Goal: Contribute content

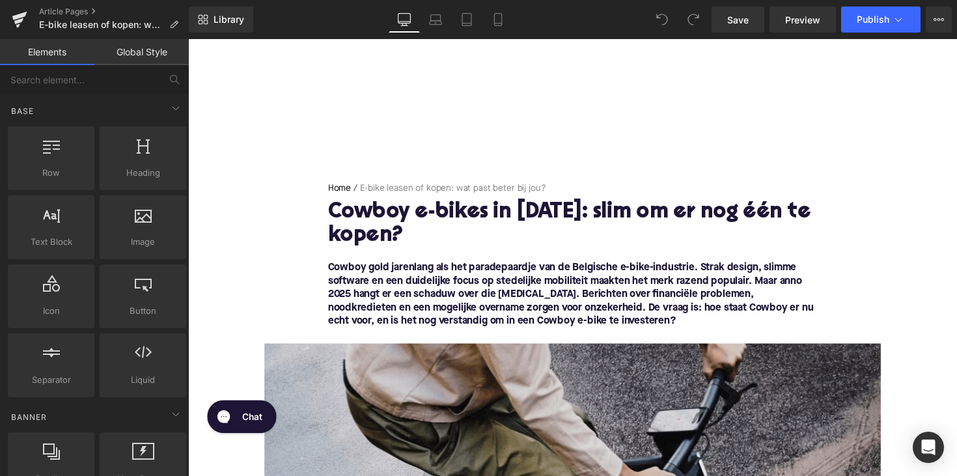
click at [472, 212] on h1 "Cowboy e-bikes in [DATE]: slim om er nog één te kopen?" at bounding box center [581, 229] width 501 height 48
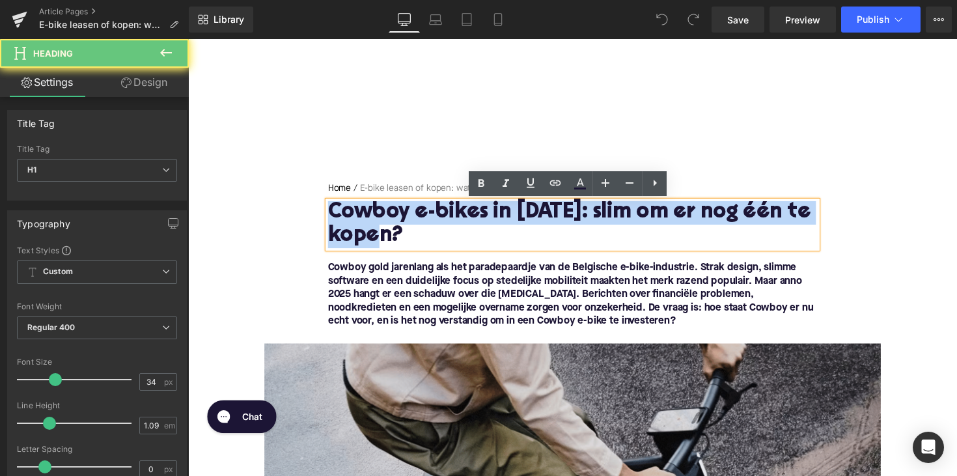
click at [472, 212] on h1 "Cowboy e-bikes in [DATE]: slim om er nog één te kopen?" at bounding box center [581, 229] width 501 height 48
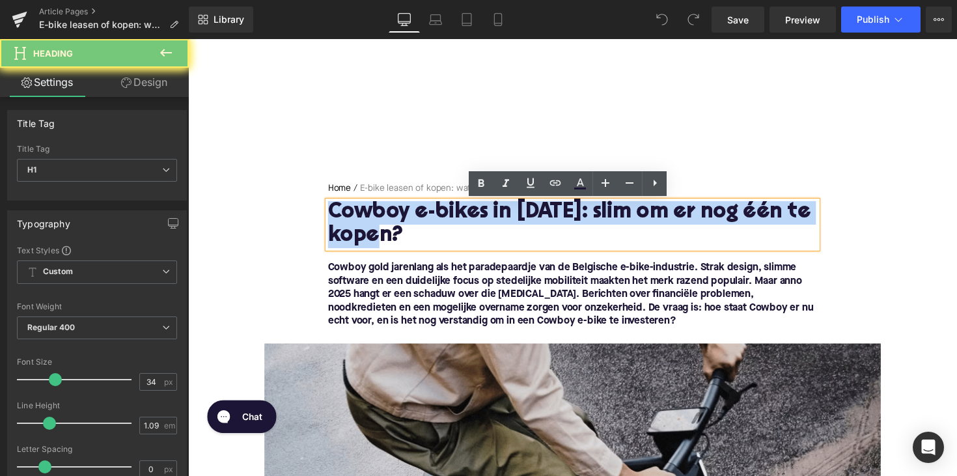
paste div
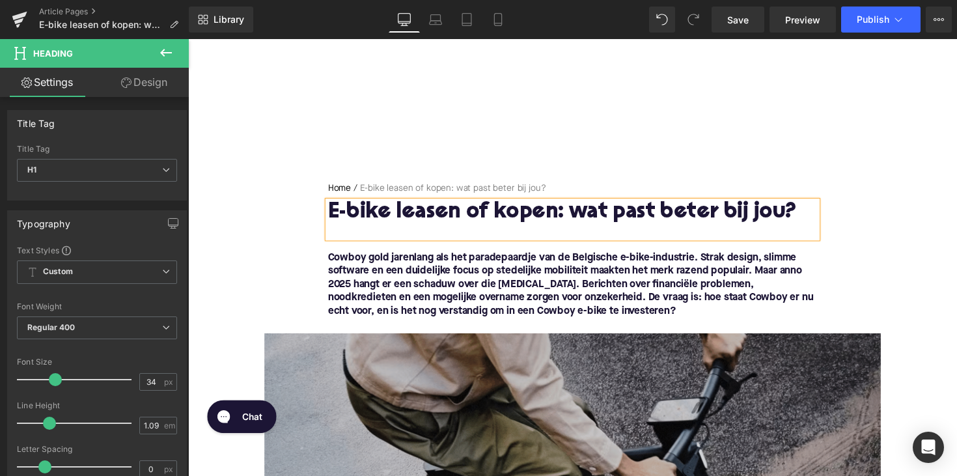
click at [420, 299] on font "Cowboy gold jarenlang als het paradepaardje van de Belgische e-bike-industrie. …" at bounding box center [579, 290] width 497 height 65
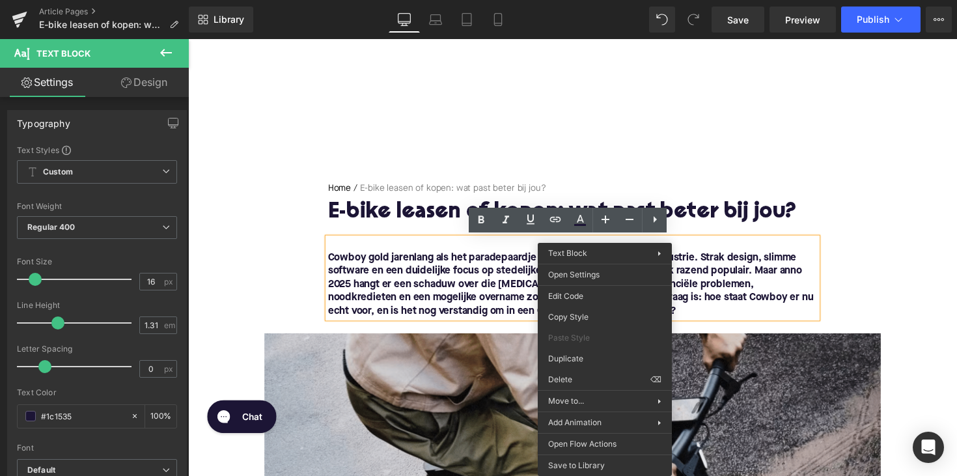
click at [430, 308] on font "Cowboy gold jarenlang als het paradepaardje van de Belgische e-bike-industrie. …" at bounding box center [579, 290] width 497 height 65
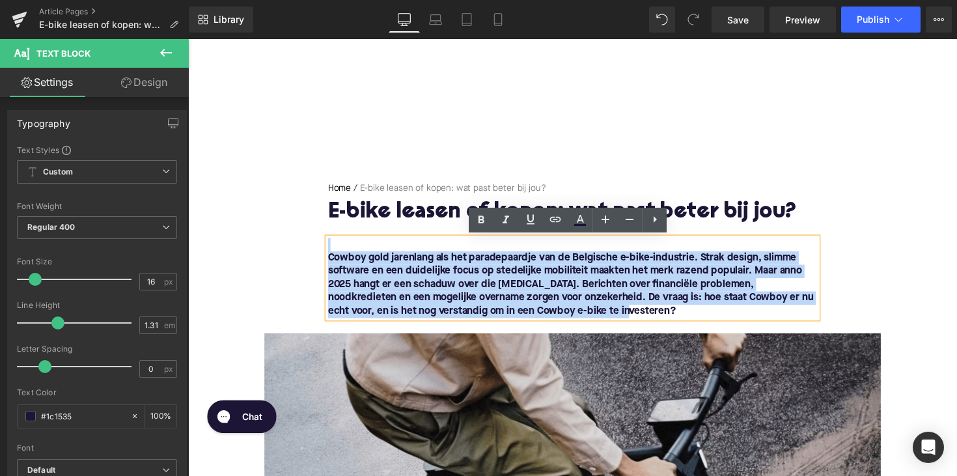
drag, startPoint x: 613, startPoint y: 323, endPoint x: 313, endPoint y: 246, distance: 309.1
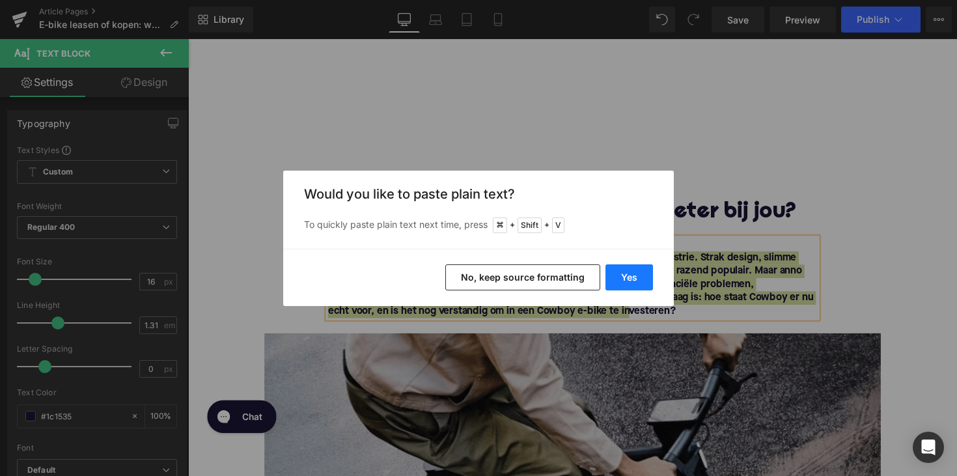
click at [630, 271] on button "Yes" at bounding box center [629, 277] width 48 height 26
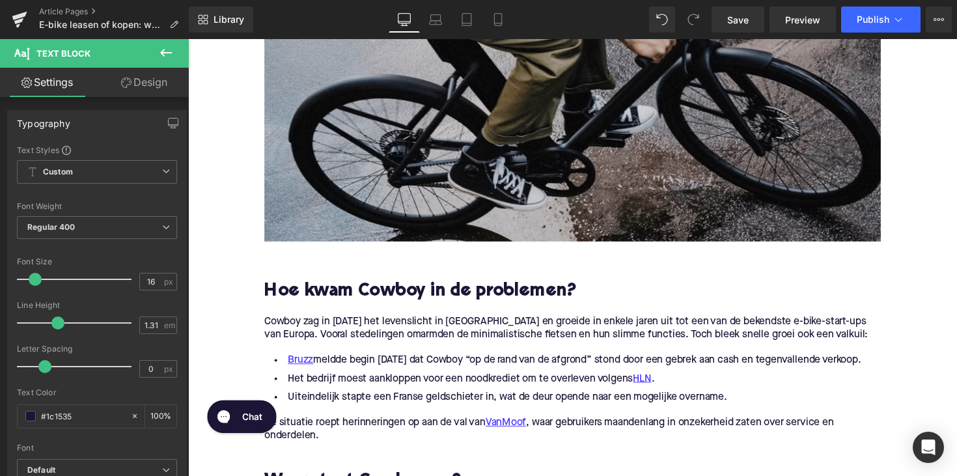
scroll to position [416, 0]
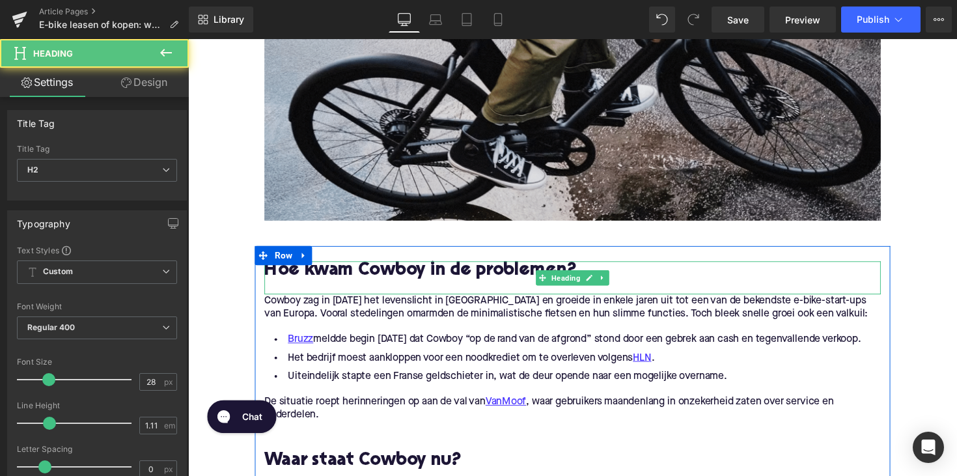
click at [392, 275] on h2 "Hoe kwam Cowboy in de problemen?" at bounding box center [581, 277] width 631 height 20
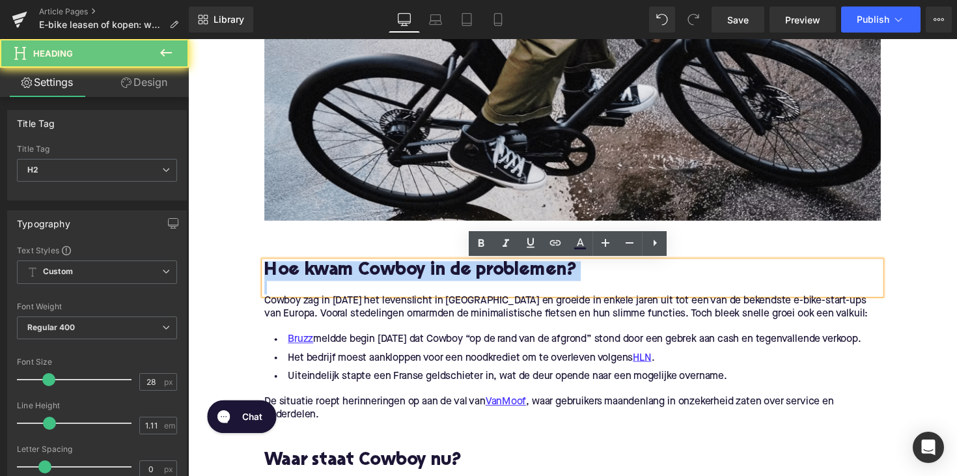
click at [392, 275] on h2 "Hoe kwam Cowboy in de problemen?" at bounding box center [581, 277] width 631 height 20
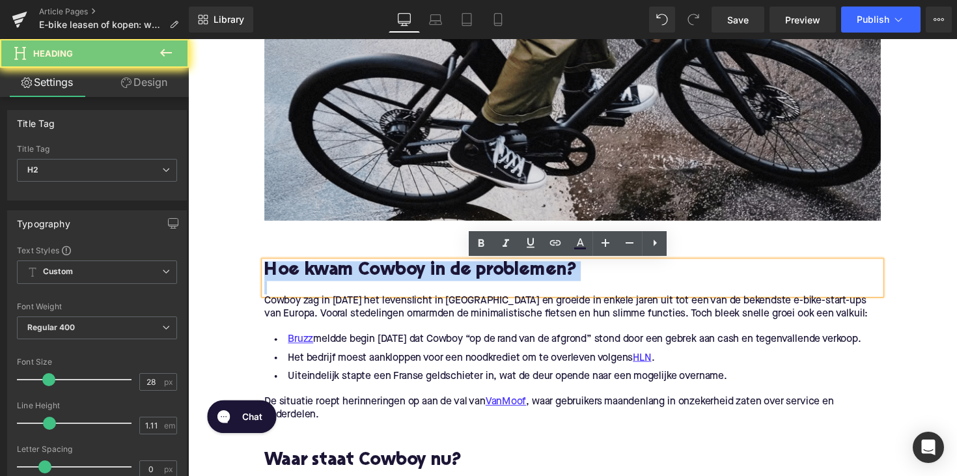
paste div
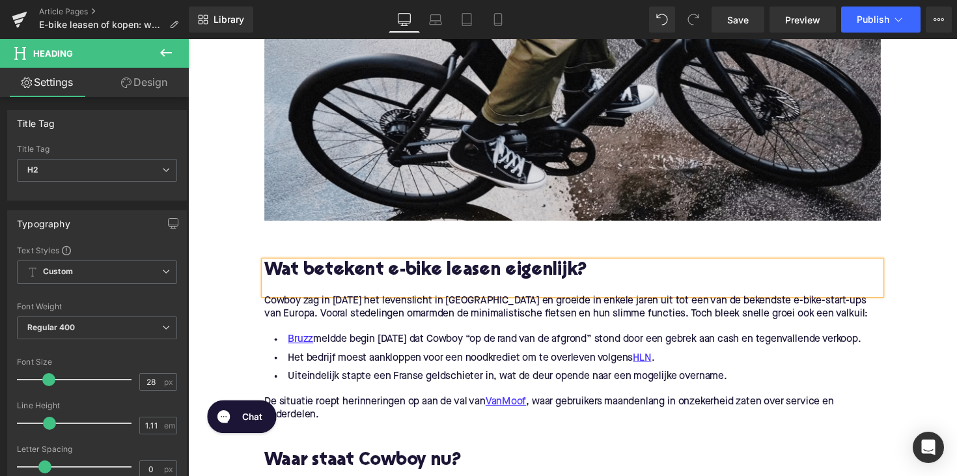
click at [355, 314] on p "Cowboy zag in [DATE] het levenslicht in [GEOGRAPHIC_DATA] en groeide in enkele …" at bounding box center [581, 314] width 631 height 27
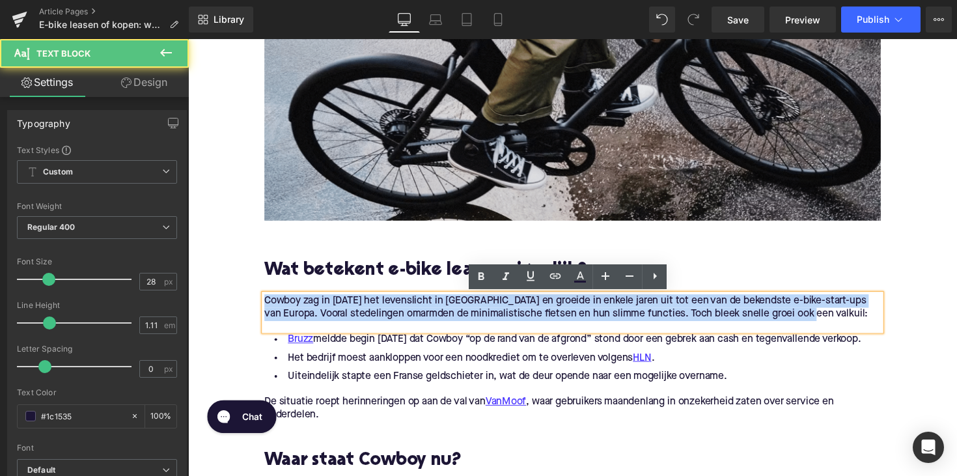
drag, startPoint x: 840, startPoint y: 325, endPoint x: 258, endPoint y: 299, distance: 583.1
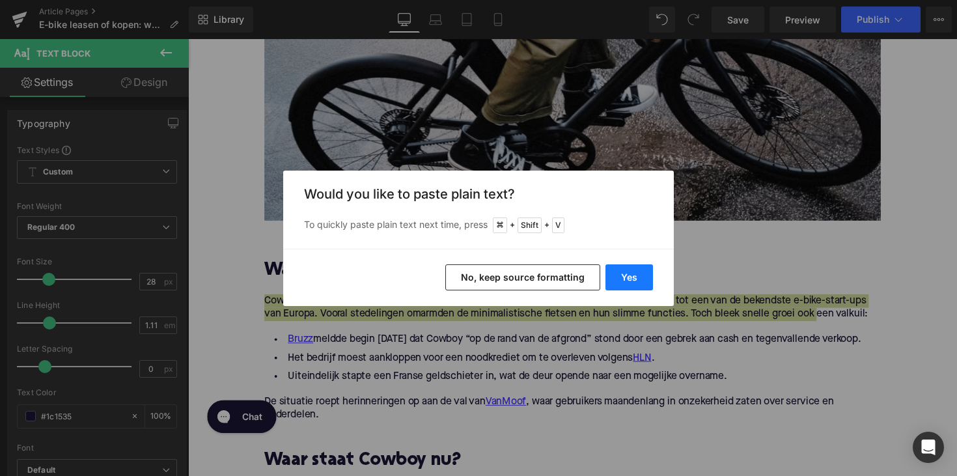
click at [637, 274] on button "Yes" at bounding box center [629, 277] width 48 height 26
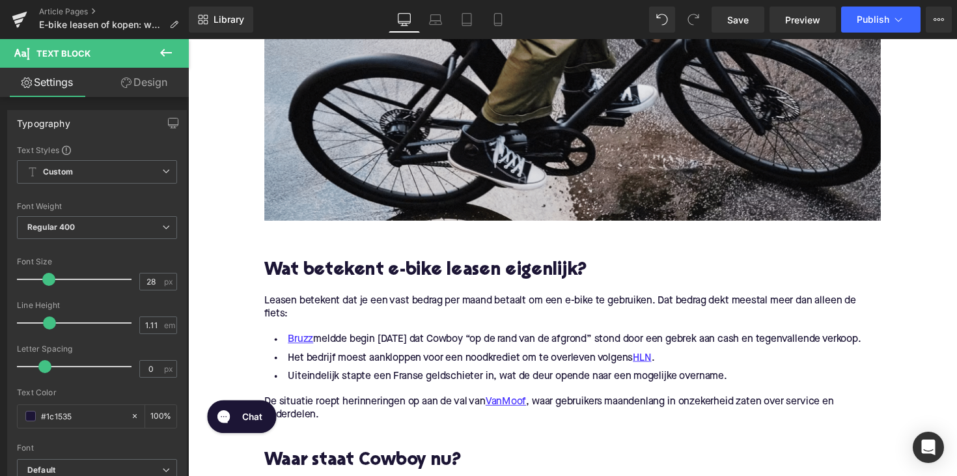
click at [445, 394] on li "Uiteindelijk stapte een Franse geldschieter in, wat de deur opende naar een mog…" at bounding box center [581, 385] width 631 height 19
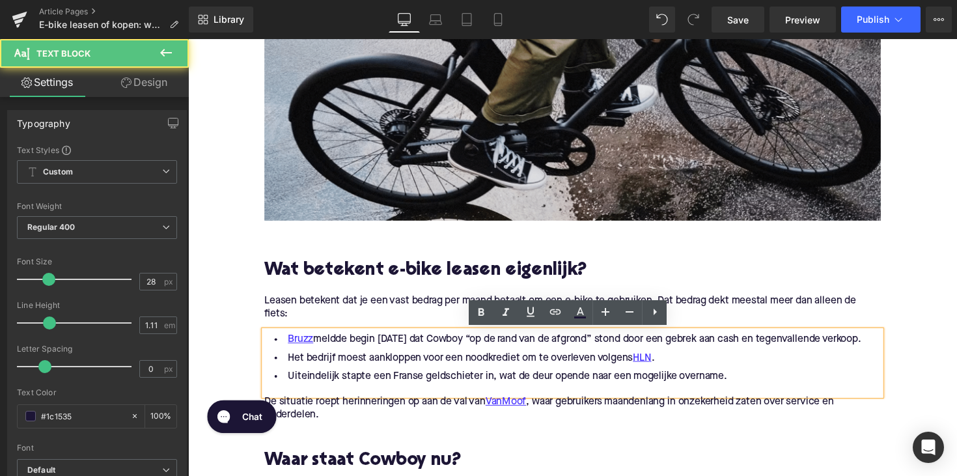
click at [445, 394] on li "Uiteindelijk stapte een Franse geldschieter in, wat de deur opende naar een mog…" at bounding box center [581, 385] width 631 height 19
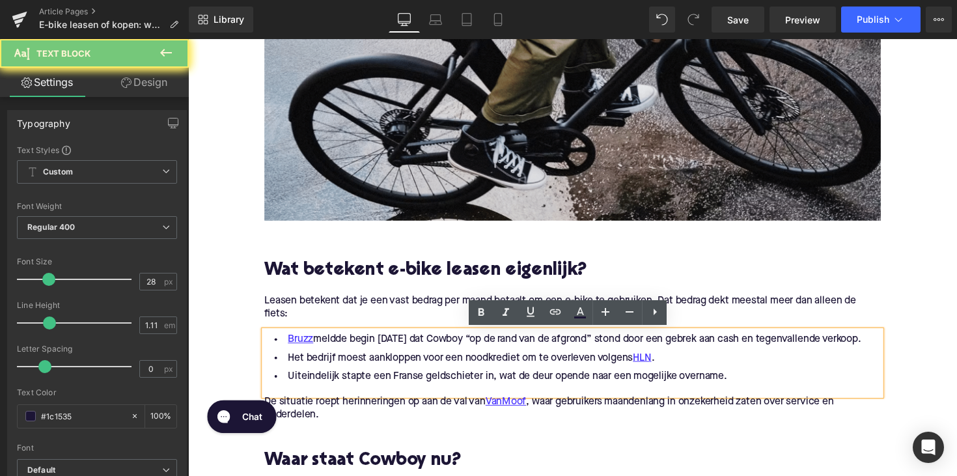
click at [550, 394] on li "Uiteindelijk stapte een Franse geldschieter in, wat de deur opende naar een mog…" at bounding box center [581, 385] width 631 height 19
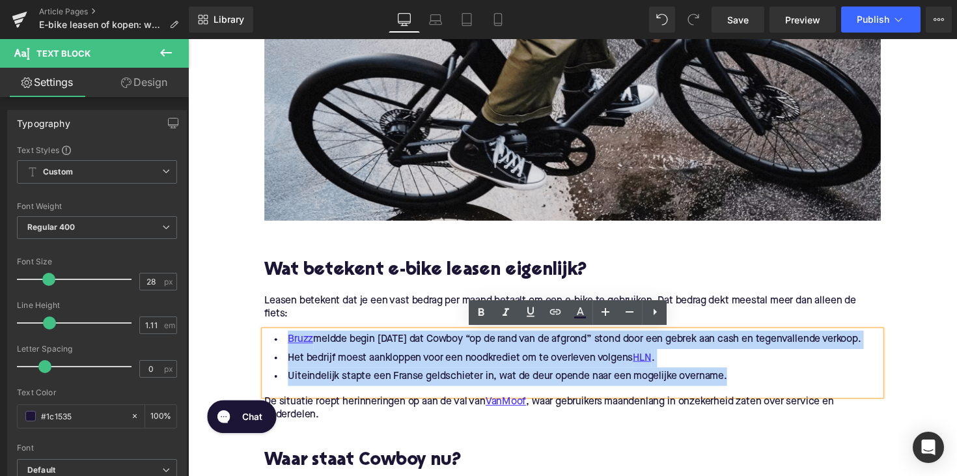
drag, startPoint x: 756, startPoint y: 403, endPoint x: 265, endPoint y: 339, distance: 495.6
click at [266, 339] on ul "Bruzz meldde begin [DATE] dat Cowboy “op de rand van de afgrond” stond door een…" at bounding box center [581, 366] width 631 height 57
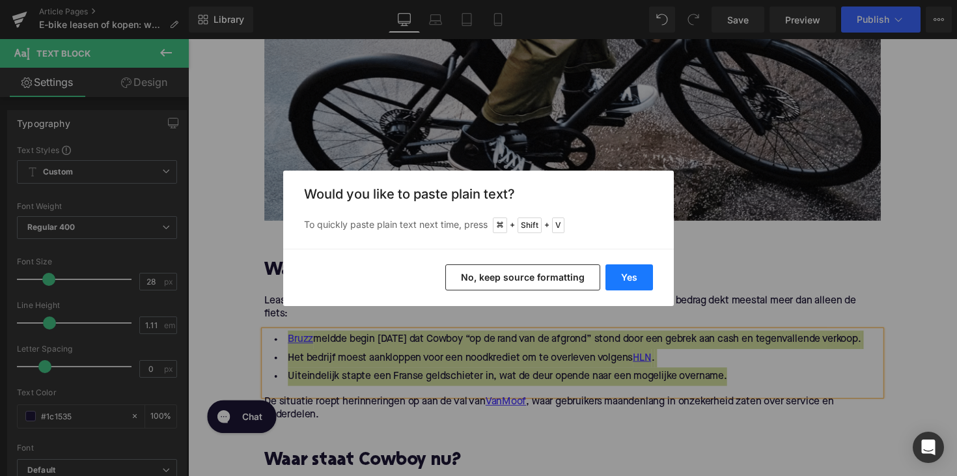
click at [609, 280] on button "Yes" at bounding box center [629, 277] width 48 height 26
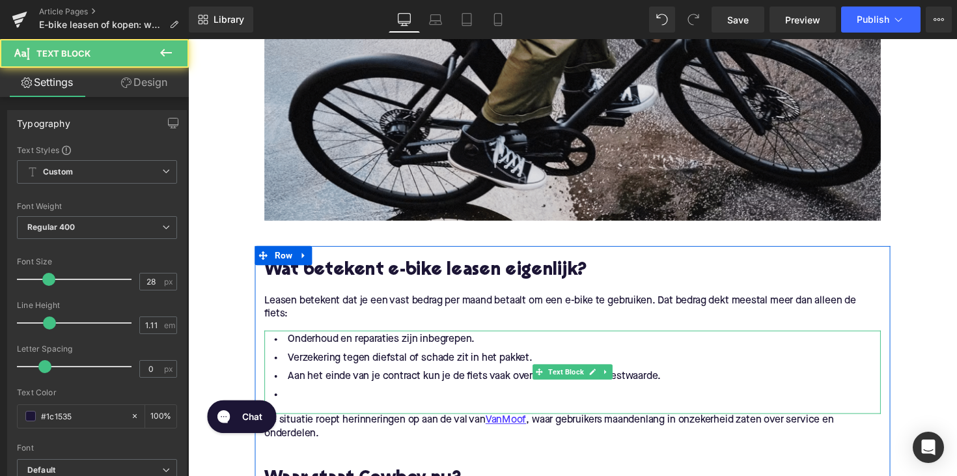
click at [316, 400] on li at bounding box center [581, 403] width 631 height 19
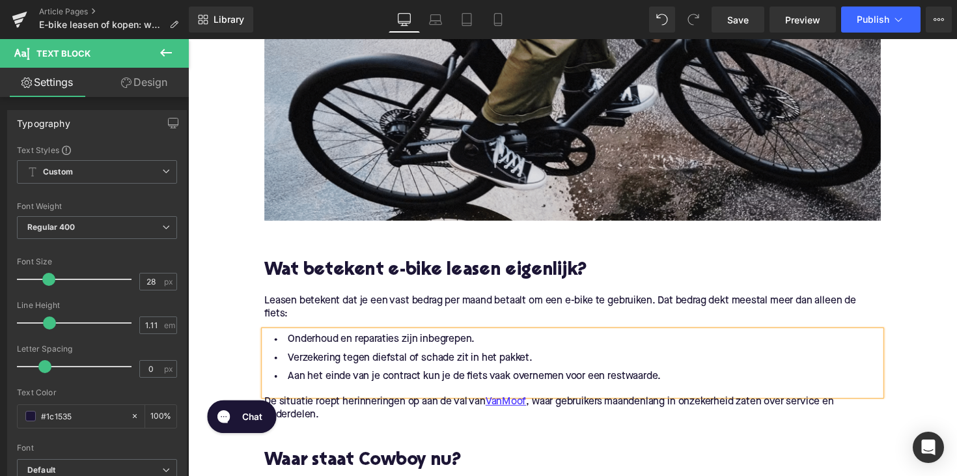
scroll to position [594, 0]
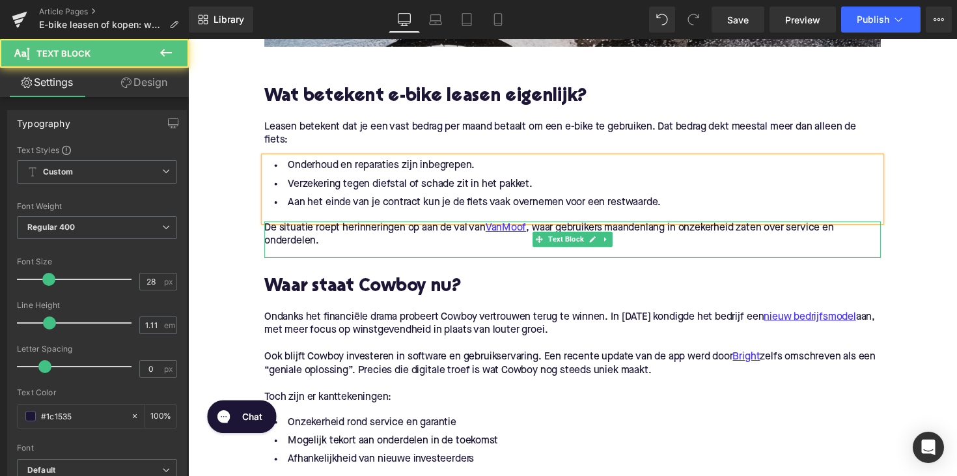
click at [324, 243] on p "De situatie roept herinneringen op aan de [GEOGRAPHIC_DATA] , waar gebruikers m…" at bounding box center [581, 239] width 631 height 27
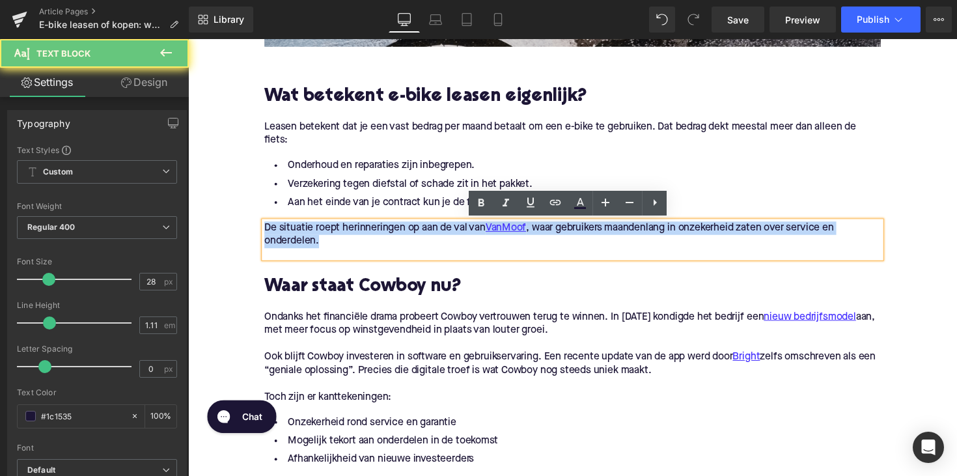
drag, startPoint x: 330, startPoint y: 245, endPoint x: 256, endPoint y: 234, distance: 74.3
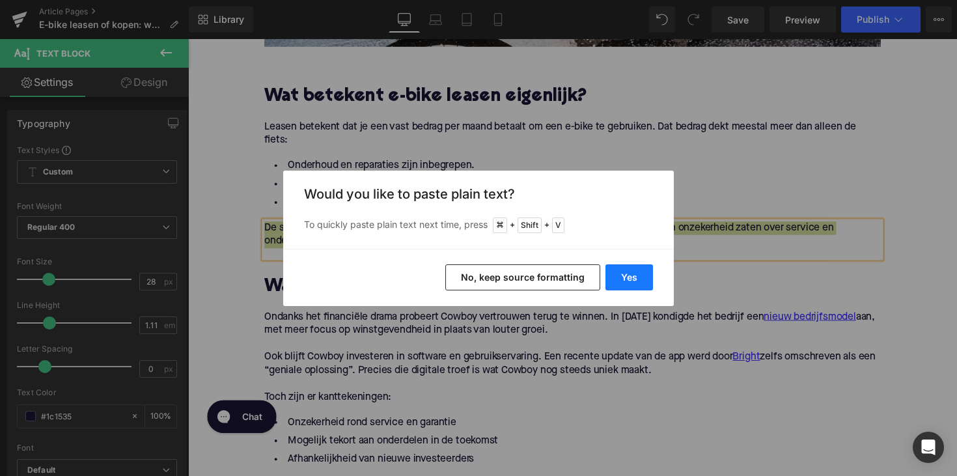
click at [629, 288] on button "Yes" at bounding box center [629, 277] width 48 height 26
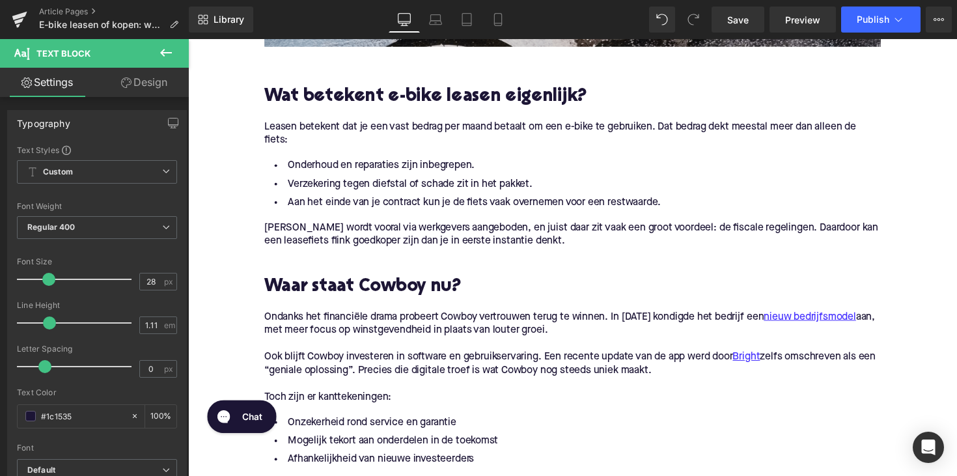
click at [359, 286] on h2 "Waar staat Cowboy nu?" at bounding box center [581, 293] width 631 height 20
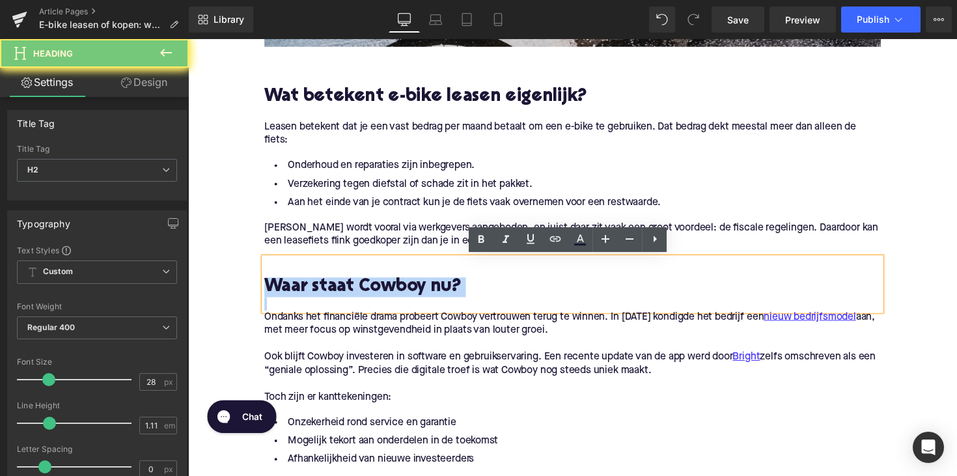
paste div
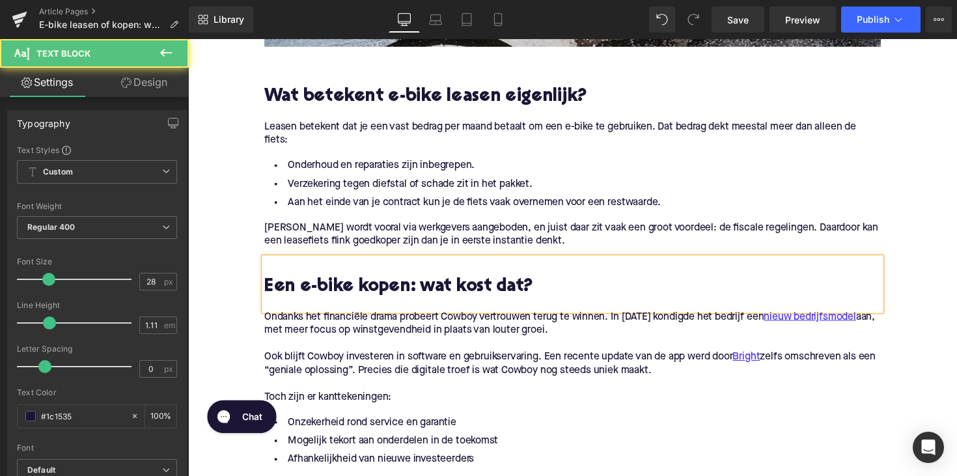
click at [508, 372] on p "Ook blijft Cowboy investeren in software en gebruikservaring. Een recente updat…" at bounding box center [581, 371] width 631 height 27
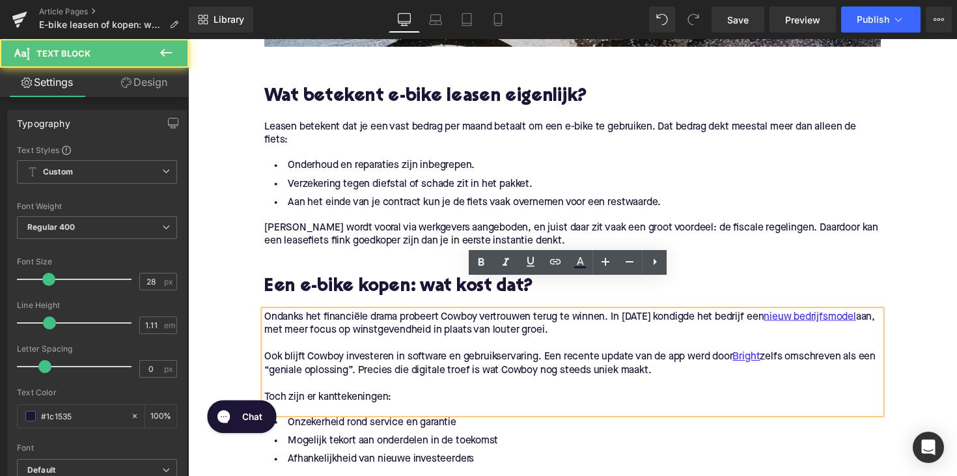
scroll to position [631, 0]
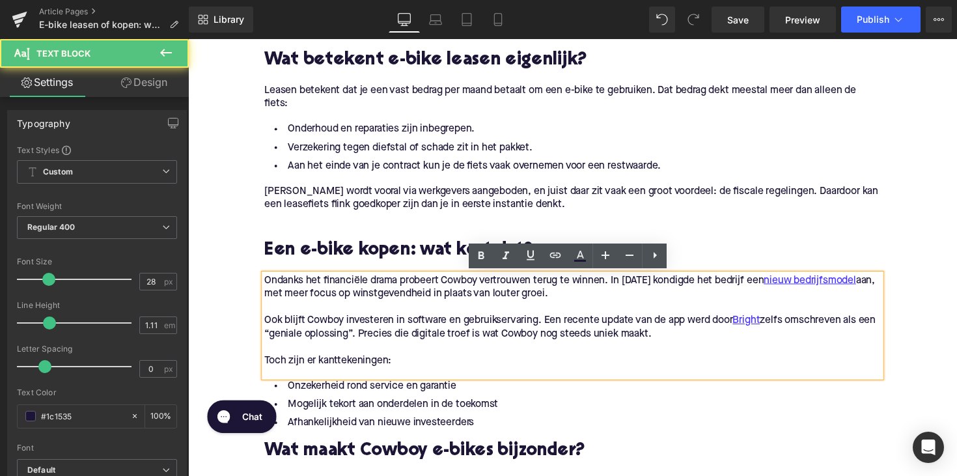
click at [414, 367] on p "Toch zijn er kanttekeningen:" at bounding box center [581, 369] width 631 height 14
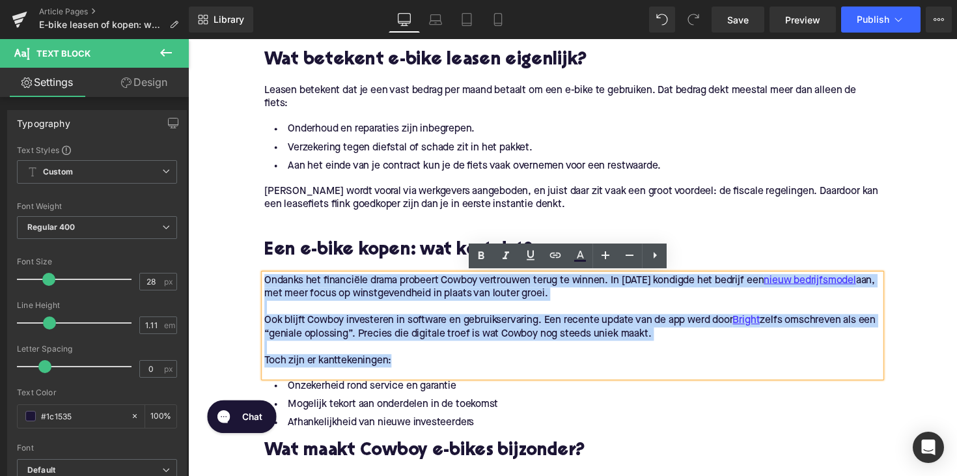
drag, startPoint x: 411, startPoint y: 372, endPoint x: 254, endPoint y: 284, distance: 179.8
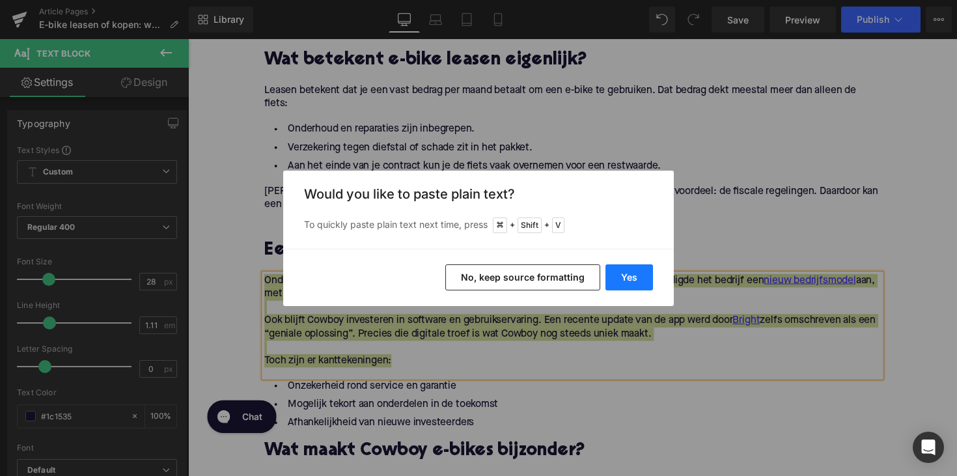
click at [626, 273] on button "Yes" at bounding box center [629, 277] width 48 height 26
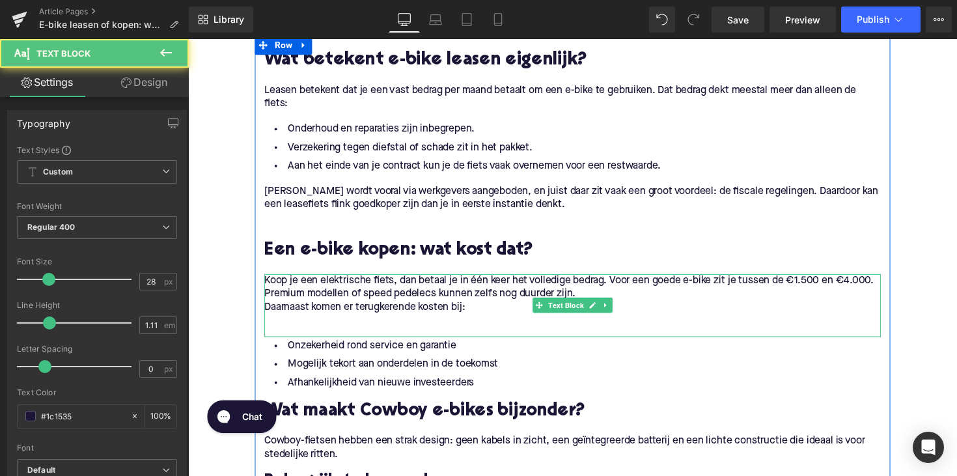
click at [291, 321] on p at bounding box center [581, 328] width 631 height 14
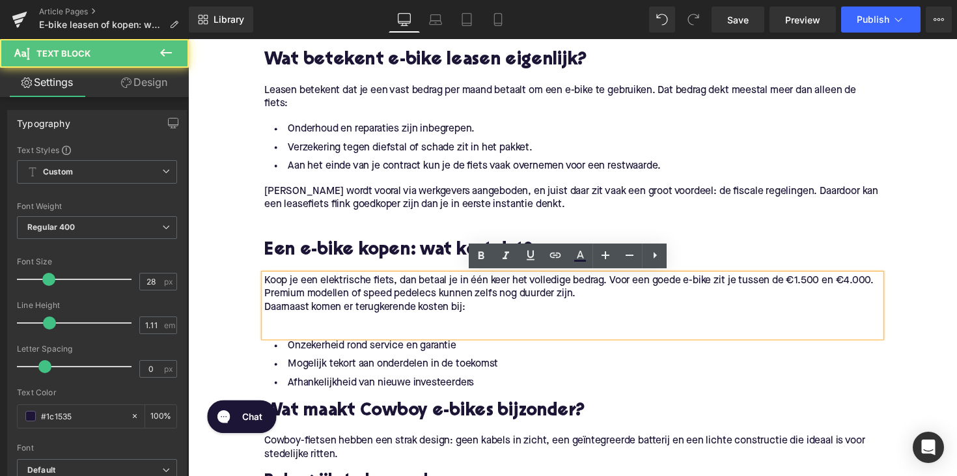
click at [266, 316] on p "Daarnaast komen er terugkerende kosten bij:" at bounding box center [581, 314] width 631 height 14
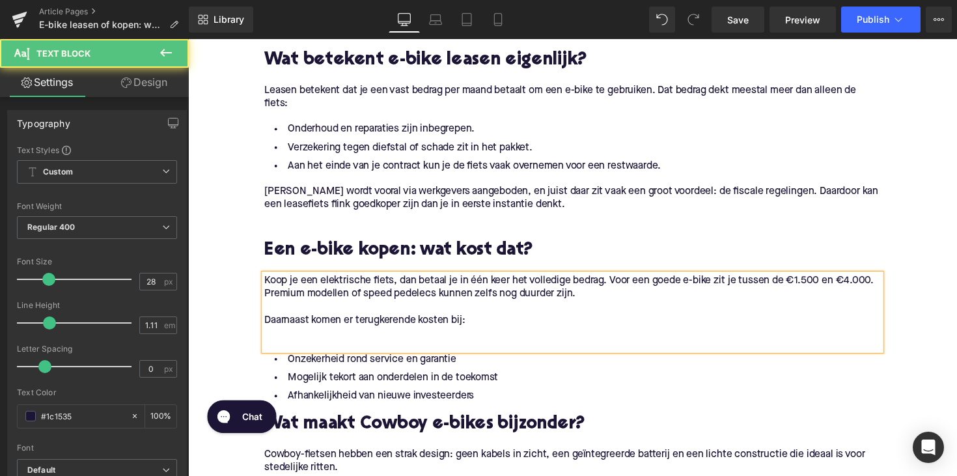
click at [266, 347] on p at bounding box center [581, 342] width 631 height 14
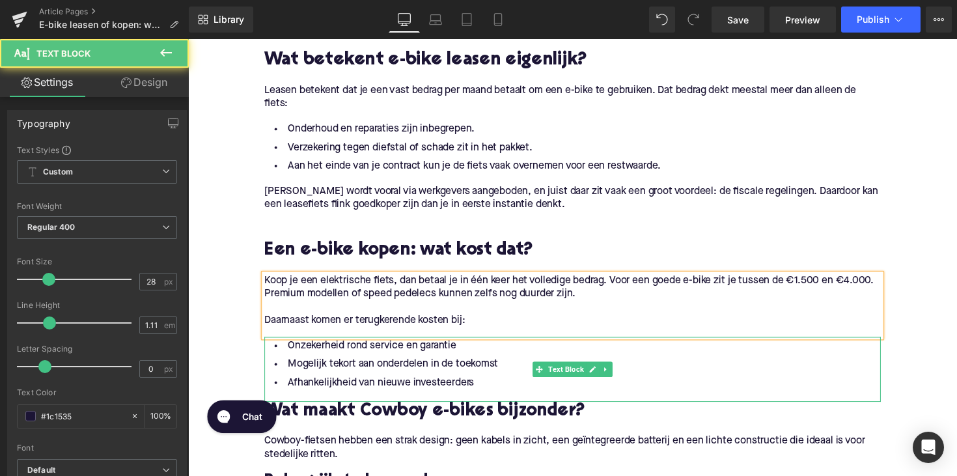
click at [484, 395] on li "Afhankelijkheid van nieuwe investeerders" at bounding box center [581, 391] width 631 height 19
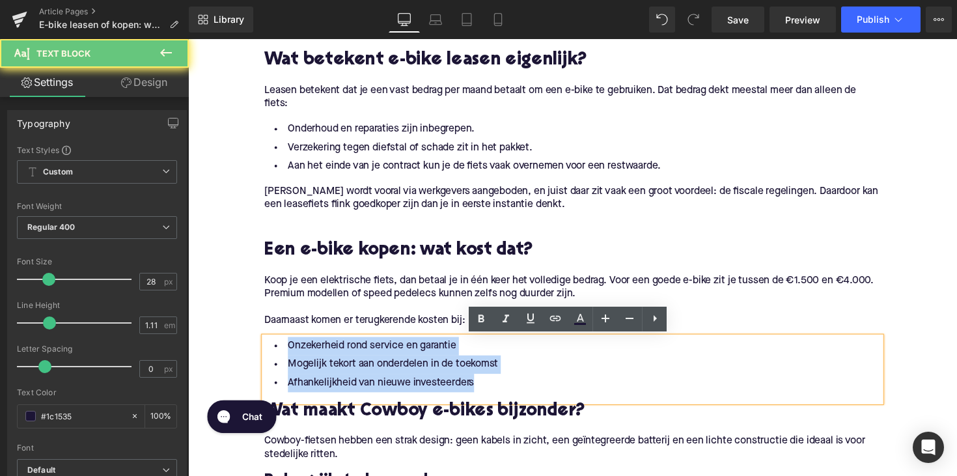
drag, startPoint x: 489, startPoint y: 393, endPoint x: 264, endPoint y: 350, distance: 230.0
click at [266, 350] on ul "Onzekerheid rond service en garantie Mogelijk tekort aan onderdelen in de toeko…" at bounding box center [581, 372] width 631 height 57
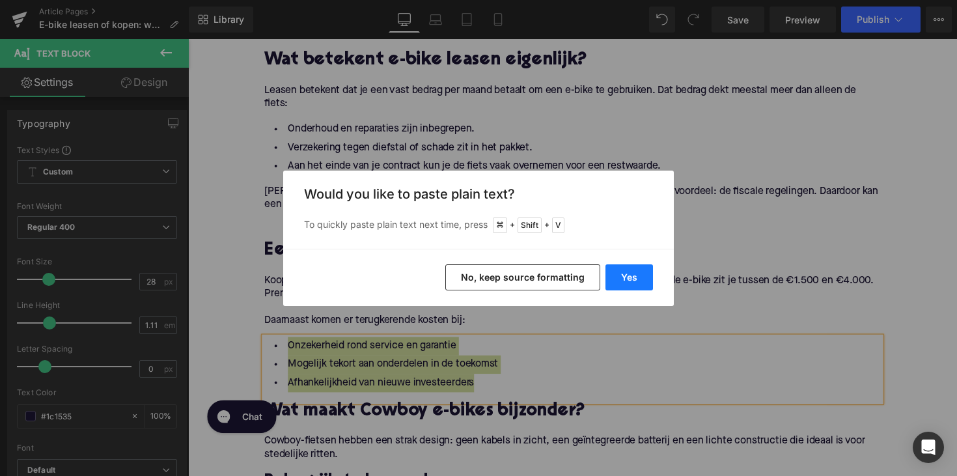
click at [648, 282] on button "Yes" at bounding box center [629, 277] width 48 height 26
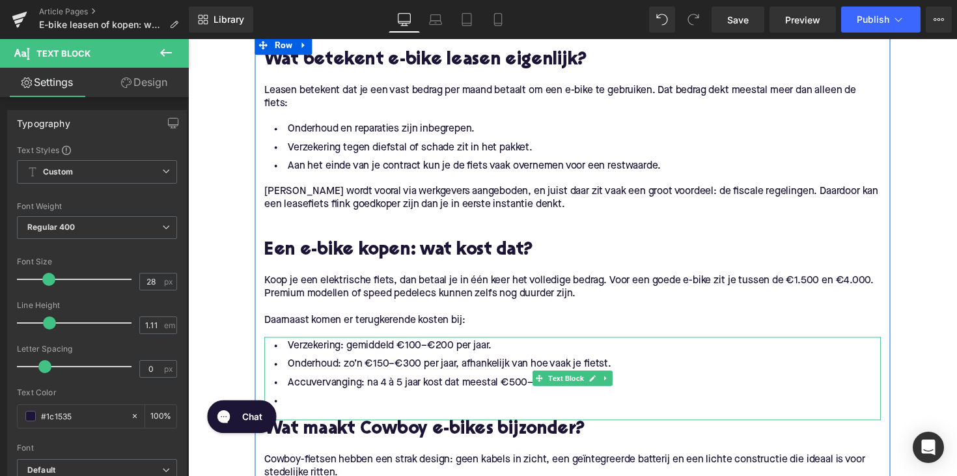
click at [320, 407] on li at bounding box center [581, 410] width 631 height 19
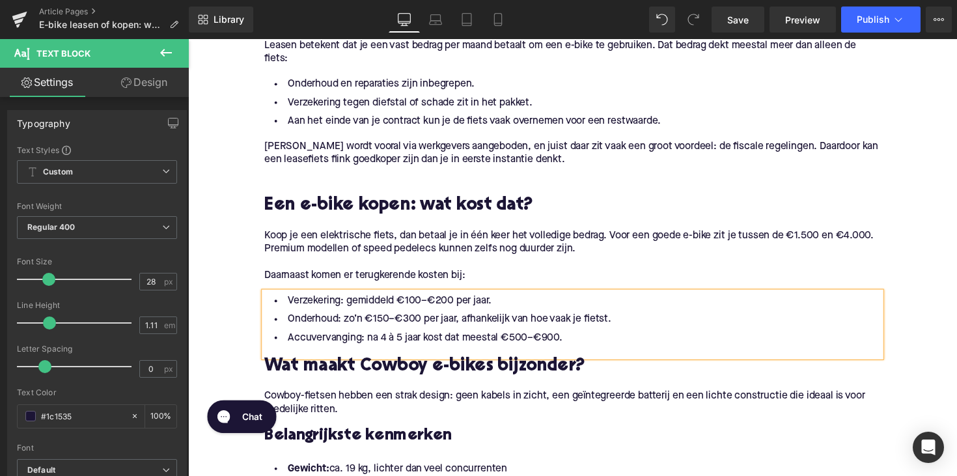
scroll to position [709, 0]
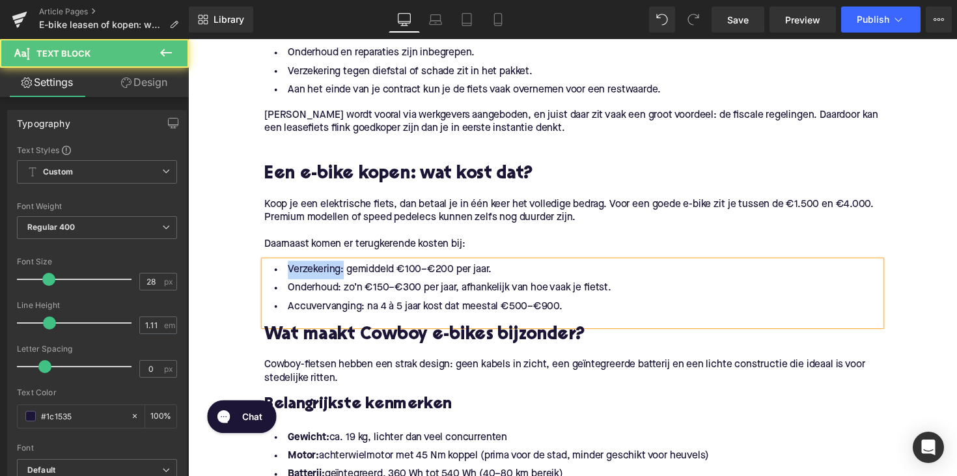
drag, startPoint x: 343, startPoint y: 279, endPoint x: 237, endPoint y: 279, distance: 106.1
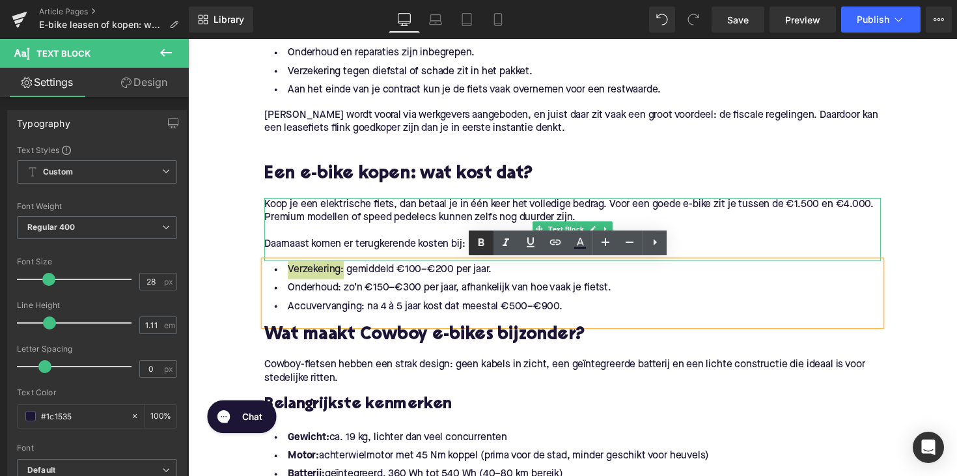
click at [488, 247] on icon at bounding box center [481, 243] width 16 height 16
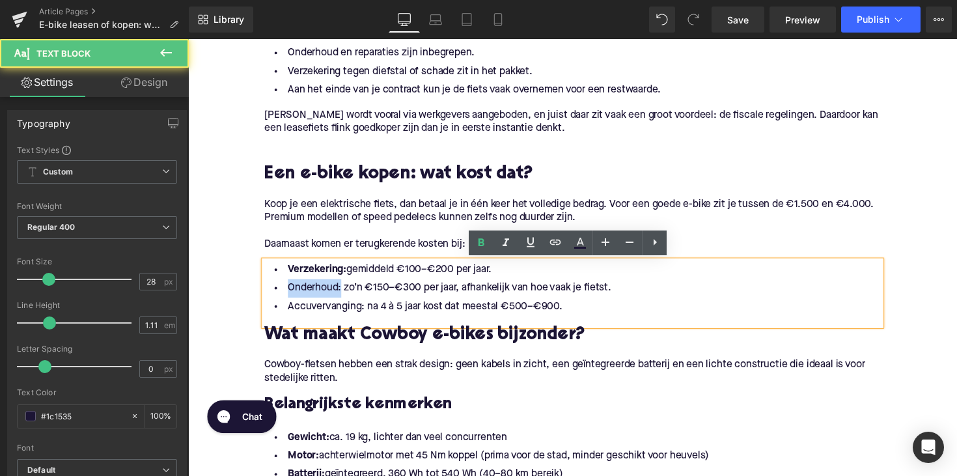
drag, startPoint x: 340, startPoint y: 296, endPoint x: 249, endPoint y: 296, distance: 91.1
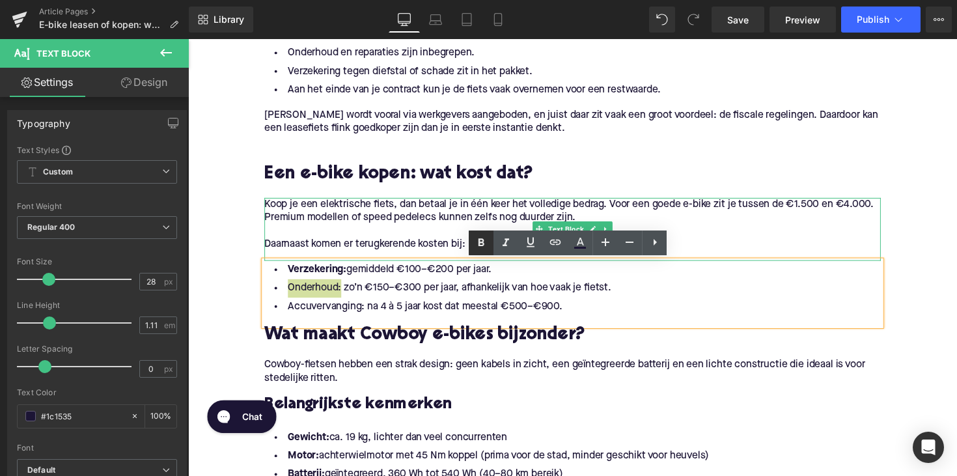
click at [483, 235] on icon at bounding box center [481, 243] width 16 height 16
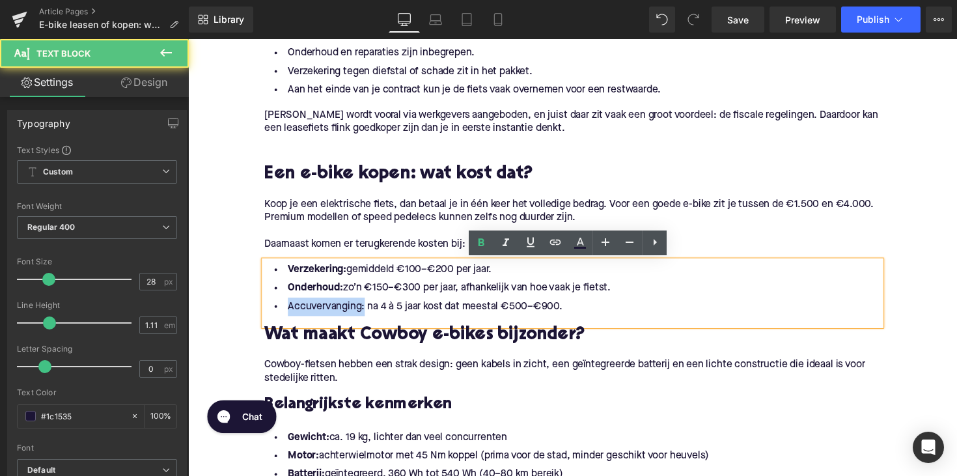
drag, startPoint x: 363, startPoint y: 313, endPoint x: 271, endPoint y: 313, distance: 91.8
click at [271, 313] on li "Accuvervanging: na 4 à 5 jaar kost dat meestal €500–€900." at bounding box center [581, 313] width 631 height 19
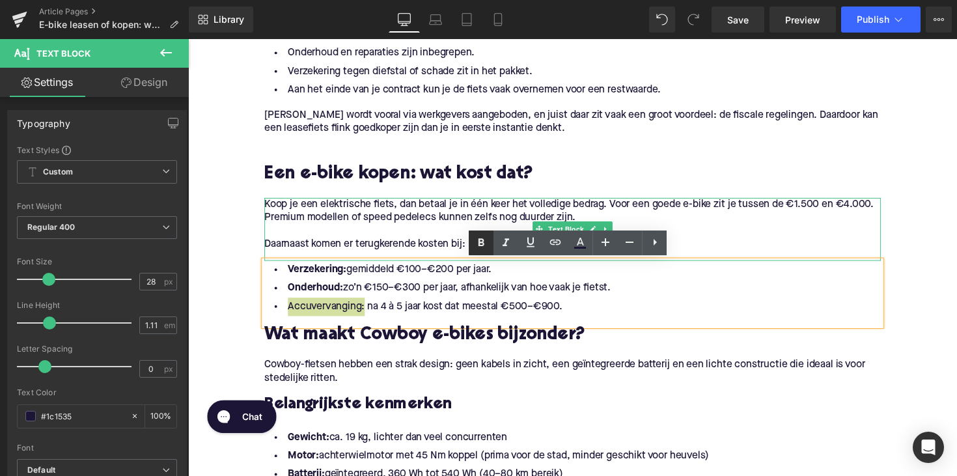
click at [477, 240] on icon at bounding box center [481, 243] width 16 height 16
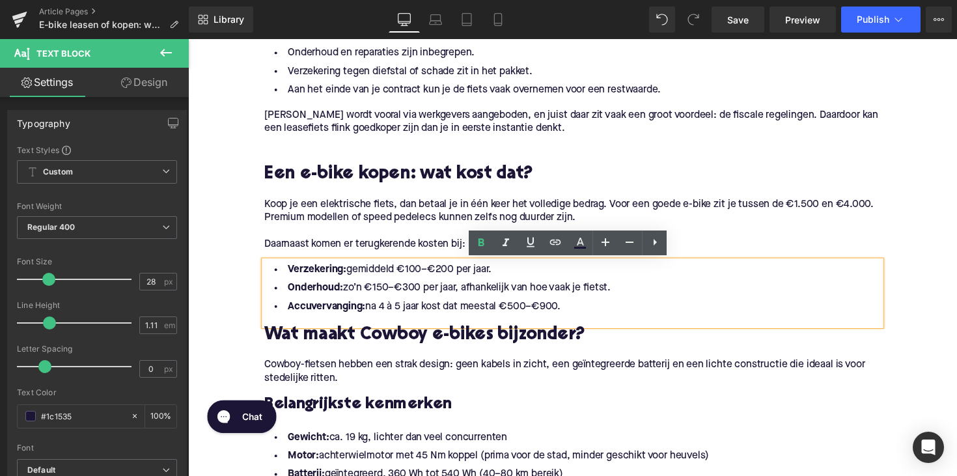
click at [587, 138] on div "[PERSON_NAME] wordt vooral via werkgevers aangeboden, en juist daar zit vaak ee…" at bounding box center [581, 129] width 631 height 37
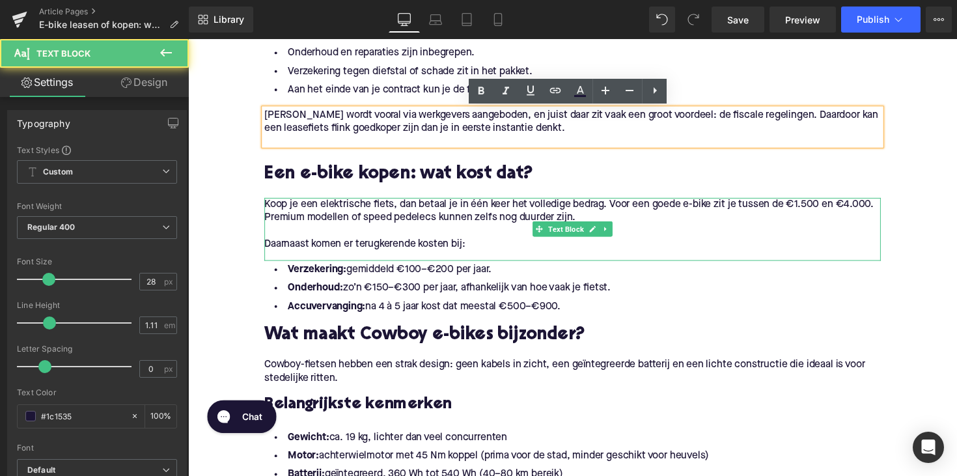
click at [622, 235] on p at bounding box center [581, 236] width 631 height 14
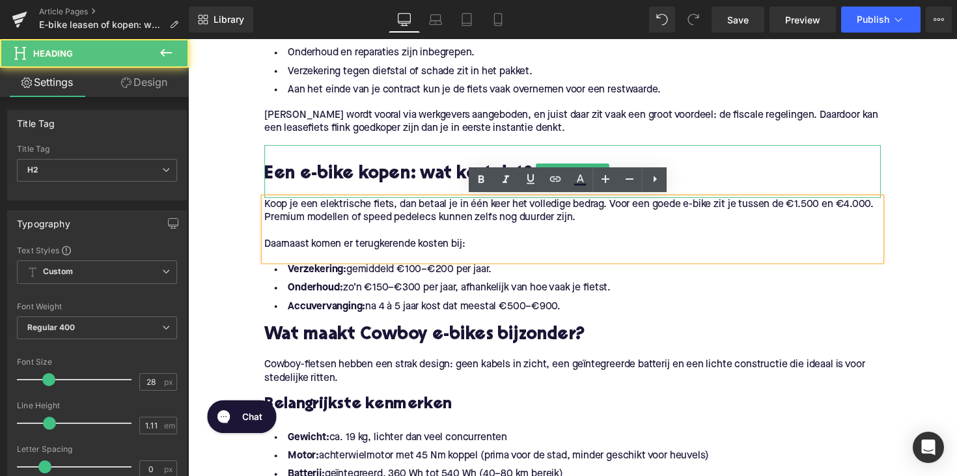
drag, startPoint x: 566, startPoint y: 153, endPoint x: 581, endPoint y: 184, distance: 34.9
click at [565, 153] on h2 at bounding box center [581, 158] width 631 height 20
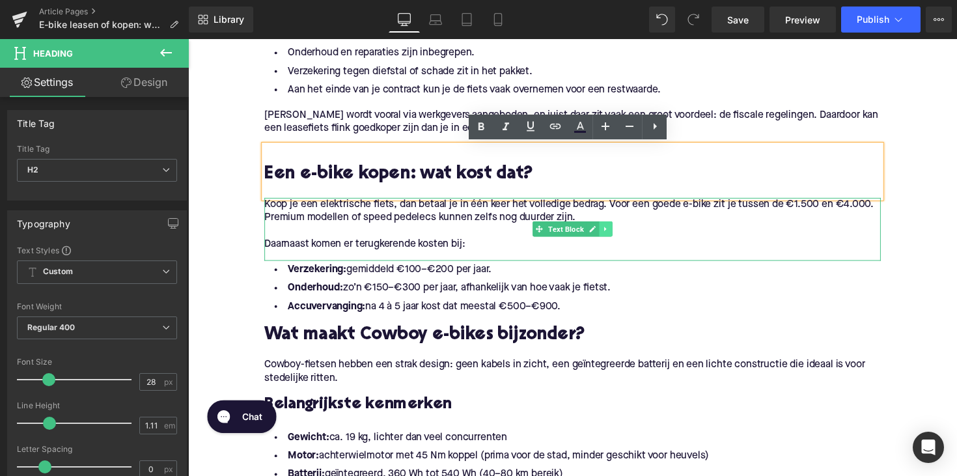
click at [615, 233] on icon at bounding box center [616, 234] width 7 height 8
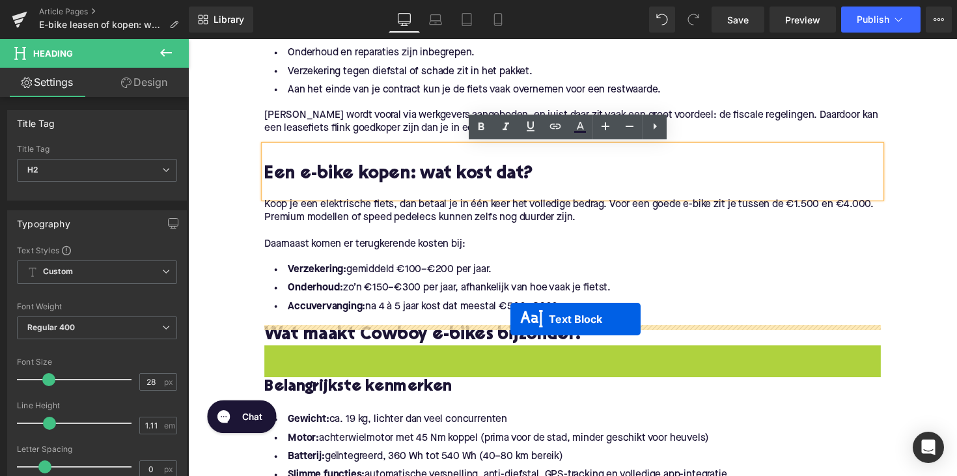
drag, startPoint x: 544, startPoint y: 376, endPoint x: 518, endPoint y: 326, distance: 55.6
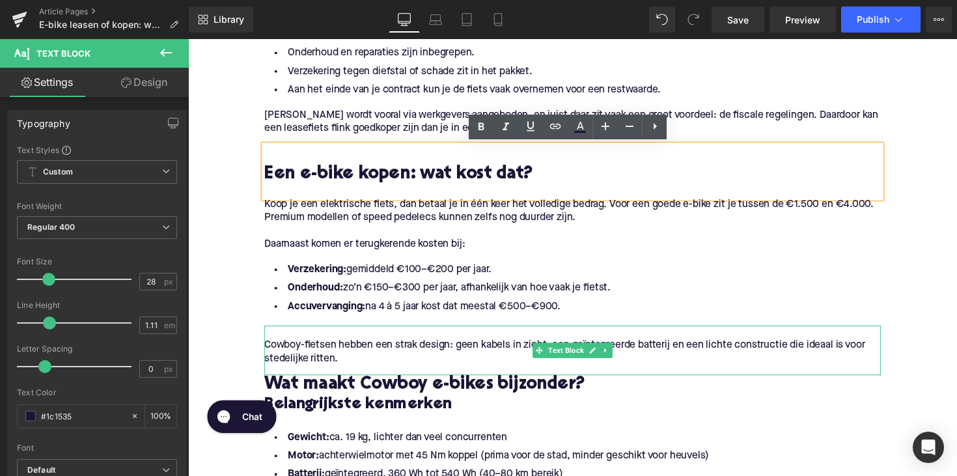
click at [329, 365] on p "Cowboy-fietsen hebben een strak design: geen kabels in zicht, een geïntegreerde…" at bounding box center [581, 359] width 631 height 27
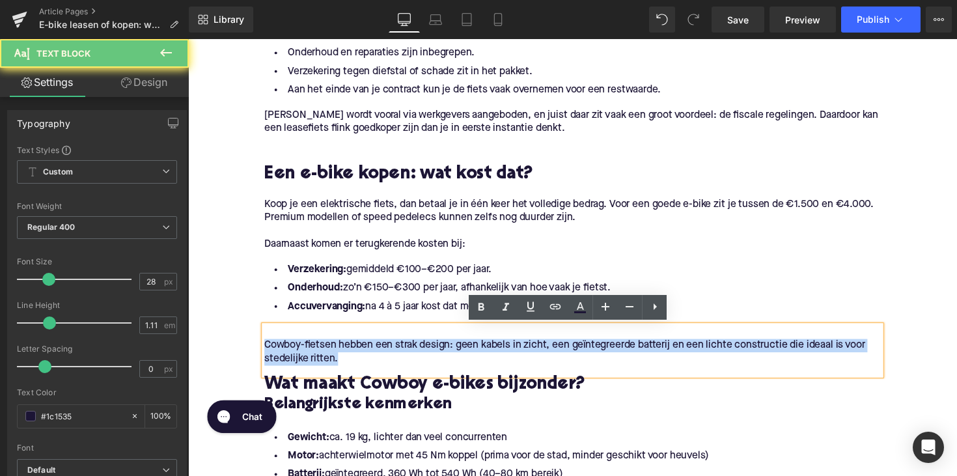
drag, startPoint x: 351, startPoint y: 365, endPoint x: 234, endPoint y: 346, distance: 118.6
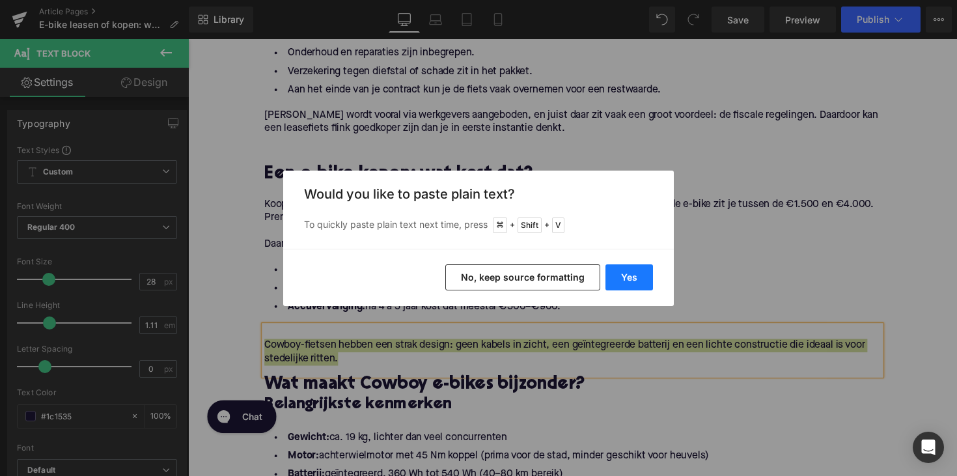
click at [629, 269] on button "Yes" at bounding box center [629, 277] width 48 height 26
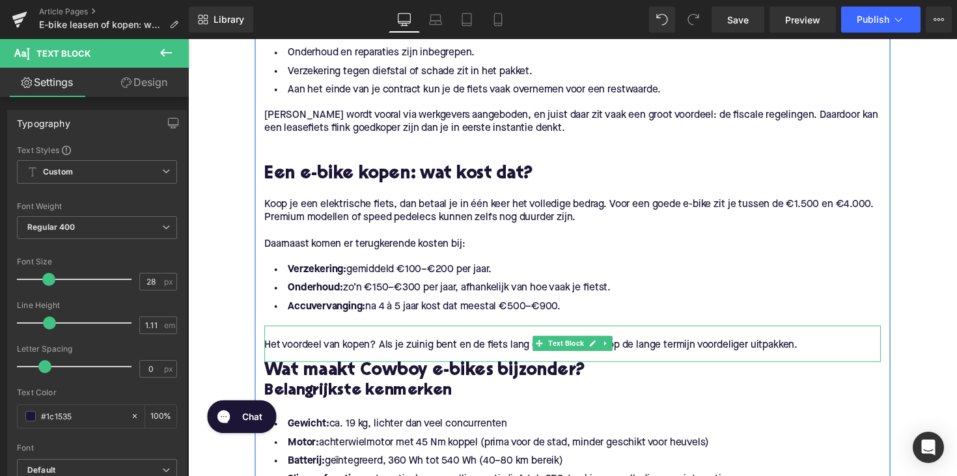
click at [267, 353] on p "Het voordeel van kopen? Als je zuinig bent en de fiets lang gebruikt, kan dit o…" at bounding box center [581, 353] width 631 height 14
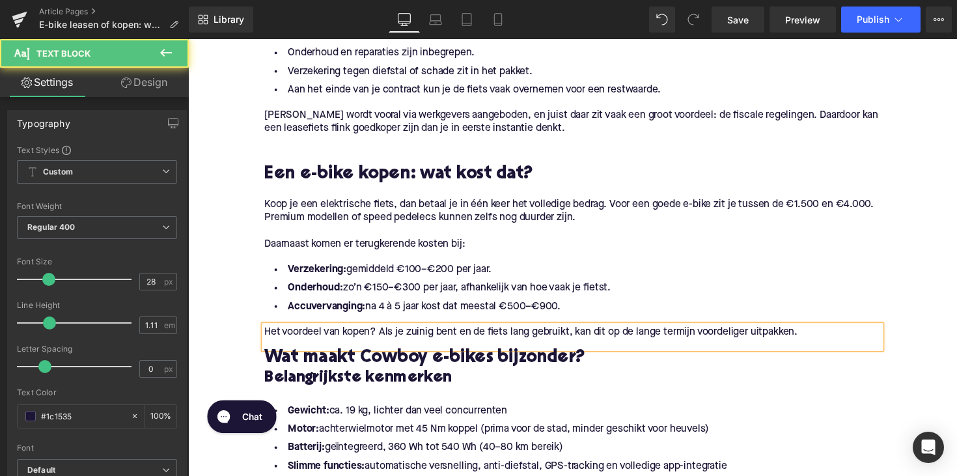
click at [812, 343] on span "Het voordeel van kopen? Als je zuinig bent en de fiets lang gebruikt, kan dit o…" at bounding box center [539, 339] width 546 height 10
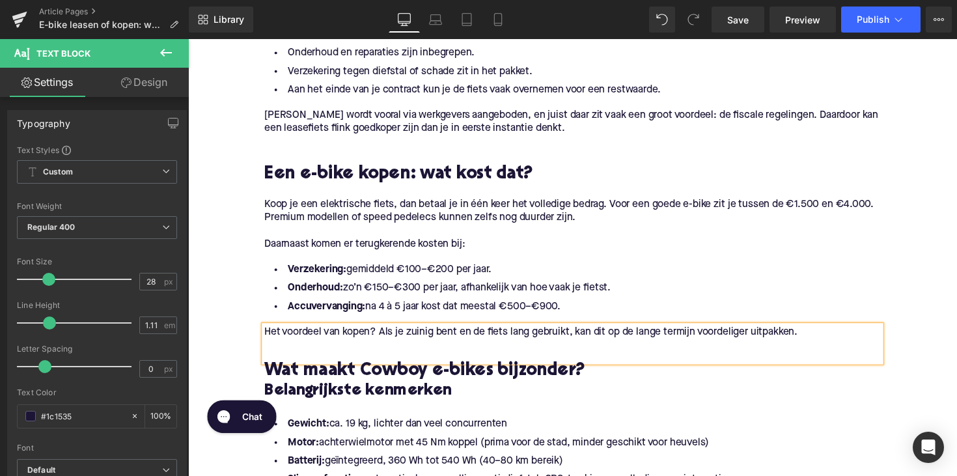
click at [409, 379] on h2 "Wat maakt Cowboy e-bikes bijzonder?" at bounding box center [581, 380] width 631 height 20
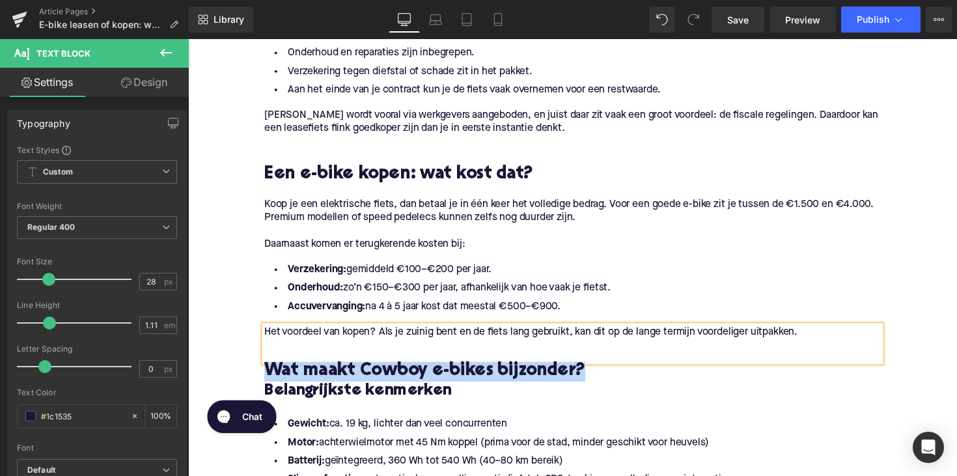
click at [409, 379] on h2 "Wat maakt Cowboy e-bikes bijzonder?" at bounding box center [581, 380] width 631 height 20
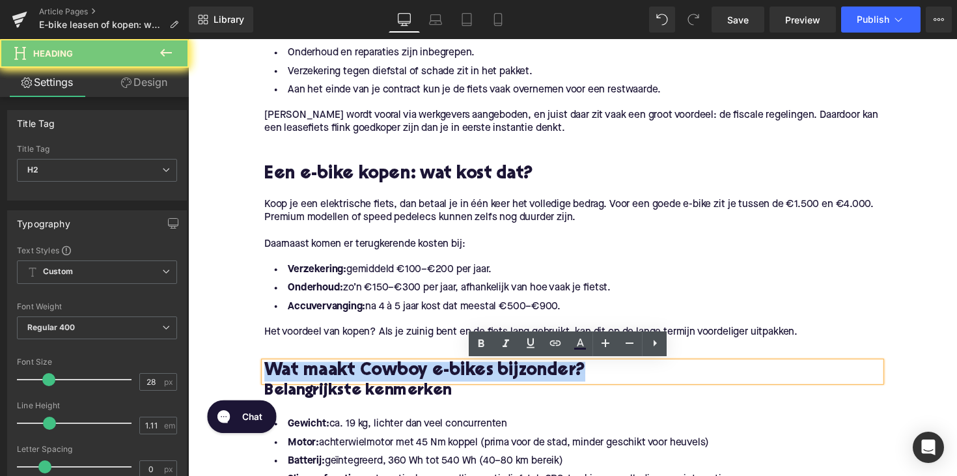
paste div
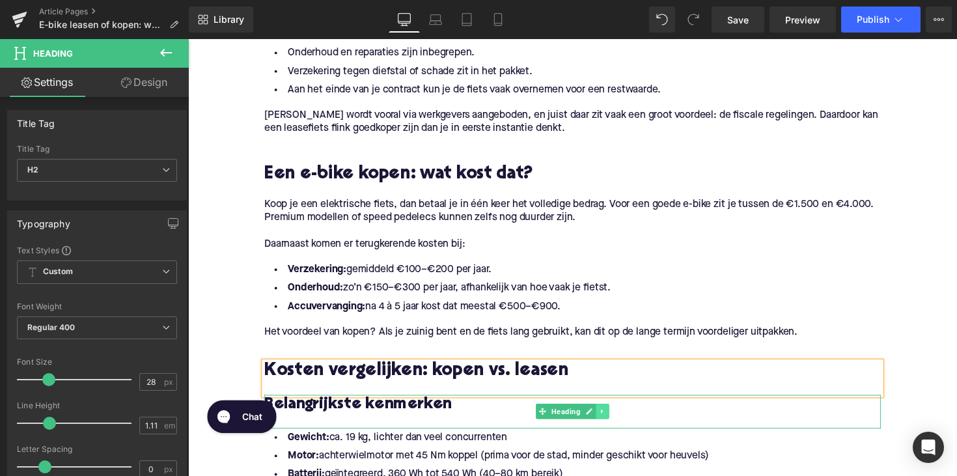
click at [611, 420] on icon at bounding box center [612, 421] width 2 height 5
click at [616, 420] on icon at bounding box center [619, 420] width 7 height 7
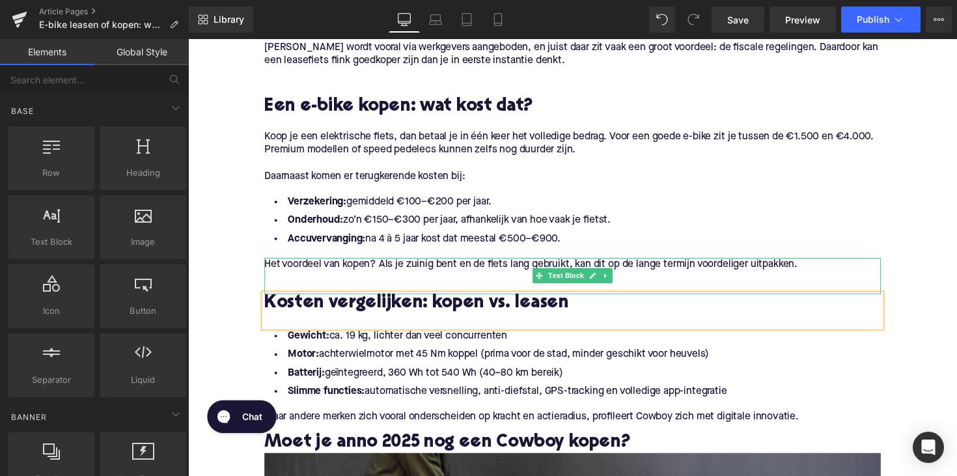
scroll to position [874, 0]
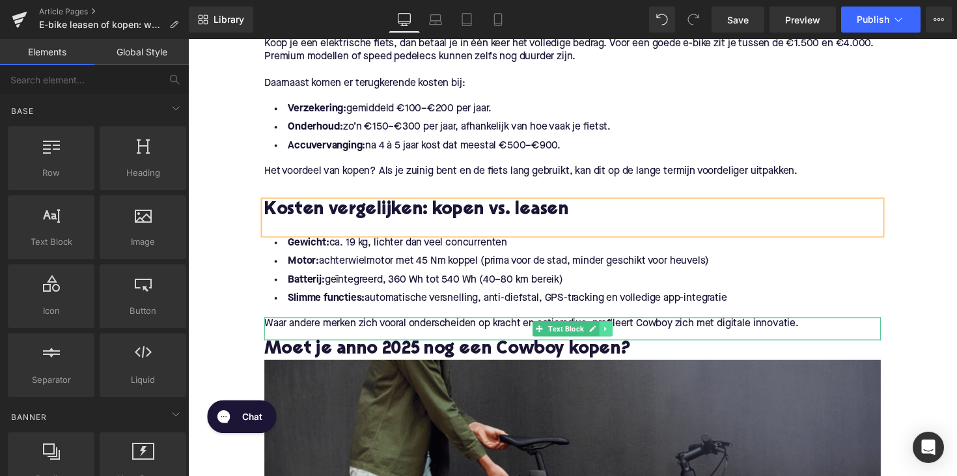
click at [614, 332] on icon at bounding box center [616, 336] width 7 height 8
click at [609, 335] on icon at bounding box center [608, 335] width 7 height 7
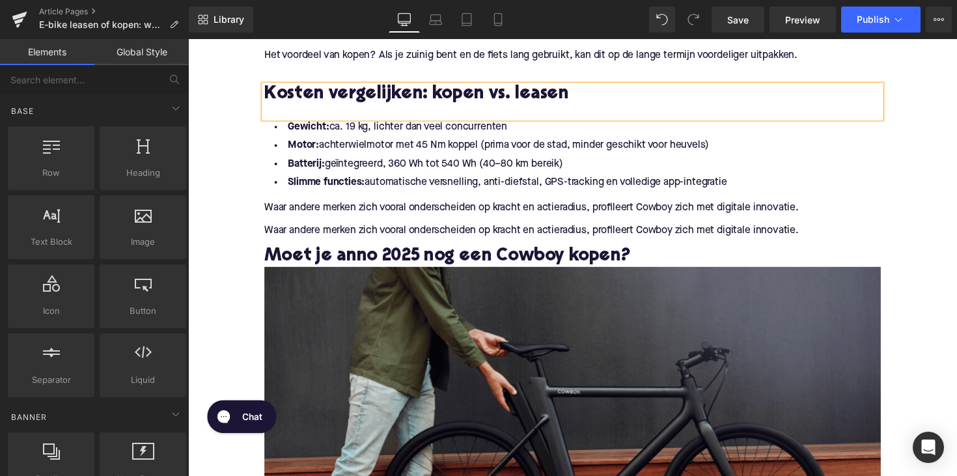
scroll to position [888, 0]
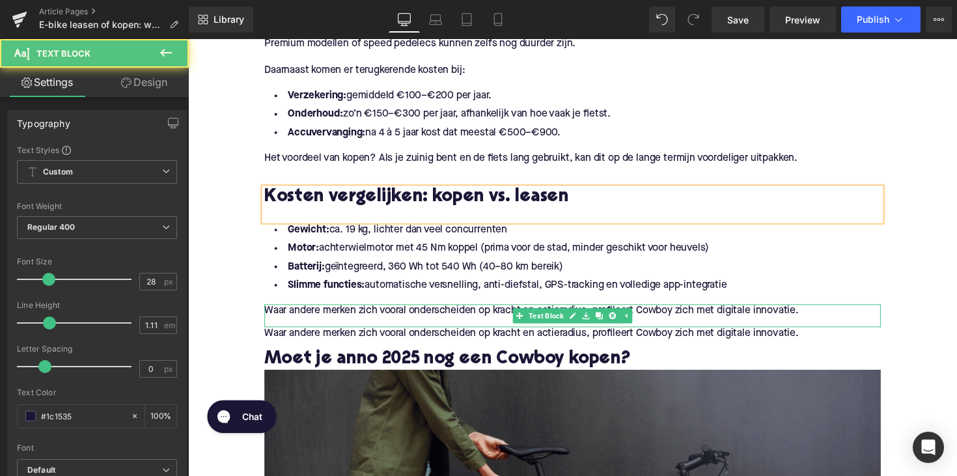
click at [586, 313] on div "Waar andere merken zich vooral onderscheiden op kracht en actieradius, profilee…" at bounding box center [581, 321] width 631 height 23
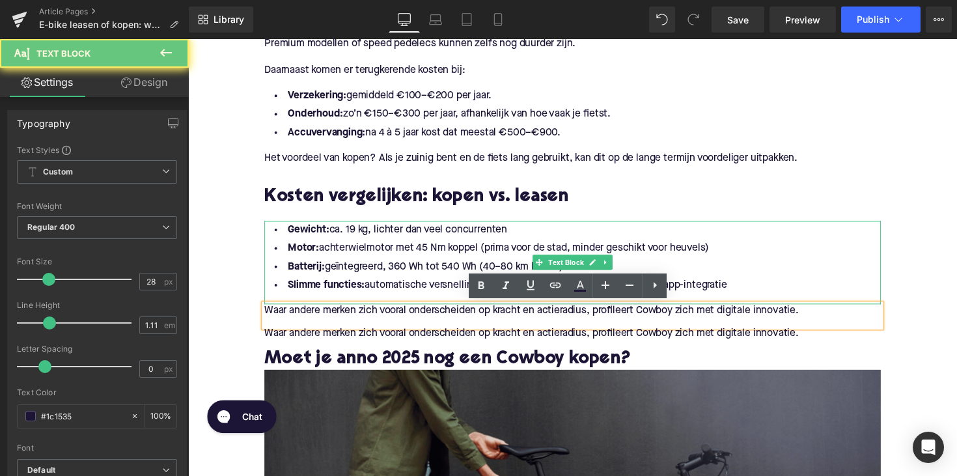
click at [498, 245] on li "Motor: achterwielmotor met 45 Nm koppel (prima voor de stad, minder geschikt vo…" at bounding box center [581, 253] width 631 height 19
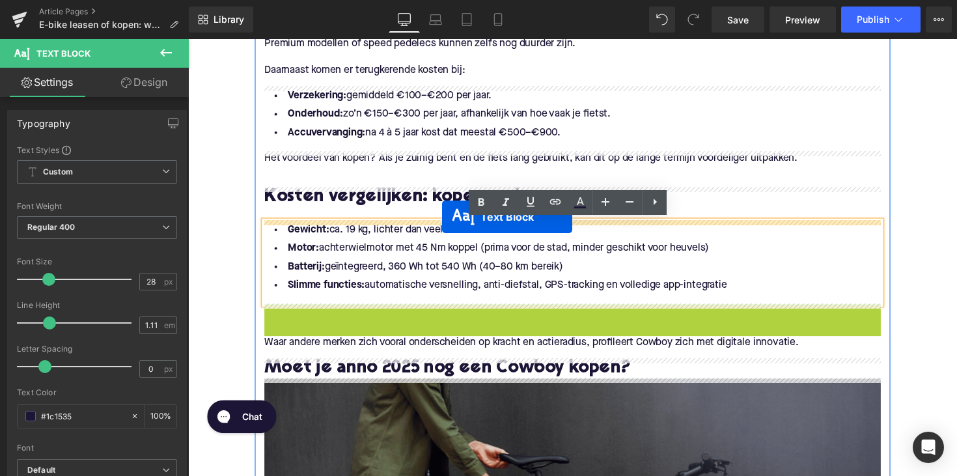
drag, startPoint x: 521, startPoint y: 324, endPoint x: 448, endPoint y: 221, distance: 125.5
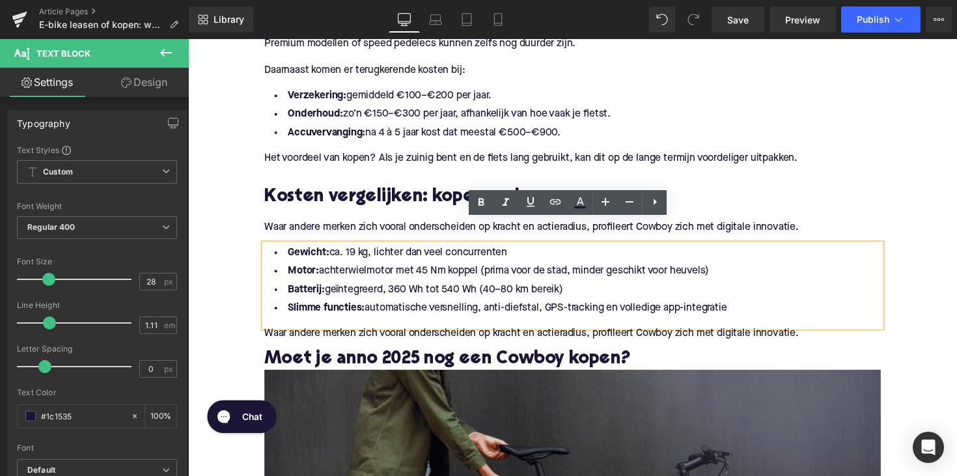
click at [325, 228] on p "Waar andere merken zich vooral onderscheiden op kracht en actieradius, profilee…" at bounding box center [581, 232] width 631 height 14
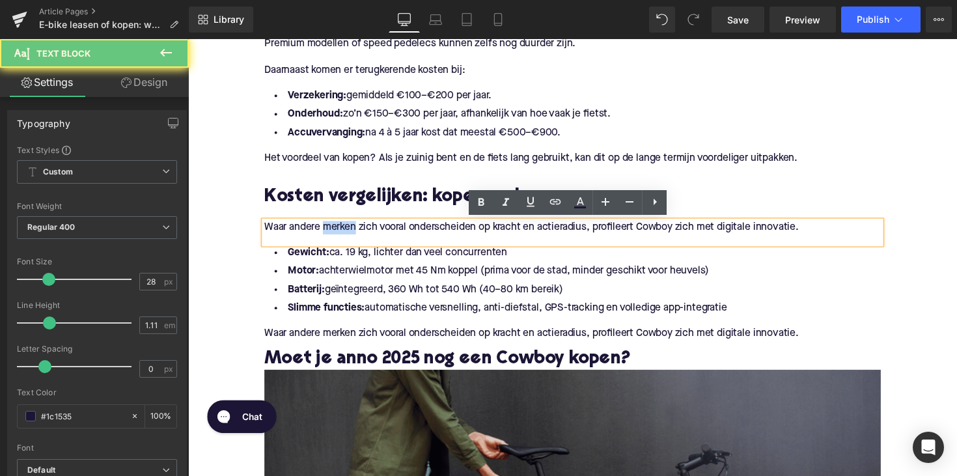
click at [325, 228] on p "Waar andere merken zich vooral onderscheiden op kracht en actieradius, profilee…" at bounding box center [581, 232] width 631 height 14
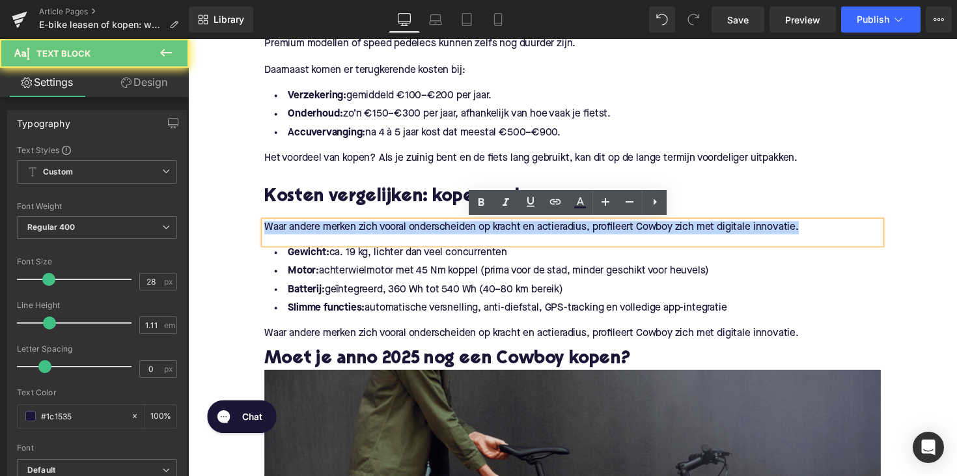
click at [325, 228] on p "Waar andere merken zich vooral onderscheiden op kracht en actieradius, profilee…" at bounding box center [581, 232] width 631 height 14
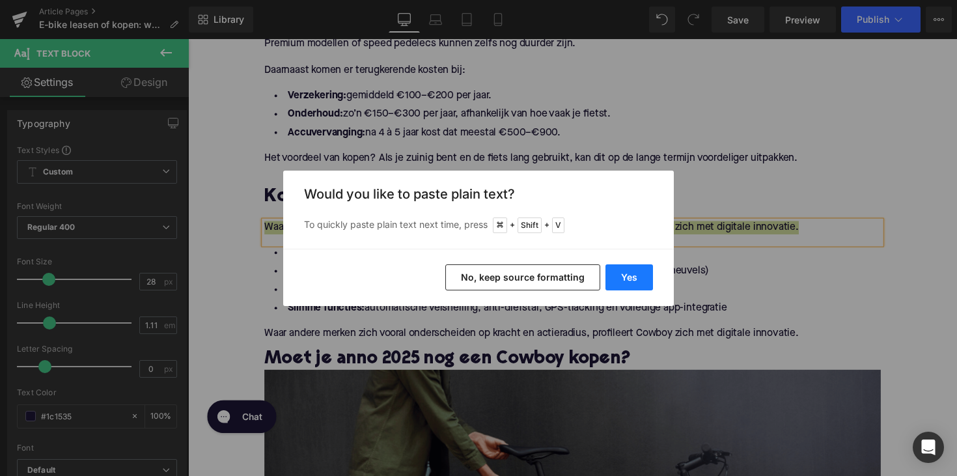
click at [618, 281] on button "Yes" at bounding box center [629, 277] width 48 height 26
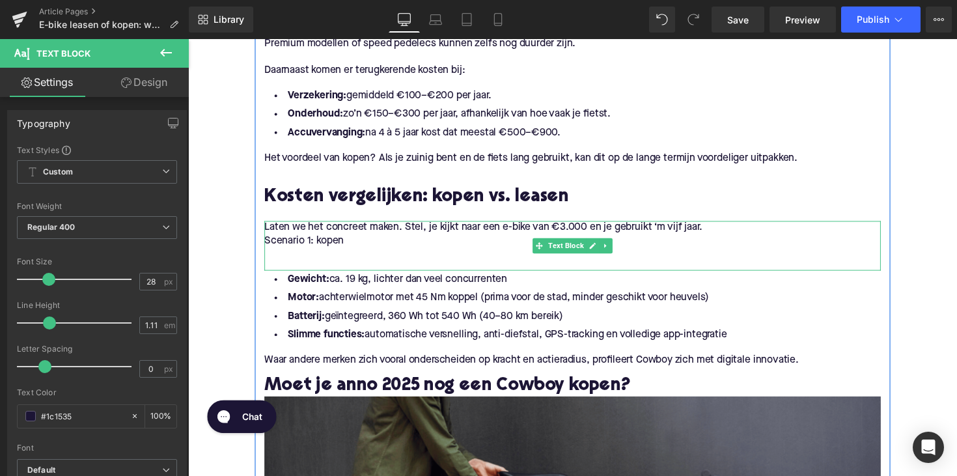
click at [318, 242] on p "Scenario 1: kopen" at bounding box center [581, 246] width 631 height 14
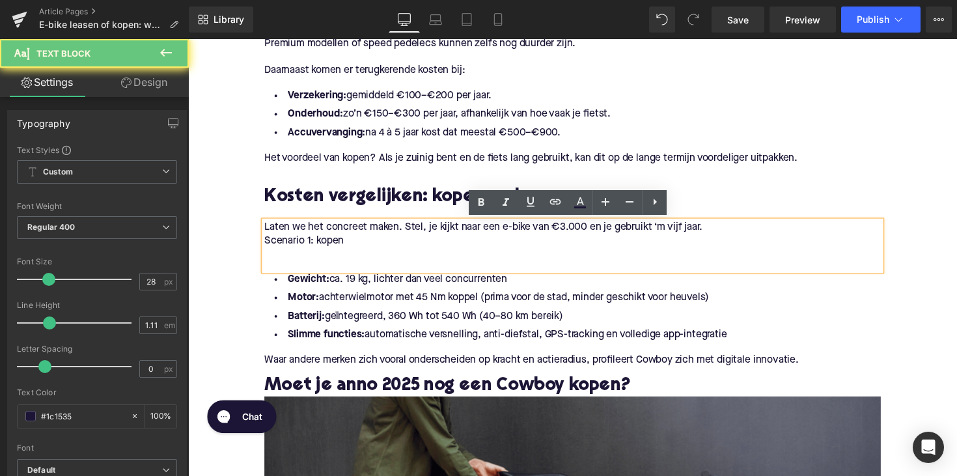
click at [266, 247] on p "Scenario 1: kopen" at bounding box center [581, 246] width 631 height 14
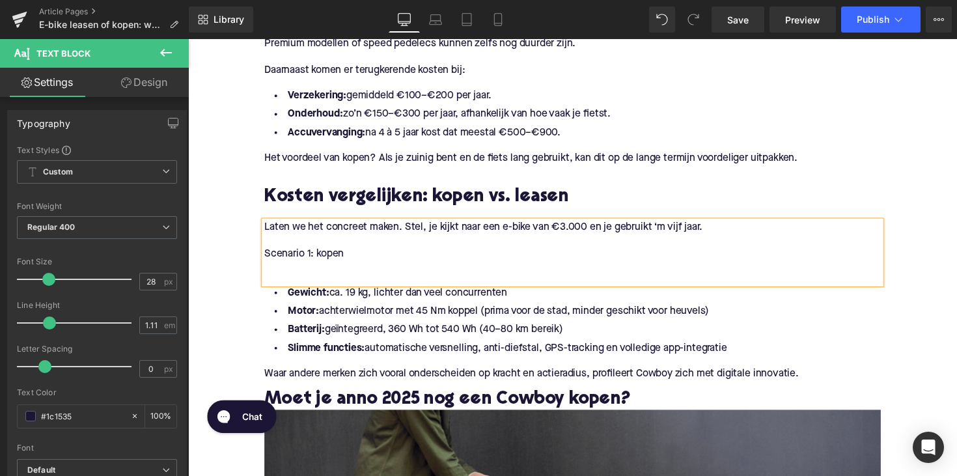
click at [271, 285] on div "Laten we het concreet maken. Stel, je kijkt naar een e-bike van €3.000 en je ge…" at bounding box center [581, 257] width 631 height 64
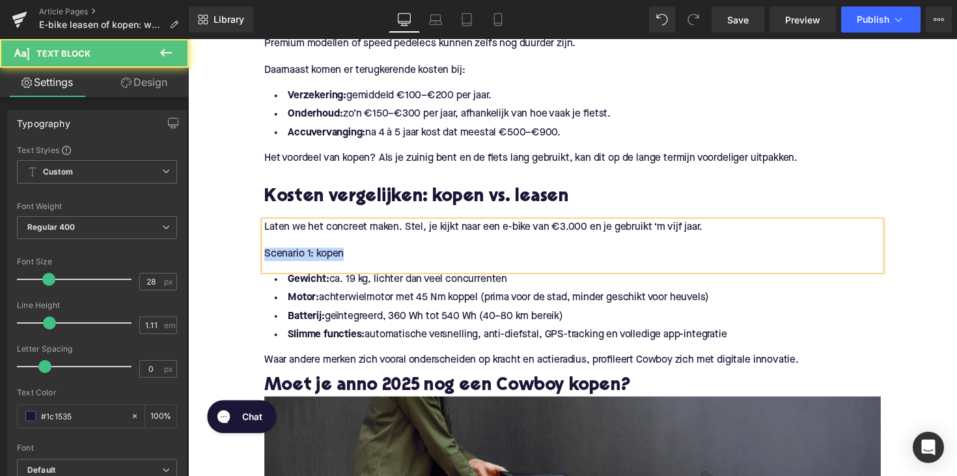
drag, startPoint x: 359, startPoint y: 263, endPoint x: 244, endPoint y: 263, distance: 114.6
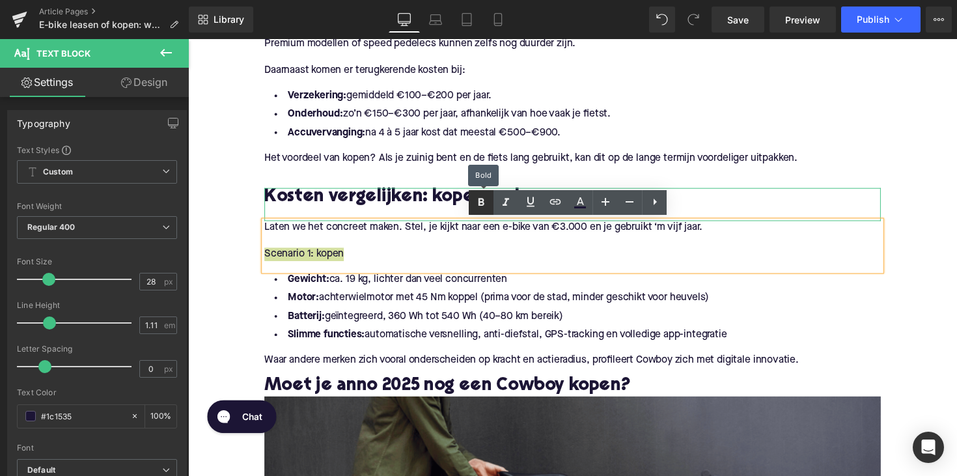
click at [476, 200] on icon at bounding box center [481, 203] width 16 height 16
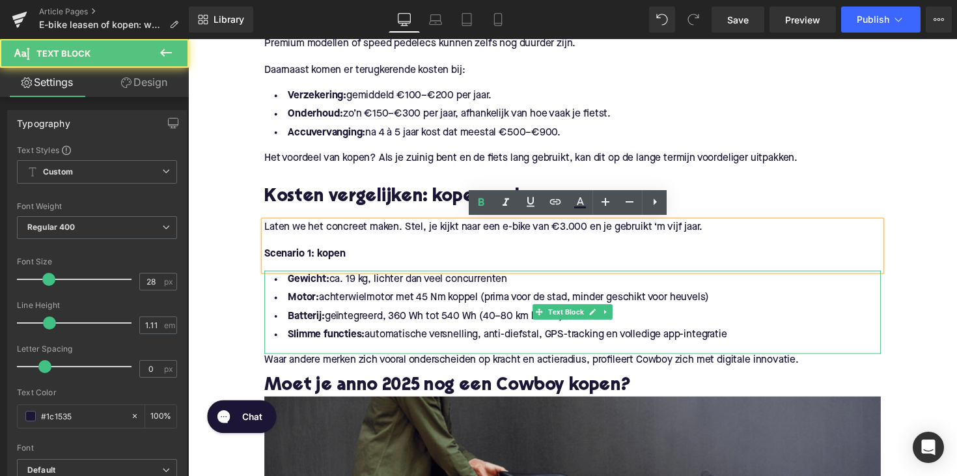
click at [441, 330] on li "Batterij: geïntegreerd, 360 Wh tot 540 Wh (40–80 km bereik)" at bounding box center [581, 323] width 631 height 19
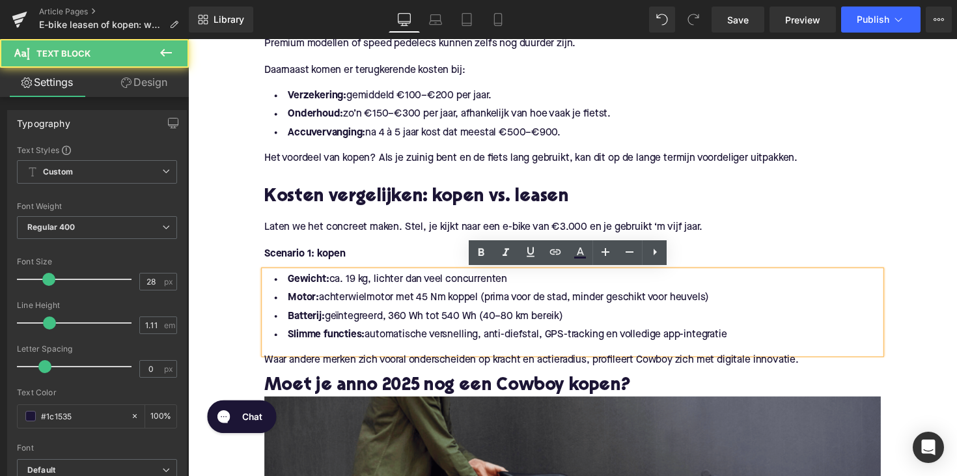
click at [738, 345] on li "Slimme functies: automatische versnelling, anti-diefstal, GPS-tracking en volle…" at bounding box center [581, 342] width 631 height 19
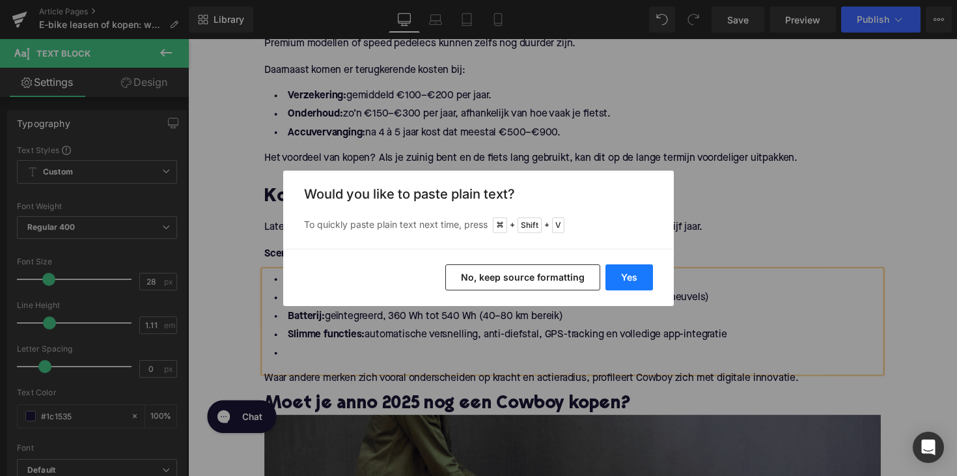
click at [632, 281] on button "Yes" at bounding box center [629, 277] width 48 height 26
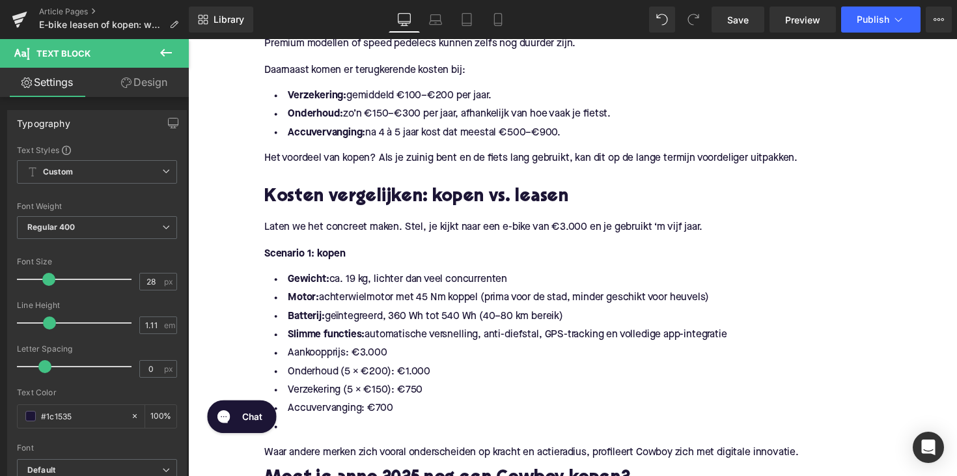
drag, startPoint x: 755, startPoint y: 342, endPoint x: 245, endPoint y: 284, distance: 513.6
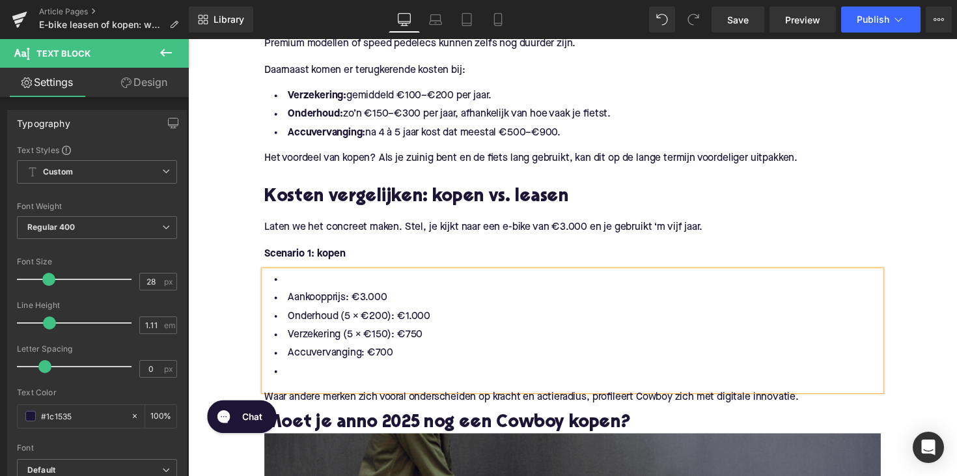
click at [281, 306] on li "Aankoopprijs: €3.000" at bounding box center [581, 304] width 631 height 19
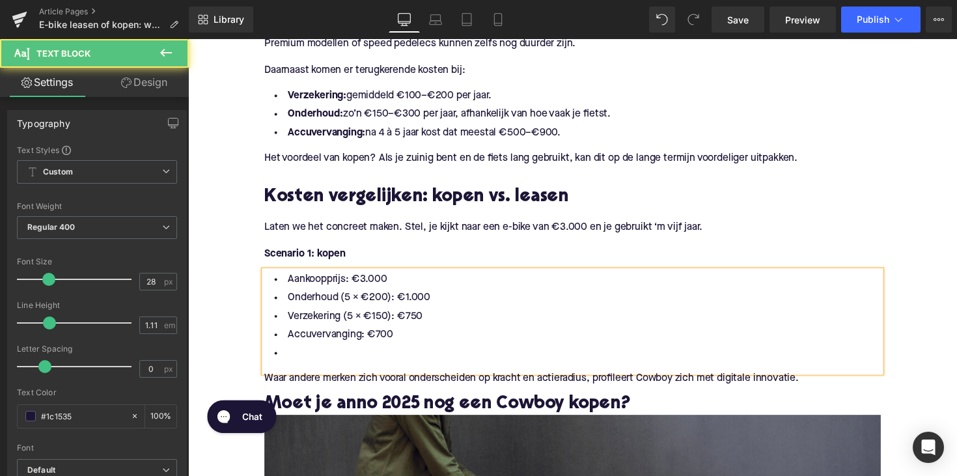
click at [303, 359] on li at bounding box center [581, 360] width 631 height 19
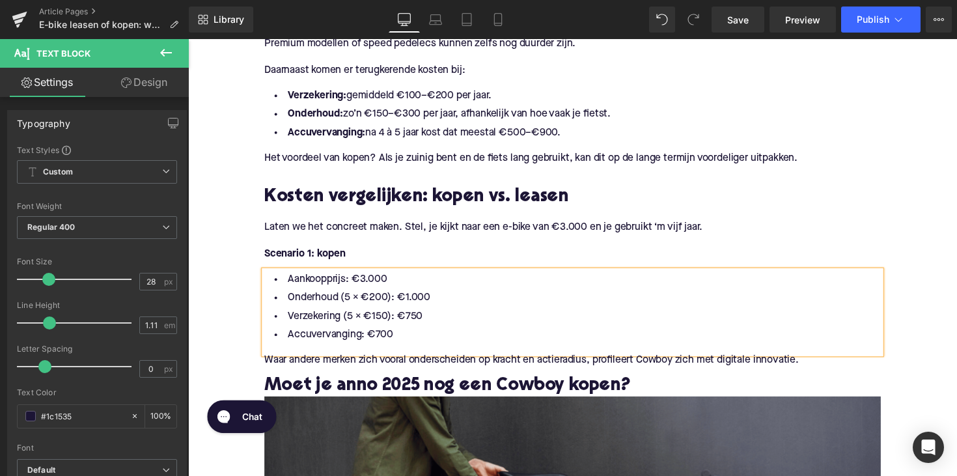
click at [188, 39] on div at bounding box center [188, 39] width 0 height 0
click at [355, 363] on p "Waar andere merken zich vooral onderscheiden op kracht en actieradius, profilee…" at bounding box center [581, 368] width 631 height 14
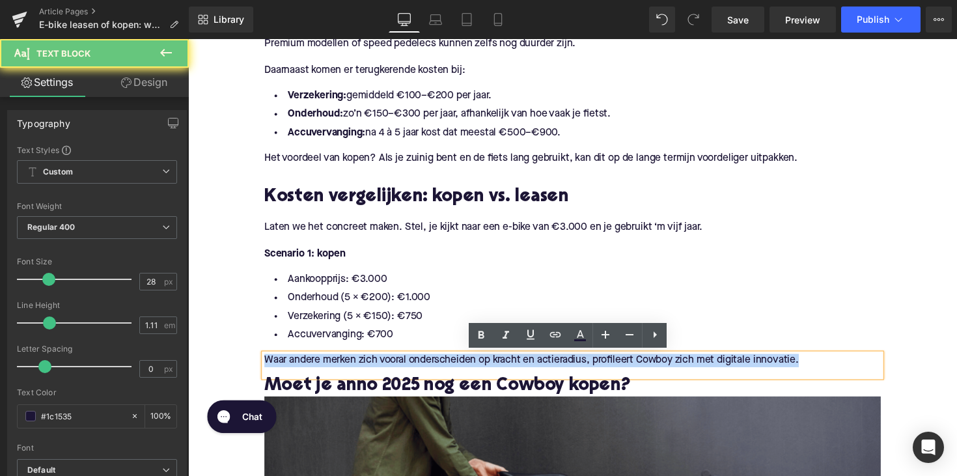
click at [355, 363] on p "Waar andere merken zich vooral onderscheiden op kracht en actieradius, profilee…" at bounding box center [581, 368] width 631 height 14
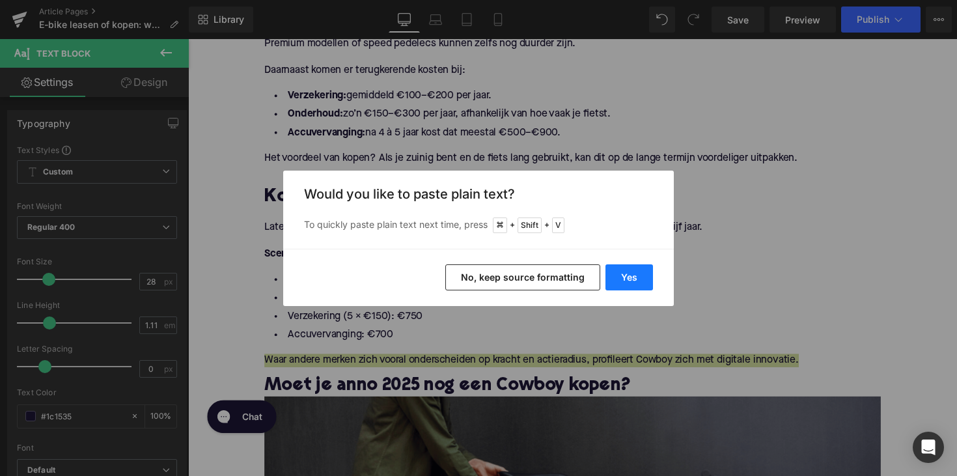
click at [618, 274] on button "Yes" at bounding box center [629, 277] width 48 height 26
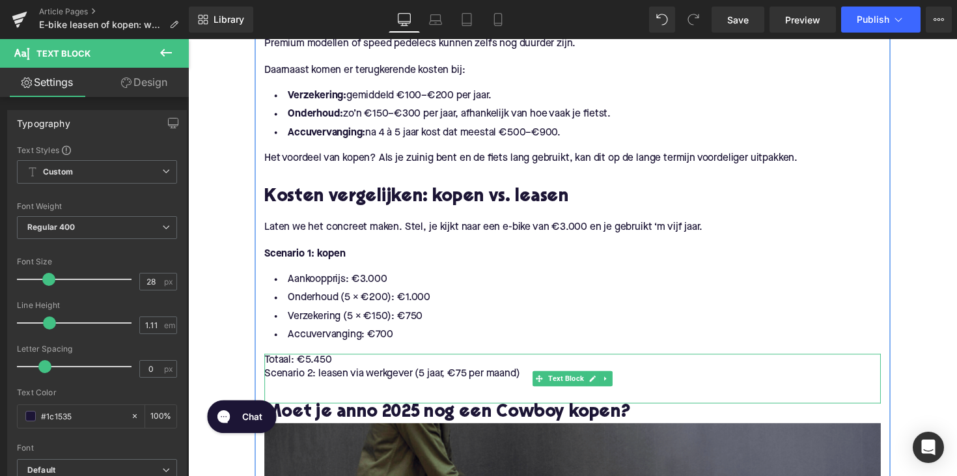
click at [292, 373] on p "Totaal: €5.450" at bounding box center [581, 368] width 631 height 14
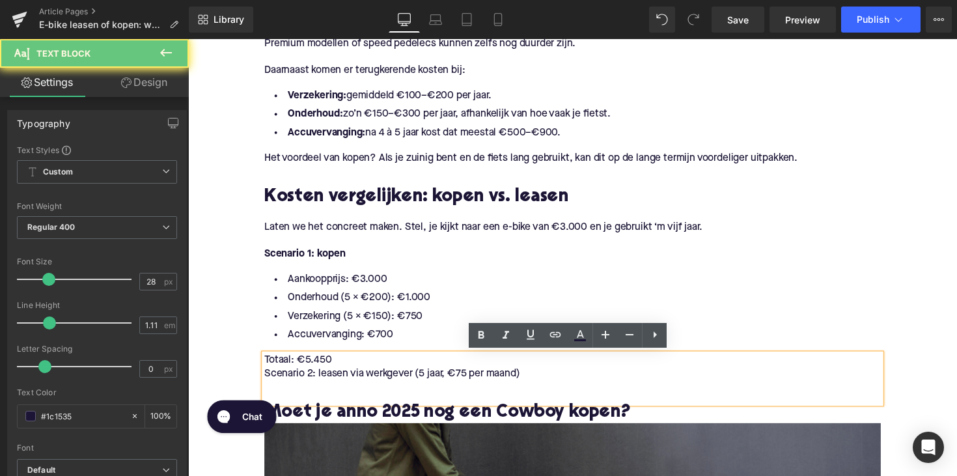
click at [266, 382] on p "Scenario 2: leasen via werkgever (5 jaar, €75 per maand)" at bounding box center [581, 382] width 631 height 14
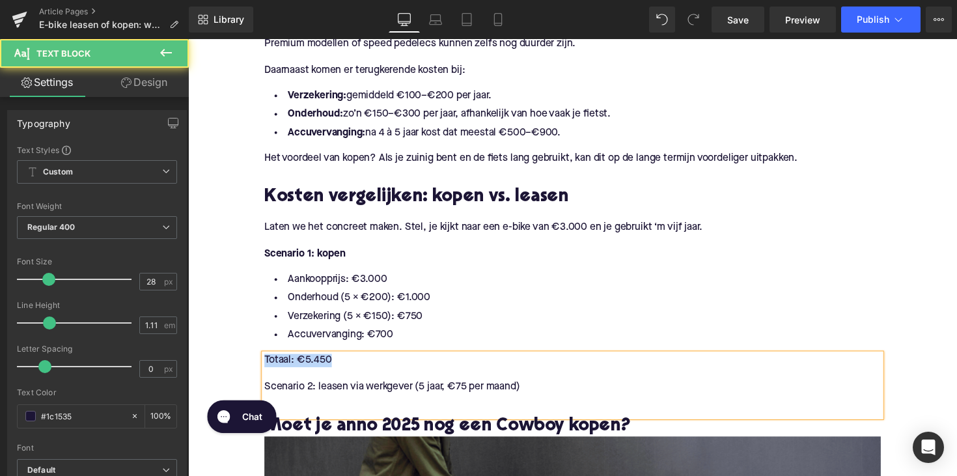
drag, startPoint x: 351, startPoint y: 370, endPoint x: 243, endPoint y: 370, distance: 108.7
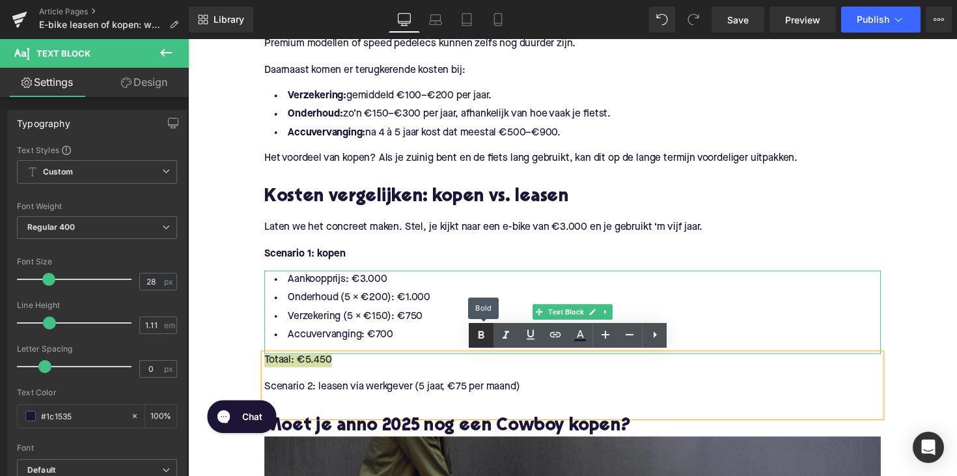
click at [486, 337] on icon at bounding box center [481, 335] width 16 height 16
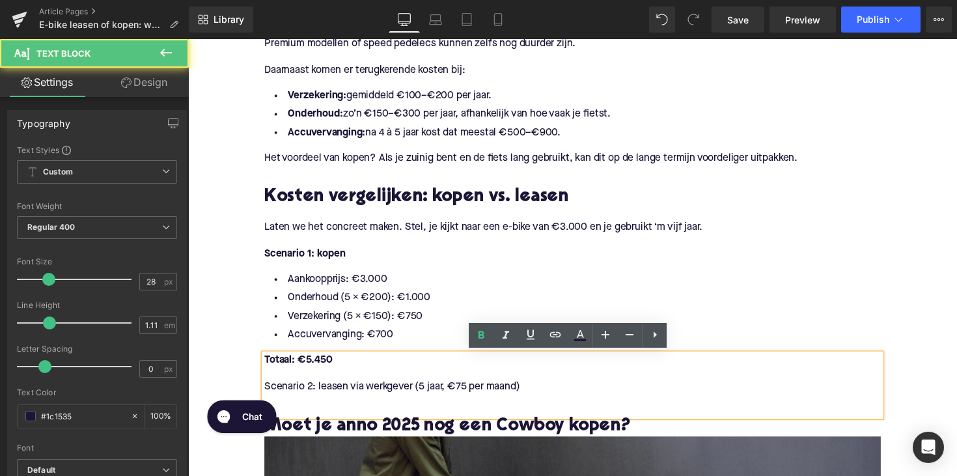
click at [540, 408] on p at bounding box center [581, 409] width 631 height 14
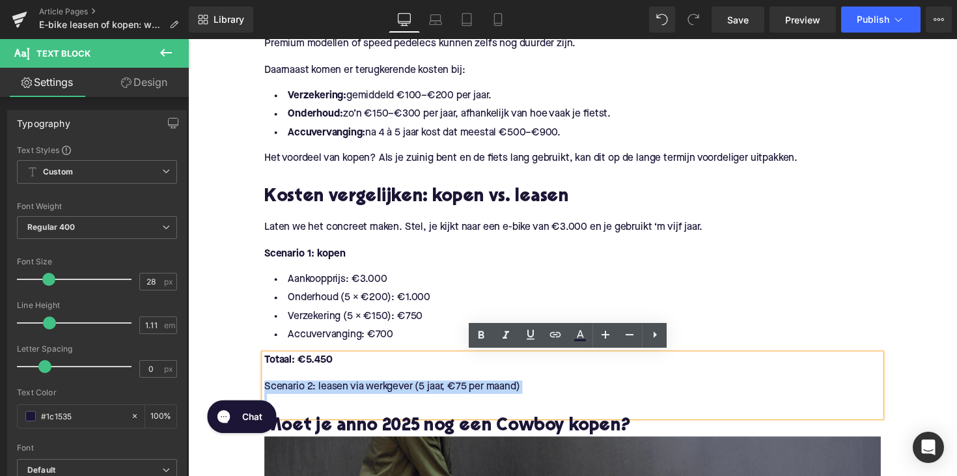
drag, startPoint x: 552, startPoint y: 402, endPoint x: 219, endPoint y: 391, distance: 332.8
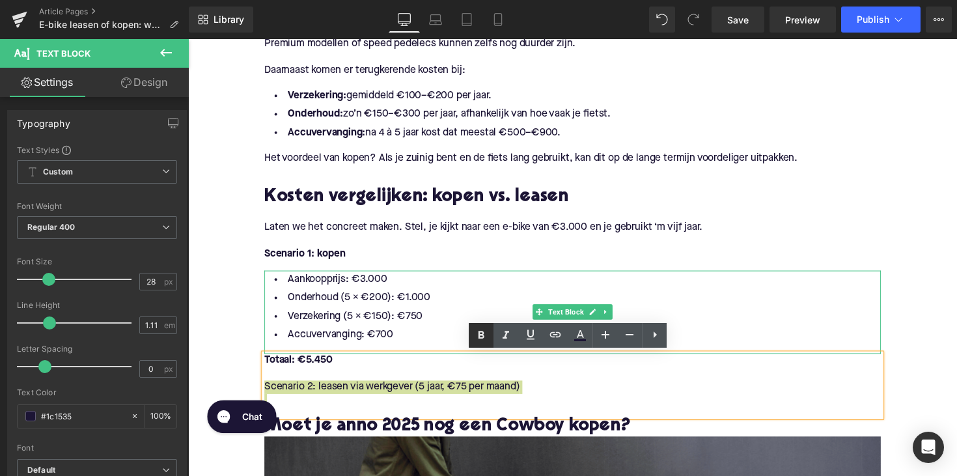
click at [480, 341] on icon at bounding box center [481, 335] width 16 height 16
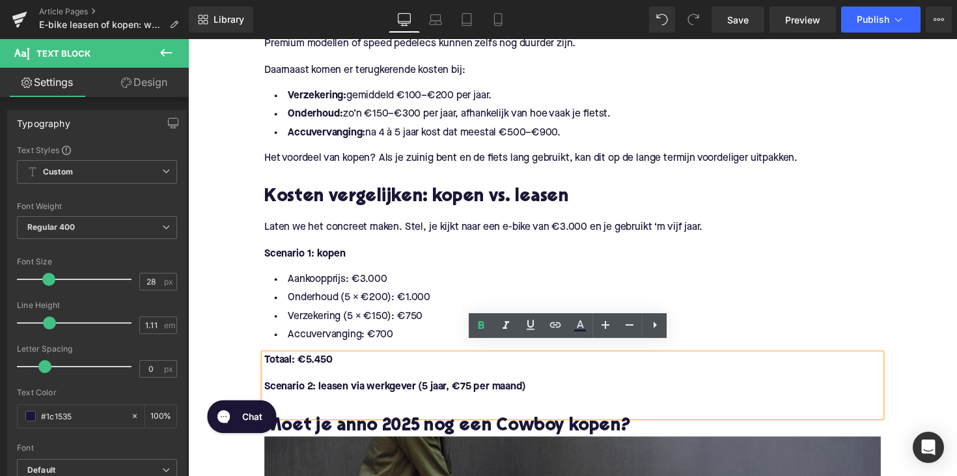
scroll to position [961, 0]
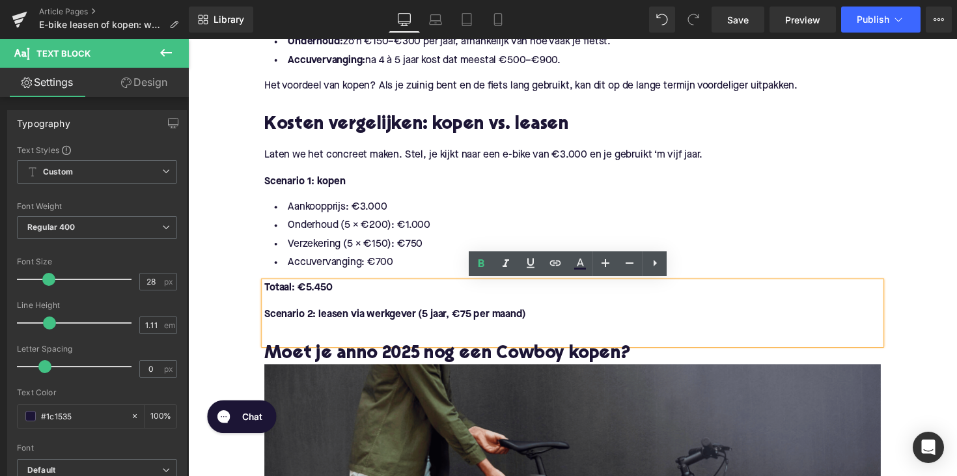
click at [290, 336] on p at bounding box center [581, 336] width 631 height 14
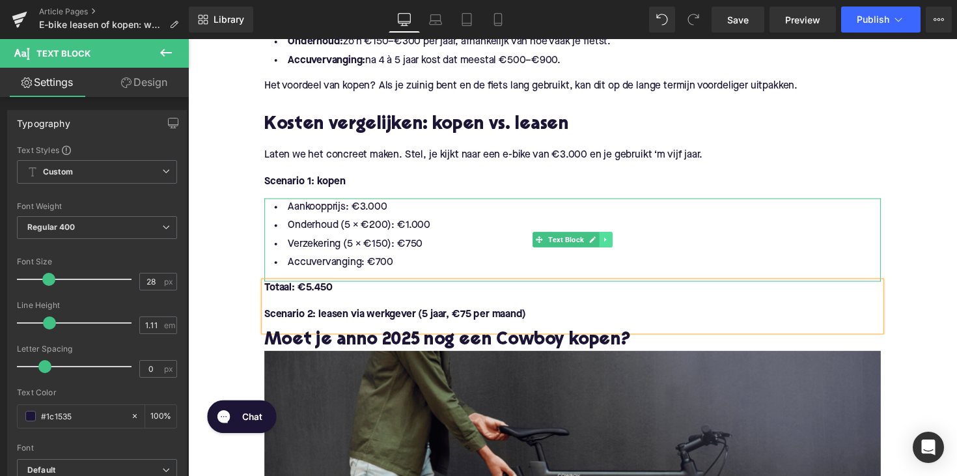
click at [613, 247] on icon at bounding box center [616, 245] width 7 height 8
click at [606, 247] on icon at bounding box center [608, 245] width 7 height 8
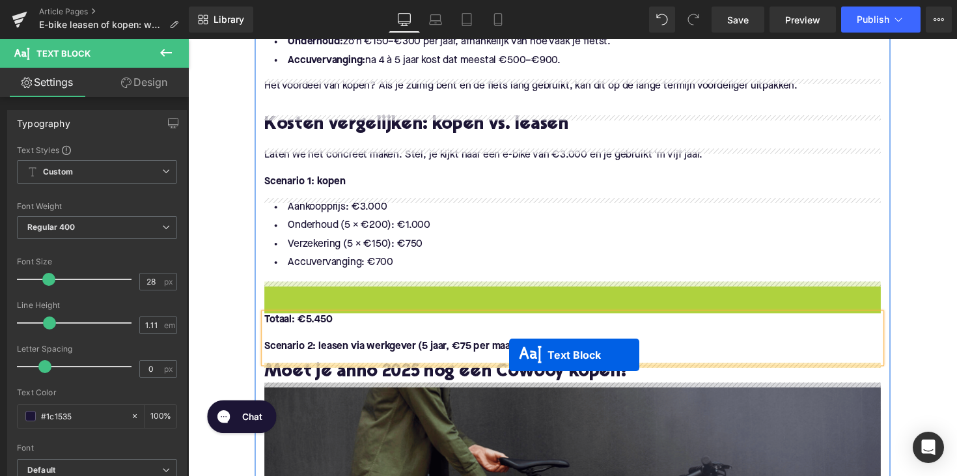
drag, startPoint x: 551, startPoint y: 327, endPoint x: 517, endPoint y: 363, distance: 49.3
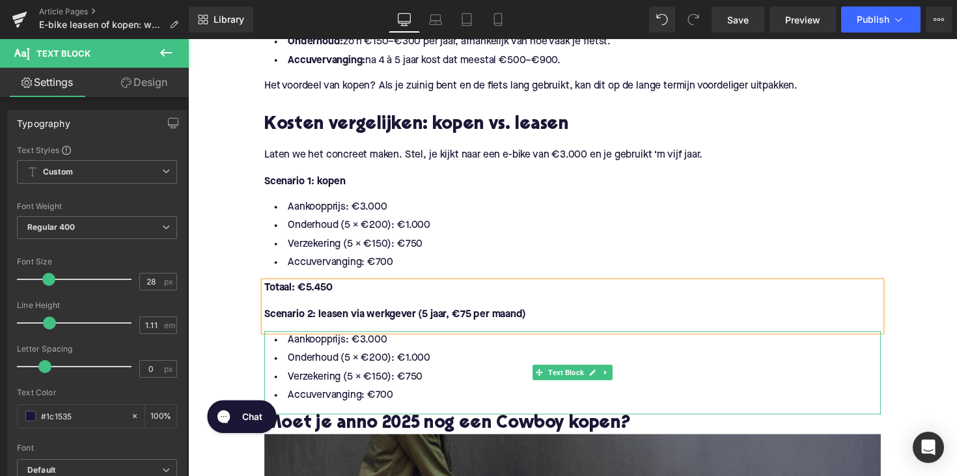
click at [335, 385] on li "Verzekering (5 × €150): €750" at bounding box center [581, 385] width 631 height 19
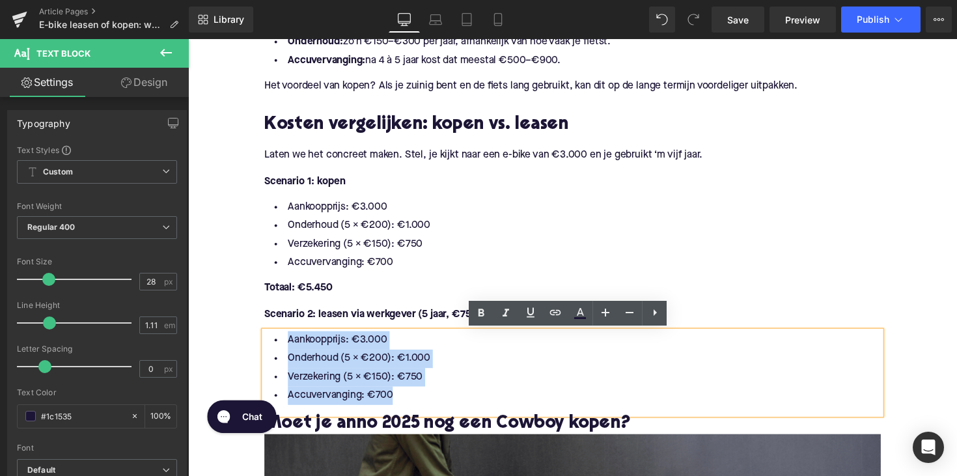
drag, startPoint x: 401, startPoint y: 407, endPoint x: 239, endPoint y: 350, distance: 171.7
click at [239, 350] on div "Home / E-bike leasen of kopen: wat past beter bij jou? Breadcrumbs E-bike lease…" at bounding box center [582, 478] width 788 height 2581
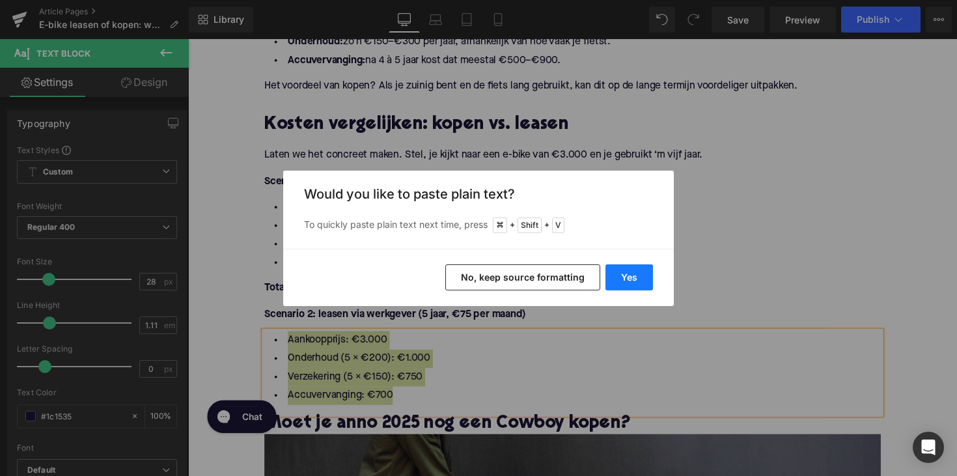
click at [611, 275] on button "Yes" at bounding box center [629, 277] width 48 height 26
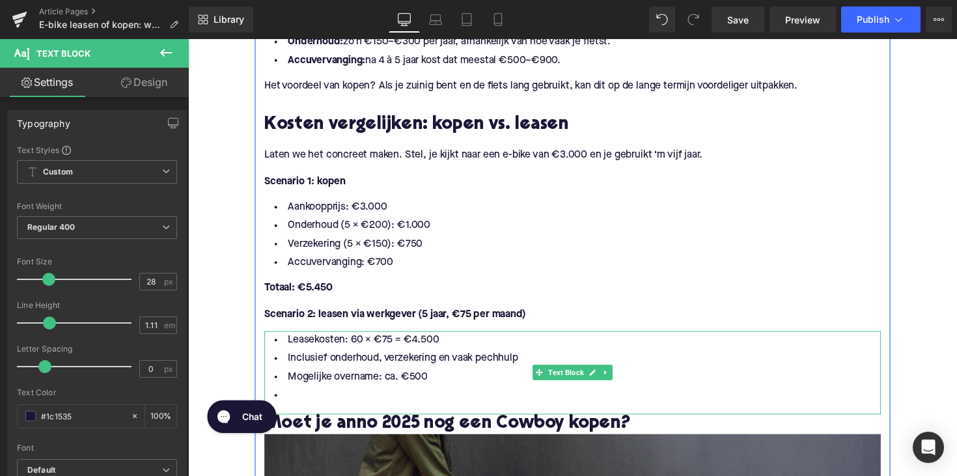
click at [357, 408] on li at bounding box center [581, 404] width 631 height 19
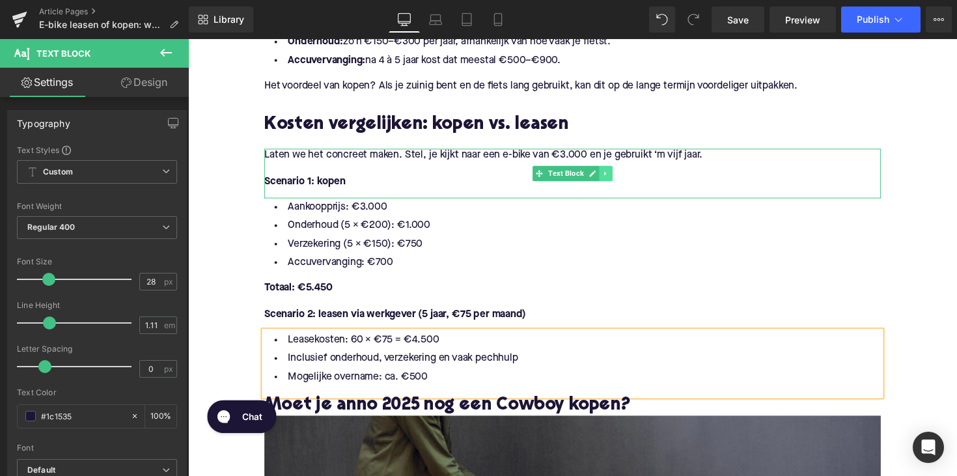
click at [616, 175] on icon at bounding box center [616, 177] width 7 height 8
click at [605, 178] on icon at bounding box center [608, 176] width 7 height 7
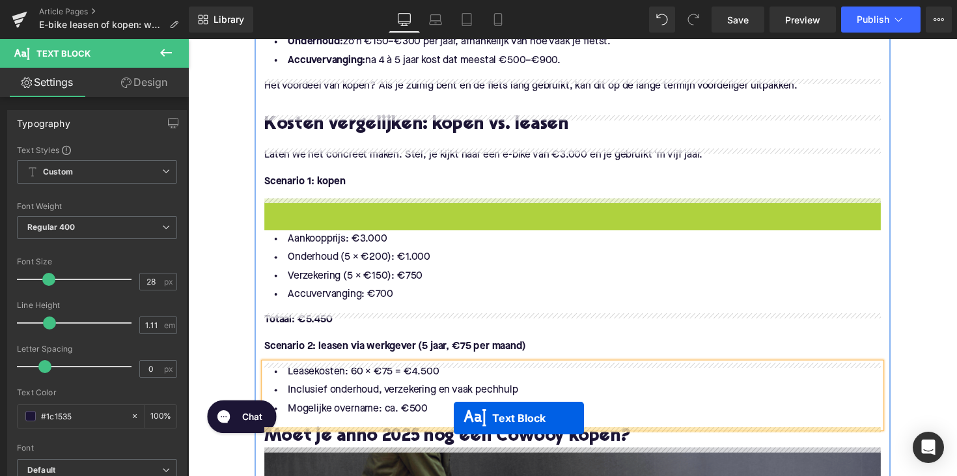
drag, startPoint x: 551, startPoint y: 226, endPoint x: 642, endPoint y: 456, distance: 247.8
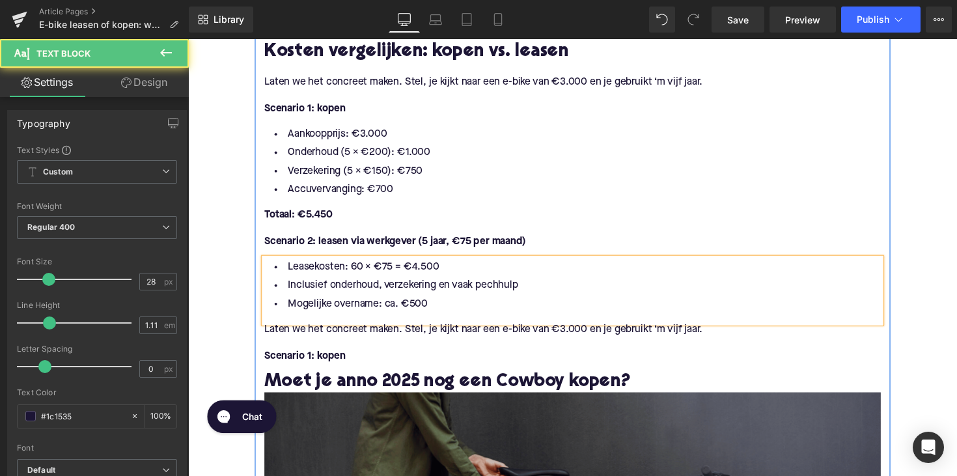
scroll to position [1054, 0]
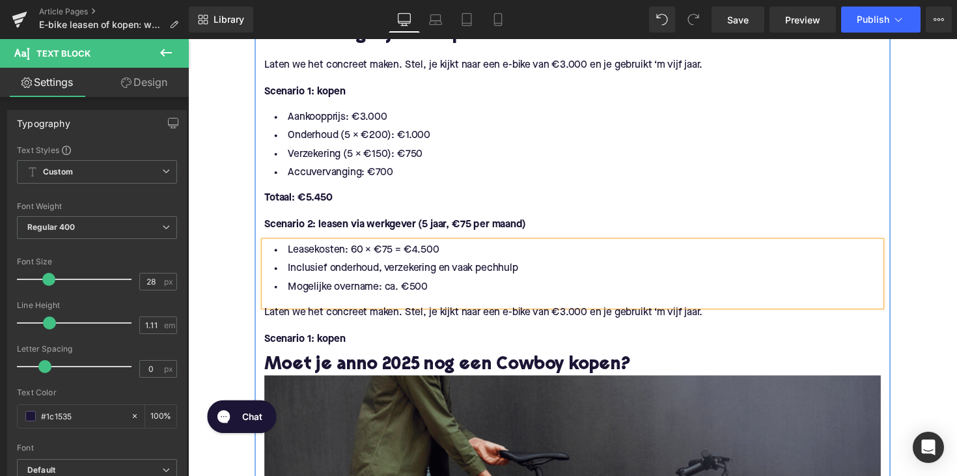
click at [338, 323] on p "Laten we het concreet maken. Stel, je kijkt naar een e-bike van €3.000 en je ge…" at bounding box center [581, 319] width 631 height 14
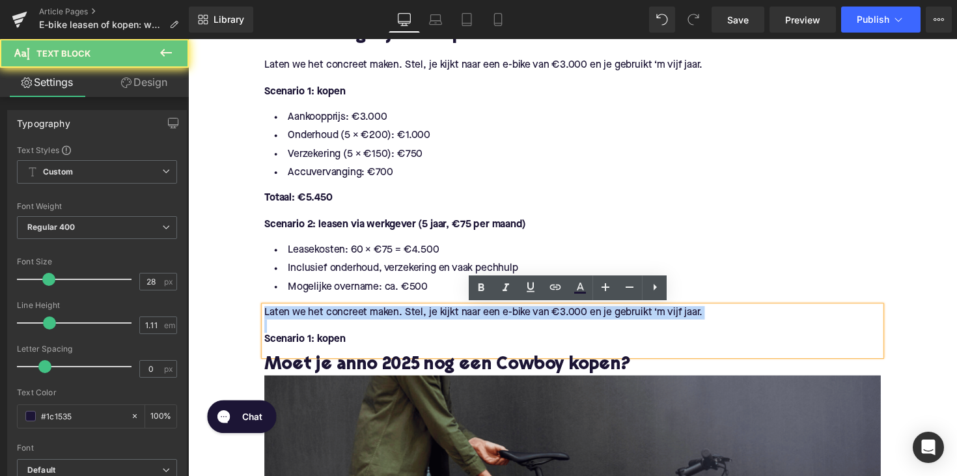
click at [338, 323] on p "Laten we het concreet maken. Stel, je kijkt naar een e-bike van €3.000 en je ge…" at bounding box center [581, 319] width 631 height 14
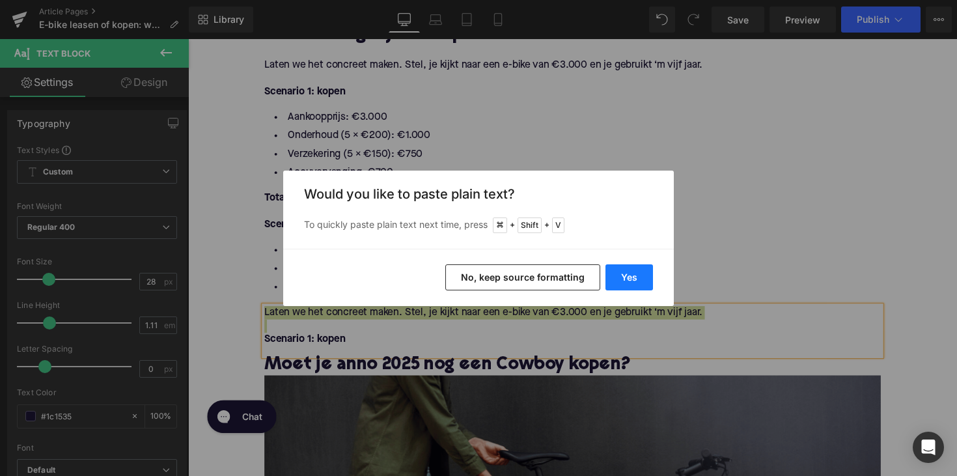
click at [624, 266] on button "Yes" at bounding box center [629, 277] width 48 height 26
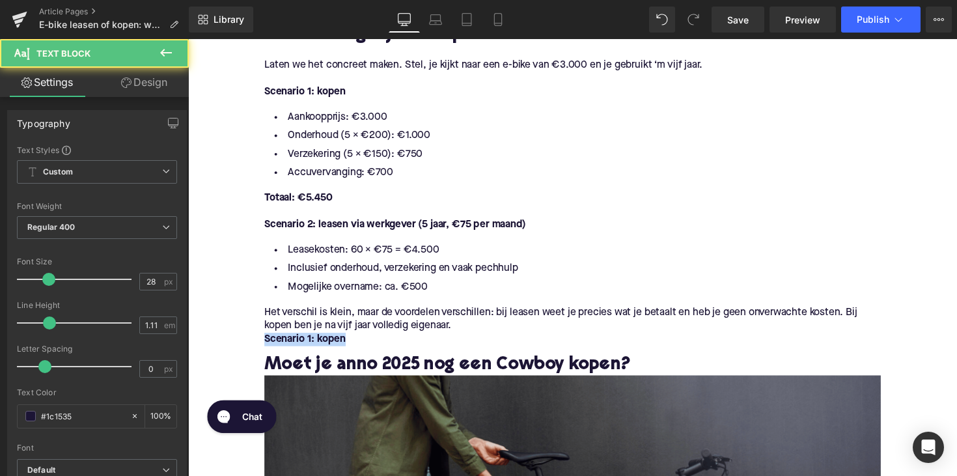
drag, startPoint x: 355, startPoint y: 346, endPoint x: 230, endPoint y: 346, distance: 124.3
click at [230, 346] on div "Home / E-bike leasen of kopen: wat past beter bij jou? Breadcrumbs E-bike lease…" at bounding box center [582, 401] width 788 height 2613
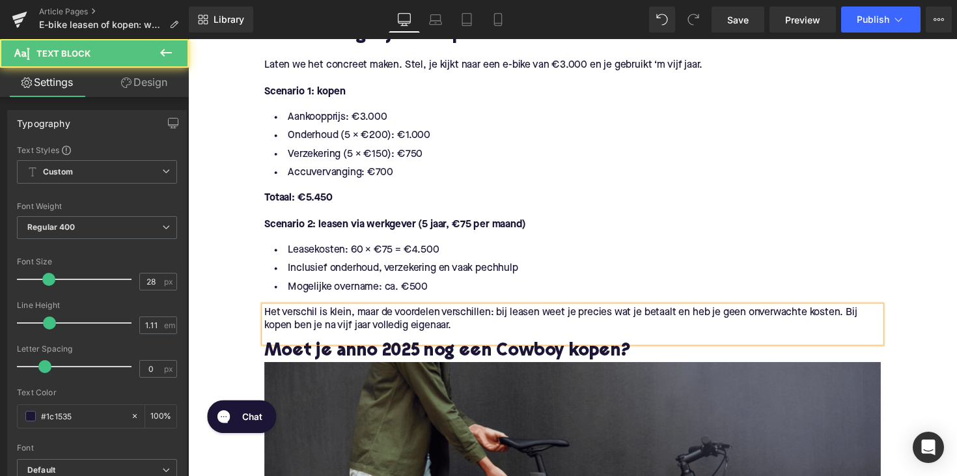
click at [268, 317] on p "Het verschil is klein, maar de voordelen verschillen: bij leasen weet je precie…" at bounding box center [581, 325] width 631 height 27
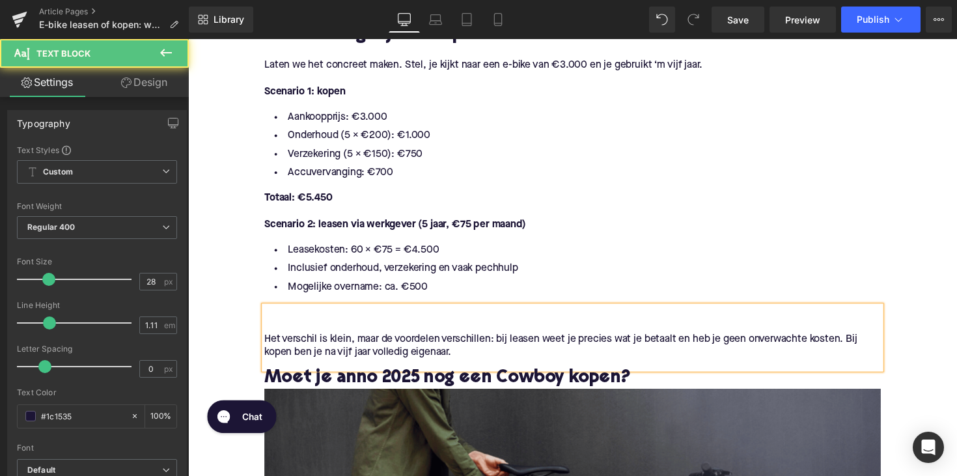
click at [271, 316] on p at bounding box center [581, 319] width 631 height 14
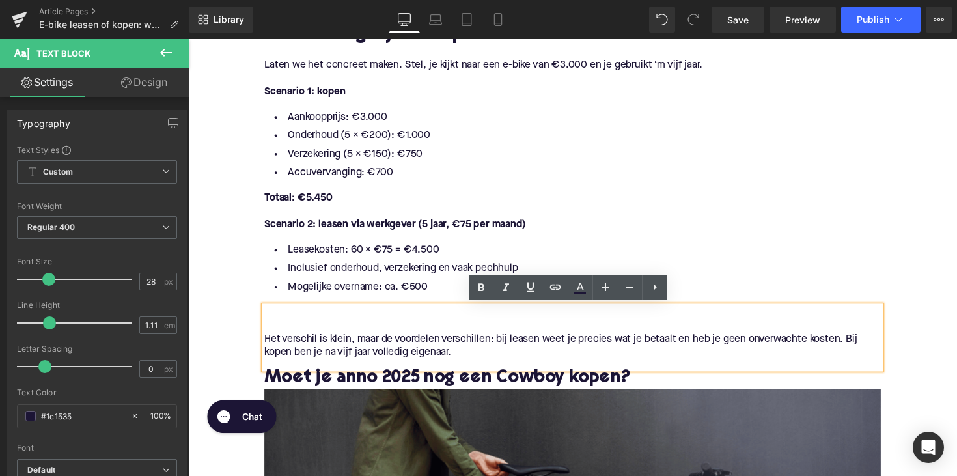
click at [275, 322] on p at bounding box center [581, 319] width 631 height 14
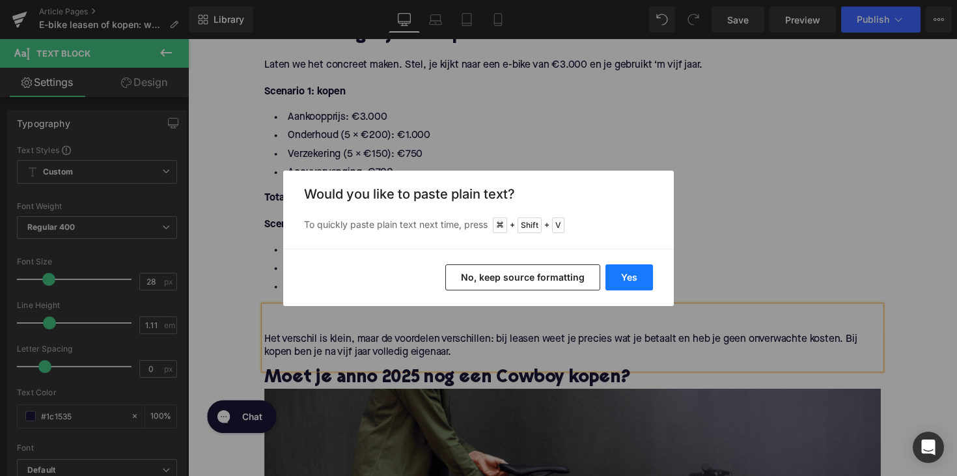
click at [633, 274] on button "Yes" at bounding box center [629, 277] width 48 height 26
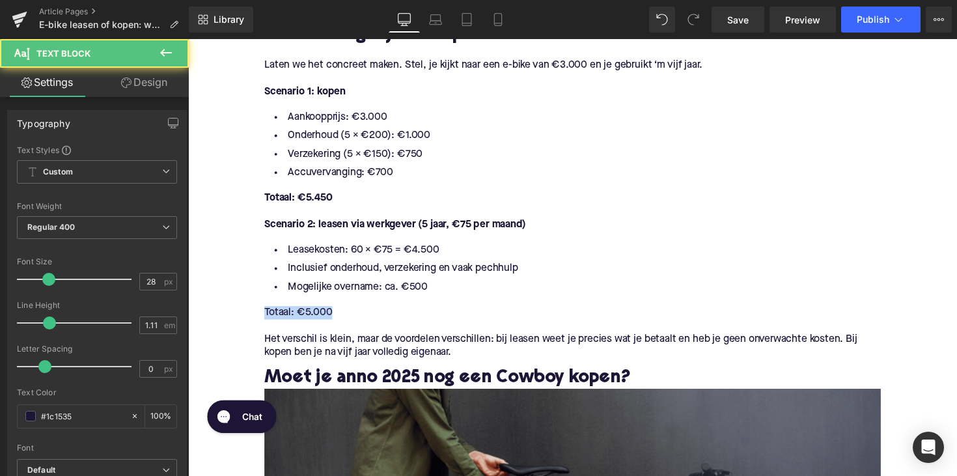
drag, startPoint x: 340, startPoint y: 318, endPoint x: 233, endPoint y: 316, distance: 106.8
click at [233, 316] on div "Home / E-bike leasen of kopen: wat past beter bij jou? Breadcrumbs E-bike lease…" at bounding box center [582, 408] width 788 height 2626
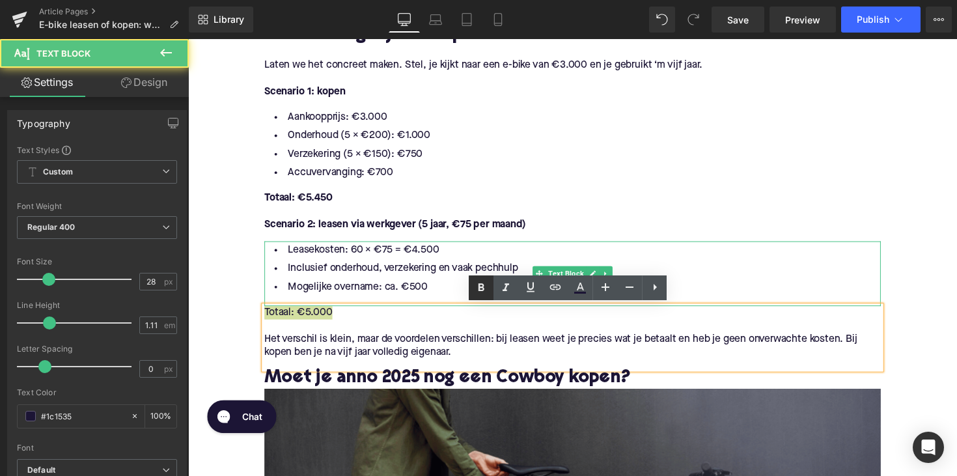
click at [490, 286] on link at bounding box center [481, 287] width 25 height 25
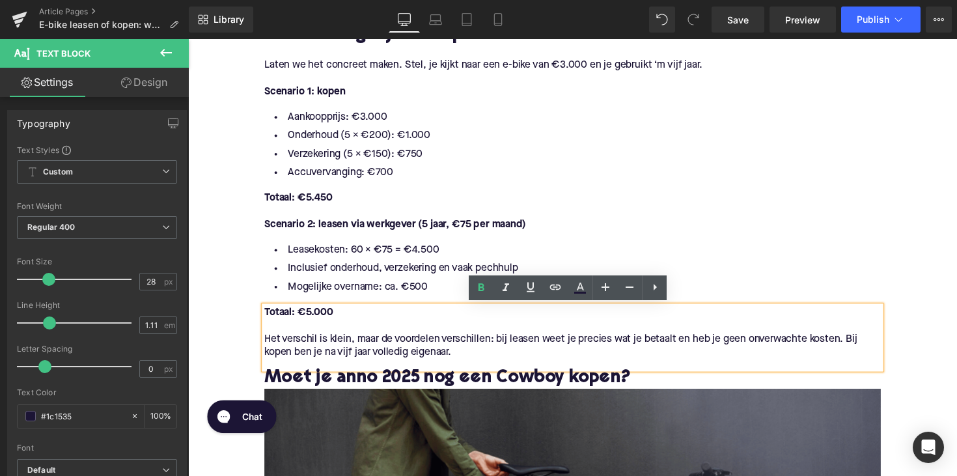
click at [476, 335] on p at bounding box center [581, 333] width 631 height 14
click at [343, 181] on li "Accuvervanging: €700" at bounding box center [581, 176] width 631 height 19
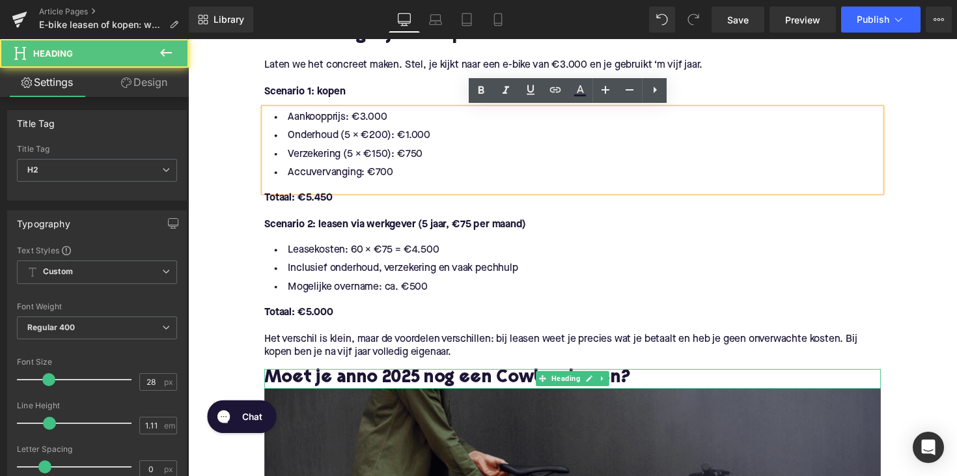
click at [390, 382] on h2 "Moet je anno 2025 nog een Cowboy kopen?" at bounding box center [581, 387] width 631 height 20
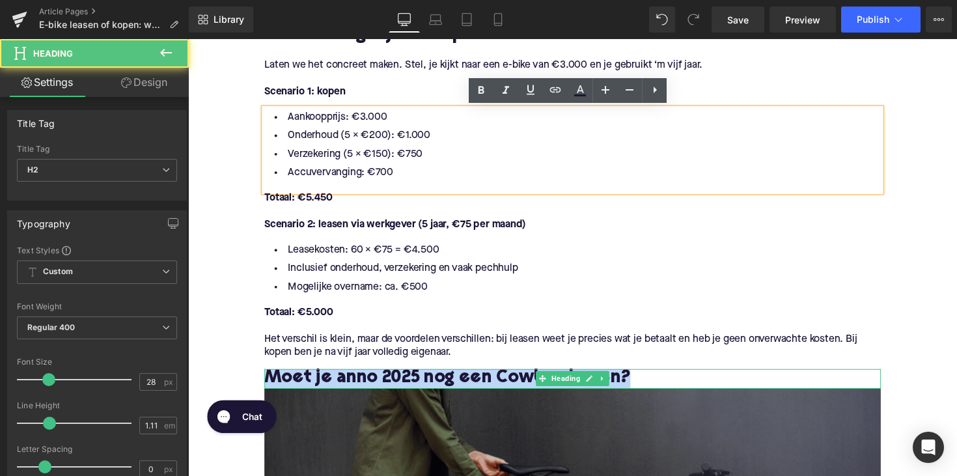
click at [390, 382] on h2 "Moet je anno 2025 nog een Cowboy kopen?" at bounding box center [581, 387] width 631 height 20
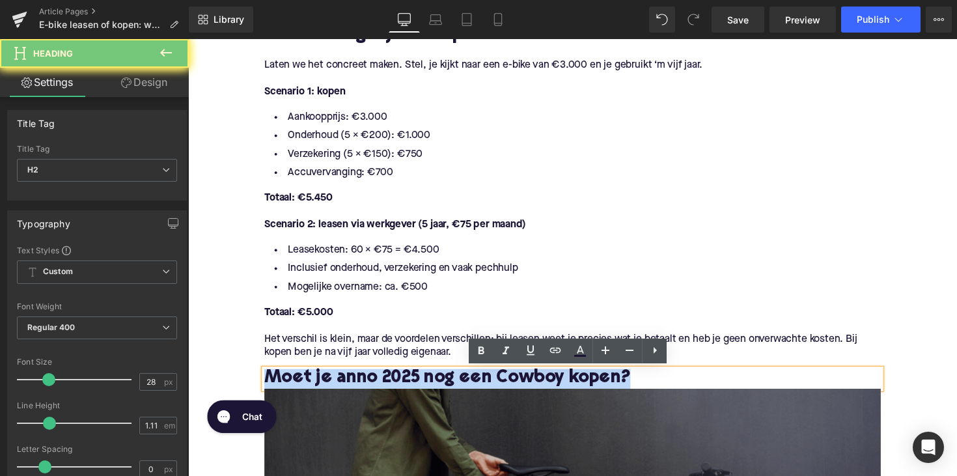
paste div
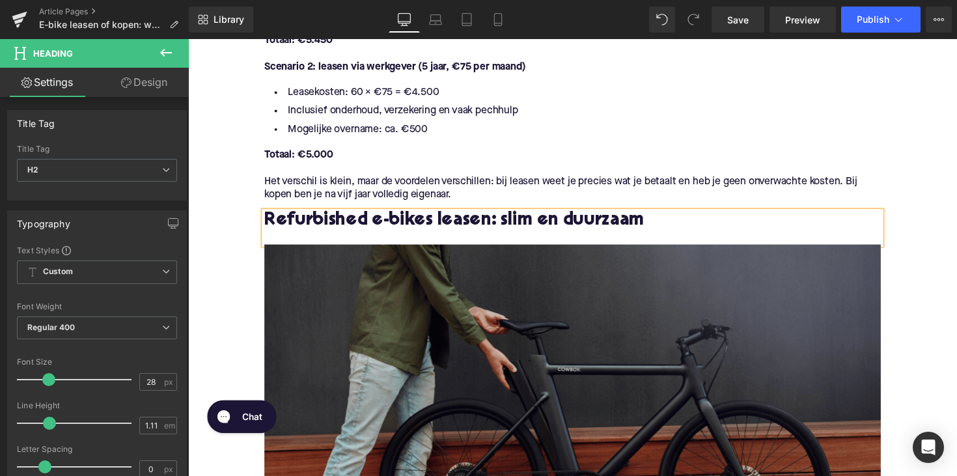
scroll to position [1233, 0]
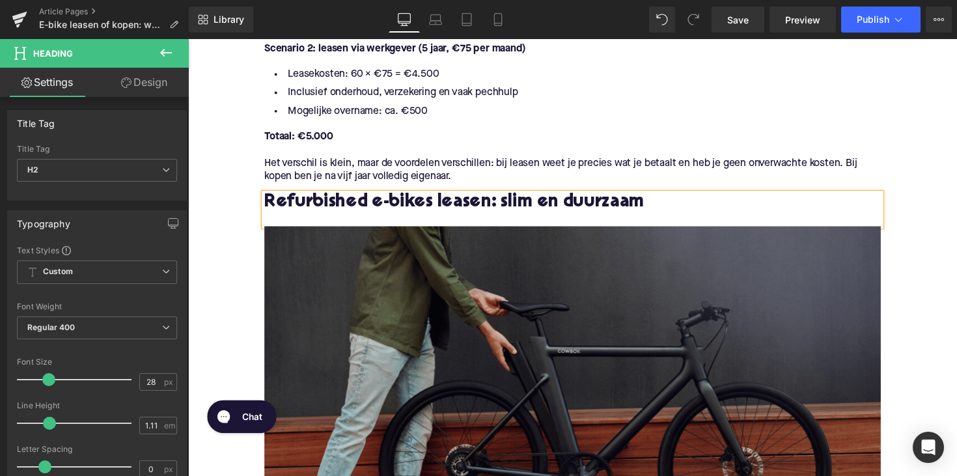
click at [550, 335] on img at bounding box center [581, 408] width 631 height 355
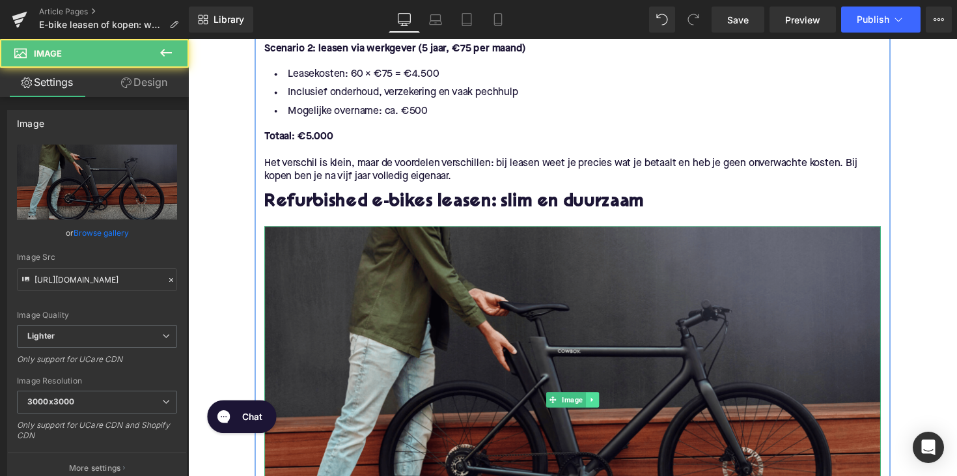
click at [603, 411] on icon at bounding box center [601, 409] width 7 height 8
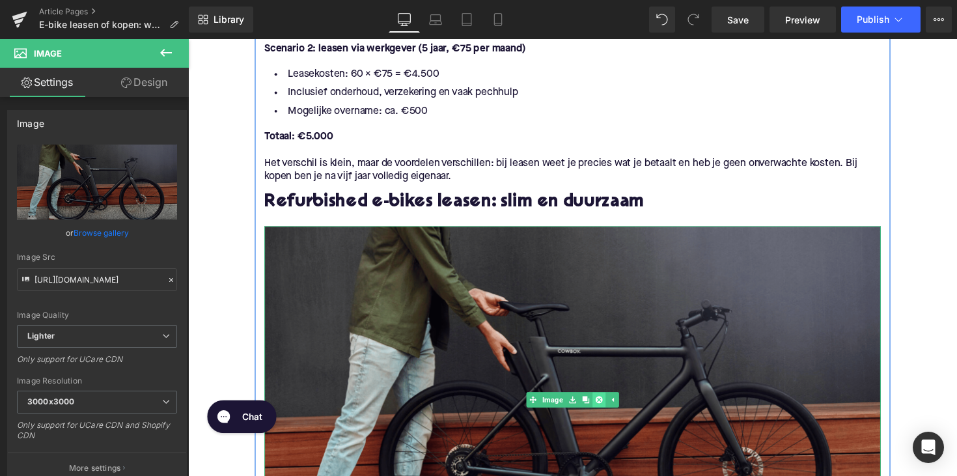
click at [605, 407] on icon at bounding box center [608, 408] width 7 height 7
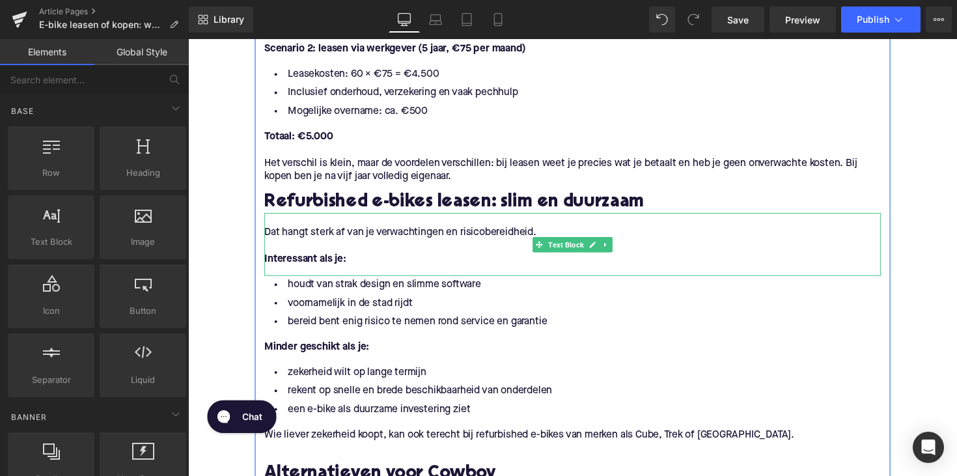
click at [317, 240] on p "Dat hangt sterk af van je verwachtingen en risicobereidheid." at bounding box center [581, 238] width 631 height 14
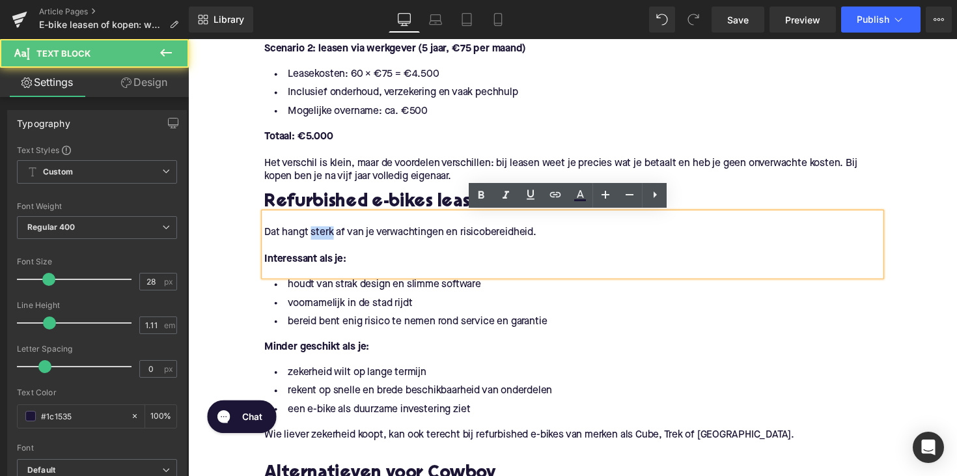
click at [317, 240] on p "Dat hangt sterk af van je verwachtingen en risicobereidheid." at bounding box center [581, 238] width 631 height 14
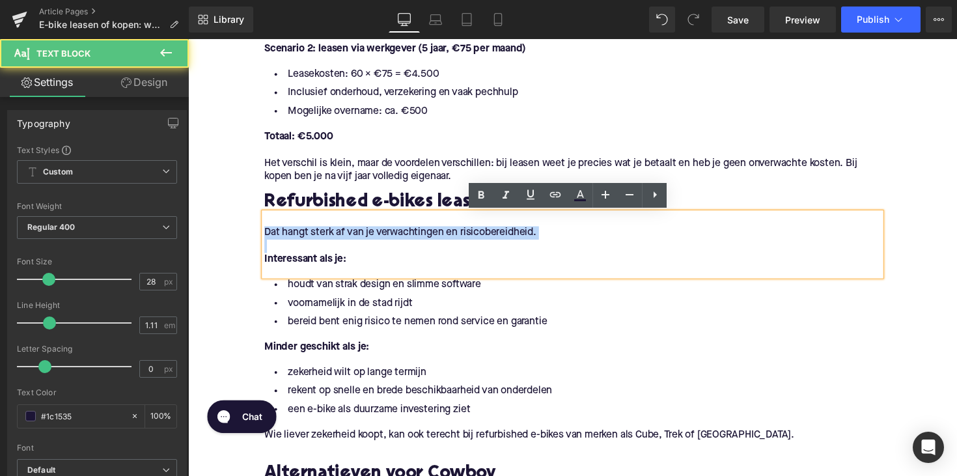
click at [317, 240] on p "Dat hangt sterk af van je verwachtingen en risicobereidheid." at bounding box center [581, 238] width 631 height 14
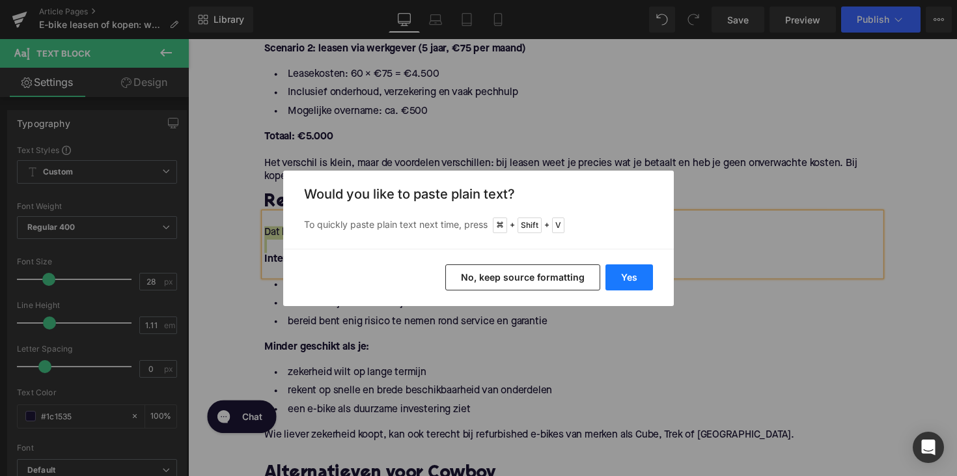
click at [622, 271] on button "Yes" at bounding box center [629, 277] width 48 height 26
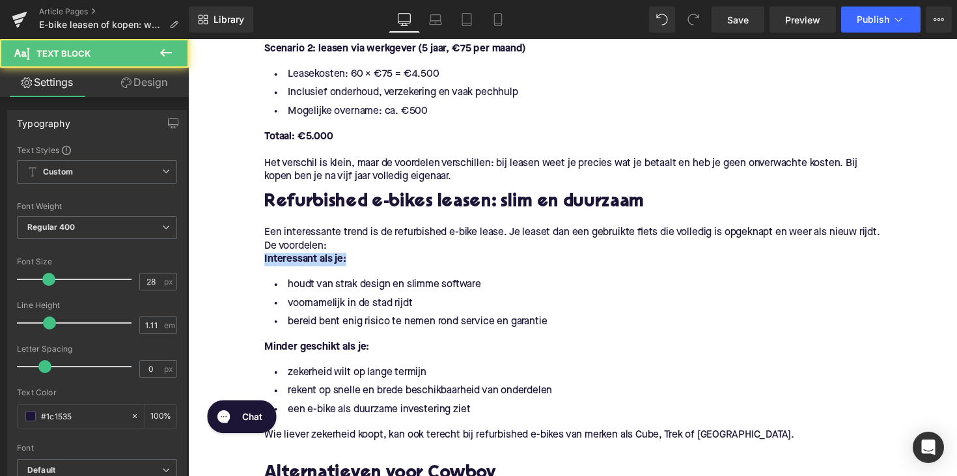
drag, startPoint x: 356, startPoint y: 264, endPoint x: 236, endPoint y: 264, distance: 120.4
click at [236, 264] on div "Home / E-bike leasen of kopen: wat past beter bij jou? Breadcrumbs E-bike lease…" at bounding box center [582, 52] width 788 height 2272
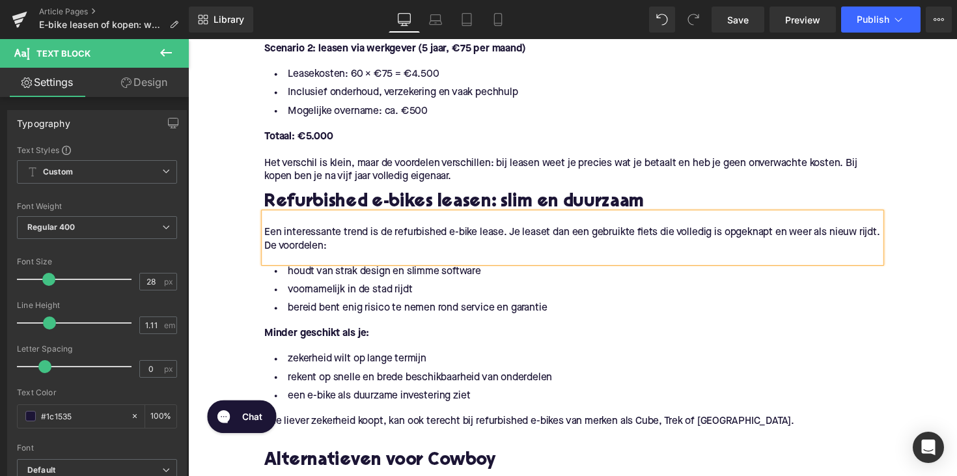
click at [361, 316] on li "bereid bent enig risico te nemen rond service en garantie" at bounding box center [581, 315] width 631 height 19
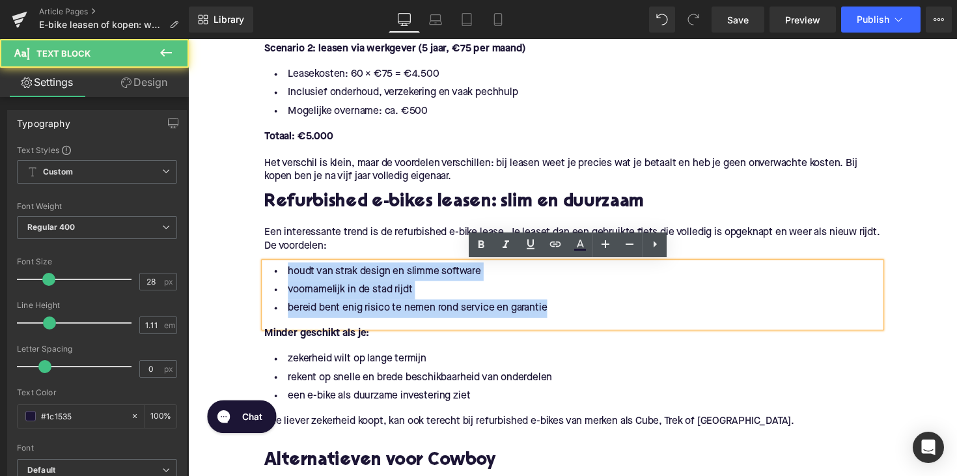
drag, startPoint x: 561, startPoint y: 316, endPoint x: 171, endPoint y: 261, distance: 393.8
click at [188, 261] on html "Home / E-bike leasen of kopen: wat past beter bij jou? Breadcrumbs E-bike lease…" at bounding box center [582, 270] width 788 height 2928
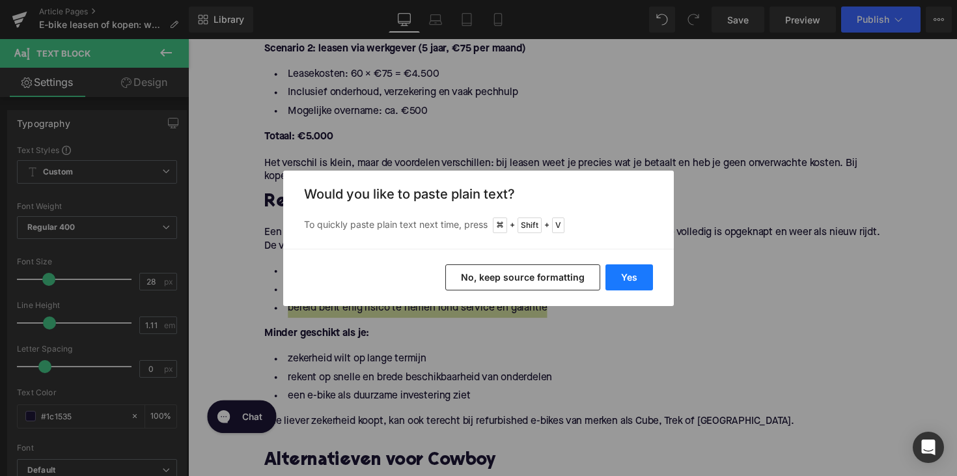
click at [622, 273] on button "Yes" at bounding box center [629, 277] width 48 height 26
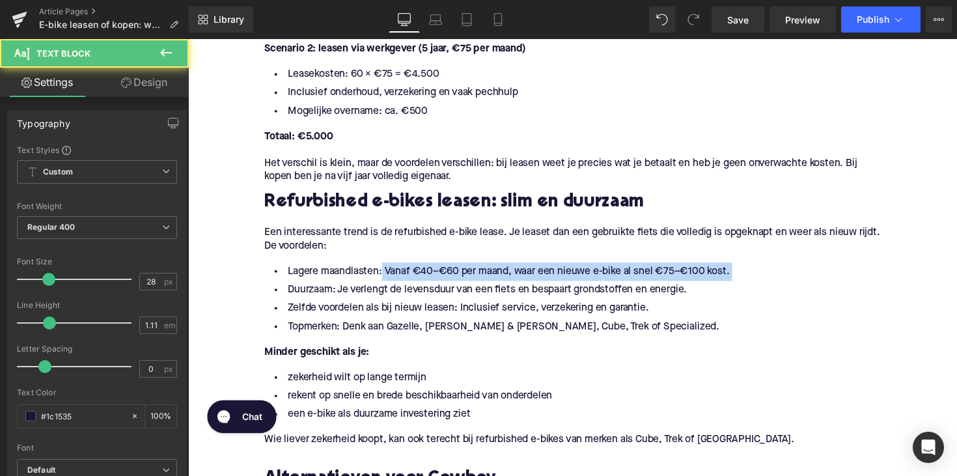
drag, startPoint x: 382, startPoint y: 280, endPoint x: 241, endPoint y: 288, distance: 141.5
click at [241, 288] on div "Home / E-bike leasen of kopen: wat past beter bij jou? Breadcrumbs E-bike lease…" at bounding box center [582, 54] width 788 height 2277
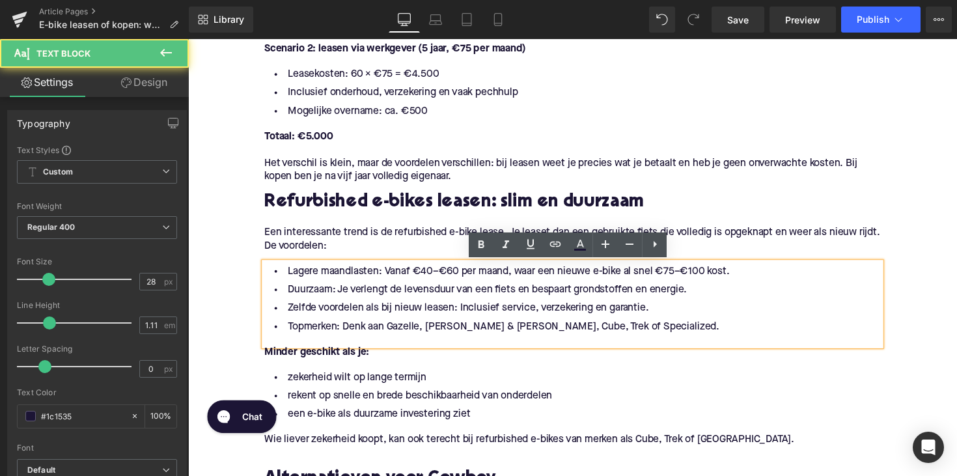
click at [344, 281] on li "Lagere maandlasten: Vanaf €40–€60 per maand, waar een nieuwe e-bike al snel €75…" at bounding box center [581, 277] width 631 height 19
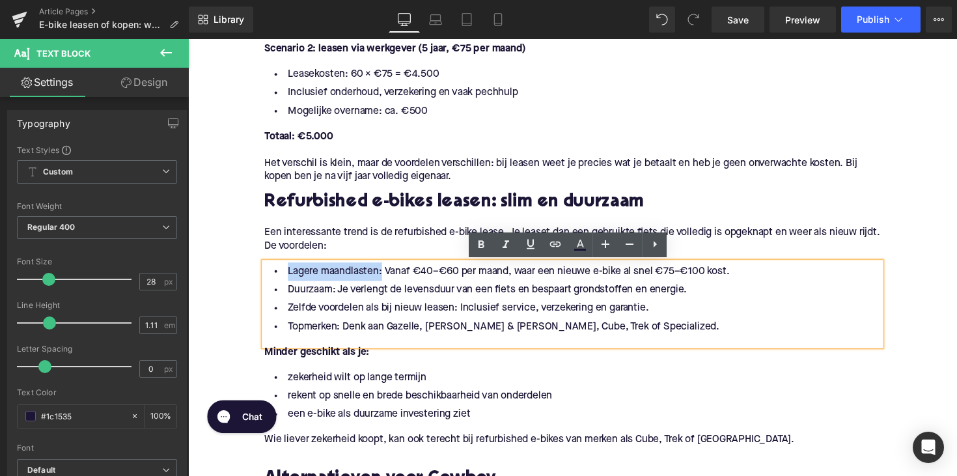
drag, startPoint x: 383, startPoint y: 279, endPoint x: 281, endPoint y: 277, distance: 102.2
click at [281, 277] on li "Lagere maandlasten: Vanaf €40–€60 per maand, waar een nieuwe e-bike al snel €75…" at bounding box center [581, 277] width 631 height 19
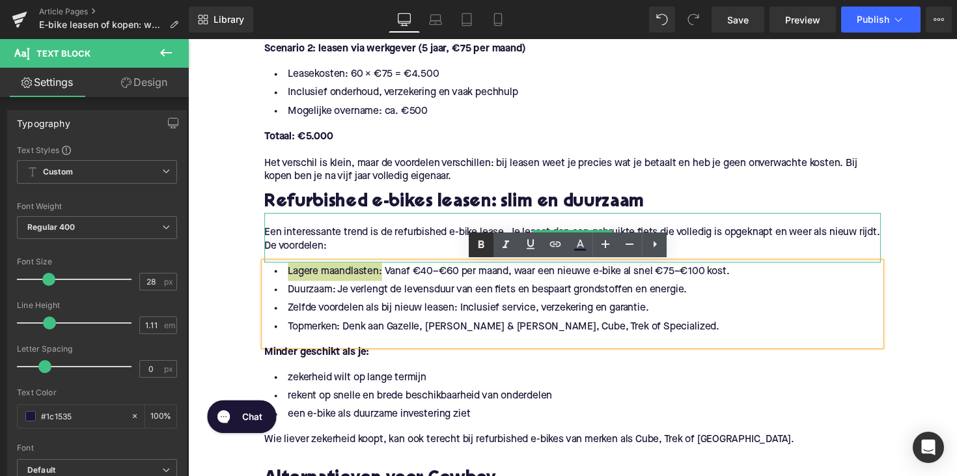
click at [480, 245] on icon at bounding box center [481, 245] width 16 height 16
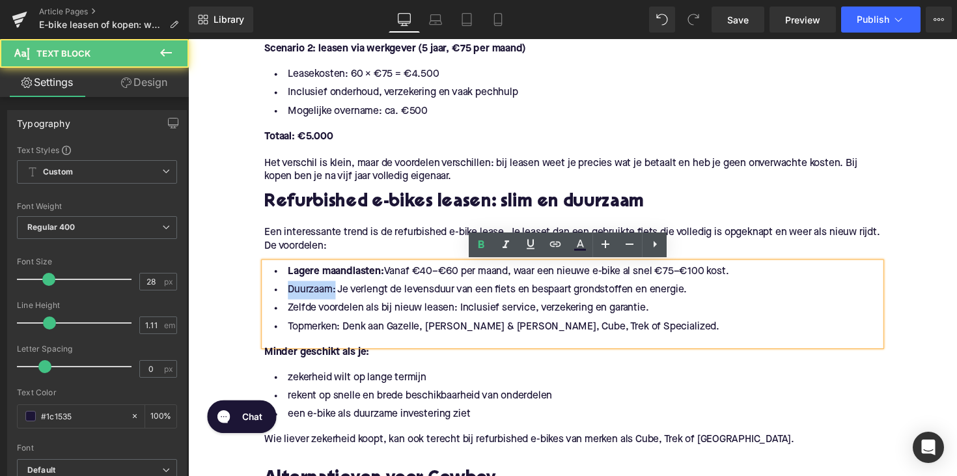
drag, startPoint x: 333, startPoint y: 296, endPoint x: 276, endPoint y: 296, distance: 56.6
click at [276, 296] on li "Duurzaam: Je verlengt de levensduur van een fiets en bespaart grondstoffen en e…" at bounding box center [581, 296] width 631 height 19
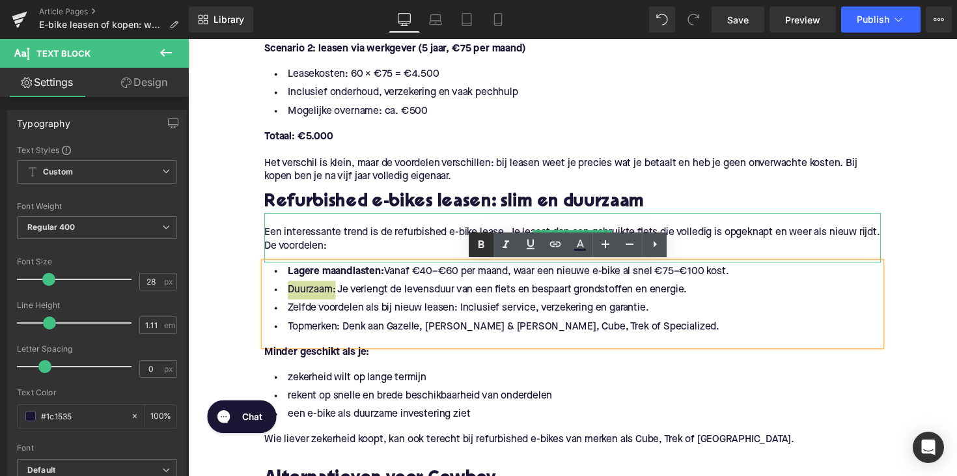
click at [481, 244] on icon at bounding box center [481, 244] width 6 height 8
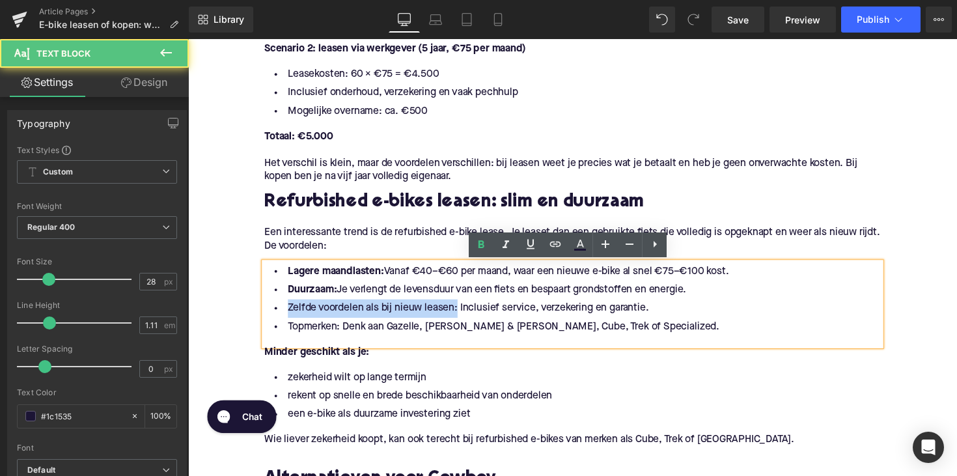
drag, startPoint x: 461, startPoint y: 316, endPoint x: 262, endPoint y: 314, distance: 198.5
click at [266, 314] on div "Lagere maandlasten: Vanaf €40–€60 per maand, waar een nieuwe e-bike al snel €75…" at bounding box center [581, 310] width 631 height 85
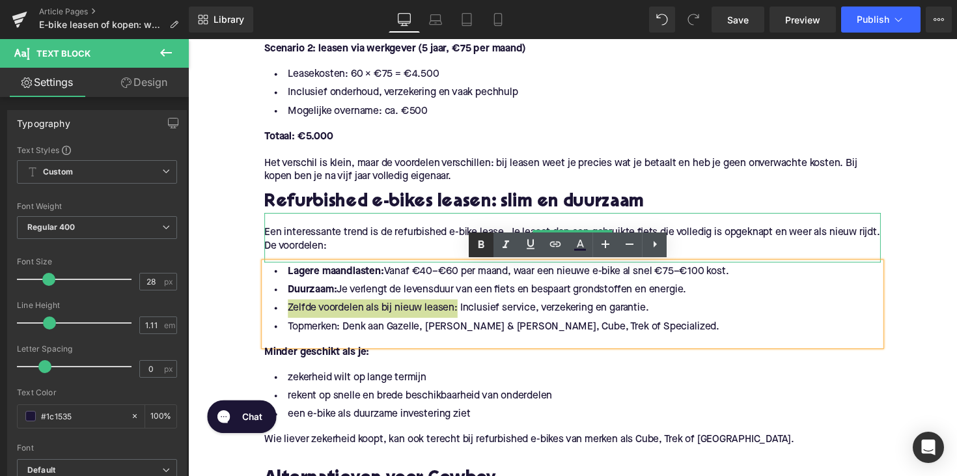
click at [484, 249] on icon at bounding box center [481, 245] width 16 height 16
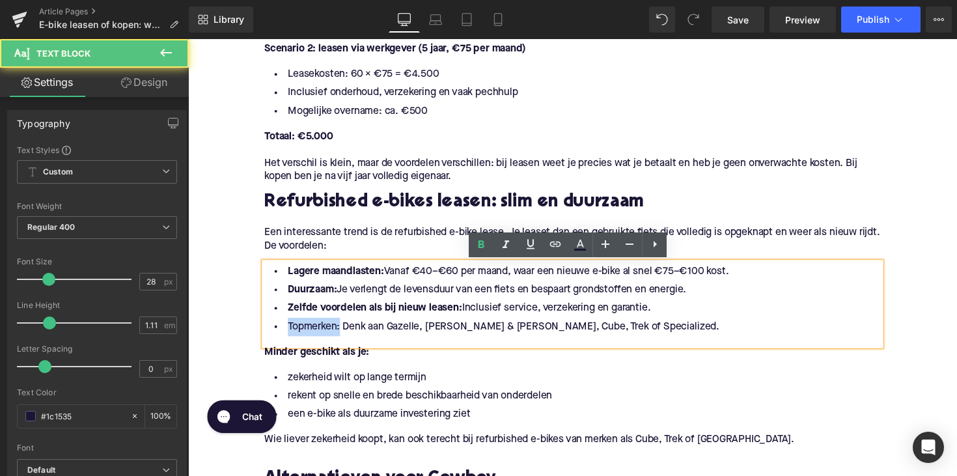
drag, startPoint x: 340, startPoint y: 335, endPoint x: 282, endPoint y: 335, distance: 57.9
click at [282, 335] on li "Topmerken: Denk aan Gazelle, [PERSON_NAME] & [PERSON_NAME], Cube, Trek of Speci…" at bounding box center [581, 334] width 631 height 19
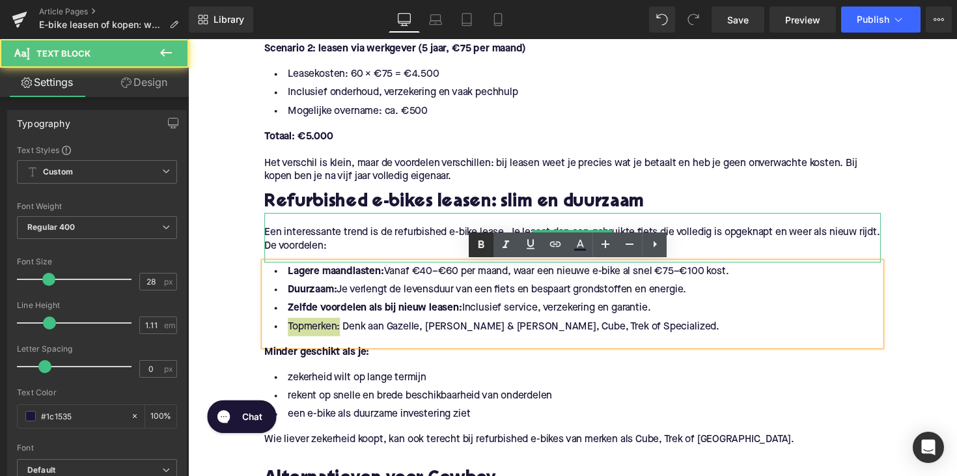
click at [482, 247] on icon at bounding box center [481, 244] width 6 height 8
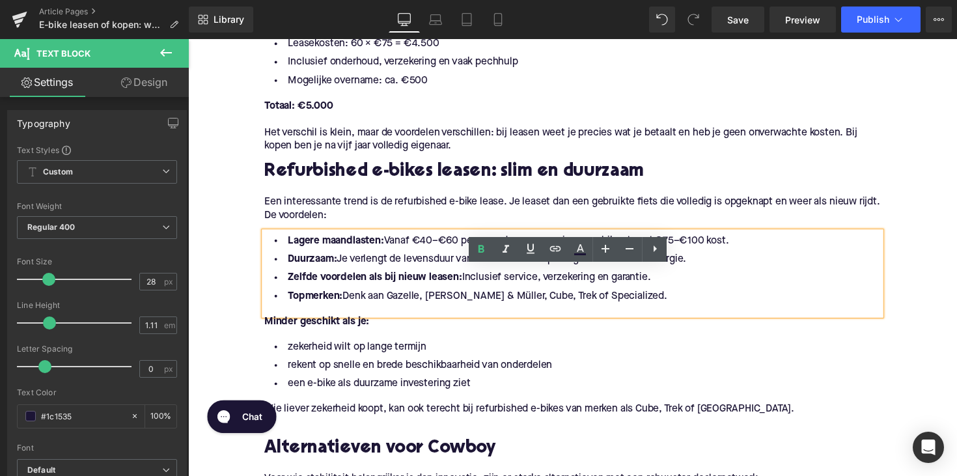
scroll to position [1295, 0]
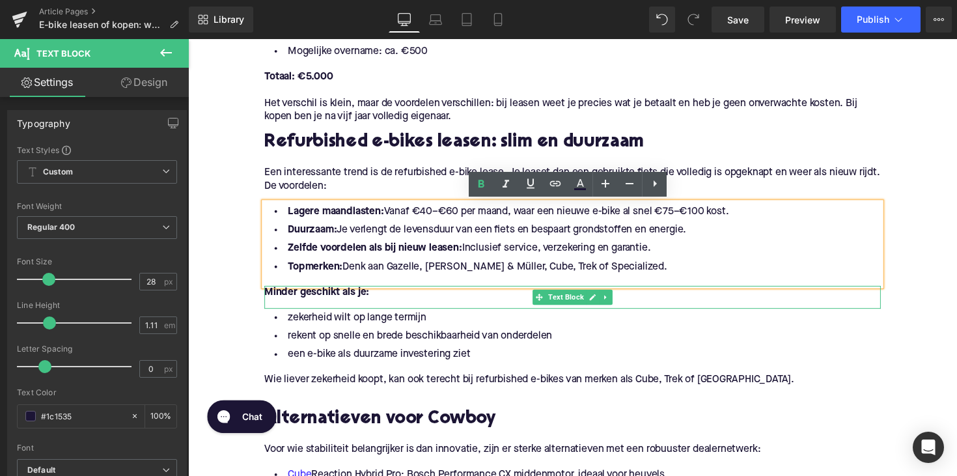
click at [320, 297] on strong "Minder geschikt als je:" at bounding box center [319, 298] width 107 height 10
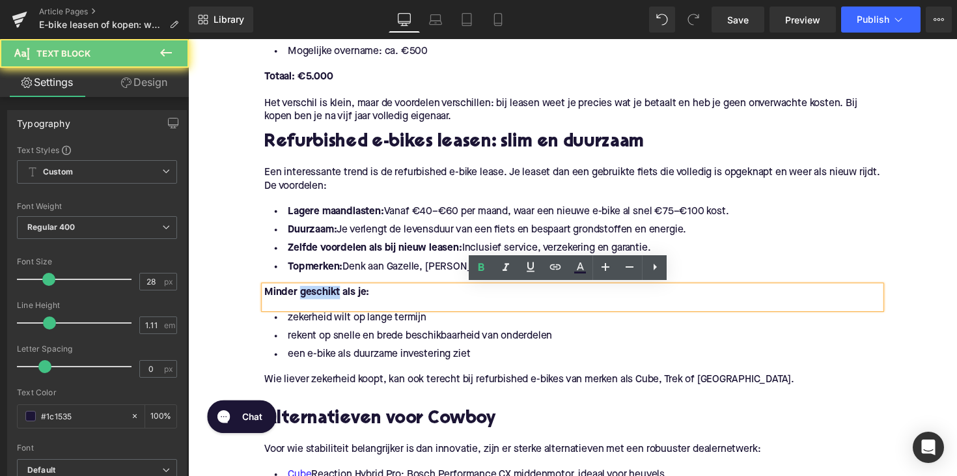
click at [320, 297] on strong "Minder geschikt als je:" at bounding box center [319, 298] width 107 height 10
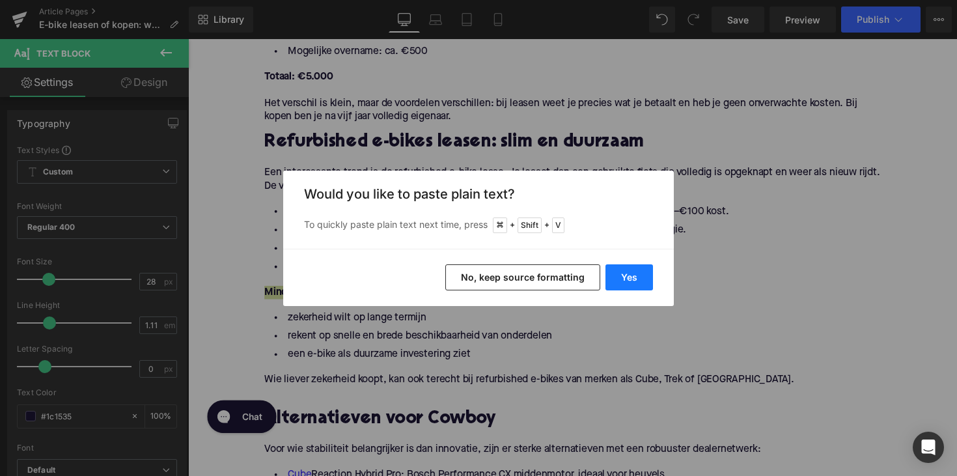
click at [614, 271] on button "Yes" at bounding box center [629, 277] width 48 height 26
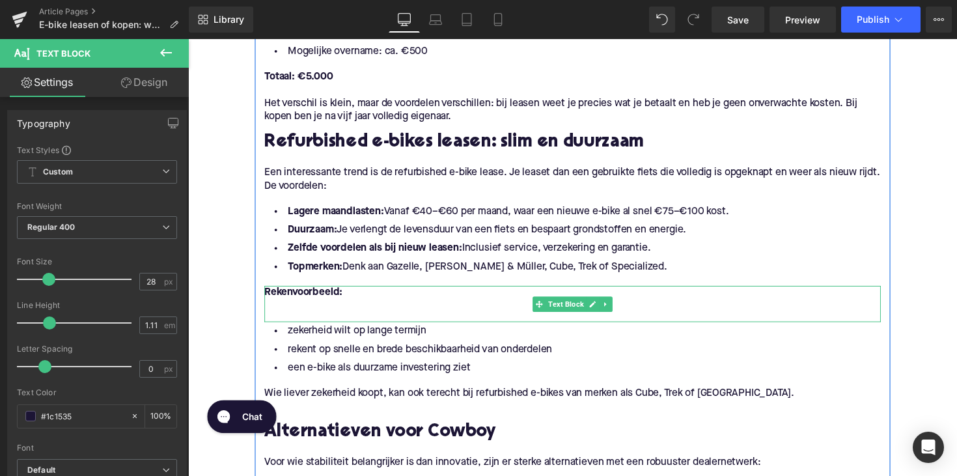
click at [383, 314] on p at bounding box center [581, 312] width 631 height 14
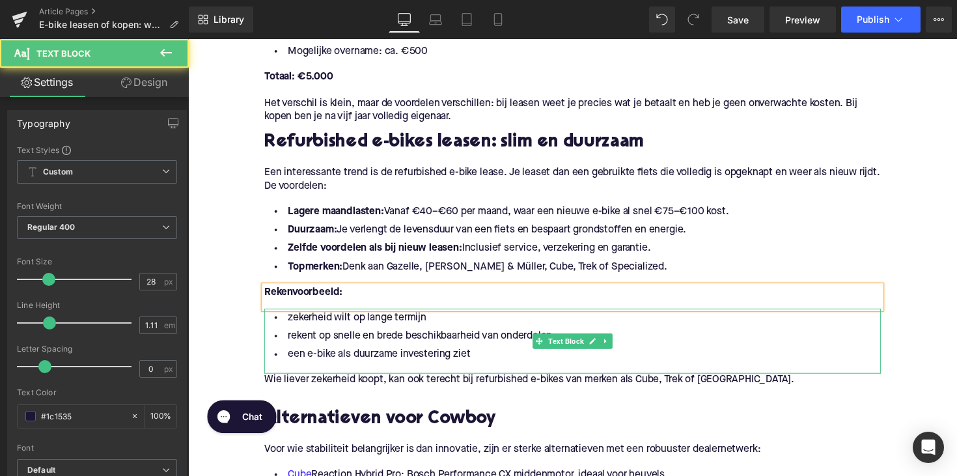
click at [377, 359] on li "een e-bike als duurzame investering ziet" at bounding box center [581, 362] width 631 height 19
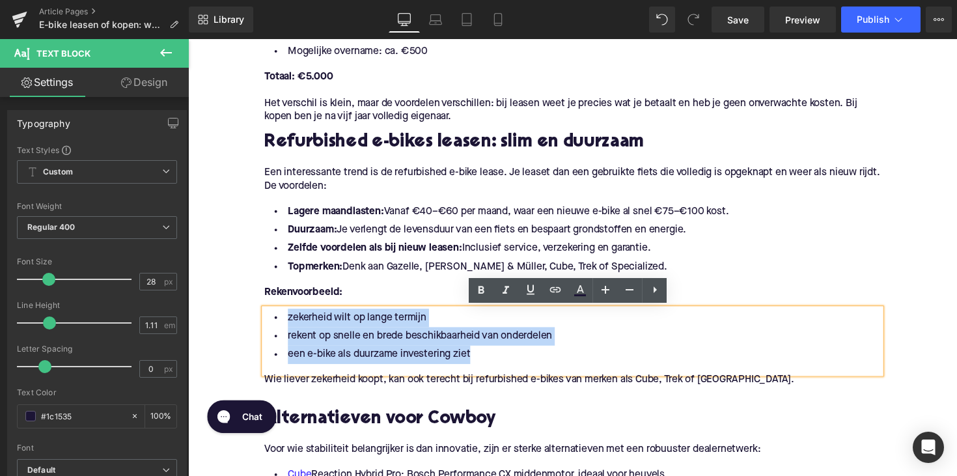
drag, startPoint x: 486, startPoint y: 364, endPoint x: 278, endPoint y: 321, distance: 212.7
click at [278, 321] on ul "zekerheid wilt op lange termijn rekent op snelle en brede beschikbaarheid van o…" at bounding box center [581, 343] width 631 height 57
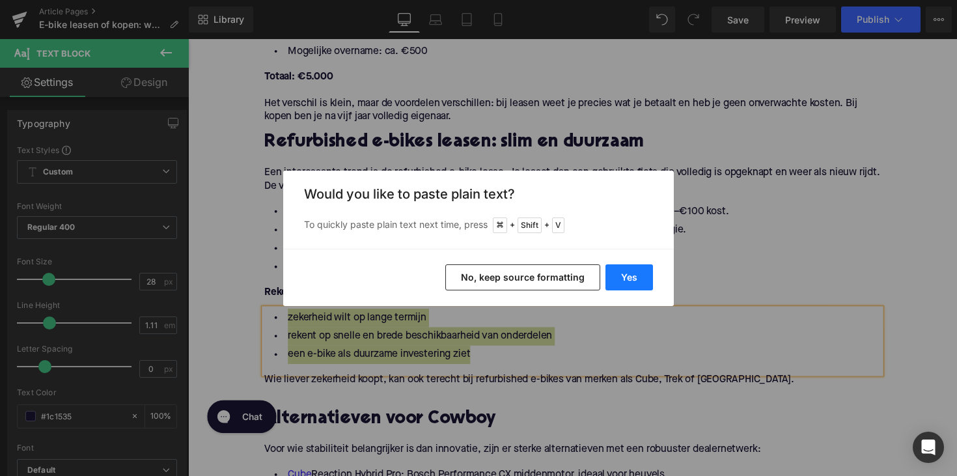
click at [642, 271] on button "Yes" at bounding box center [629, 277] width 48 height 26
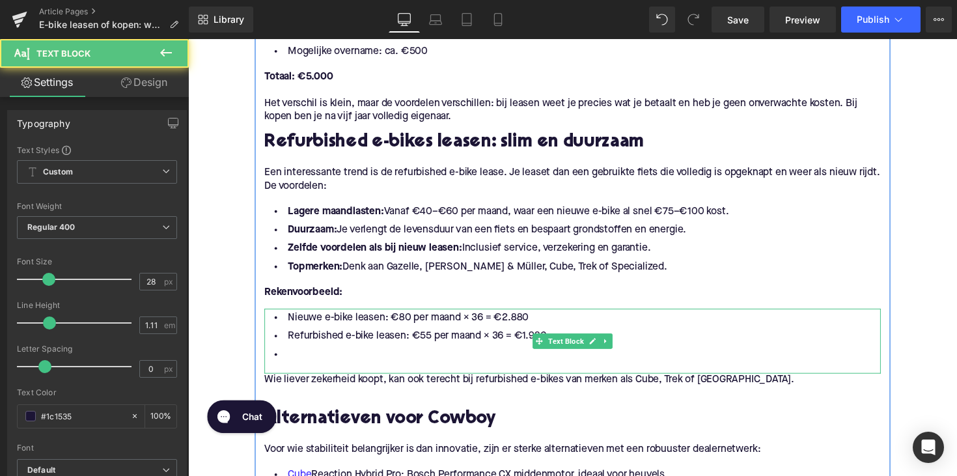
click at [333, 362] on li at bounding box center [581, 362] width 631 height 19
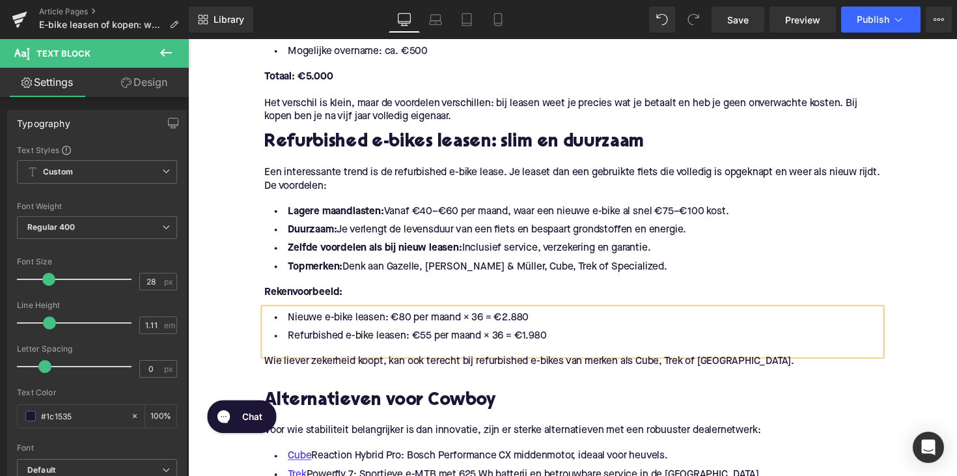
click at [378, 370] on p "Wie liever zekerheid koopt, kan ook terecht bij refurbished e-bikes van merken …" at bounding box center [581, 370] width 631 height 14
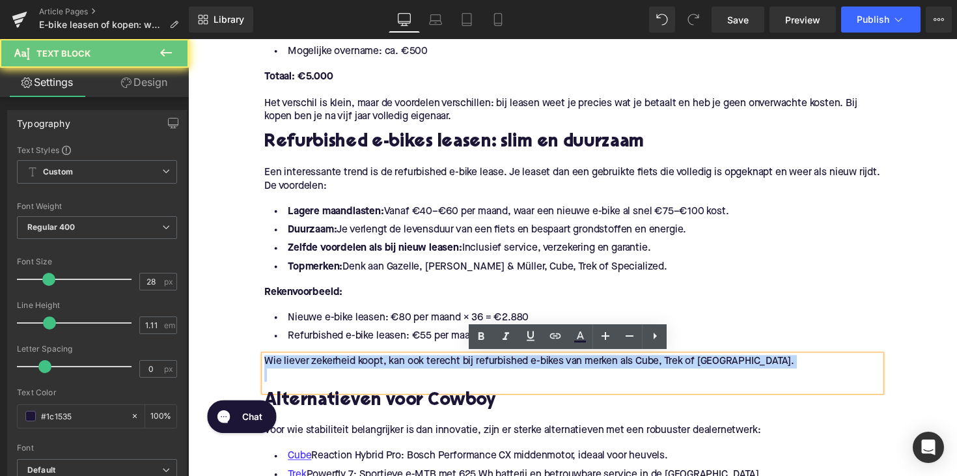
click at [378, 370] on p "Wie liever zekerheid koopt, kan ook terecht bij refurbished e-bikes van merken …" at bounding box center [581, 370] width 631 height 14
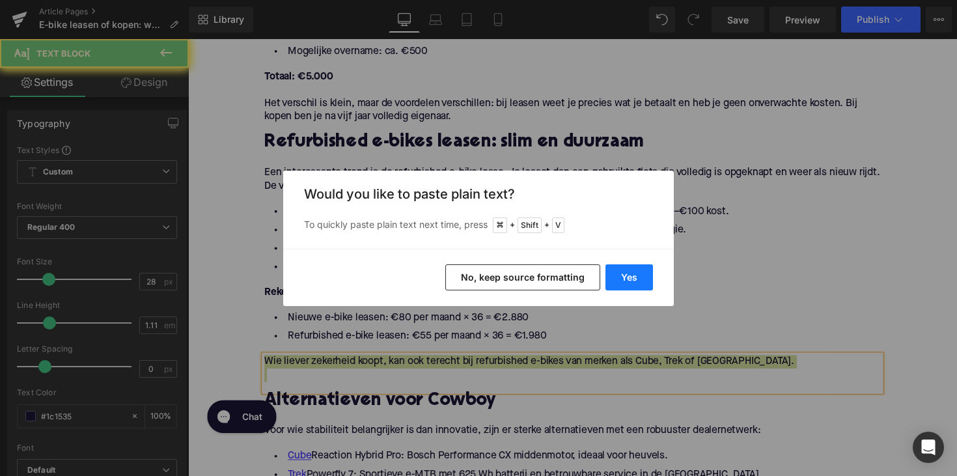
click at [642, 272] on button "Yes" at bounding box center [629, 277] width 48 height 26
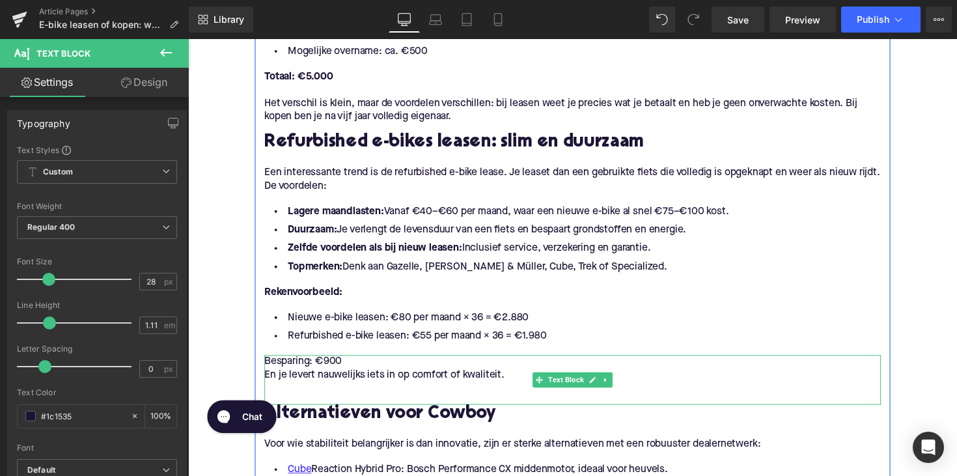
click at [267, 383] on p "En je levert nauwelijks iets in op comfort of kwaliteit." at bounding box center [581, 383] width 631 height 14
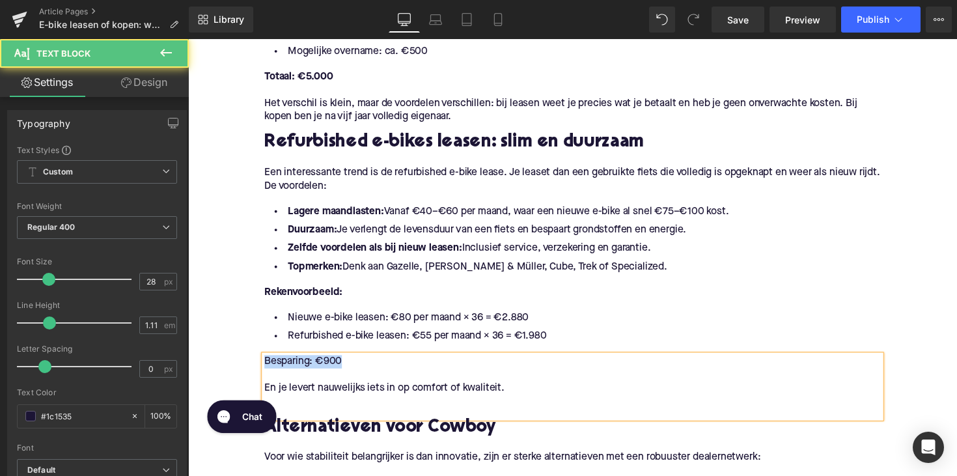
drag, startPoint x: 352, startPoint y: 368, endPoint x: 243, endPoint y: 368, distance: 108.7
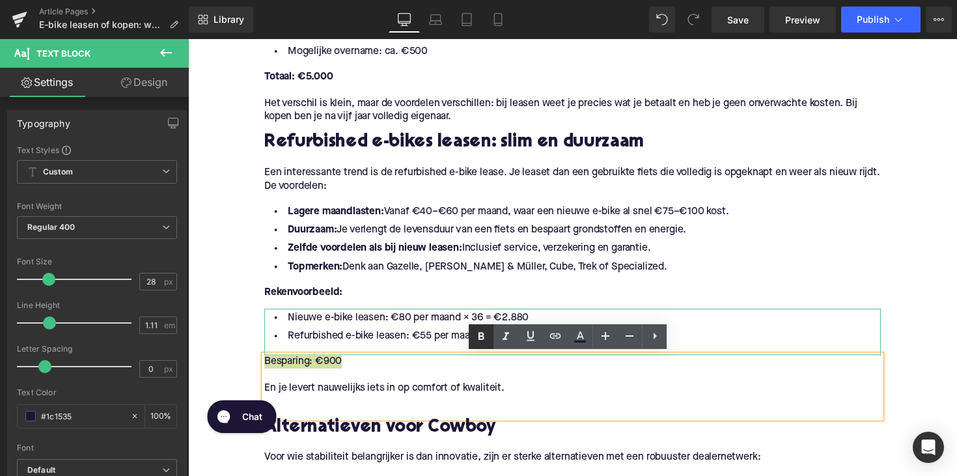
click at [478, 336] on icon at bounding box center [481, 337] width 16 height 16
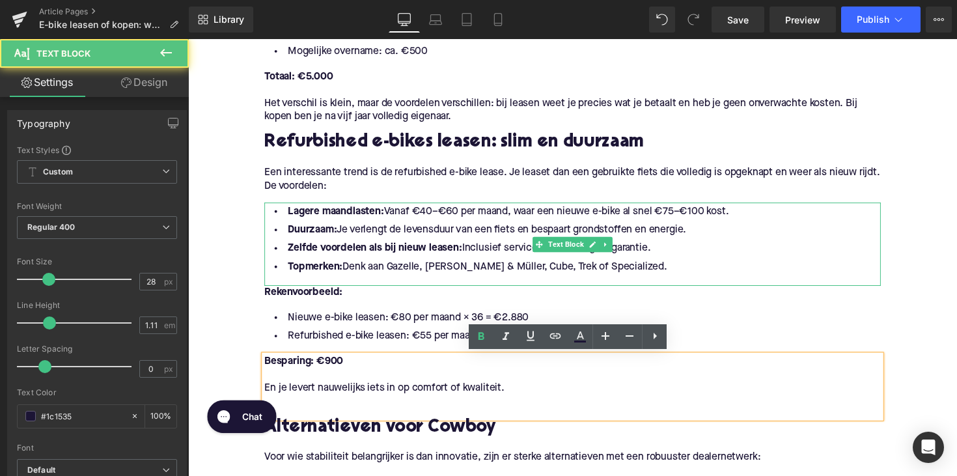
click at [480, 253] on li "Zelfde voordelen als bij nieuw leasen: Inclusief service, verzekering en garant…" at bounding box center [581, 253] width 631 height 19
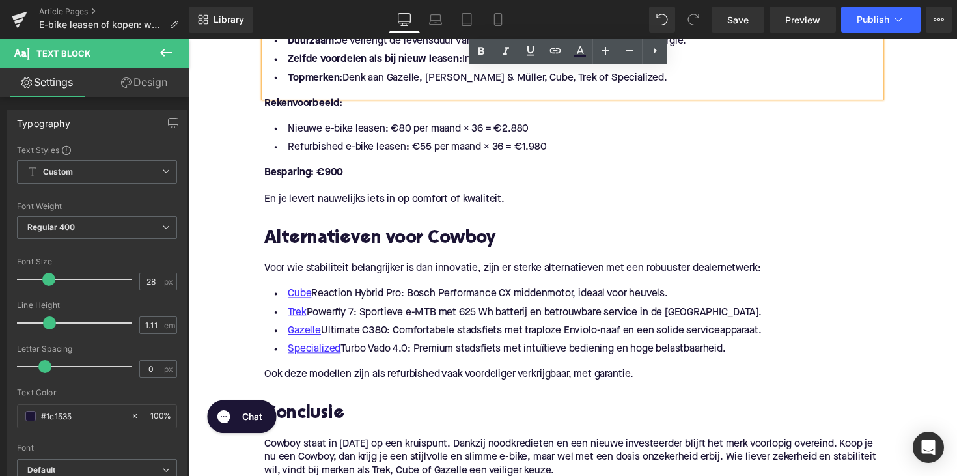
scroll to position [1582, 0]
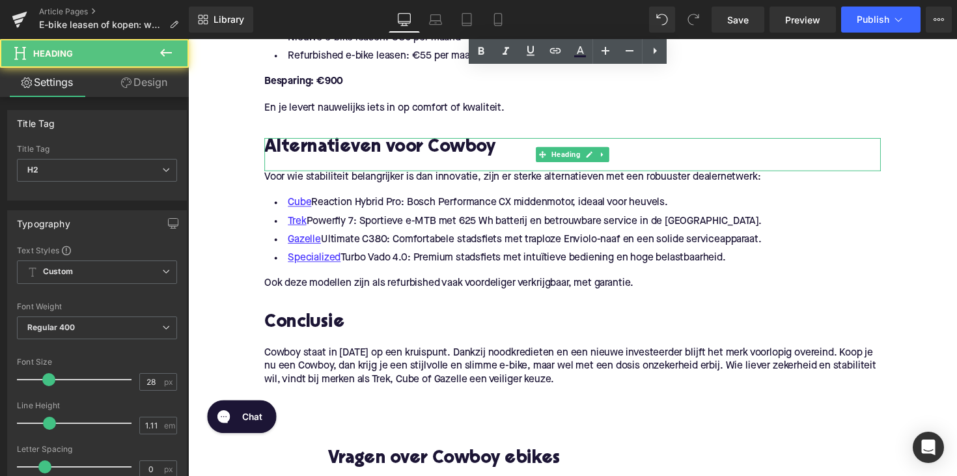
click at [353, 150] on span "Alternatieven voor Cowboy" at bounding box center [384, 150] width 237 height 18
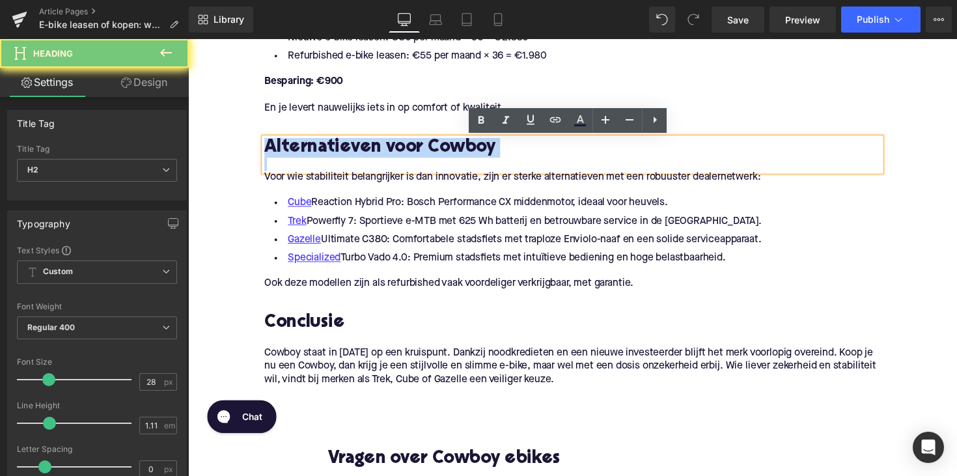
paste div
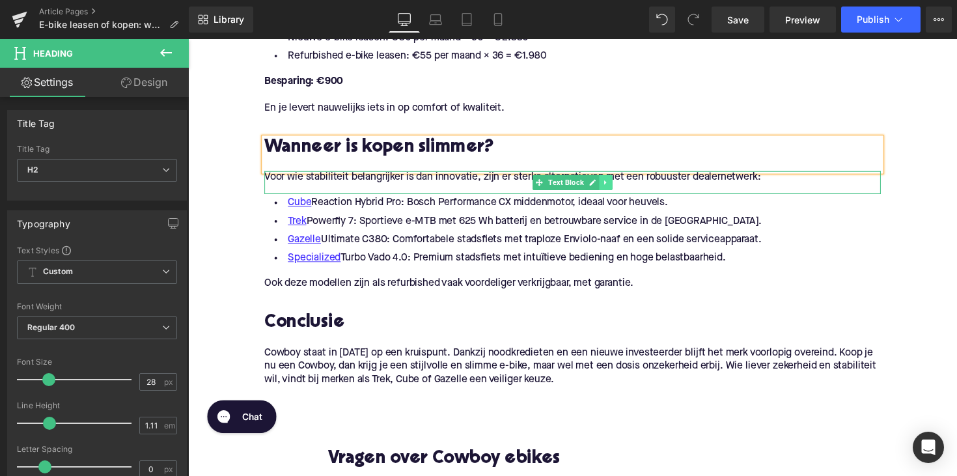
click at [613, 189] on icon at bounding box center [616, 186] width 7 height 8
click at [620, 189] on icon at bounding box center [622, 185] width 7 height 7
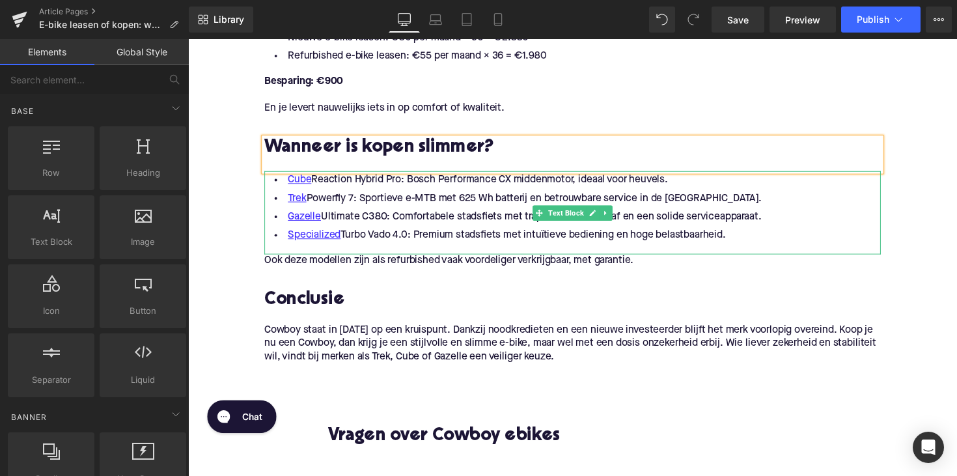
click at [558, 238] on li "Specialized Turbo Vado 4.0: Premium stadsfiets met intuïtieve bediening en hoge…" at bounding box center [581, 240] width 631 height 19
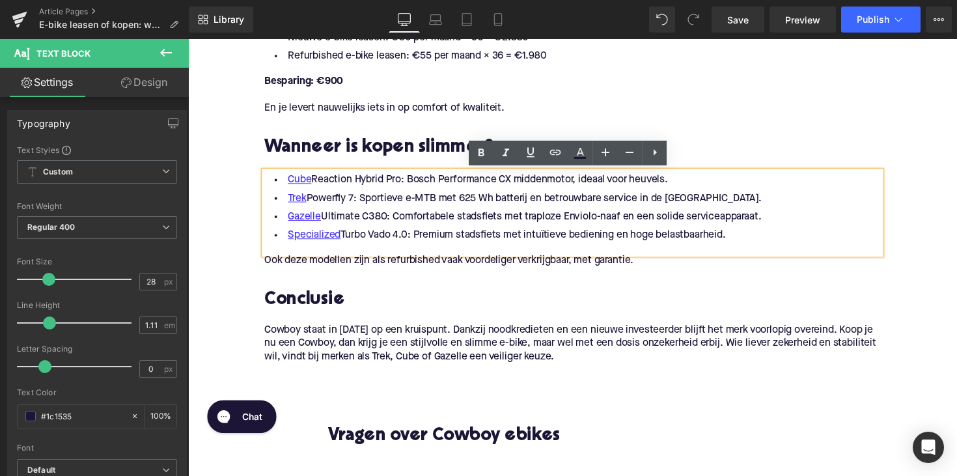
drag, startPoint x: 762, startPoint y: 241, endPoint x: 271, endPoint y: 183, distance: 494.8
click at [271, 183] on ul "Cube Reaction Hybrid Pro: Bosch Performance CX middenmotor, ideaal voor heuvels…" at bounding box center [581, 212] width 631 height 76
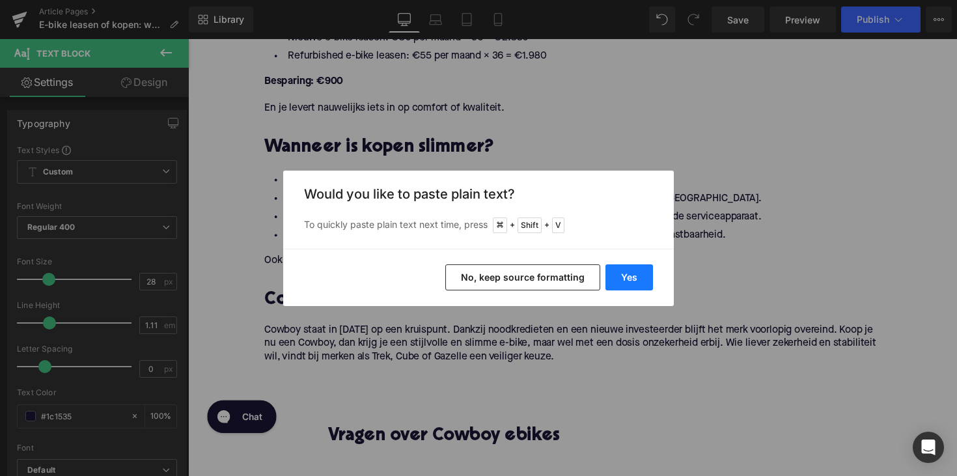
click at [622, 270] on button "Yes" at bounding box center [629, 277] width 48 height 26
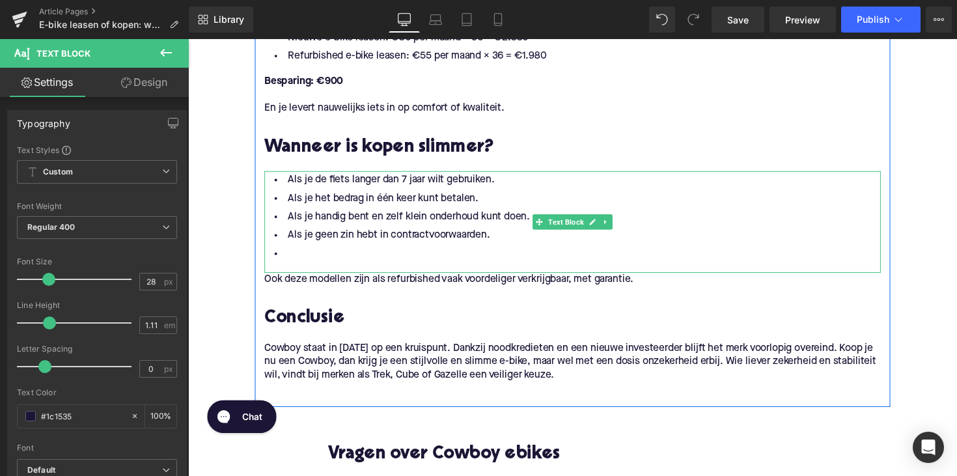
click at [417, 251] on li at bounding box center [581, 259] width 631 height 19
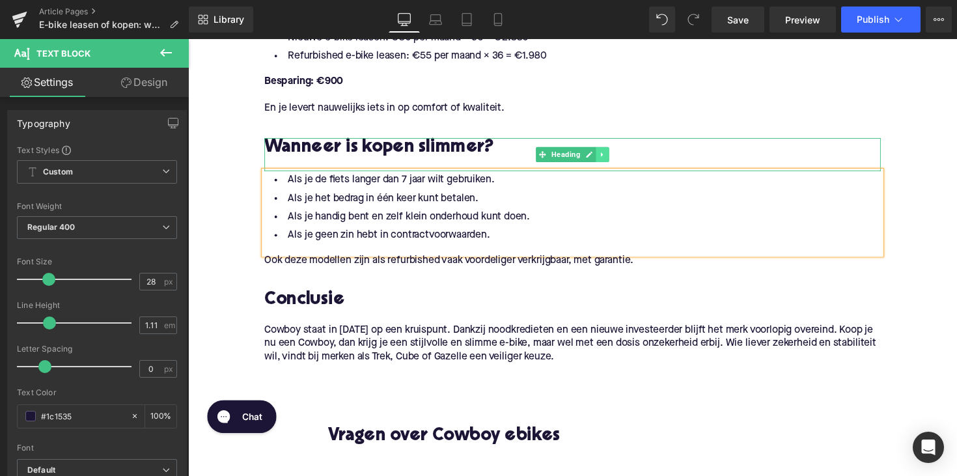
click at [610, 156] on icon at bounding box center [612, 158] width 7 height 8
click at [604, 156] on icon at bounding box center [605, 157] width 7 height 7
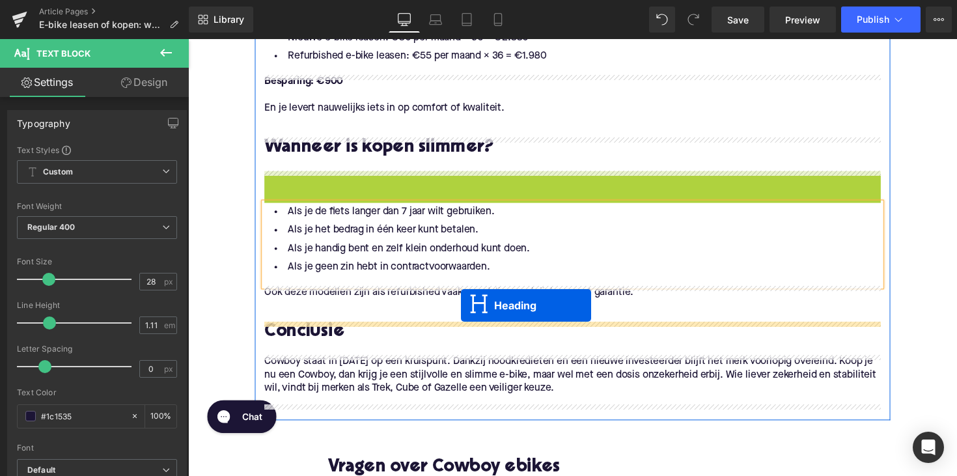
drag, startPoint x: 548, startPoint y: 190, endPoint x: 467, endPoint y: 312, distance: 146.0
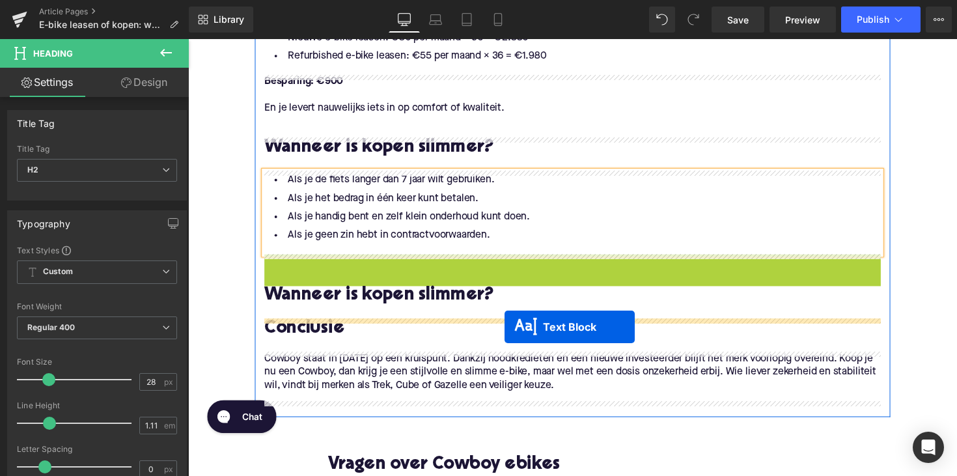
drag, startPoint x: 544, startPoint y: 280, endPoint x: 514, endPoint y: 326, distance: 54.7
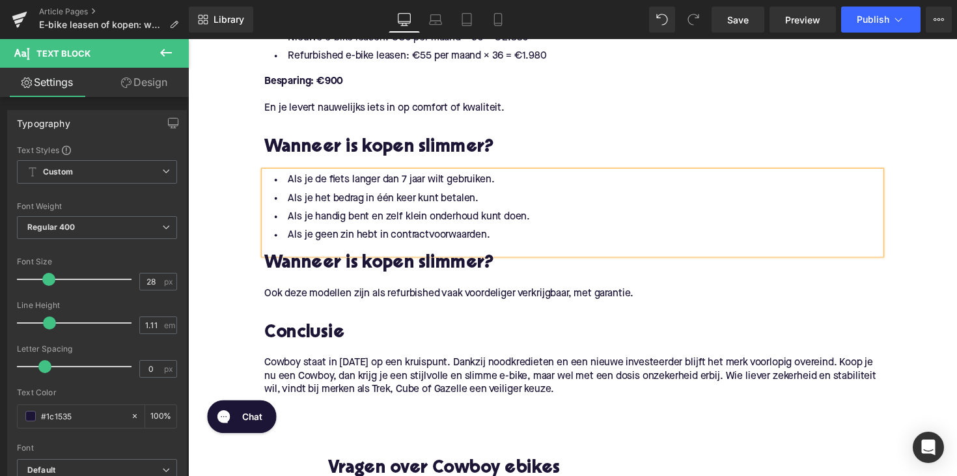
click at [372, 266] on h2 "Wanneer is kopen slimmer?" at bounding box center [581, 270] width 631 height 20
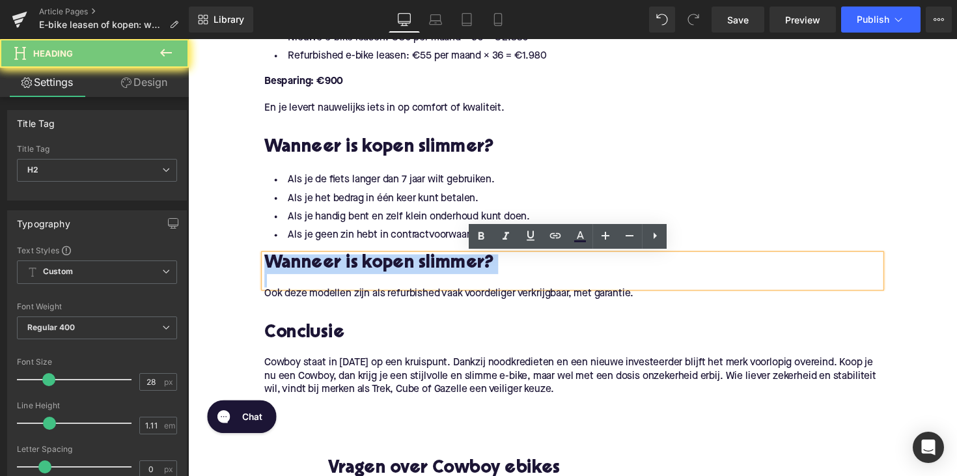
click at [372, 266] on h2 "Wanneer is kopen slimmer?" at bounding box center [581, 270] width 631 height 20
paste div
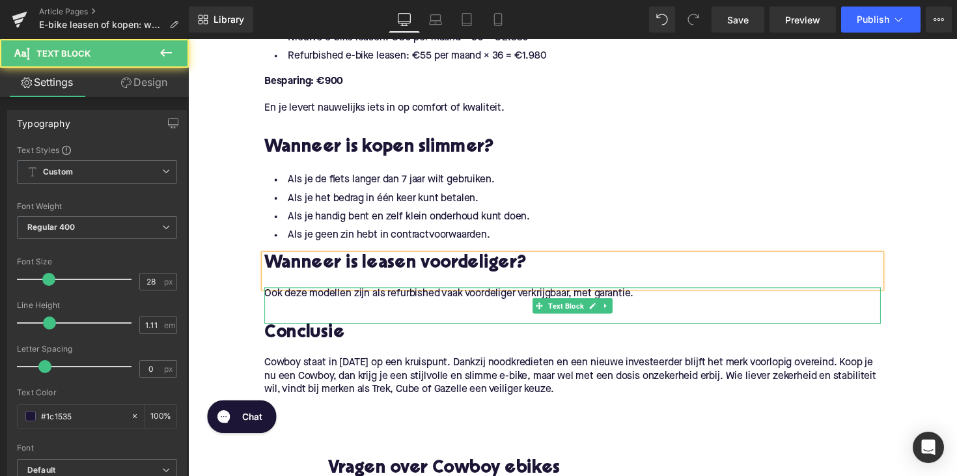
click at [333, 303] on p "Ook deze modellen zijn als refurbished vaak voordeliger verkrijgbaar, met garan…" at bounding box center [581, 301] width 631 height 14
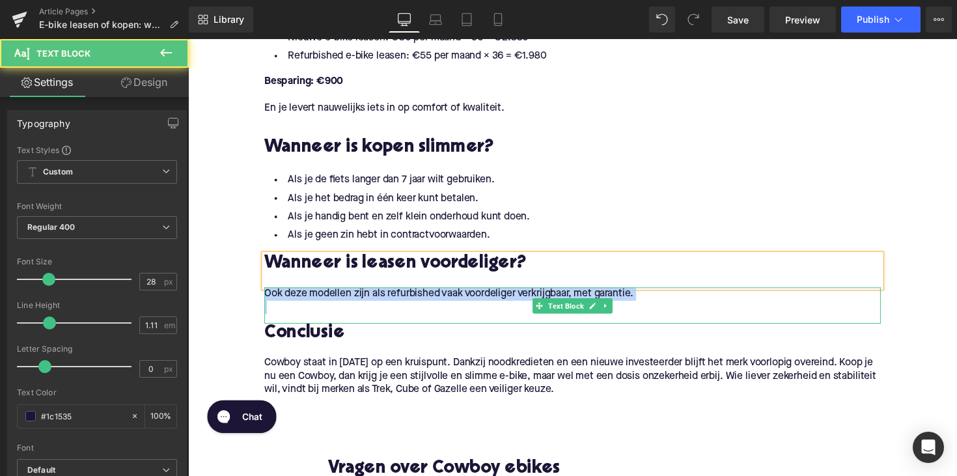
click at [333, 303] on p "Ook deze modellen zijn als refurbished vaak voordeliger verkrijgbaar, met garan…" at bounding box center [581, 301] width 631 height 14
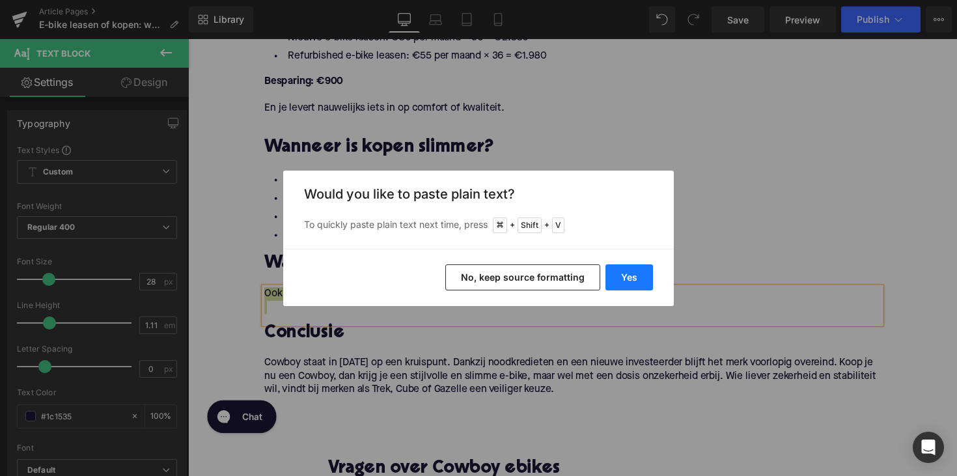
click at [614, 275] on button "Yes" at bounding box center [629, 277] width 48 height 26
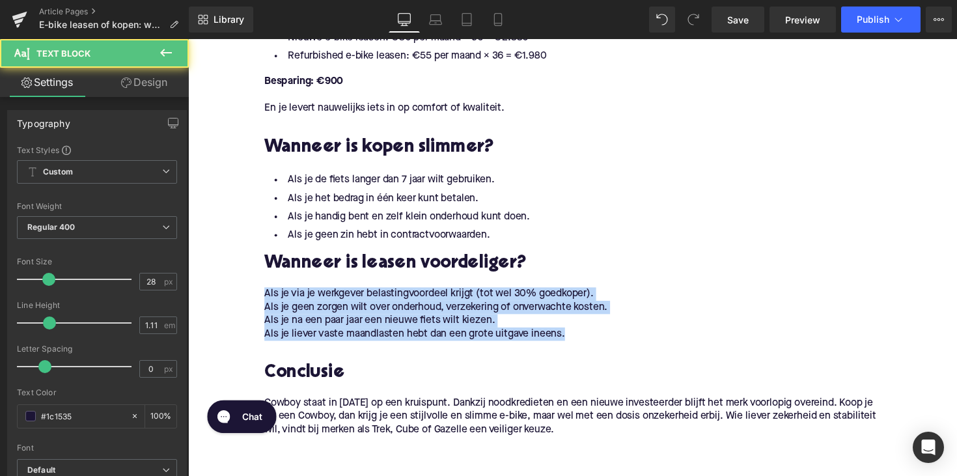
drag, startPoint x: 574, startPoint y: 345, endPoint x: 223, endPoint y: 291, distance: 355.0
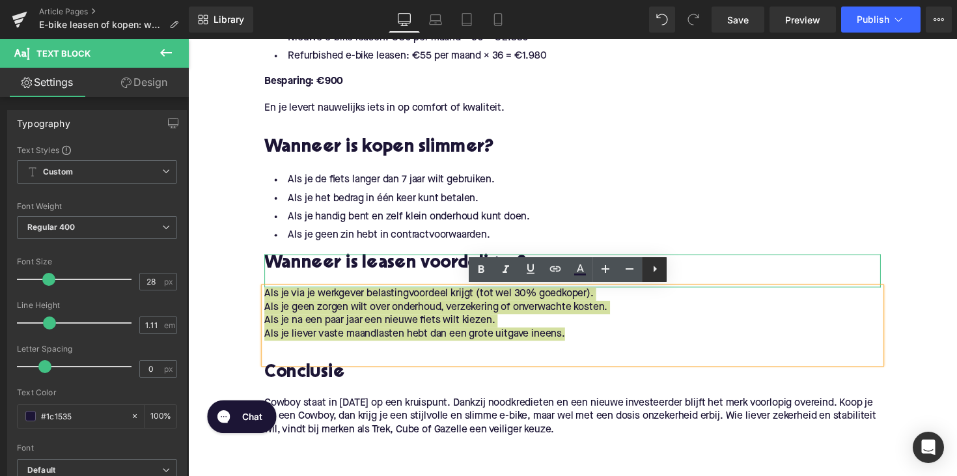
click at [659, 271] on icon at bounding box center [655, 269] width 16 height 16
click at [657, 271] on icon at bounding box center [654, 269] width 16 height 16
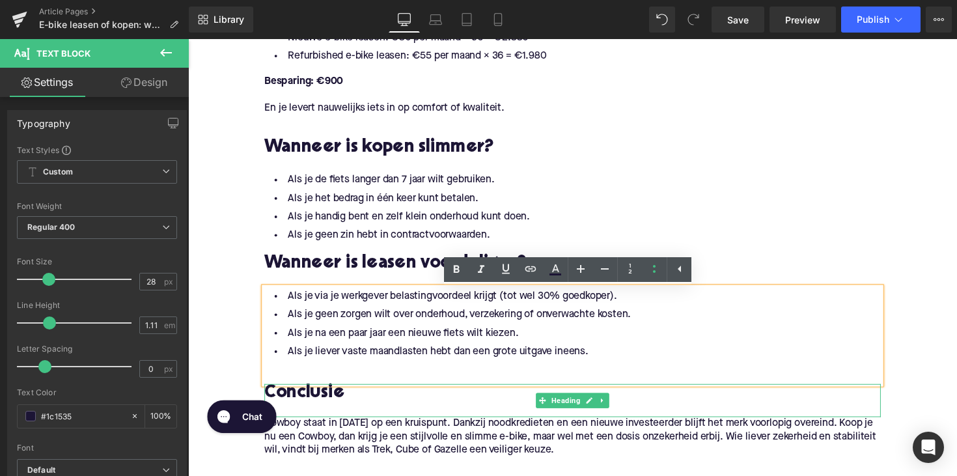
click at [307, 386] on div "Als je via je werkgever belastingvoordeel krijgt (tot wel 30% goedkoper). Als j…" at bounding box center [581, 343] width 631 height 99
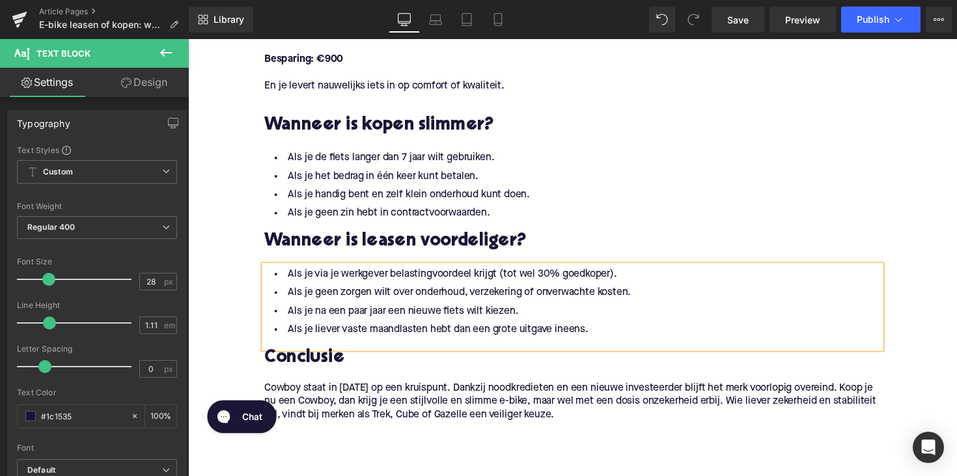
scroll to position [1619, 0]
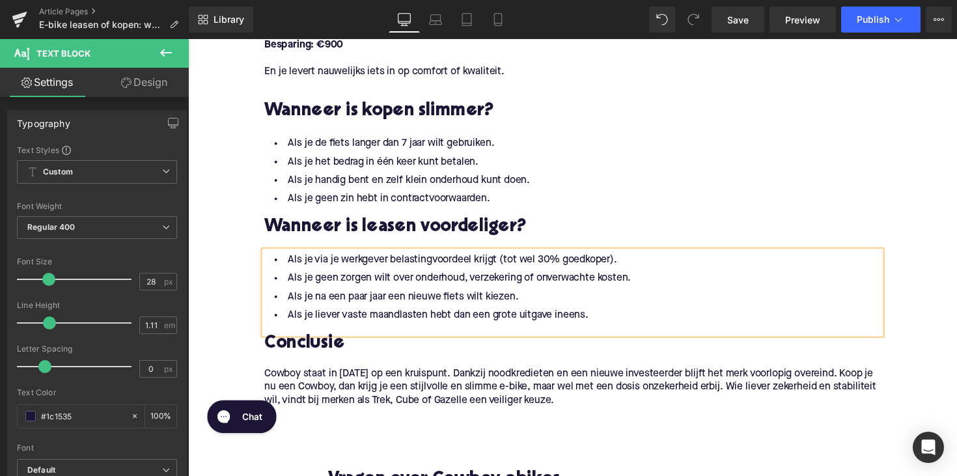
click at [322, 348] on h2 "Conclusie" at bounding box center [581, 351] width 631 height 20
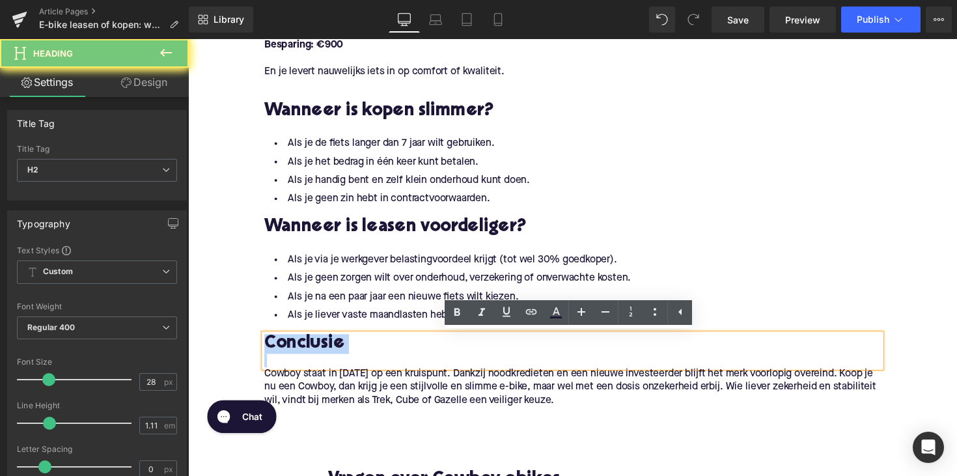
paste div
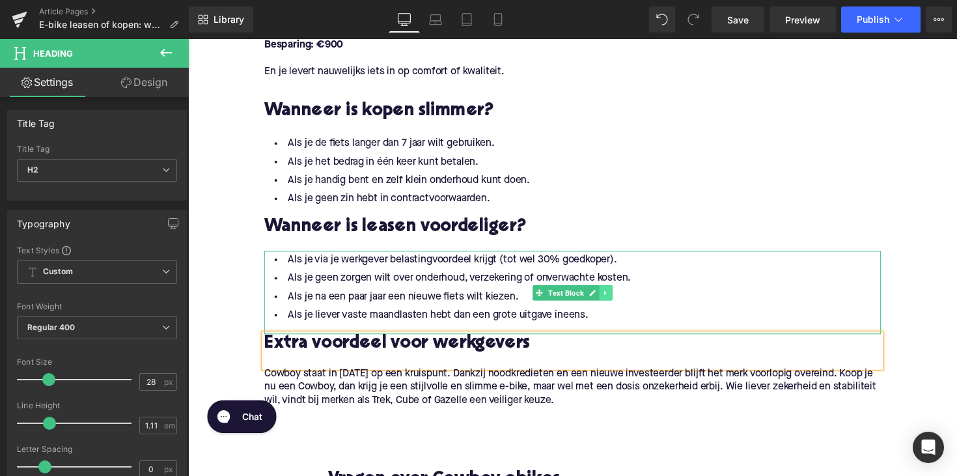
click at [614, 297] on icon at bounding box center [616, 299] width 7 height 8
click at [611, 299] on link at bounding box center [610, 299] width 14 height 16
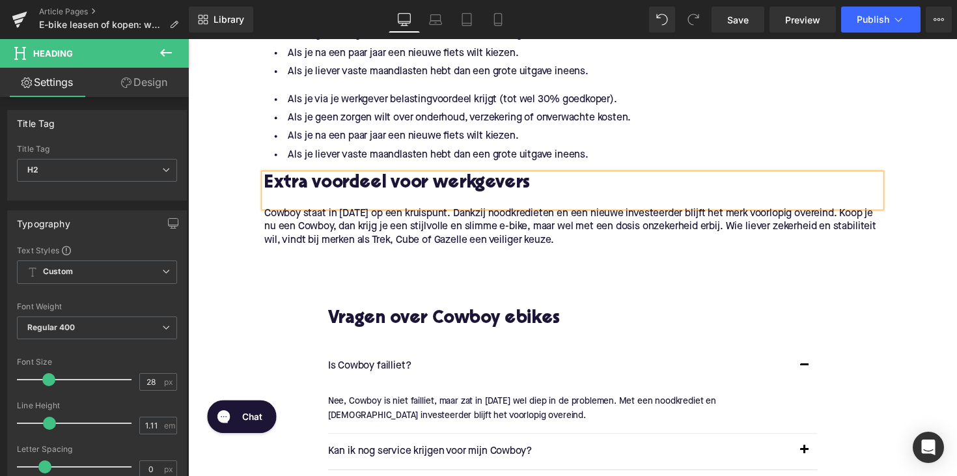
scroll to position [1832, 0]
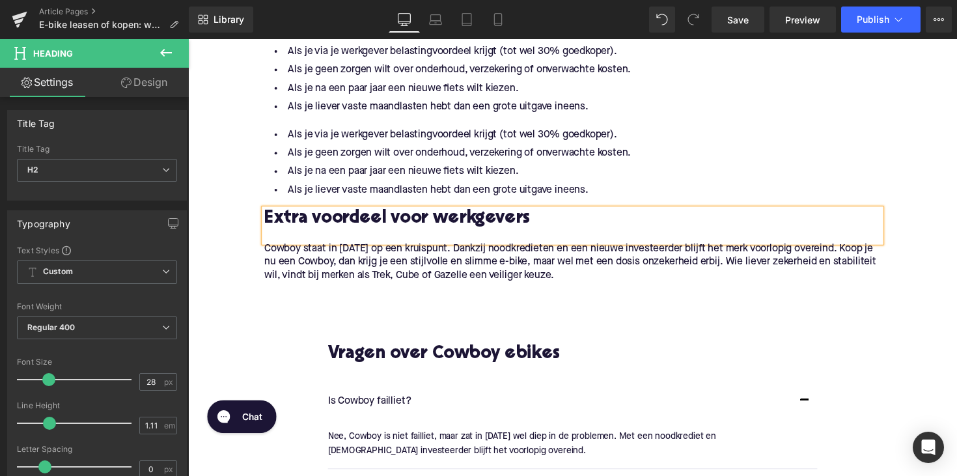
click at [553, 166] on div "Als je via je werkgever belastingvoordeel krijgt (tot wel 30% goedkoper). Als j…" at bounding box center [581, 170] width 631 height 85
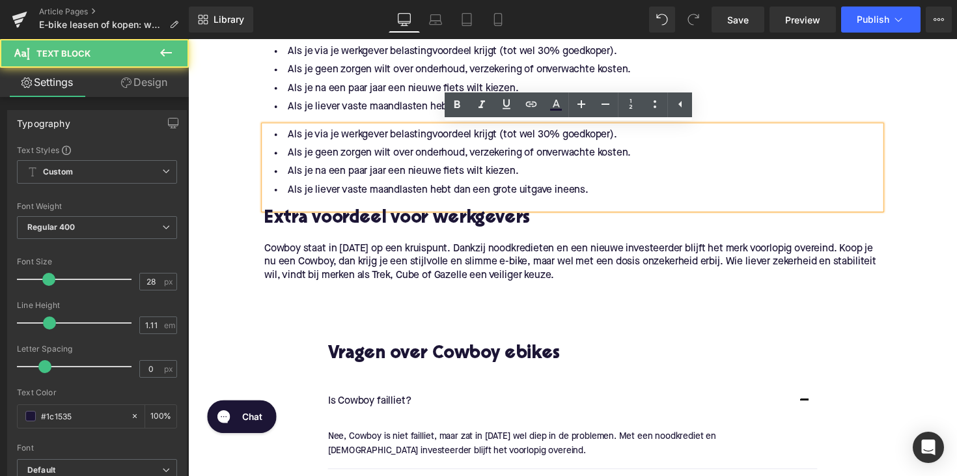
click at [426, 100] on li "Als je liever vaste maandlasten hebt dan een grote uitgave ineens." at bounding box center [581, 109] width 631 height 19
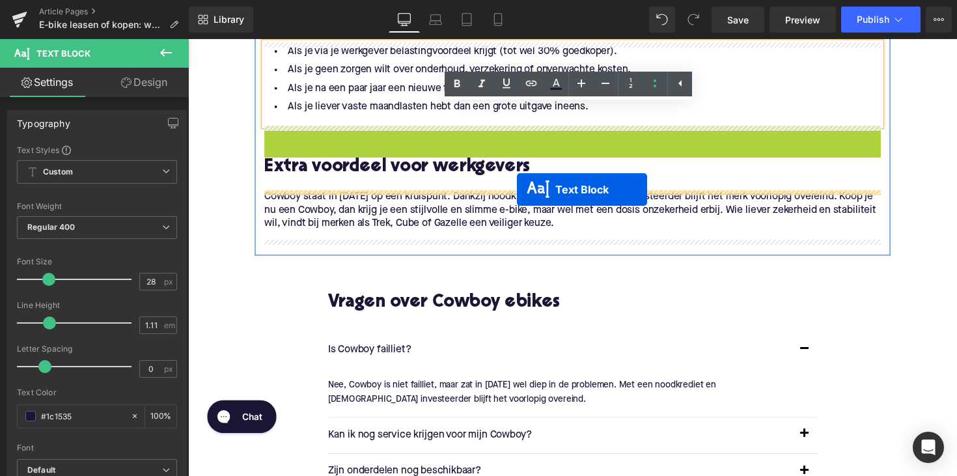
drag, startPoint x: 544, startPoint y: 171, endPoint x: 525, endPoint y: 193, distance: 30.0
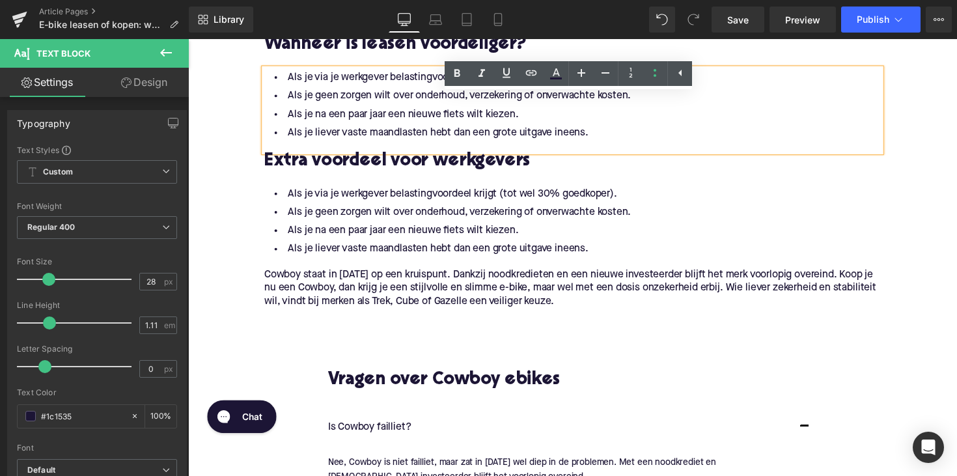
scroll to position [1773, 0]
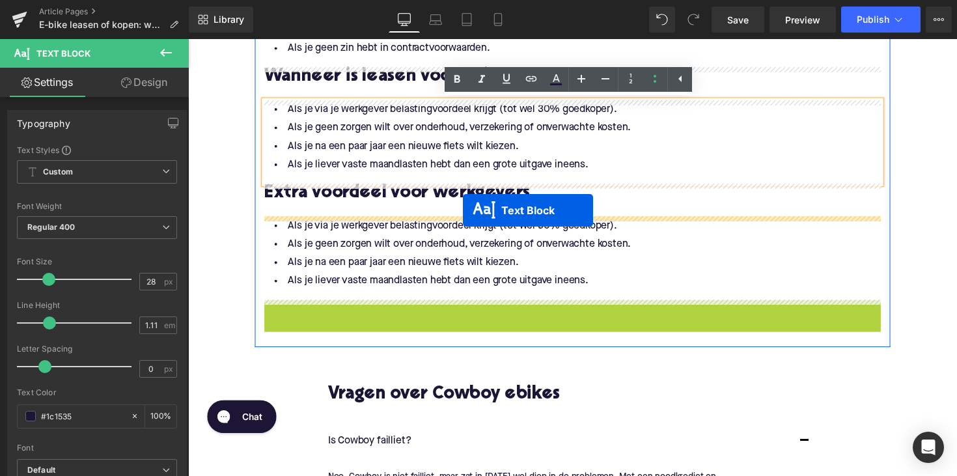
drag, startPoint x: 547, startPoint y: 331, endPoint x: 469, endPoint y: 214, distance: 140.5
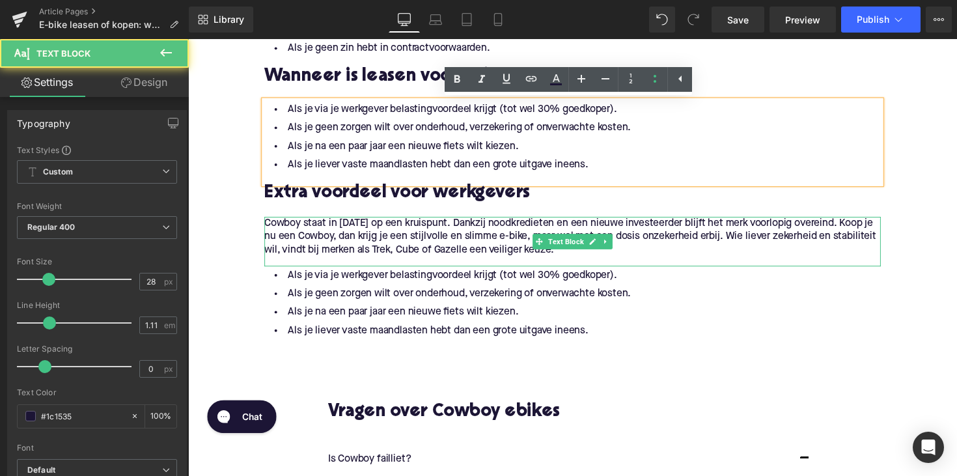
click at [409, 245] on p "Cowboy staat in [DATE] op een kruispunt. Dankzij noodkredieten en een nieuwe in…" at bounding box center [581, 241] width 631 height 41
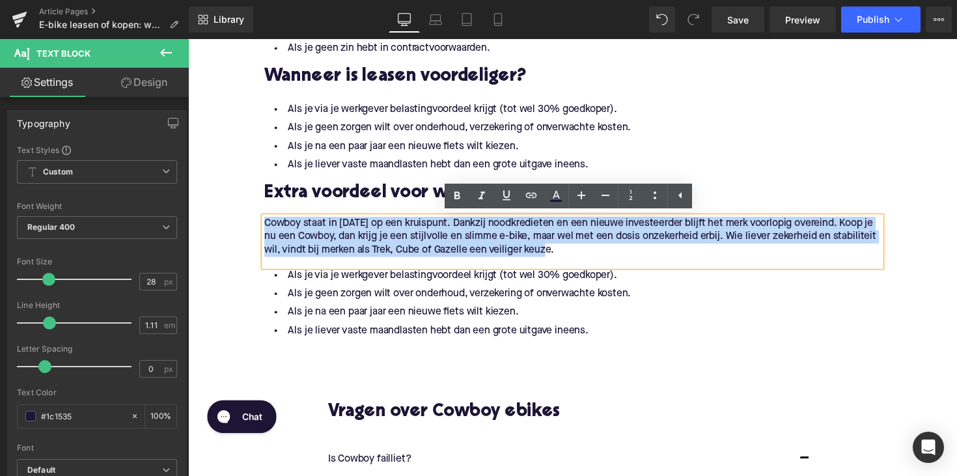
drag, startPoint x: 575, startPoint y: 256, endPoint x: 221, endPoint y: 209, distance: 356.5
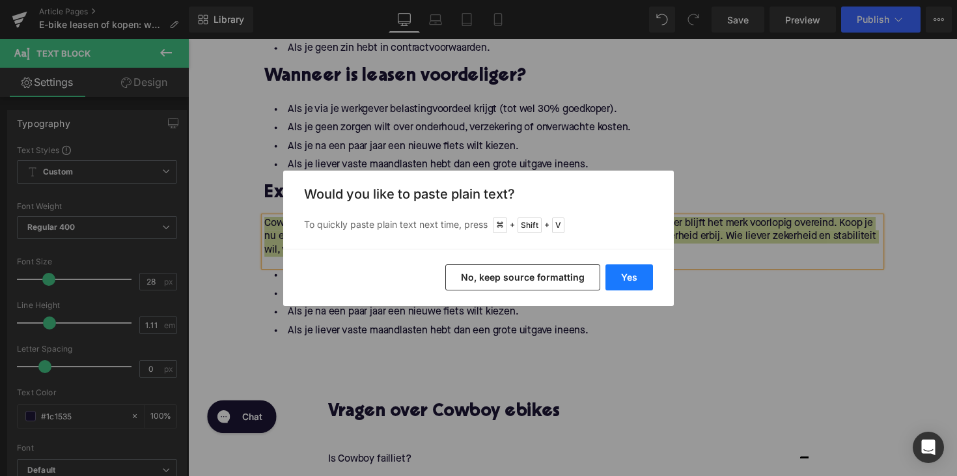
click at [610, 268] on button "Yes" at bounding box center [629, 277] width 48 height 26
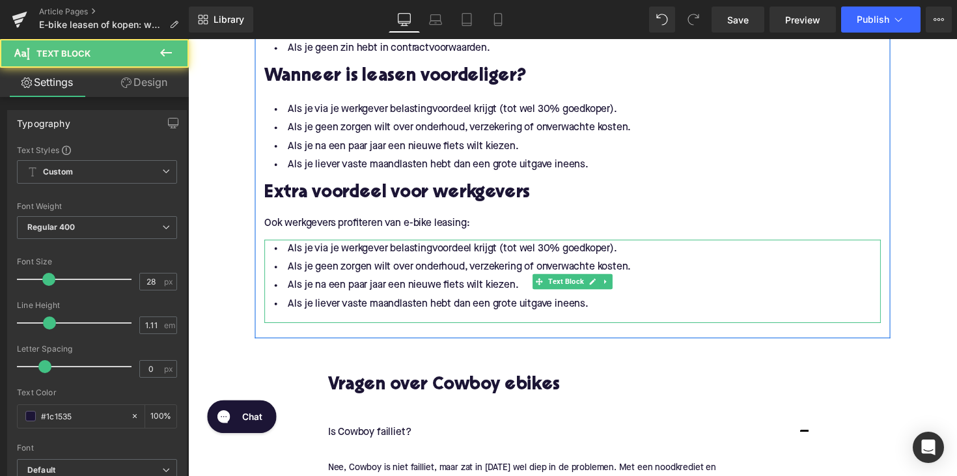
click at [413, 297] on span "Als je na een paar jaar een nieuwe fiets wilt kiezen." at bounding box center [408, 291] width 236 height 10
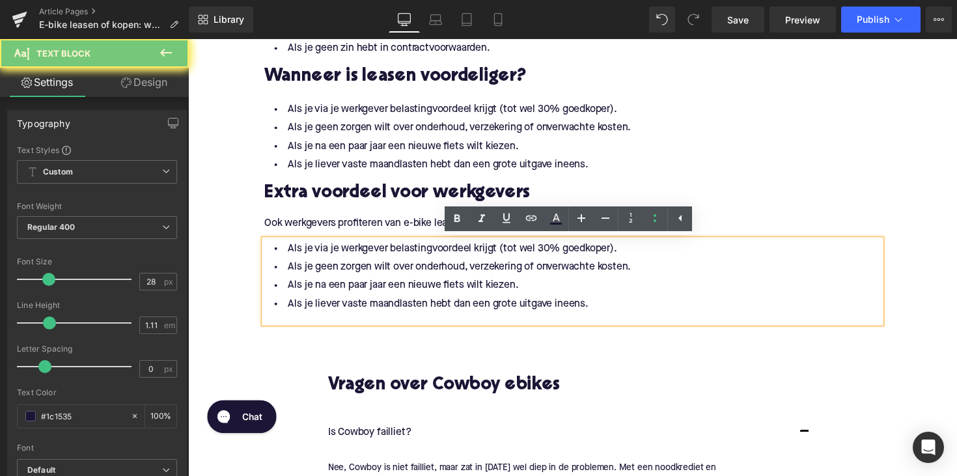
click at [604, 303] on li "Als je liever vaste maandlasten hebt dan een grote uitgave ineens." at bounding box center [581, 310] width 631 height 19
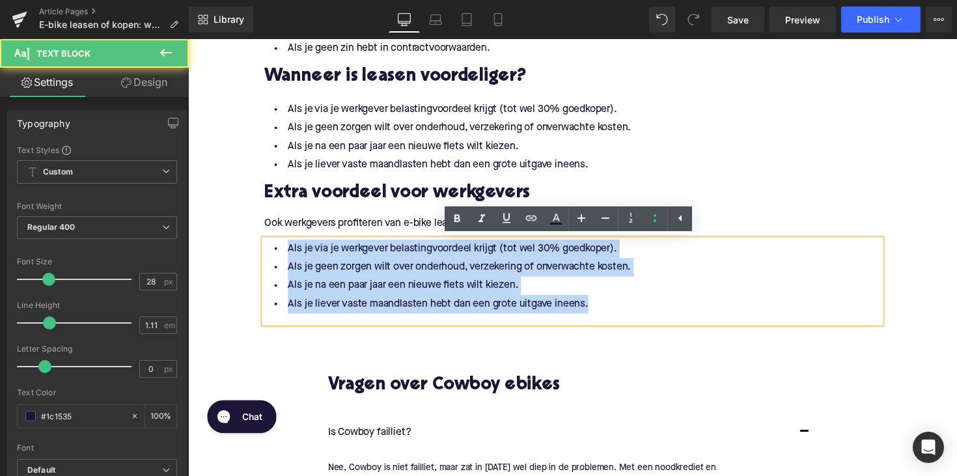
drag, startPoint x: 610, startPoint y: 309, endPoint x: 234, endPoint y: 251, distance: 380.1
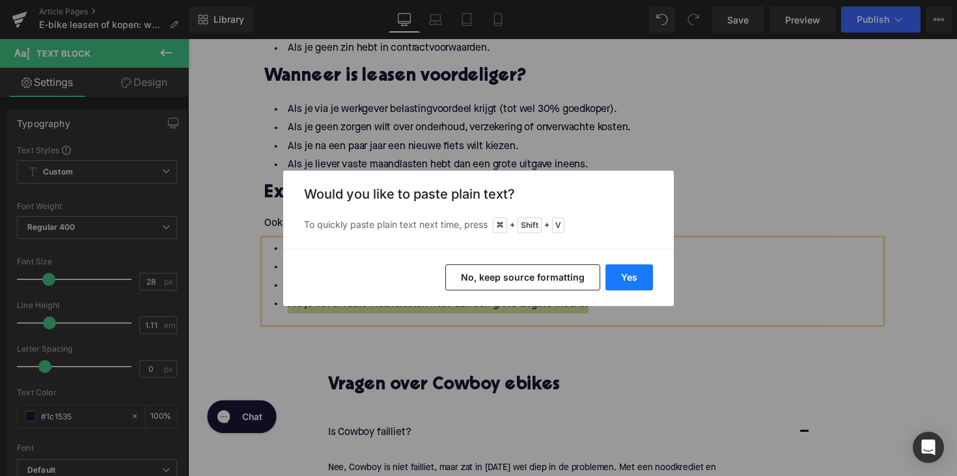
click at [621, 274] on button "Yes" at bounding box center [629, 277] width 48 height 26
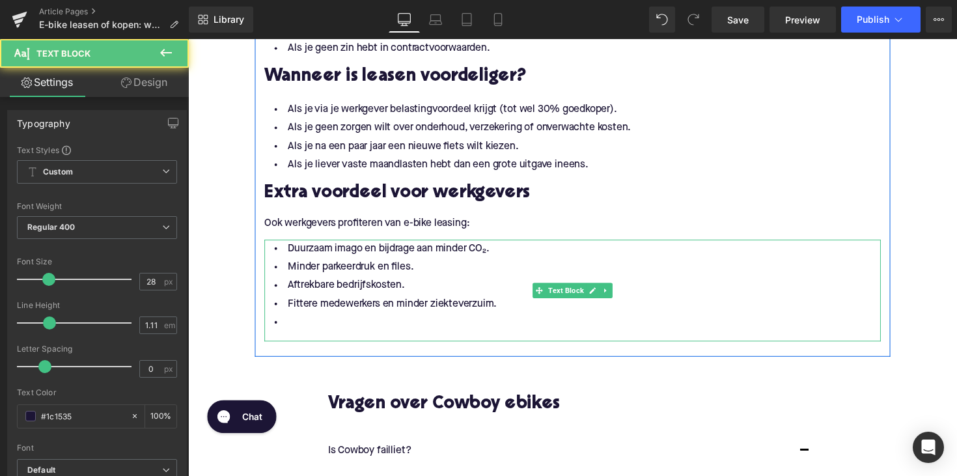
click at [338, 329] on li at bounding box center [581, 329] width 631 height 19
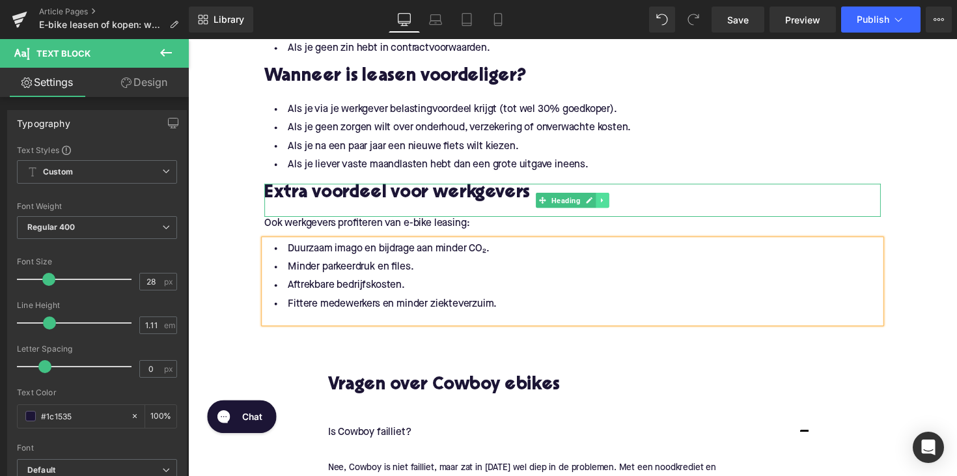
click at [615, 208] on link at bounding box center [613, 205] width 14 height 16
click at [599, 207] on link at bounding box center [606, 205] width 14 height 16
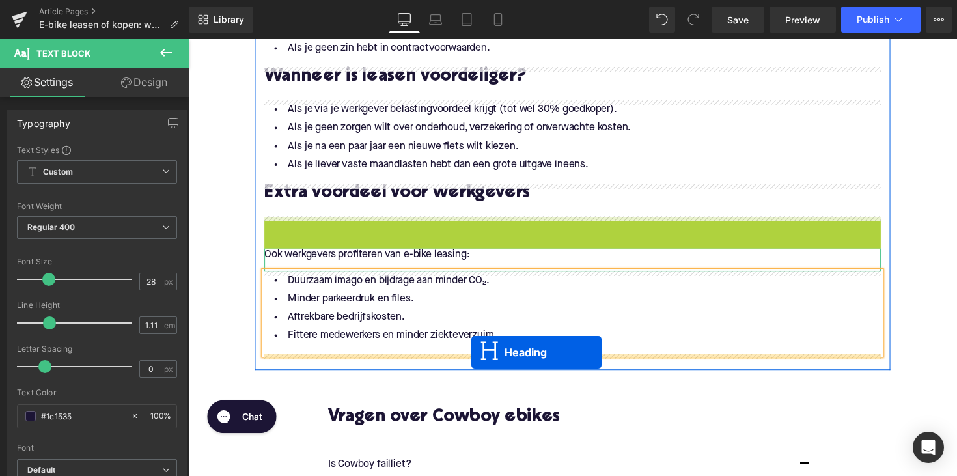
drag, startPoint x: 544, startPoint y: 239, endPoint x: 478, endPoint y: 360, distance: 137.5
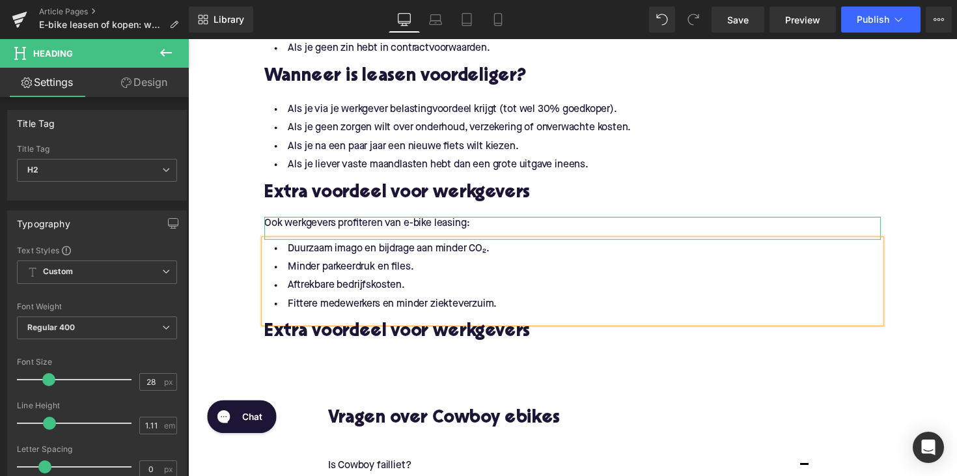
click at [386, 340] on h2 "Extra voordeel voor werkgevers" at bounding box center [581, 340] width 631 height 20
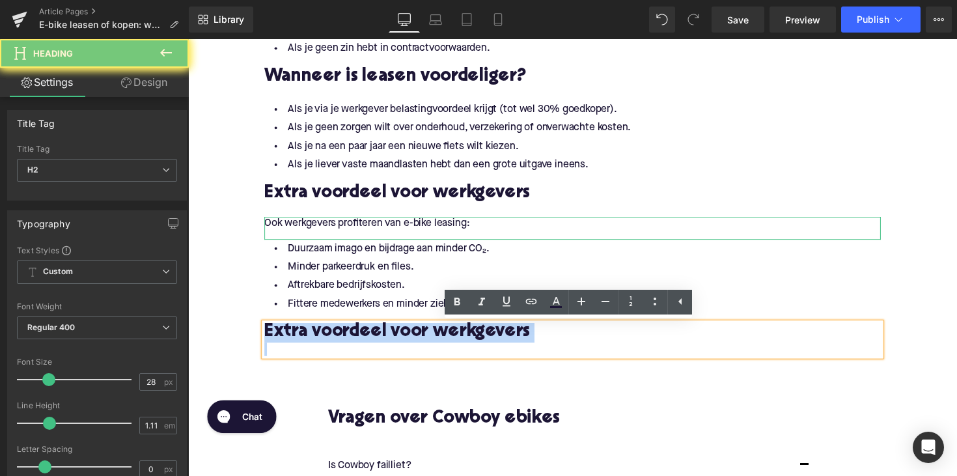
click at [386, 340] on h2 "Extra voordeel voor werkgevers" at bounding box center [581, 340] width 631 height 20
paste div
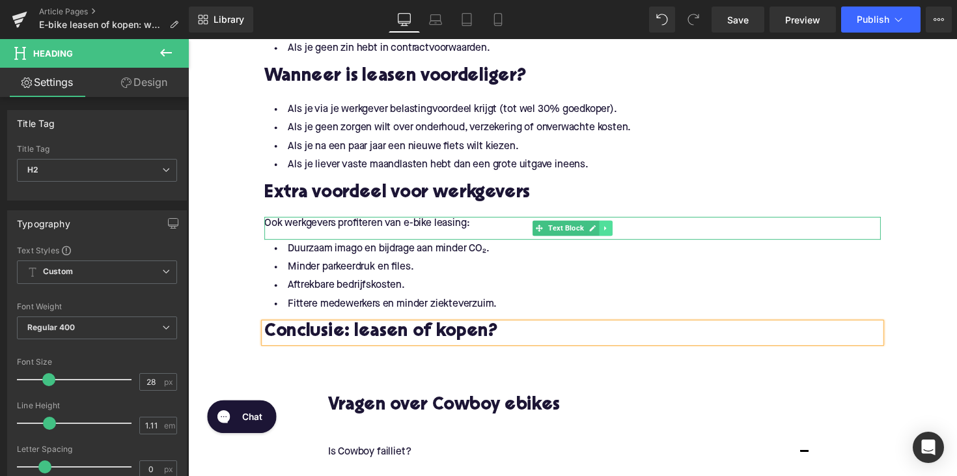
click at [617, 236] on icon at bounding box center [616, 233] width 7 height 8
click at [607, 236] on icon at bounding box center [608, 233] width 7 height 7
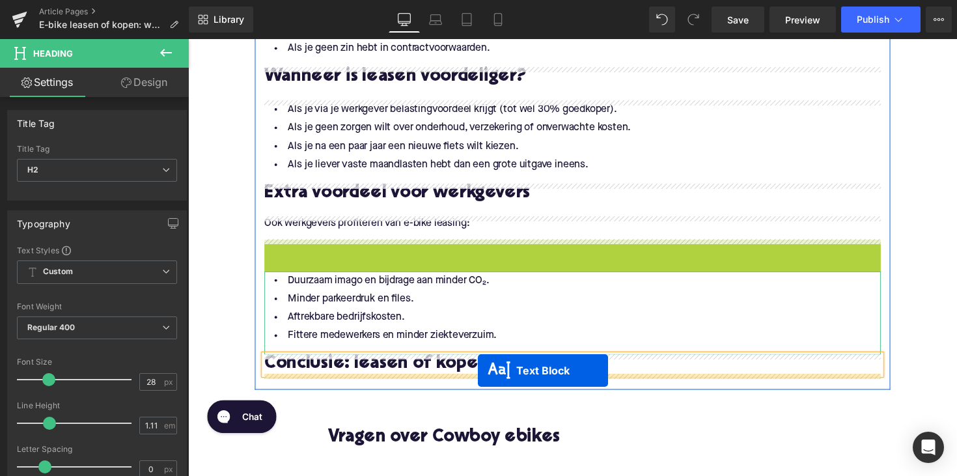
drag, startPoint x: 542, startPoint y: 258, endPoint x: 485, endPoint y: 379, distance: 133.9
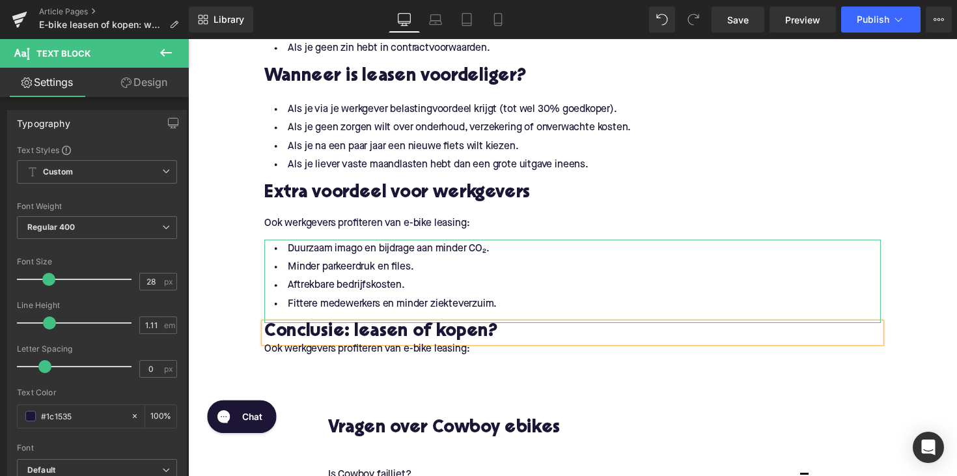
click at [356, 360] on p "Ook werkgevers profiteren van e-bike leasing:" at bounding box center [581, 357] width 631 height 14
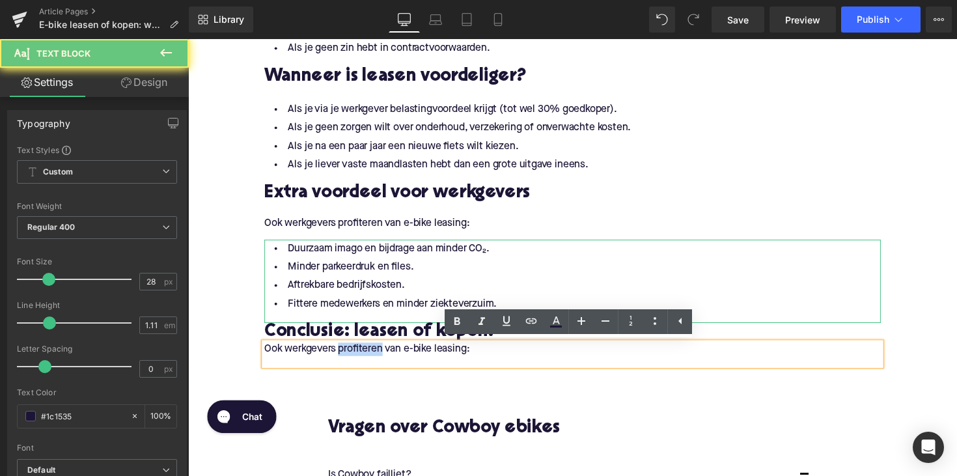
click at [356, 360] on p "Ook werkgevers profiteren van e-bike leasing:" at bounding box center [581, 357] width 631 height 14
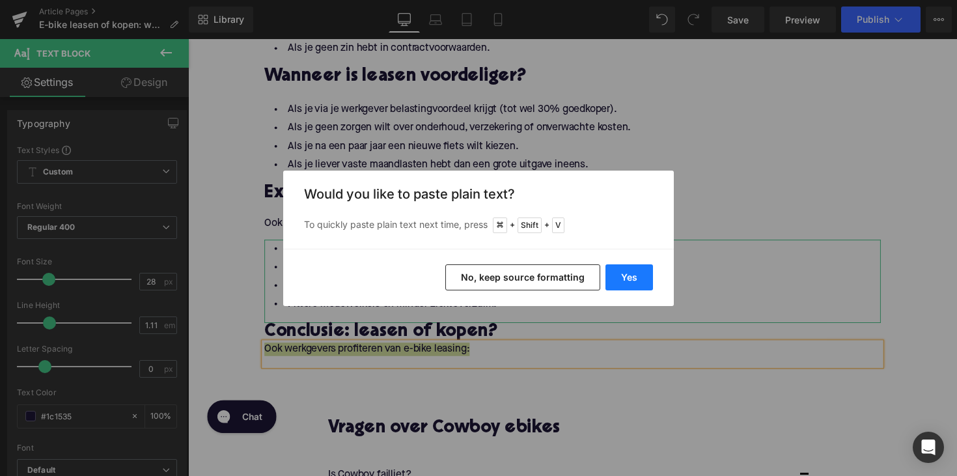
click at [618, 266] on button "Yes" at bounding box center [629, 277] width 48 height 26
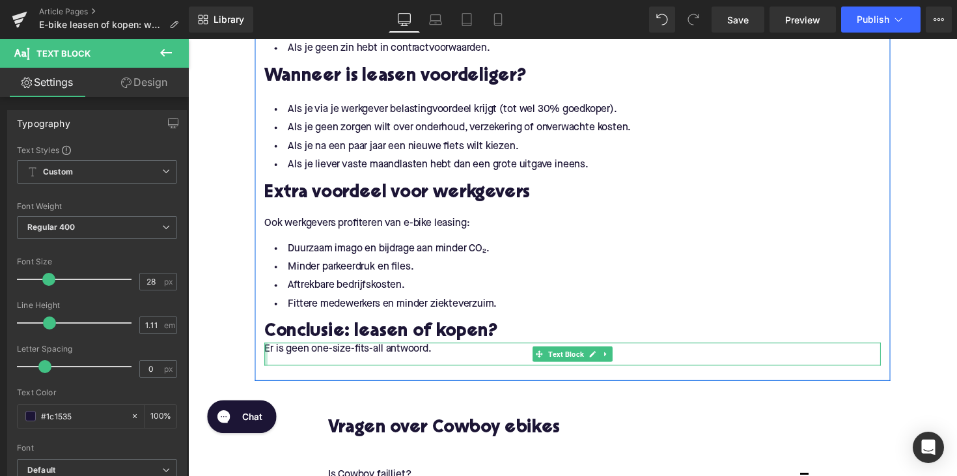
click at [266, 357] on div at bounding box center [267, 361] width 3 height 23
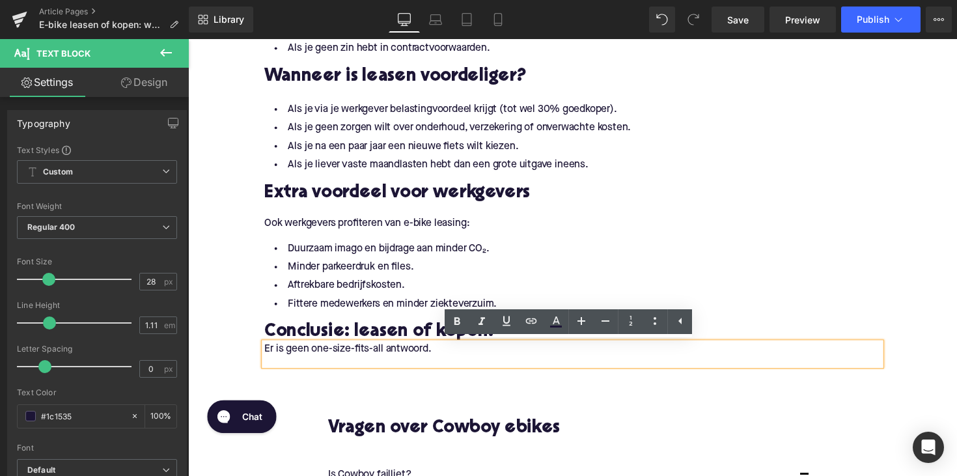
click at [266, 357] on p "Er is geen one-size-fits-all antwoord." at bounding box center [581, 357] width 631 height 14
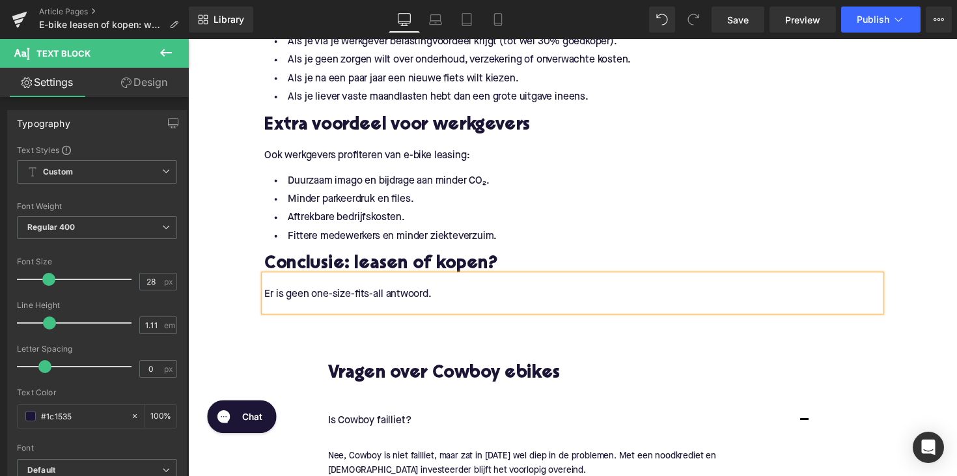
scroll to position [1929, 0]
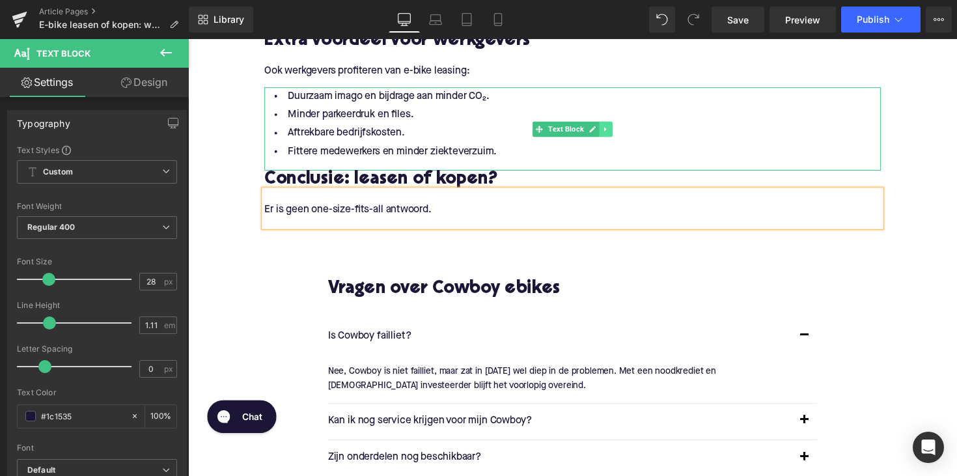
click at [613, 137] on link at bounding box center [616, 132] width 14 height 16
click at [608, 127] on link at bounding box center [610, 132] width 14 height 16
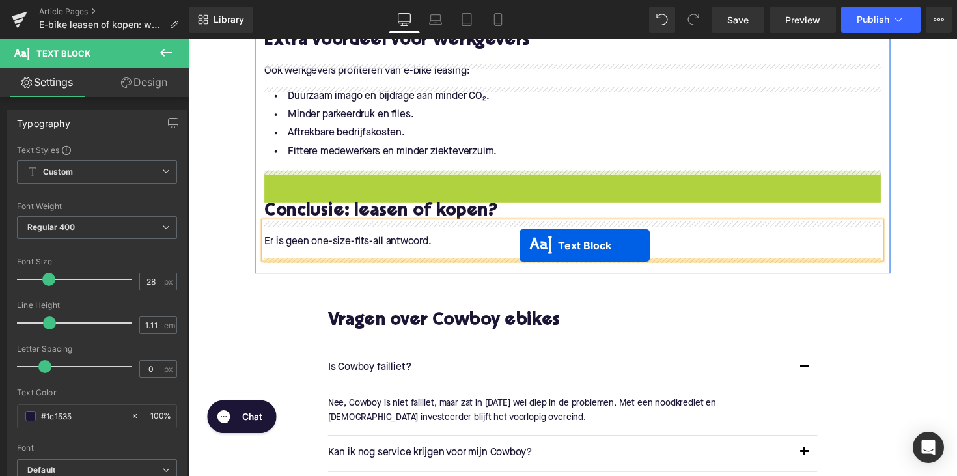
drag, startPoint x: 544, startPoint y: 217, endPoint x: 527, endPoint y: 251, distance: 37.0
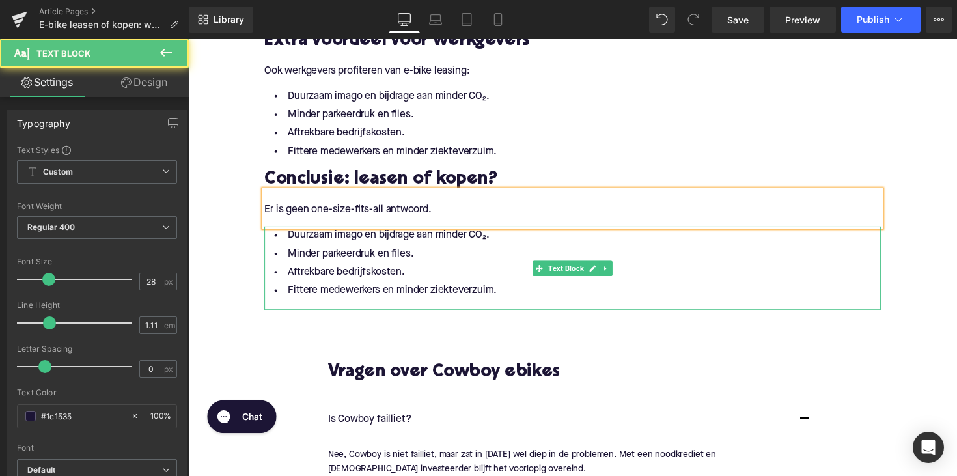
click at [429, 279] on li "Aftrekbare bedrijfskosten." at bounding box center [581, 278] width 631 height 19
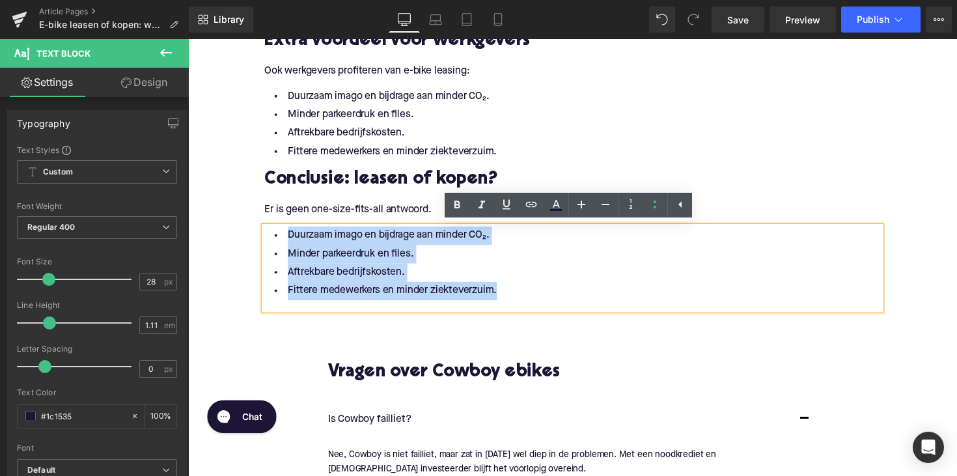
drag, startPoint x: 508, startPoint y: 296, endPoint x: 261, endPoint y: 229, distance: 255.6
click at [266, 231] on div "Duurzaam imago en bijdrage aan minder CO₂. Minder parkeerdruk en files. Aftrekb…" at bounding box center [581, 273] width 631 height 85
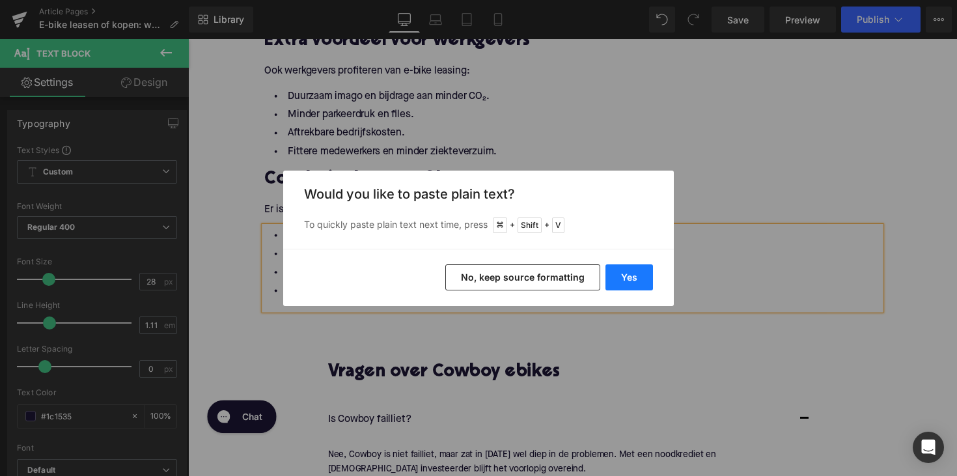
click at [622, 271] on button "Yes" at bounding box center [629, 277] width 48 height 26
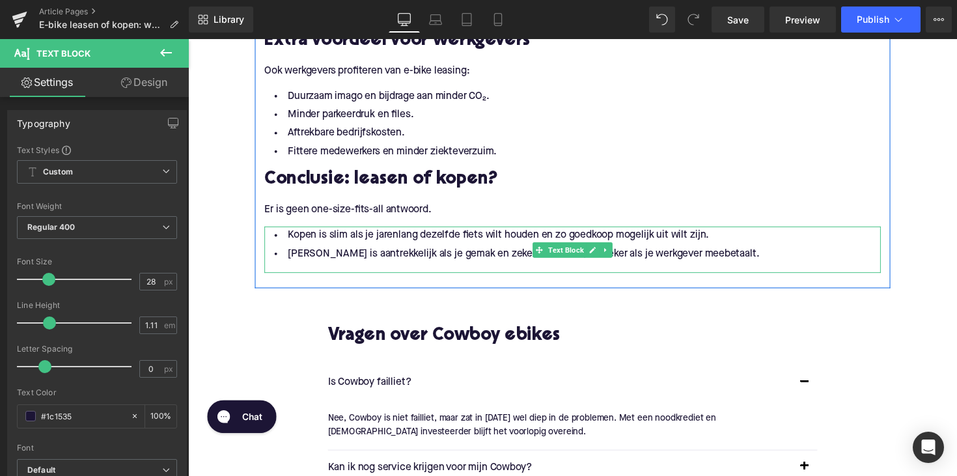
click at [297, 247] on li "Kopen is slim als je jarenlang dezelfde fiets wilt houden en zo goedkoop mogeli…" at bounding box center [581, 240] width 631 height 19
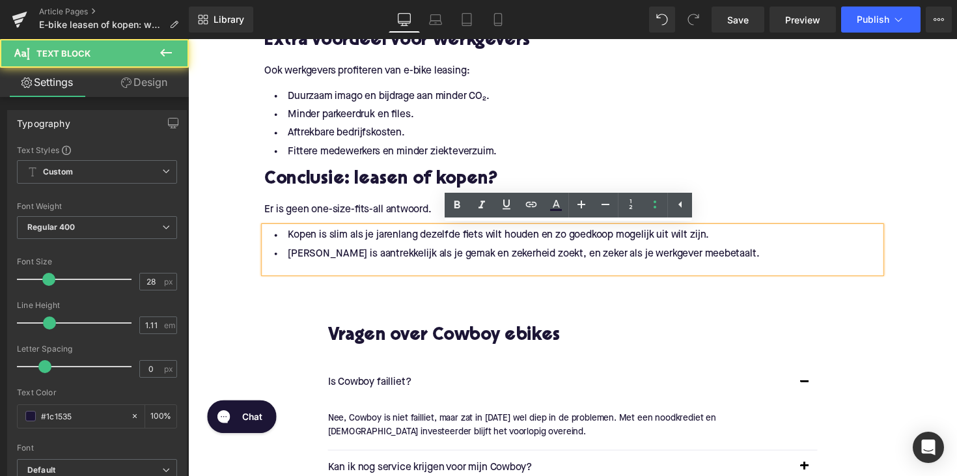
click at [296, 240] on li "Kopen is slim als je jarenlang dezelfde fiets wilt houden en zo goedkoop mogeli…" at bounding box center [581, 240] width 631 height 19
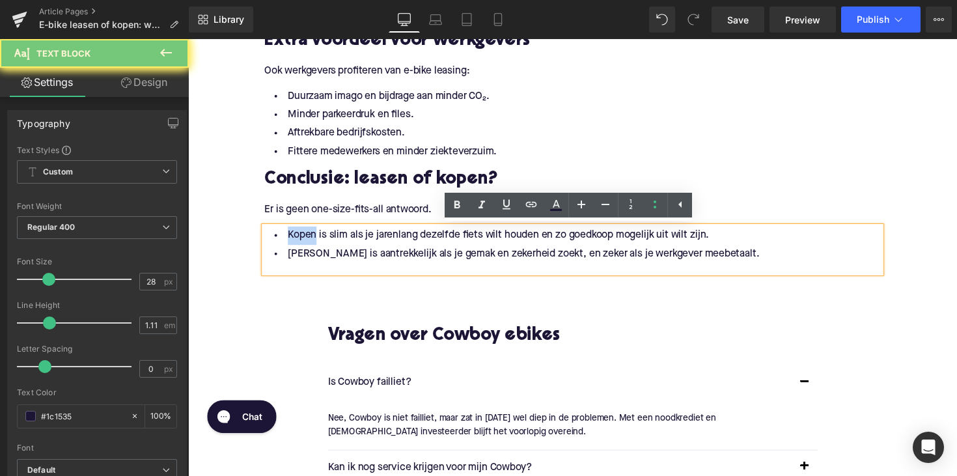
click at [296, 240] on li "Kopen is slim als je jarenlang dezelfde fiets wilt houden en zo goedkoop mogeli…" at bounding box center [581, 240] width 631 height 19
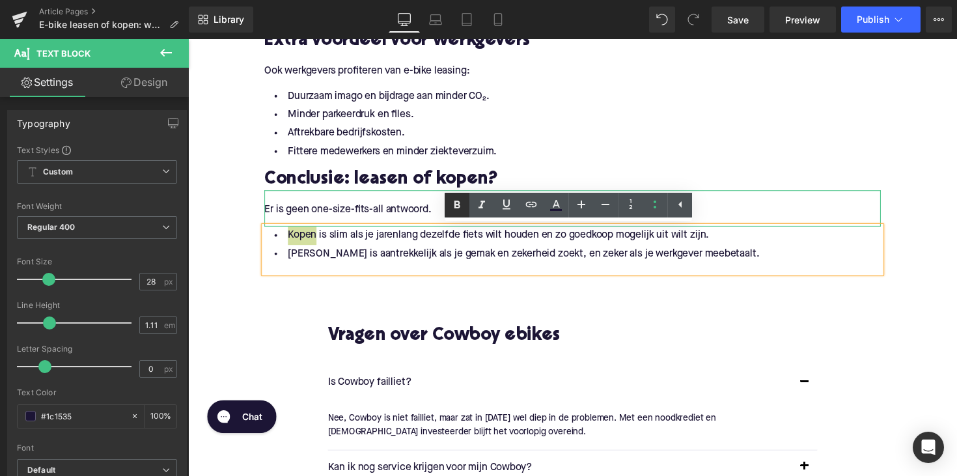
click at [456, 202] on icon at bounding box center [457, 205] width 6 height 8
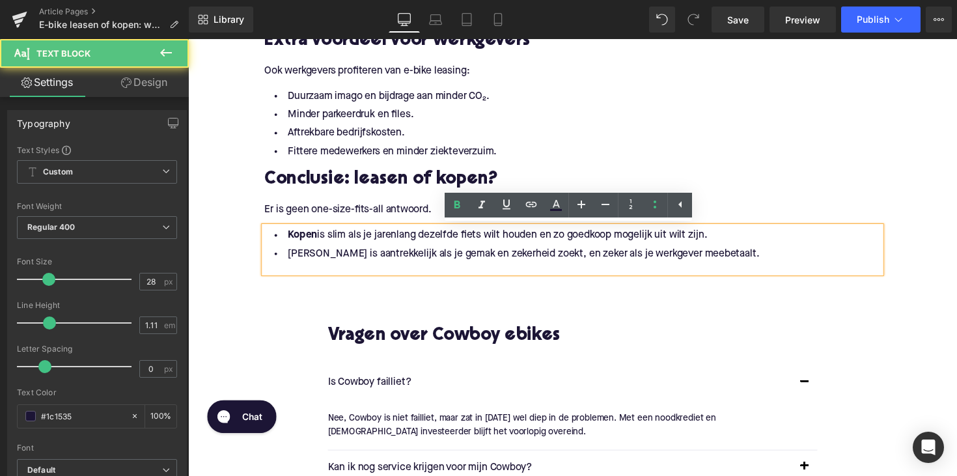
click at [305, 259] on li "[PERSON_NAME] is aantrekkelijk als je gemak en zekerheid zoekt, en zeker als je…" at bounding box center [581, 259] width 631 height 19
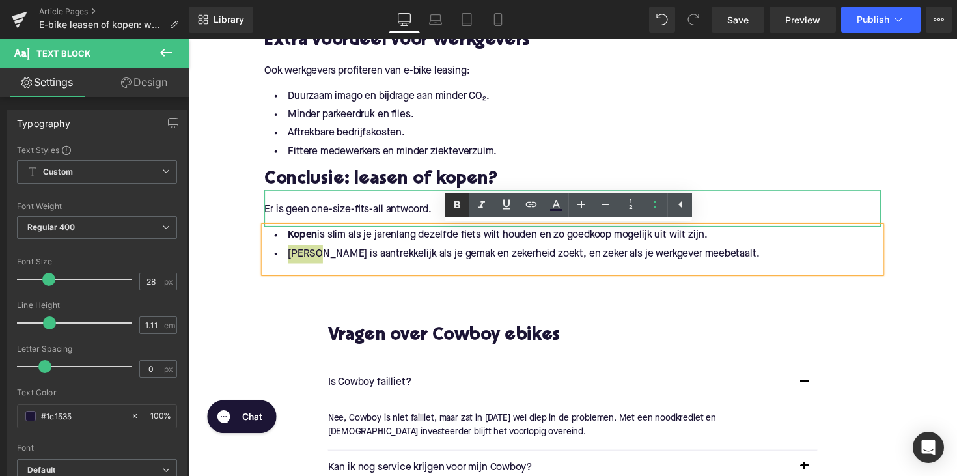
click at [455, 209] on icon at bounding box center [457, 205] width 16 height 16
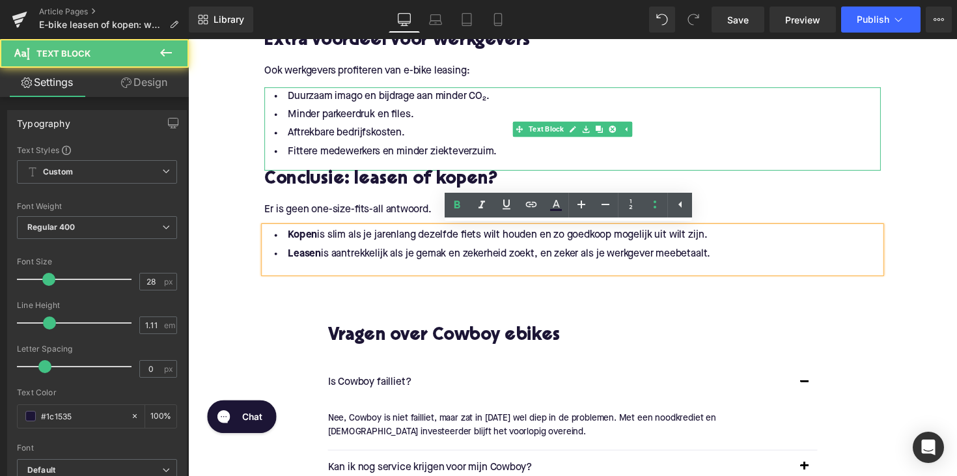
click at [429, 165] on div "Duurzaam imago en bijdrage aan minder CO₂. Minder parkeerdruk en files. Aftrekb…" at bounding box center [581, 131] width 631 height 85
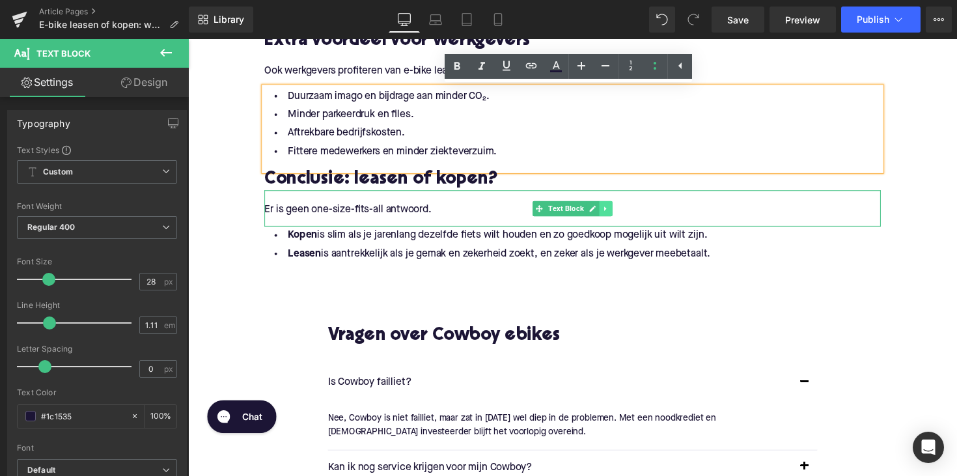
click at [614, 213] on icon at bounding box center [615, 212] width 2 height 5
click at [607, 213] on icon at bounding box center [608, 212] width 7 height 7
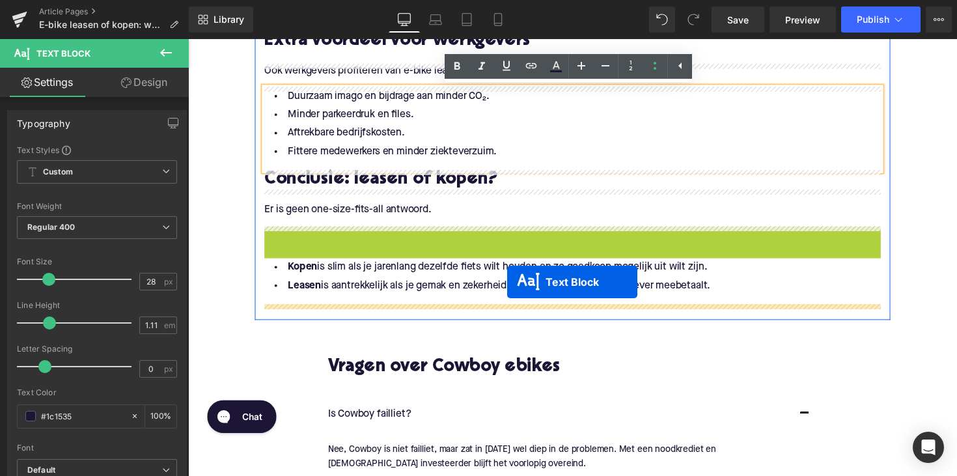
drag, startPoint x: 539, startPoint y: 248, endPoint x: 515, endPoint y: 288, distance: 46.4
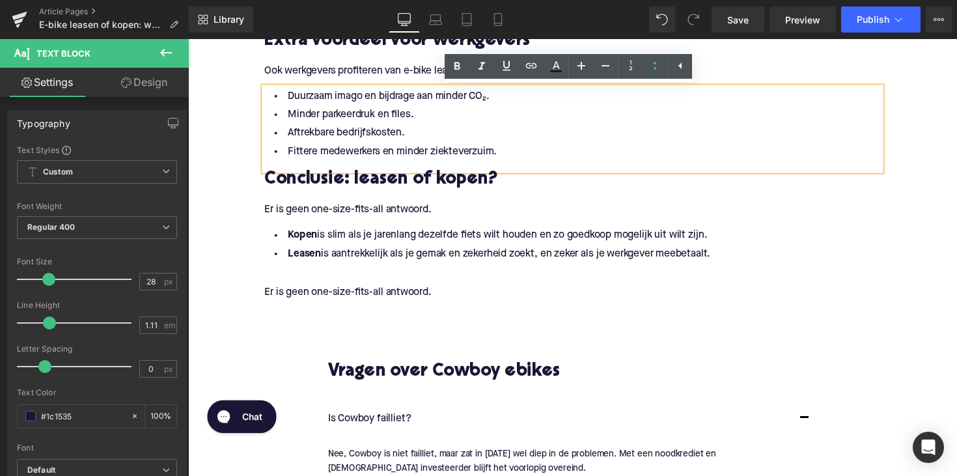
click at [329, 296] on p "Er is geen one-size-fits-all antwoord." at bounding box center [581, 299] width 631 height 14
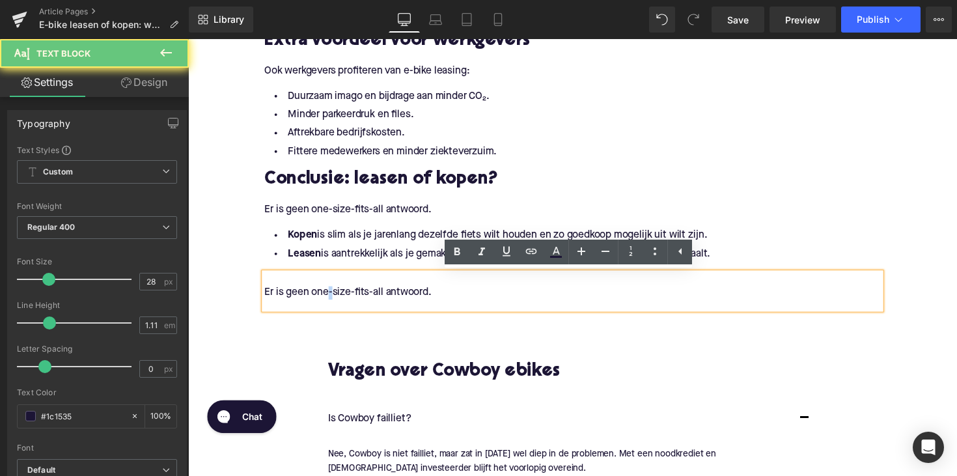
click at [329, 296] on p "Er is geen one-size-fits-all antwoord." at bounding box center [581, 299] width 631 height 14
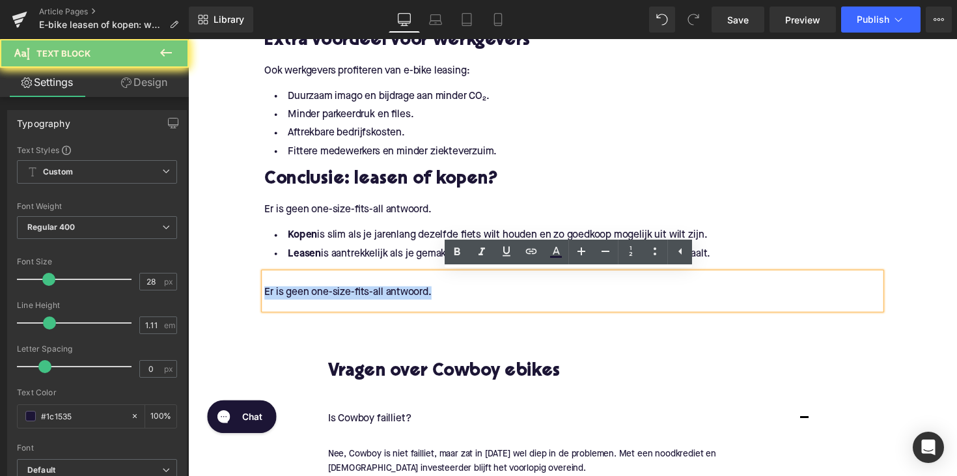
click at [329, 296] on p "Er is geen one-size-fits-all antwoord." at bounding box center [581, 299] width 631 height 14
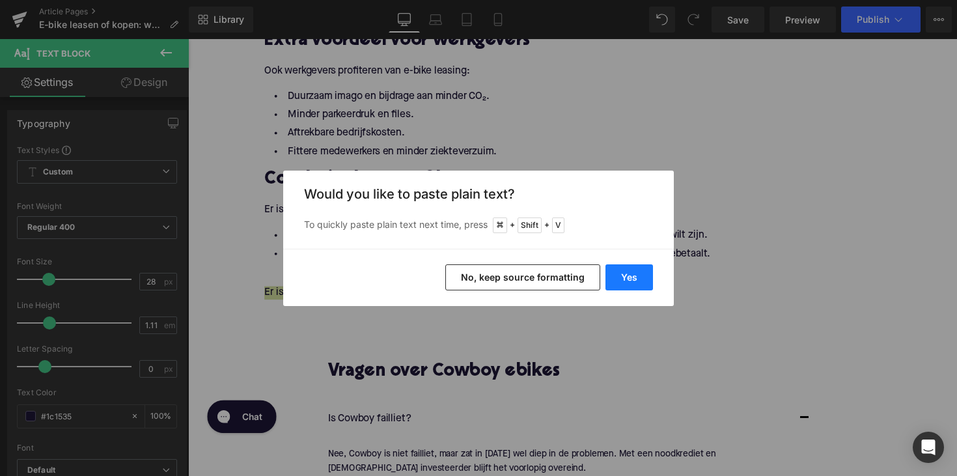
click at [622, 274] on button "Yes" at bounding box center [629, 277] width 48 height 26
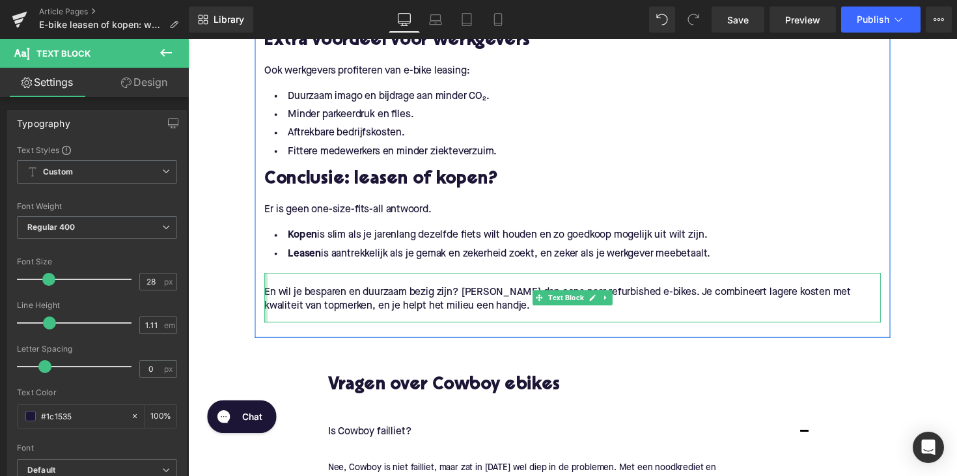
click at [266, 299] on div at bounding box center [267, 304] width 3 height 51
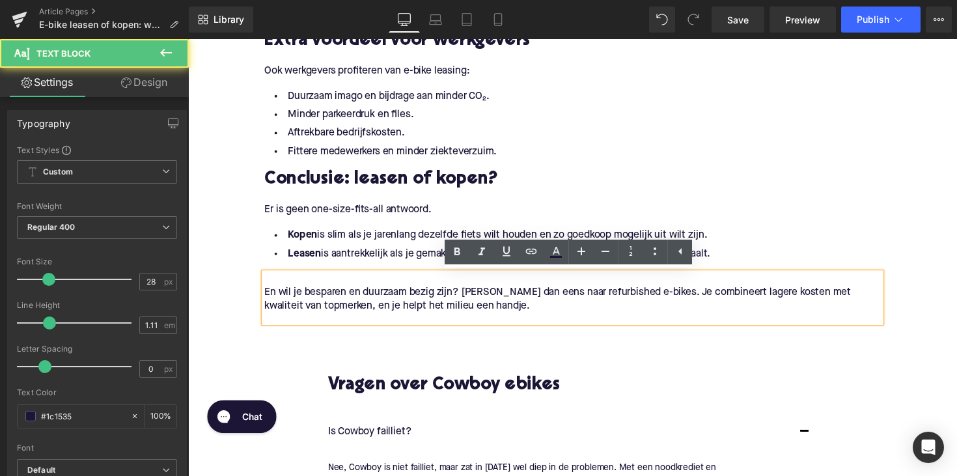
click at [266, 299] on p "En wil je besparen en duurzaam bezig zijn? [PERSON_NAME] dan eens naar refurbis…" at bounding box center [581, 305] width 631 height 27
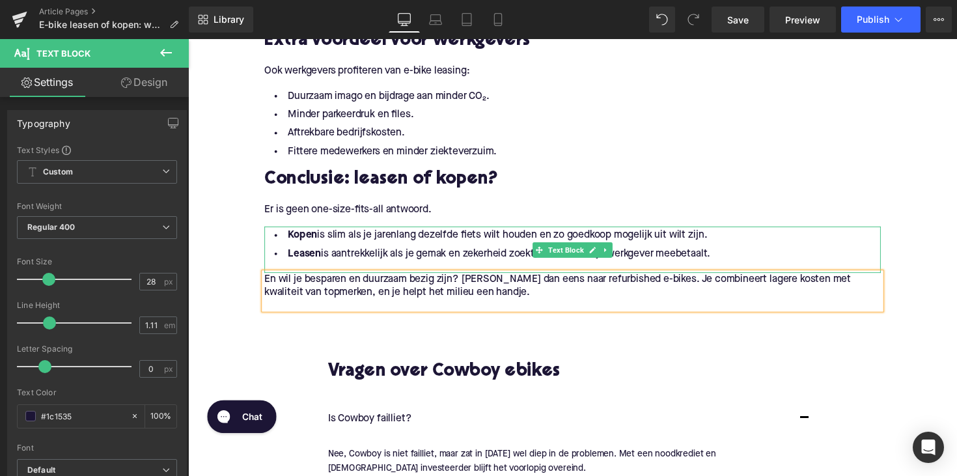
scroll to position [2170, 0]
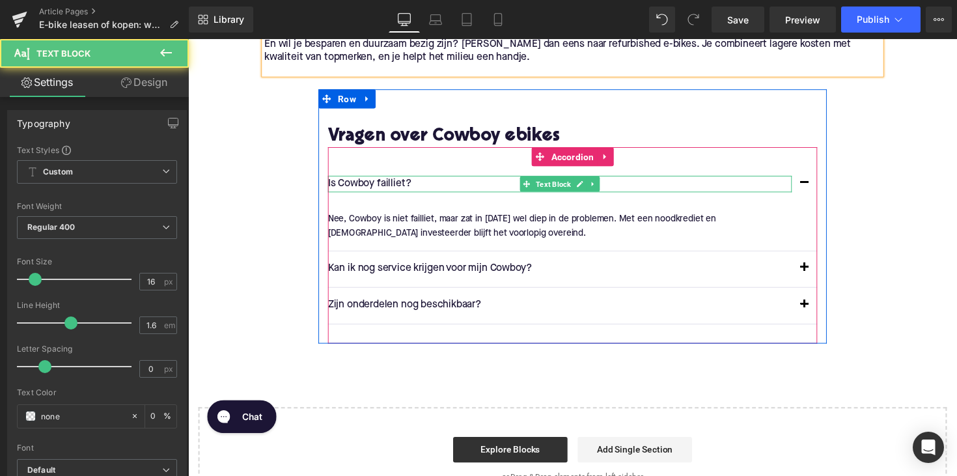
click at [378, 185] on p "Is Cowboy failliet?" at bounding box center [568, 187] width 475 height 17
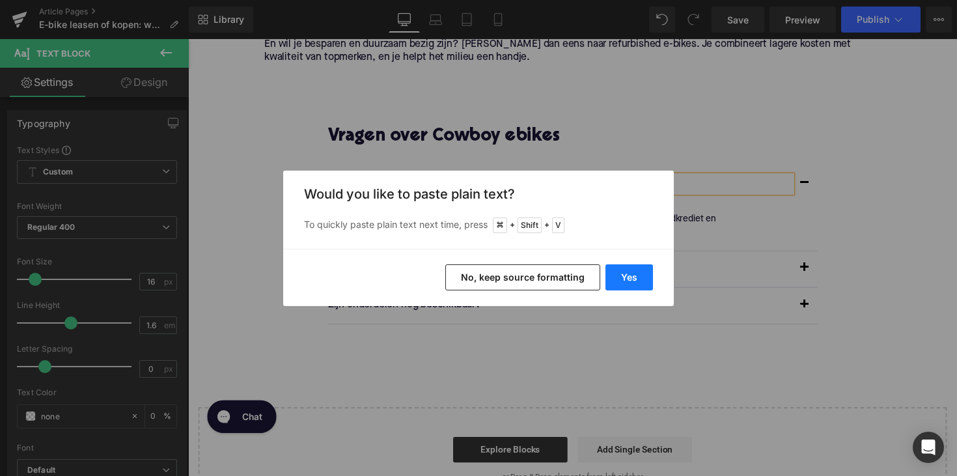
click at [627, 269] on button "Yes" at bounding box center [629, 277] width 48 height 26
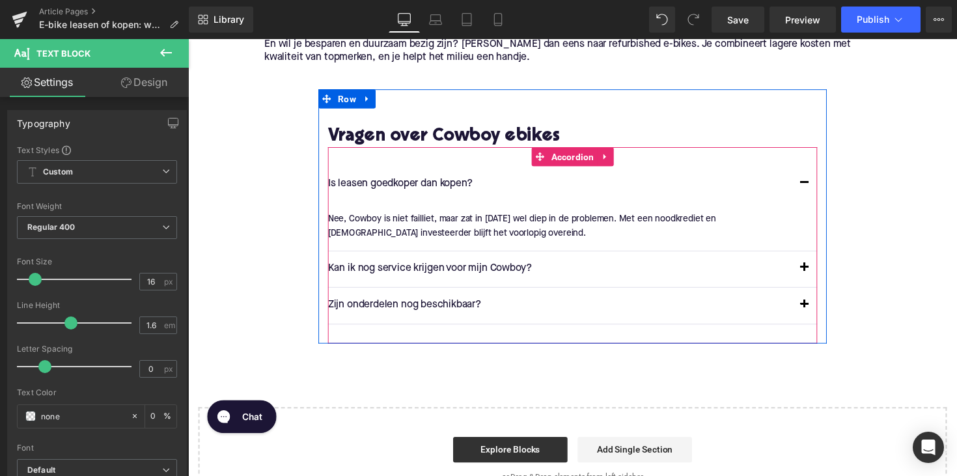
click at [406, 220] on p "Nee, Cowboy is niet failliet, maar zat in [DATE] wel diep in de problemen. Met …" at bounding box center [576, 230] width 491 height 29
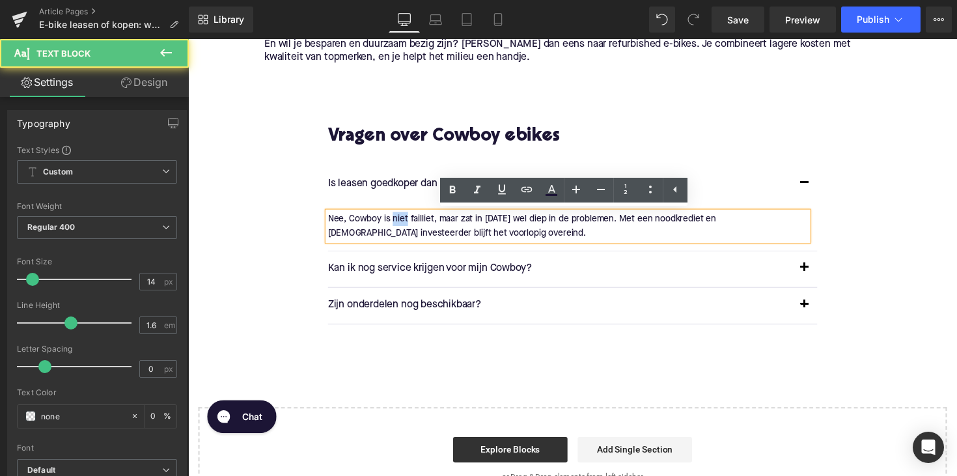
click at [406, 220] on p "Nee, Cowboy is niet failliet, maar zat in [DATE] wel diep in de problemen. Met …" at bounding box center [576, 230] width 491 height 29
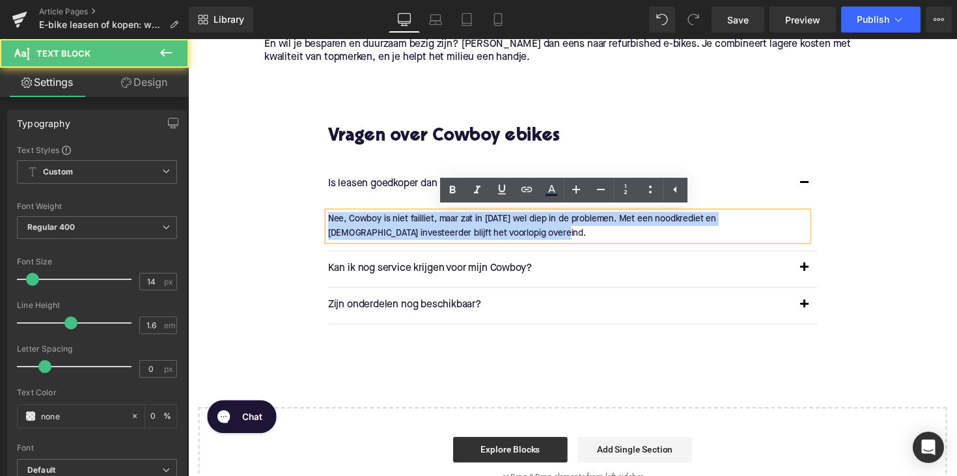
click at [406, 220] on p "Nee, Cowboy is niet failliet, maar zat in [DATE] wel diep in de problemen. Met …" at bounding box center [576, 230] width 491 height 29
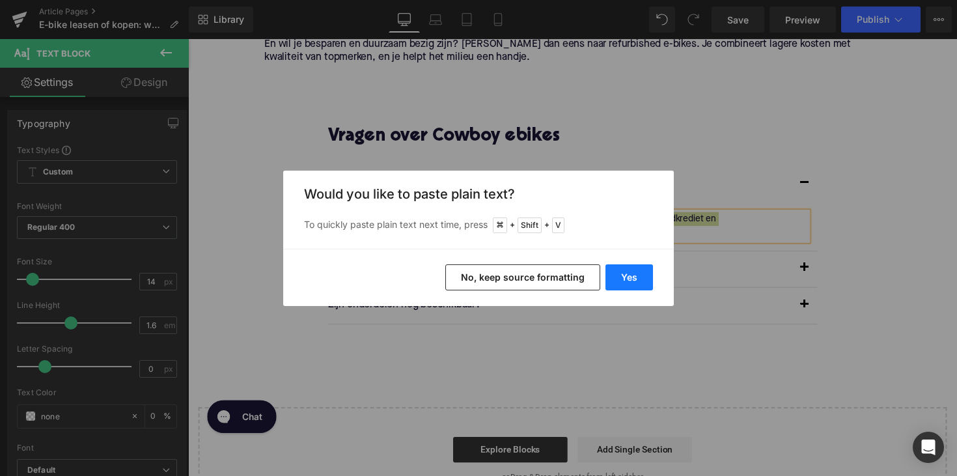
click at [639, 286] on button "Yes" at bounding box center [629, 277] width 48 height 26
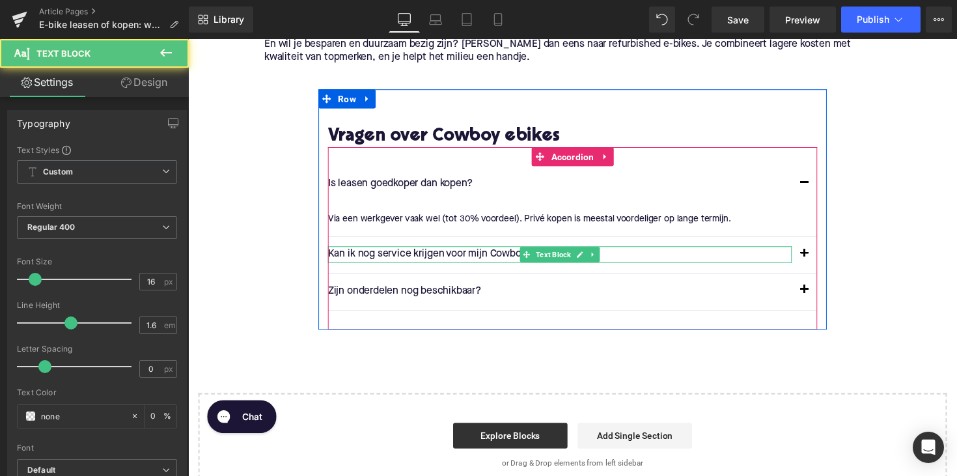
click at [445, 252] on div "Kan ik nog service krijgen voor mijn Cowboy? Text Block" at bounding box center [568, 259] width 475 height 17
click at [445, 252] on p "Kan ik nog service krijgen voor mijn Cowboy?" at bounding box center [568, 259] width 475 height 17
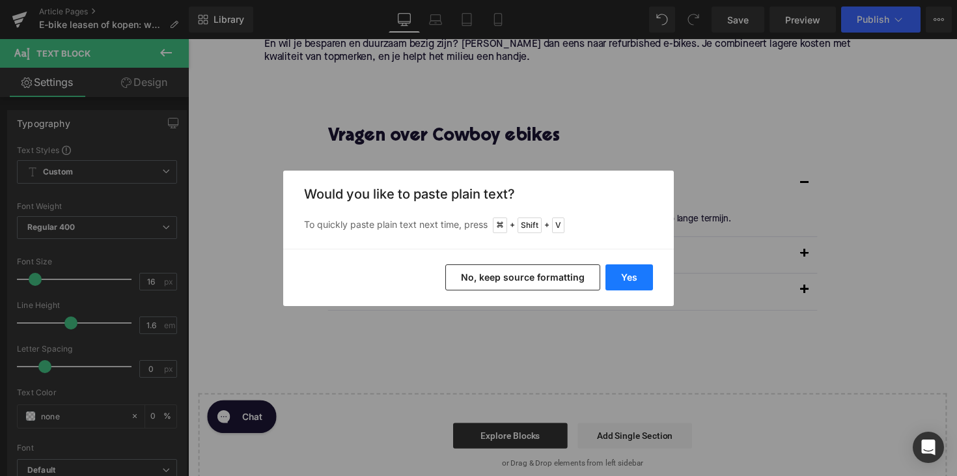
click at [629, 274] on button "Yes" at bounding box center [629, 277] width 48 height 26
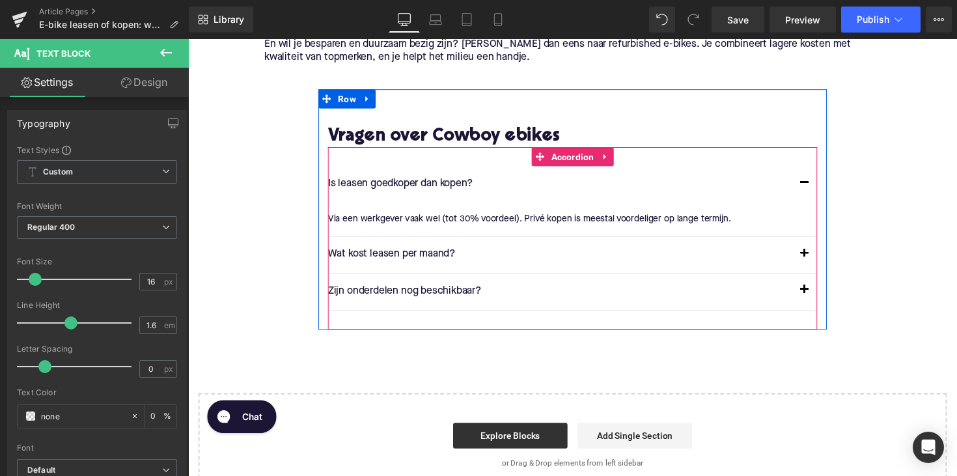
click at [819, 262] on span "button" at bounding box center [819, 262] width 0 height 0
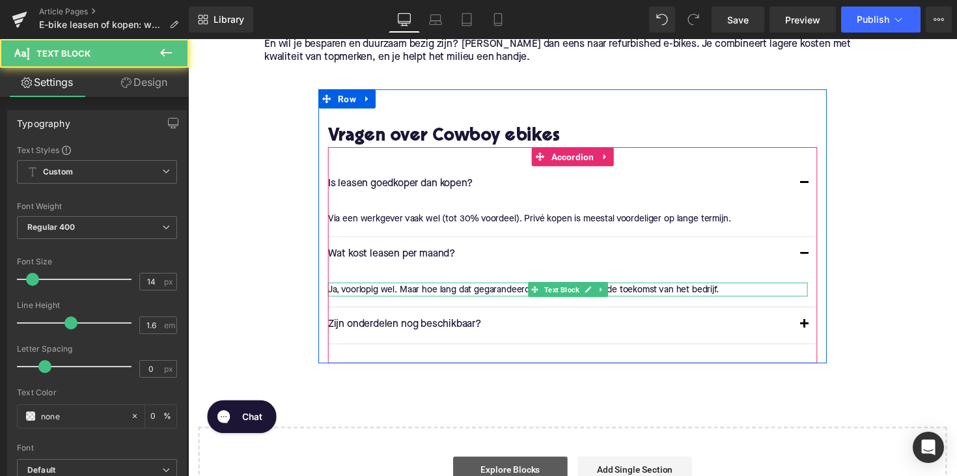
click at [400, 289] on div "Ja, voorlopig wel. Maar hoe lang dat gegarandeerd blijft, hangt af van de toeko…" at bounding box center [576, 295] width 491 height 14
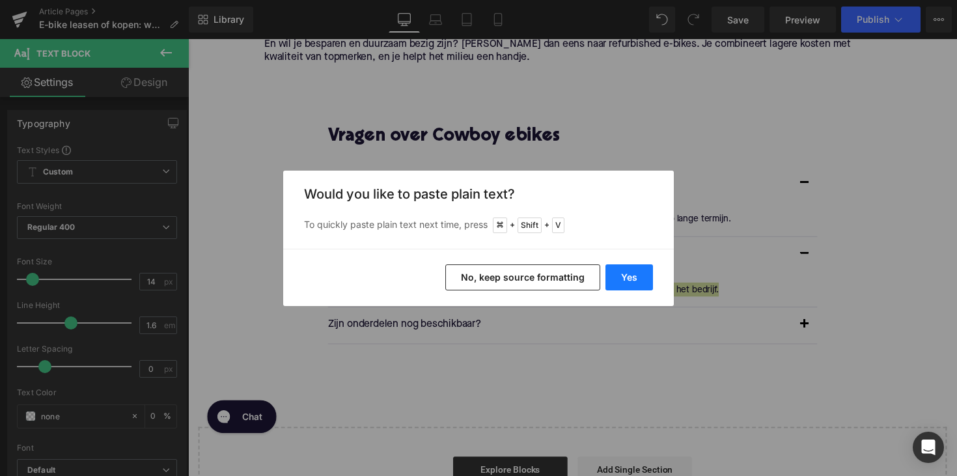
click at [624, 278] on button "Yes" at bounding box center [629, 277] width 48 height 26
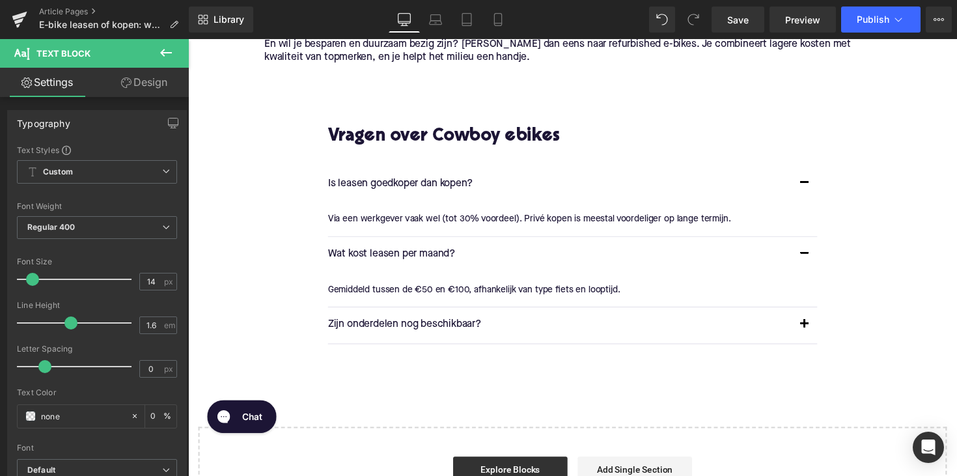
click at [414, 327] on p "Zijn onderdelen nog beschikbaar?" at bounding box center [568, 332] width 475 height 17
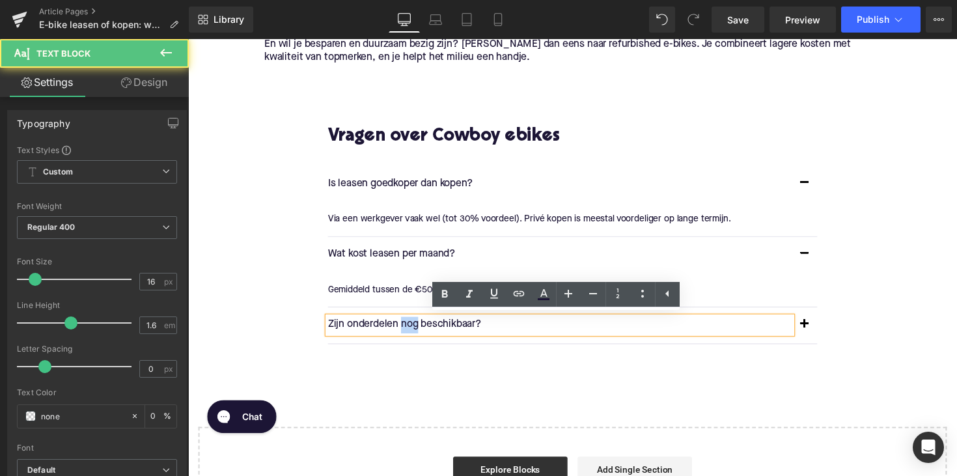
click at [414, 327] on p "Zijn onderdelen nog beschikbaar?" at bounding box center [568, 332] width 475 height 17
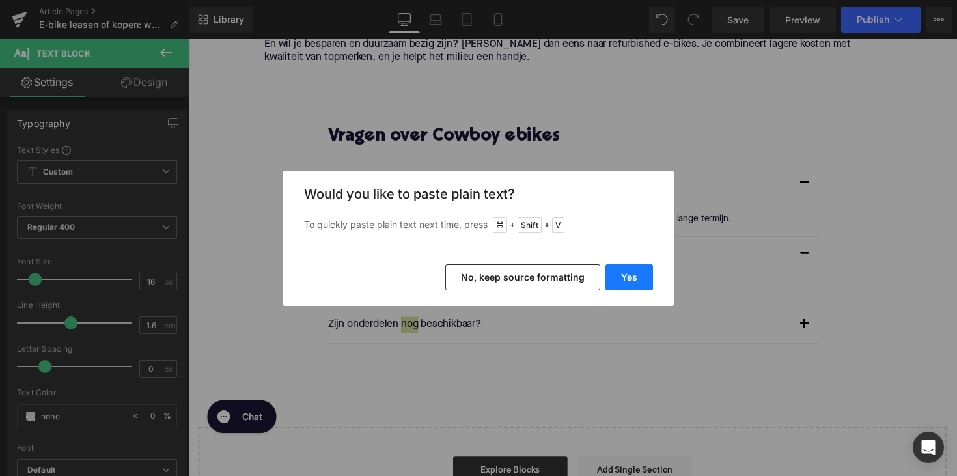
click at [618, 285] on button "Yes" at bounding box center [629, 277] width 48 height 26
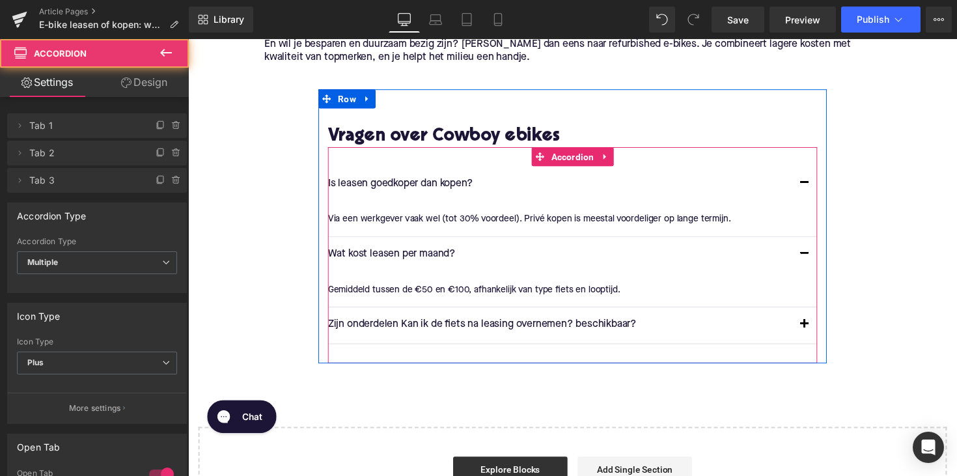
click at [471, 320] on div "Zijn onderdelen Kan ik de fiets na leasing overnemen? beschikbaar? Text Block" at bounding box center [581, 332] width 501 height 37
click at [471, 325] on p "Zijn onderdelen Kan ik de fiets na leasing overnemen? beschikbaar?" at bounding box center [568, 332] width 475 height 17
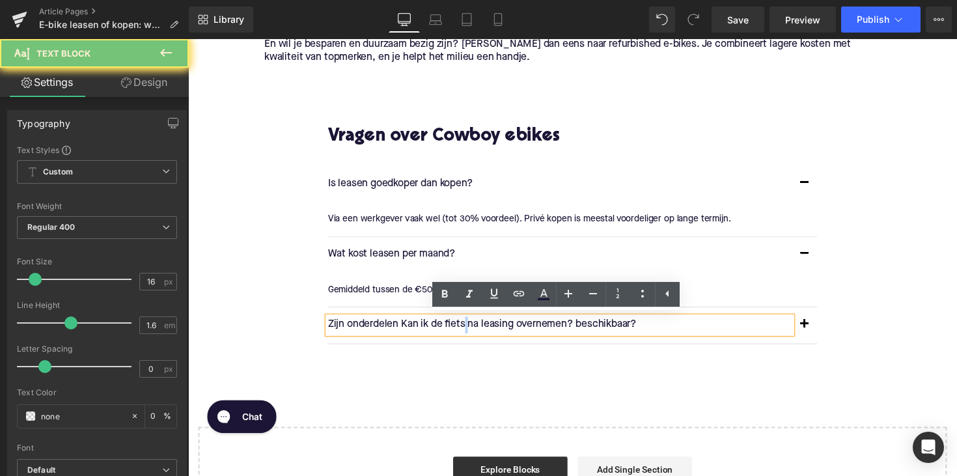
click at [471, 325] on p "Zijn onderdelen Kan ik de fiets na leasing overnemen? beschikbaar?" at bounding box center [568, 332] width 475 height 17
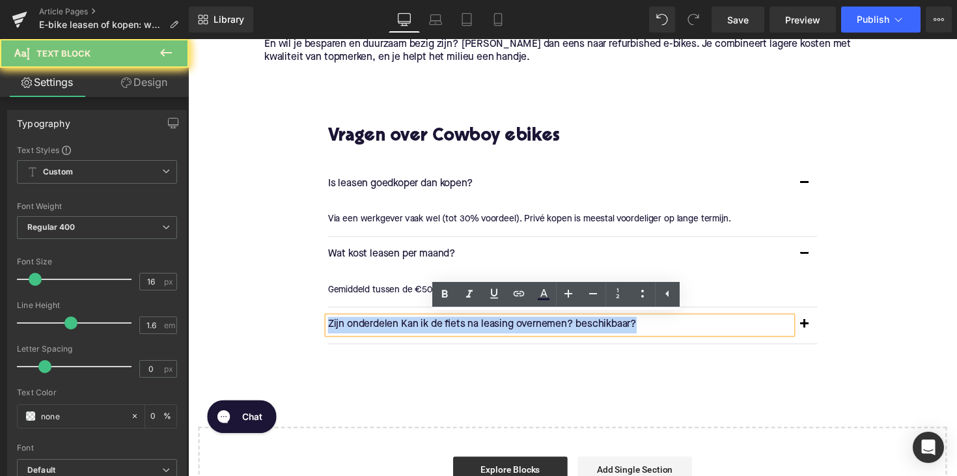
click at [471, 325] on p "Zijn onderdelen Kan ik de fiets na leasing overnemen? beschikbaar?" at bounding box center [568, 332] width 475 height 17
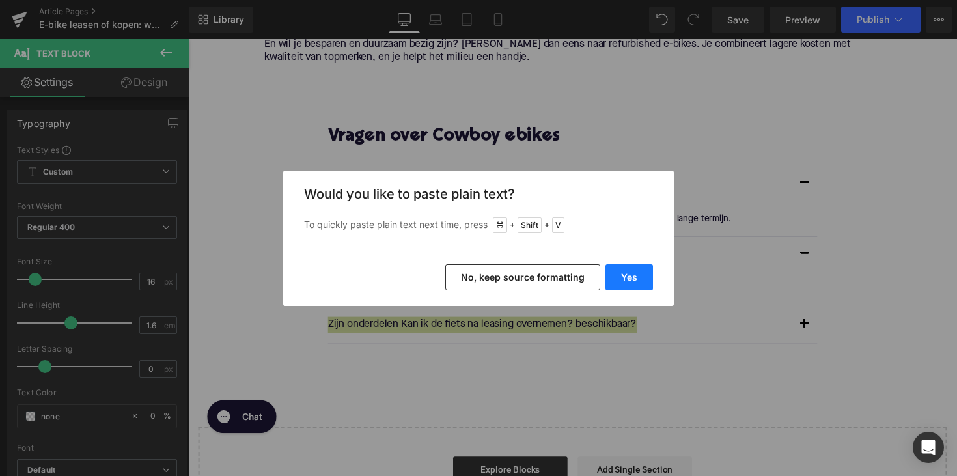
click at [624, 273] on button "Yes" at bounding box center [629, 277] width 48 height 26
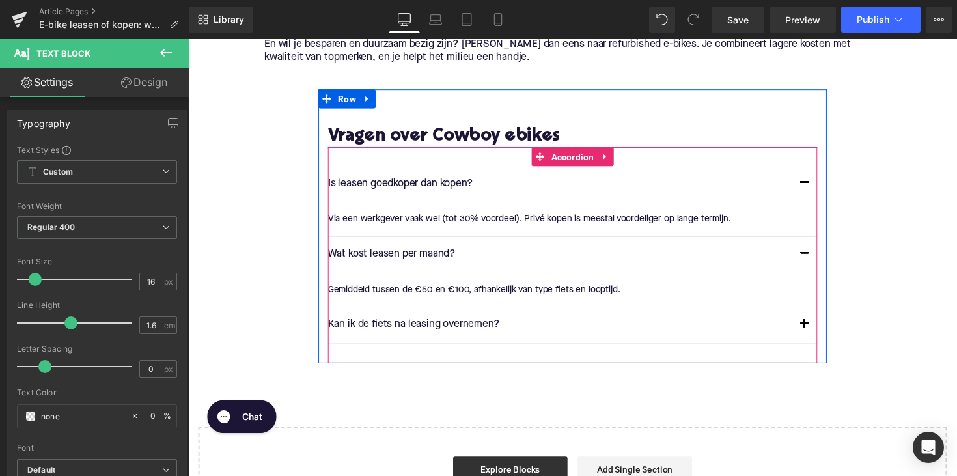
click at [821, 322] on button "button" at bounding box center [819, 332] width 26 height 36
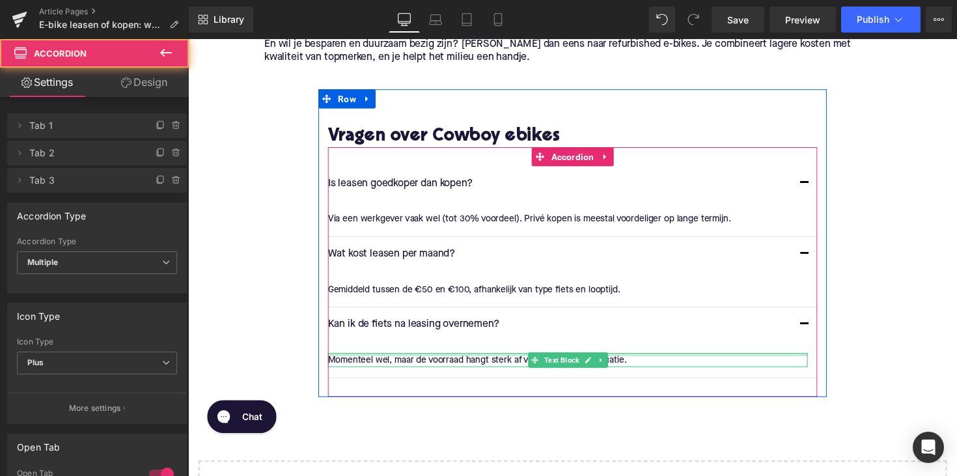
click at [465, 361] on div at bounding box center [576, 362] width 491 height 3
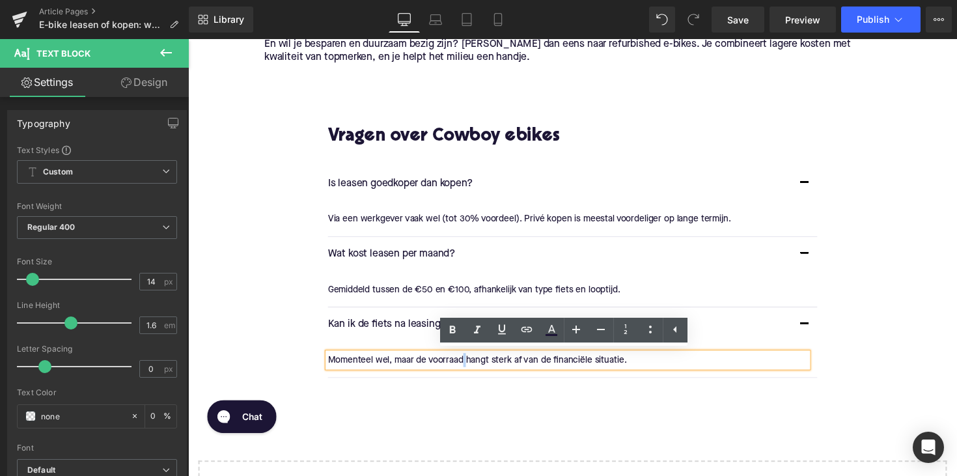
click at [465, 361] on p "Momenteel wel, maar de voorraad hangt sterk af van de financiële situatie." at bounding box center [576, 368] width 491 height 14
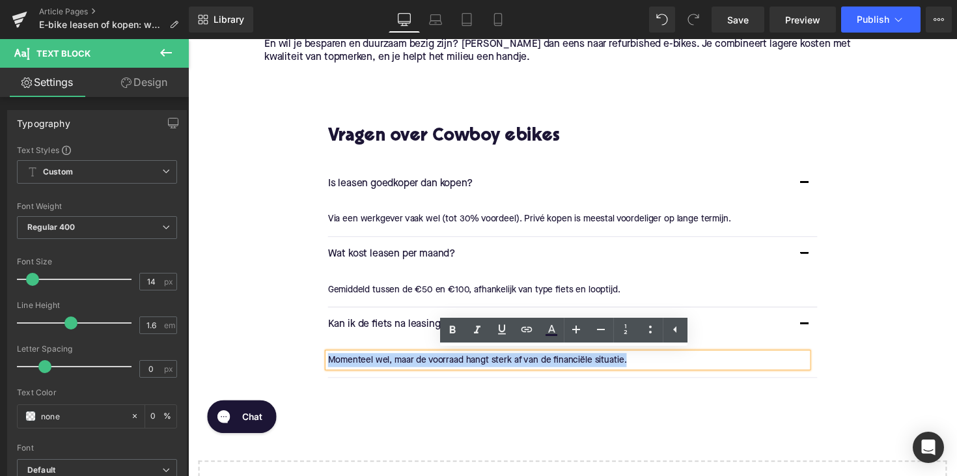
click at [465, 361] on p "Momenteel wel, maar de voorraad hangt sterk af van de financiële situatie." at bounding box center [576, 368] width 491 height 14
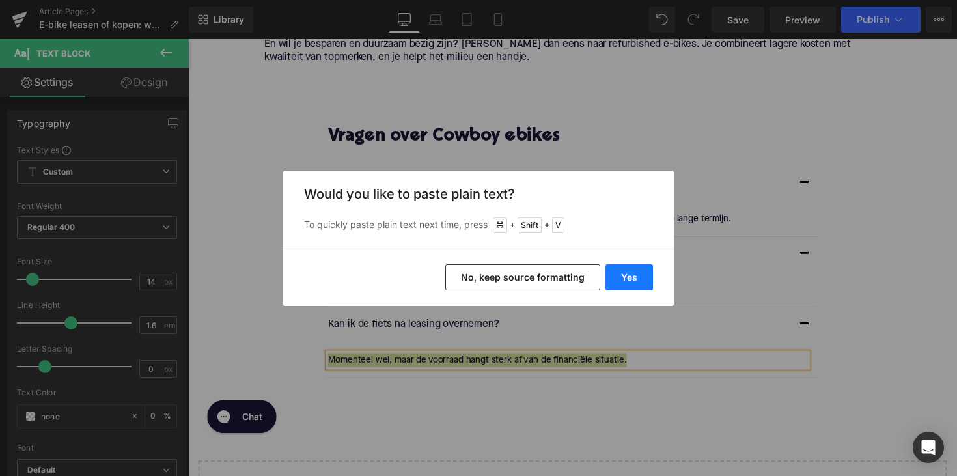
click at [611, 275] on button "Yes" at bounding box center [629, 277] width 48 height 26
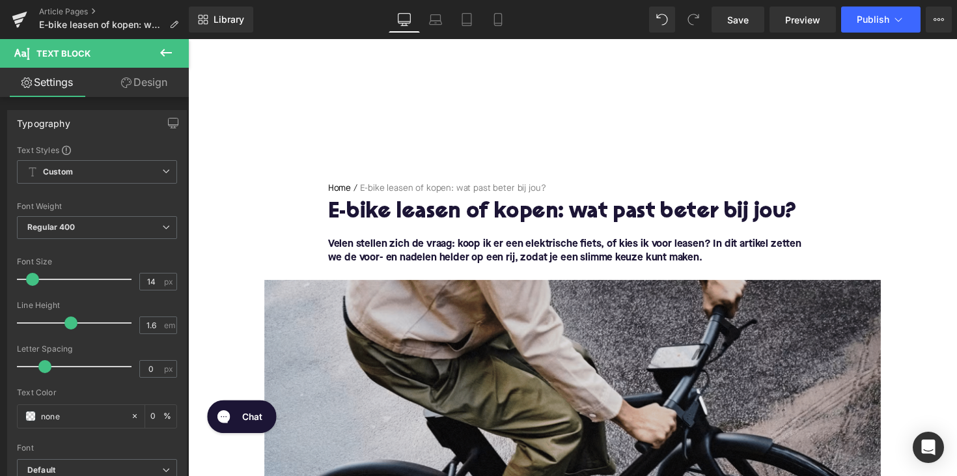
scroll to position [0, 0]
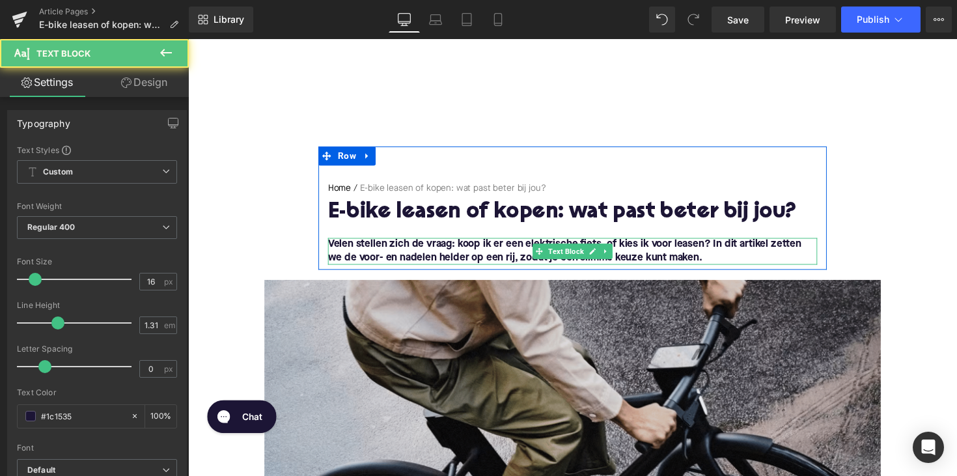
click at [702, 247] on font "Velen stellen zich de vraag: koop ik er een elektrische fiets, of kies ik voor …" at bounding box center [573, 256] width 485 height 24
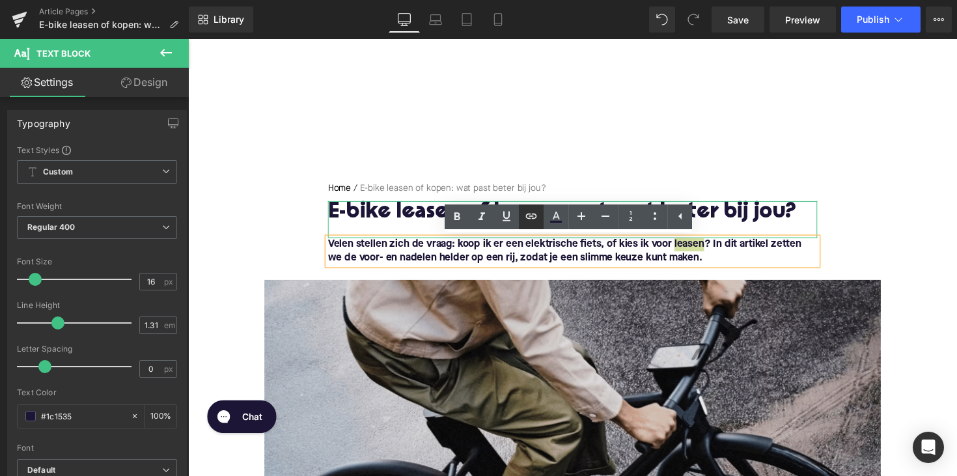
click at [533, 219] on icon at bounding box center [531, 215] width 11 height 5
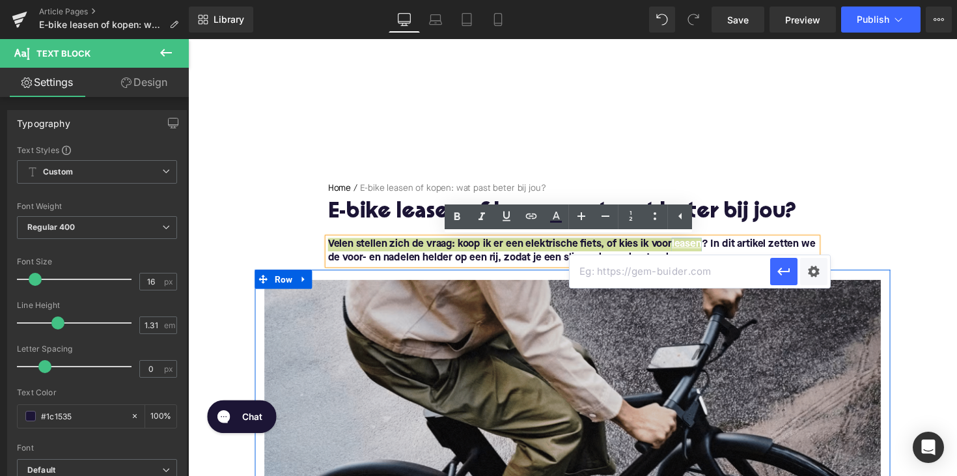
click at [606, 267] on input "text" at bounding box center [670, 271] width 200 height 33
paste input "[URL][DOMAIN_NAME]"
click at [781, 278] on icon "button" at bounding box center [784, 272] width 16 height 16
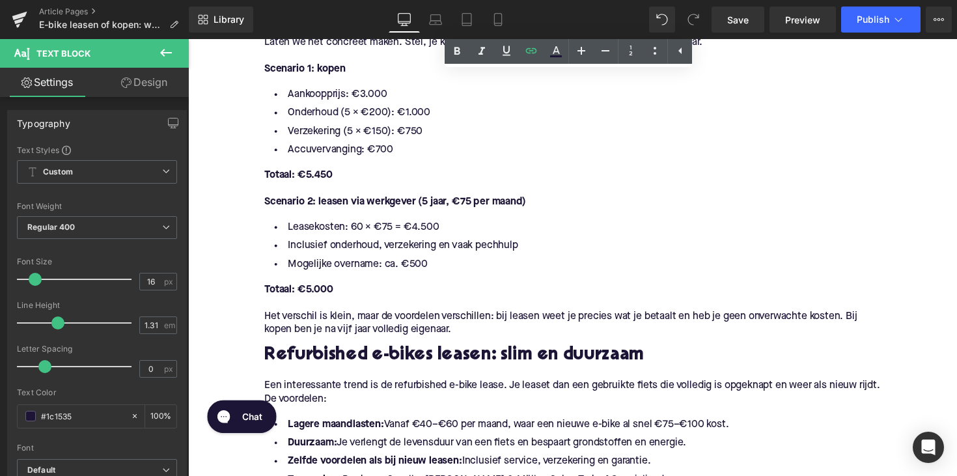
scroll to position [1106, 0]
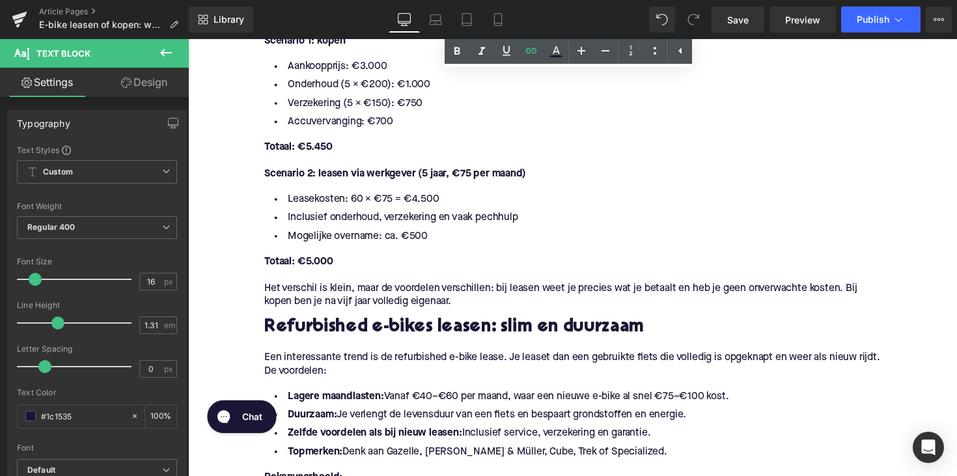
click at [471, 310] on p "Het verschil is klein, maar de voordelen verschillen: bij leasen weet je precie…" at bounding box center [581, 301] width 631 height 27
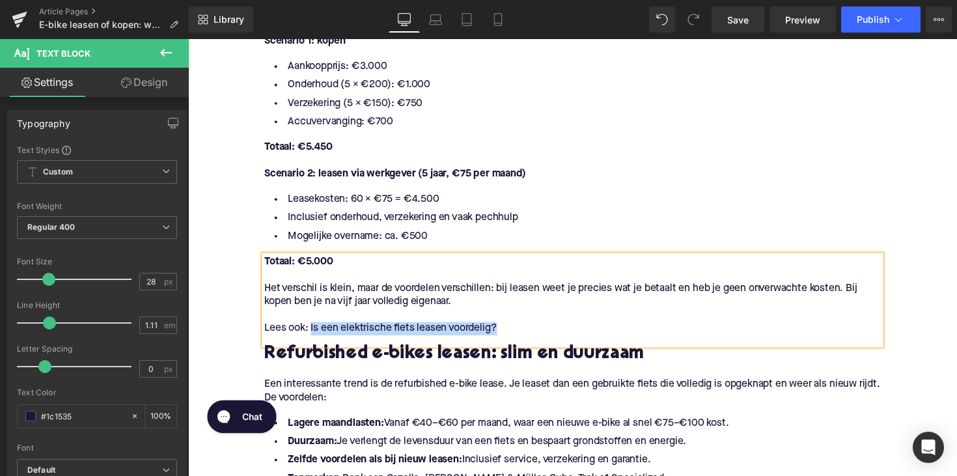
drag, startPoint x: 510, startPoint y: 337, endPoint x: 312, endPoint y: 336, distance: 197.9
click at [312, 336] on p "Lees ook: Is een elektrische fiets leasen voordelig?" at bounding box center [581, 336] width 631 height 14
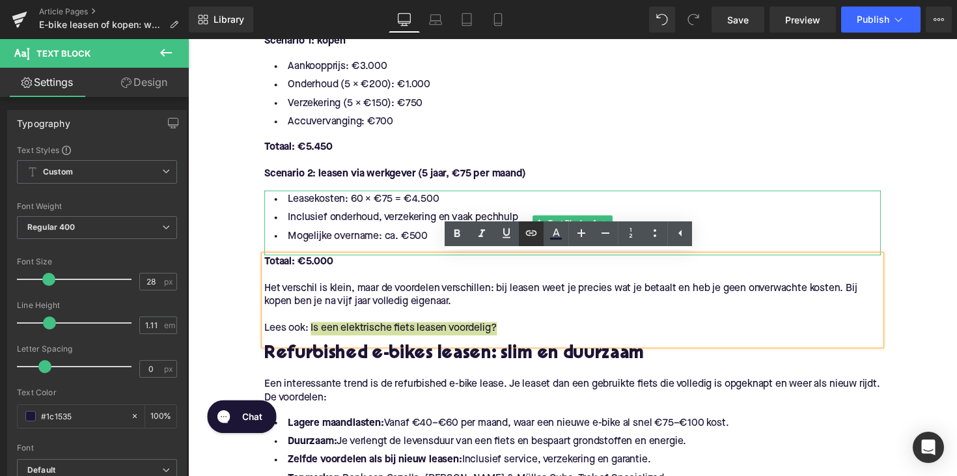
click at [527, 232] on icon at bounding box center [531, 233] width 16 height 16
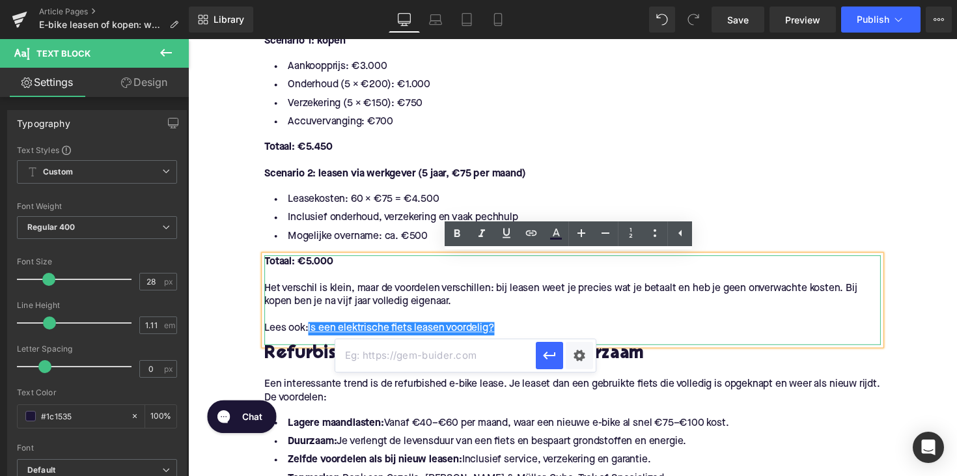
click at [419, 349] on input "text" at bounding box center [435, 355] width 200 height 33
paste input "[URL][DOMAIN_NAME]"
click at [556, 360] on icon "button" at bounding box center [550, 356] width 16 height 16
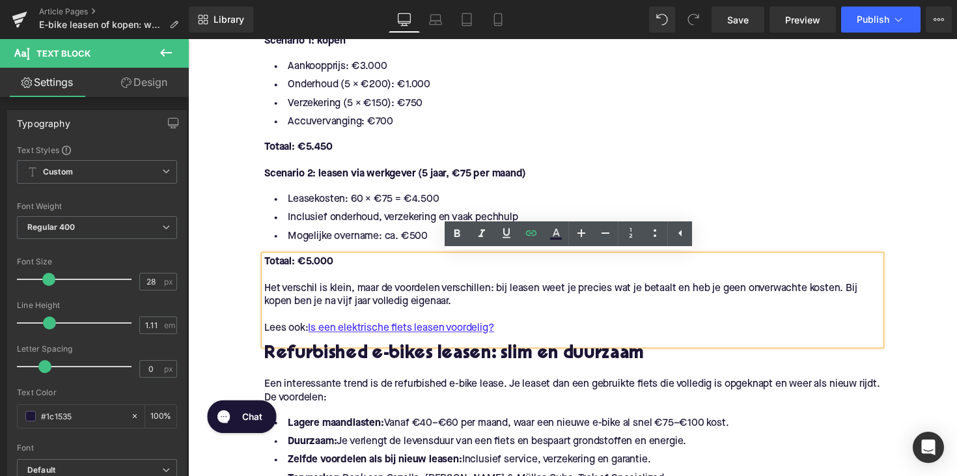
click at [618, 309] on p "Het verschil is klein, maar de voordelen verschillen: bij leasen weet je precie…" at bounding box center [581, 301] width 631 height 27
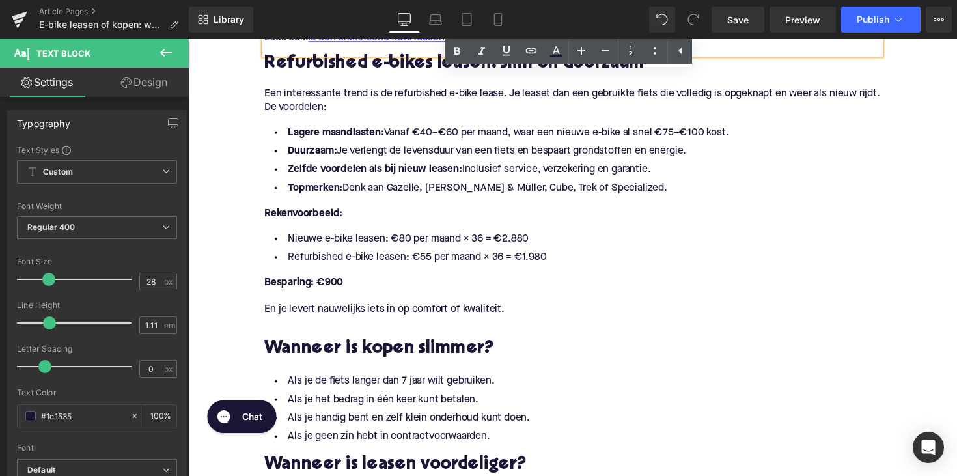
scroll to position [1412, 0]
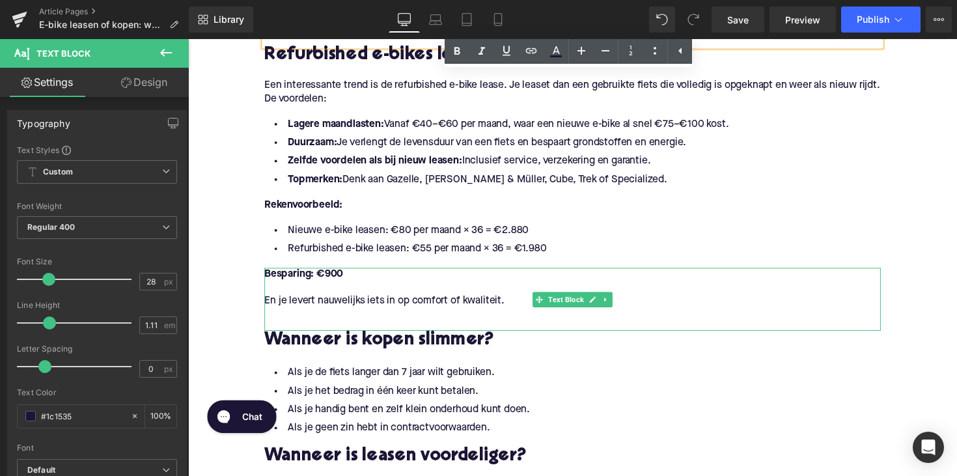
click at [520, 307] on p "En je levert nauwelijks iets in op comfort of kwaliteit." at bounding box center [581, 308] width 631 height 14
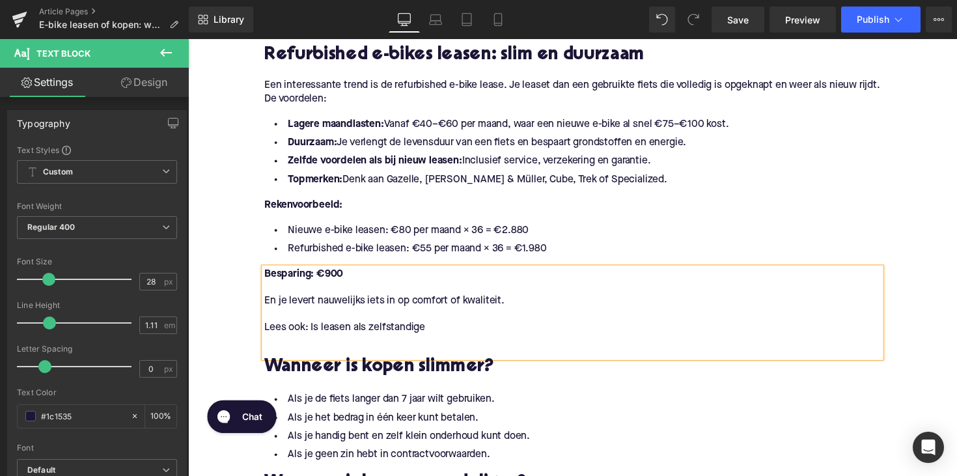
click at [318, 337] on p "Lees ook: Is leasen als zelfstandige" at bounding box center [581, 335] width 631 height 14
click at [456, 333] on p "Lees ook: Fiets leasen als zelfstandige" at bounding box center [581, 335] width 631 height 14
click at [460, 292] on p at bounding box center [581, 294] width 631 height 14
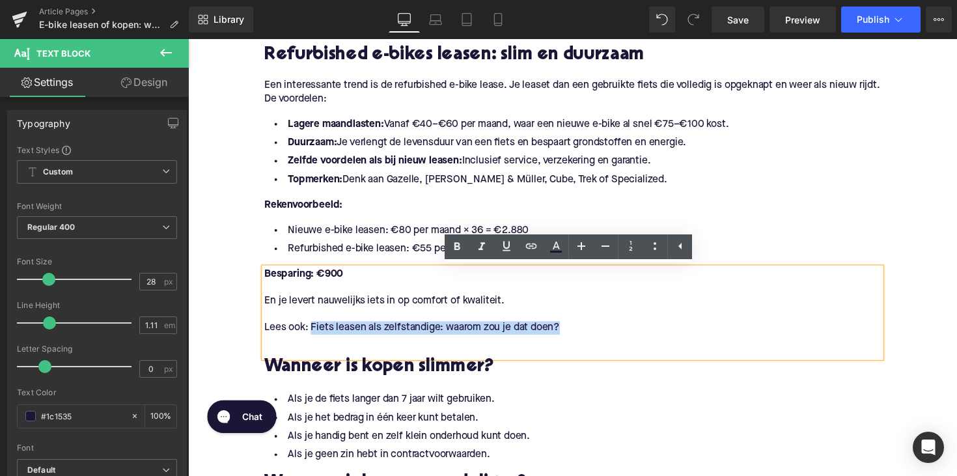
drag, startPoint x: 312, startPoint y: 338, endPoint x: 567, endPoint y: 333, distance: 254.5
click at [567, 333] on p "Lees ook: Fiets leasen als zelfstandige: waarom zou je dat doen?" at bounding box center [581, 335] width 631 height 14
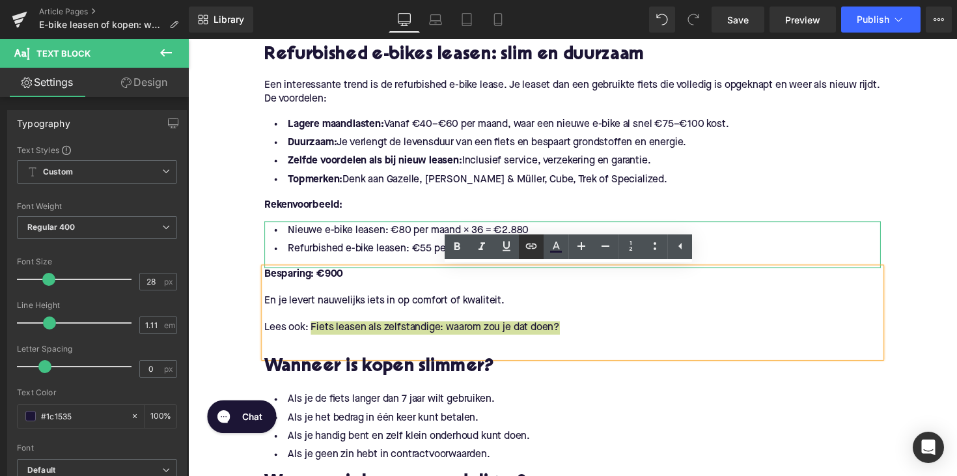
click at [531, 243] on icon at bounding box center [531, 246] width 16 height 16
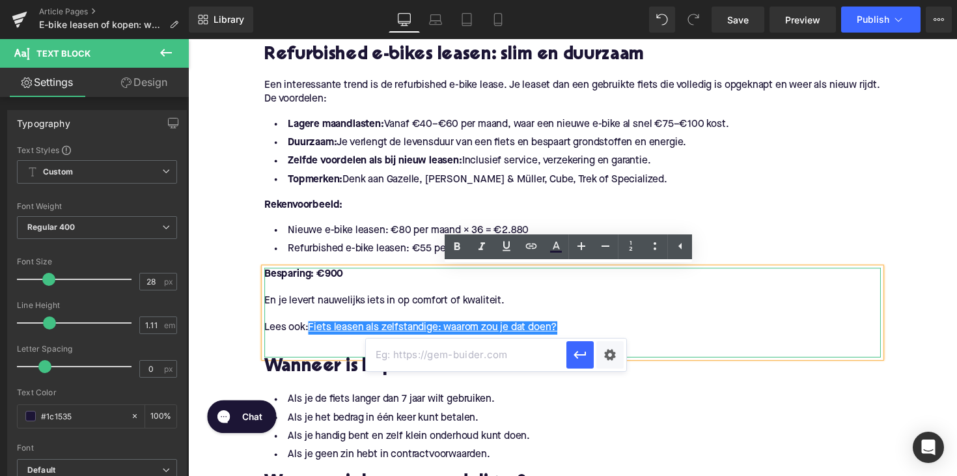
click at [465, 363] on input "text" at bounding box center [466, 354] width 200 height 33
paste input "[URL][DOMAIN_NAME]"
click at [575, 355] on icon "button" at bounding box center [579, 355] width 12 height 8
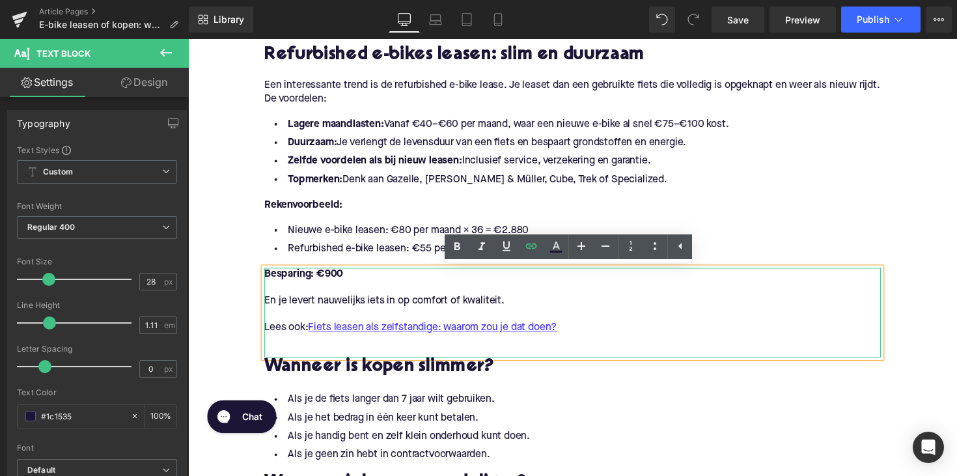
click at [585, 363] on div at bounding box center [581, 363] width 631 height 3
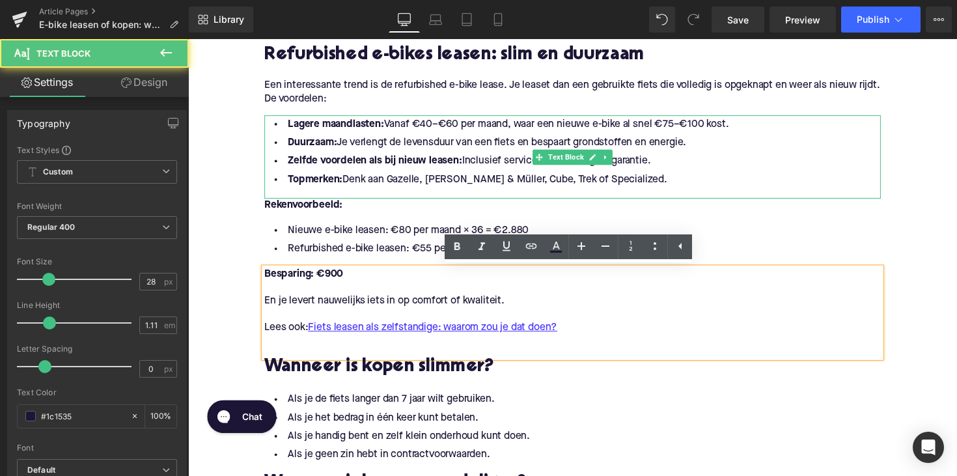
click at [406, 189] on li "Topmerken: Denk aan Gazelle, [PERSON_NAME] & [PERSON_NAME], Cube, Trek of Speci…" at bounding box center [581, 183] width 631 height 19
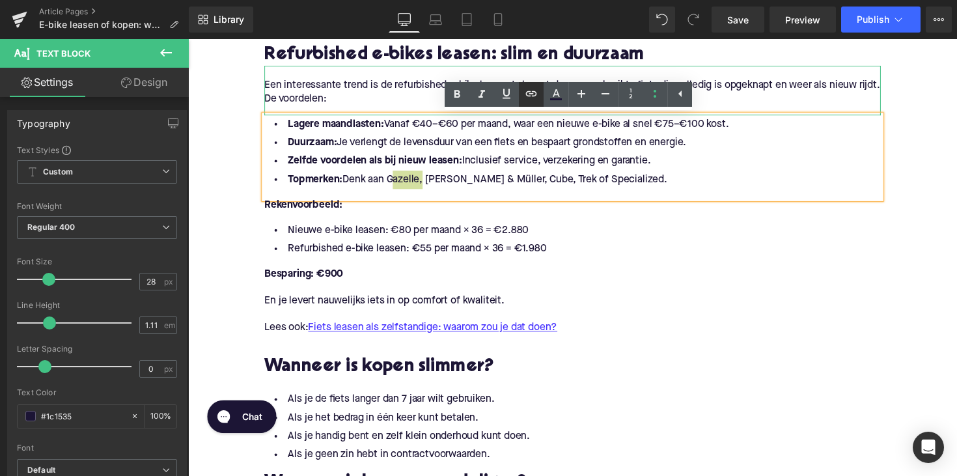
click at [525, 91] on icon at bounding box center [531, 94] width 16 height 16
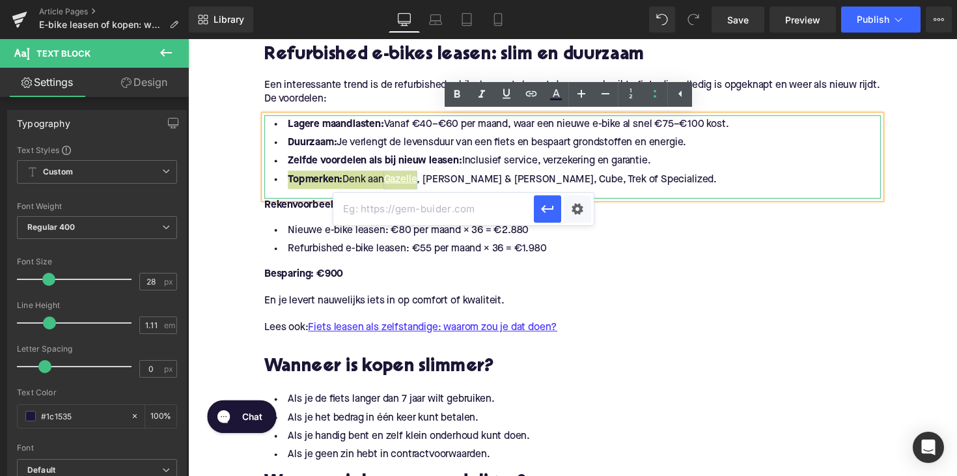
click at [456, 215] on input "text" at bounding box center [433, 209] width 200 height 33
paste input "[URL][DOMAIN_NAME]"
click at [542, 202] on icon "button" at bounding box center [548, 209] width 16 height 16
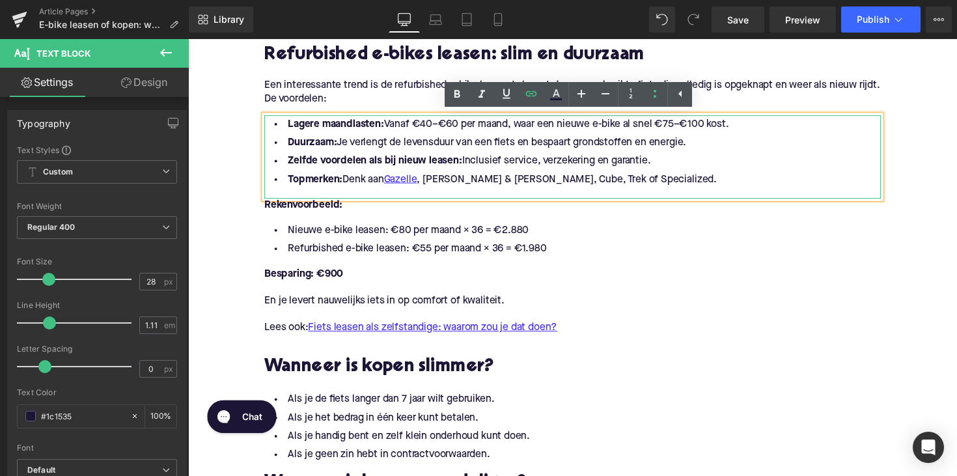
click at [450, 184] on li "Topmerken: Denk aan Gazelle , [PERSON_NAME] & [PERSON_NAME], Cube, Trek of Spec…" at bounding box center [581, 183] width 631 height 19
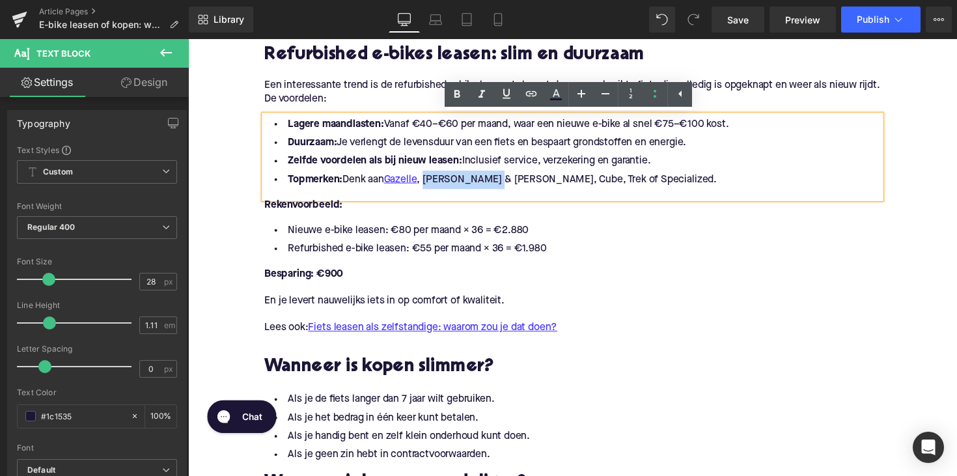
drag, startPoint x: 430, startPoint y: 183, endPoint x: 497, endPoint y: 184, distance: 67.1
click at [497, 184] on li "Topmerken: Denk aan Gazelle , [PERSON_NAME] & [PERSON_NAME], Cube, Trek of Spec…" at bounding box center [581, 183] width 631 height 19
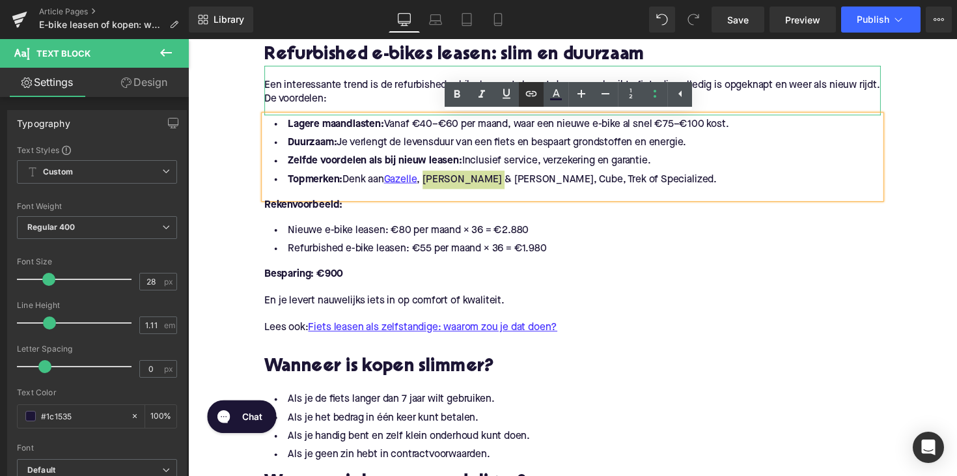
click at [527, 93] on icon at bounding box center [531, 94] width 16 height 16
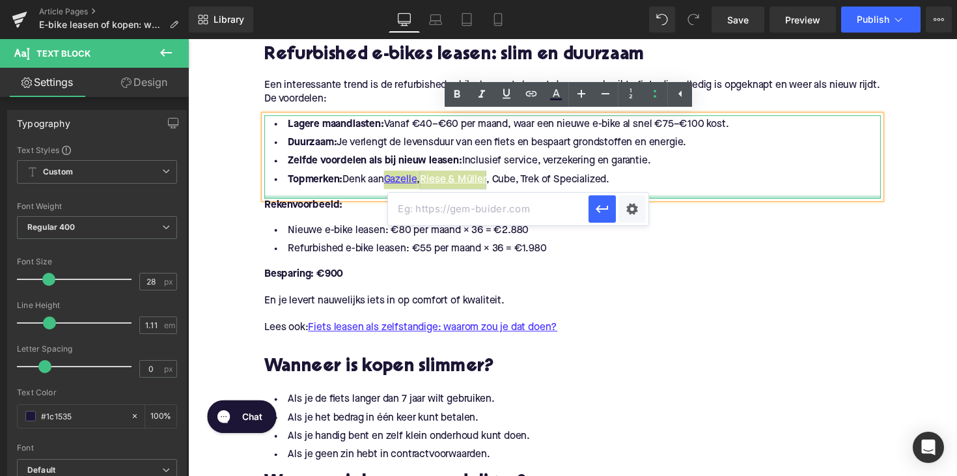
click at [503, 208] on input "text" at bounding box center [488, 209] width 200 height 33
paste input "[URL][DOMAIN_NAME]"
click at [601, 208] on icon "button" at bounding box center [602, 209] width 16 height 16
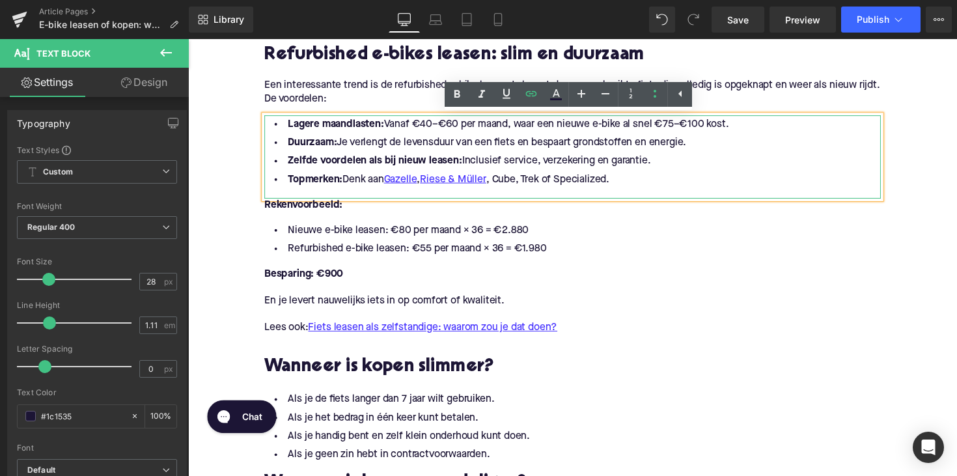
click at [513, 184] on li "Topmerken: Denk aan Gazelle , [PERSON_NAME] & [PERSON_NAME] , Cube, Trek of Spe…" at bounding box center [581, 183] width 631 height 19
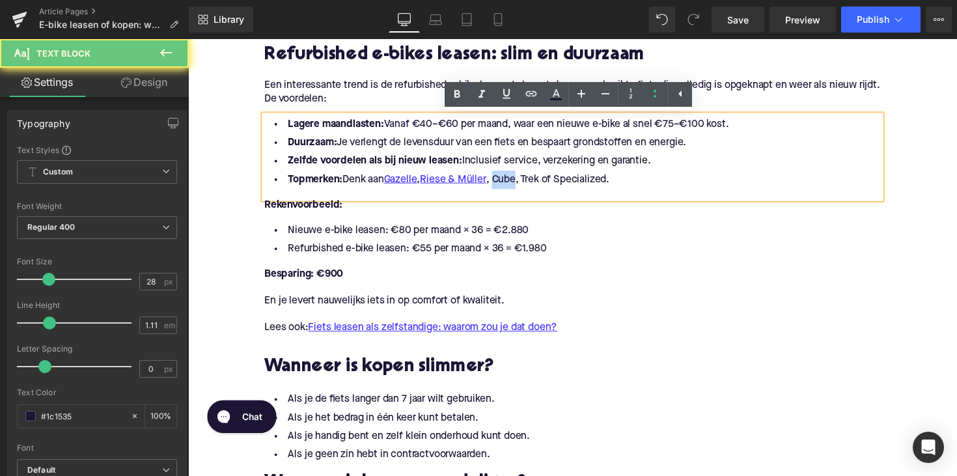
click at [513, 184] on li "Topmerken: Denk aan Gazelle , [PERSON_NAME] & [PERSON_NAME] , Cube, Trek of Spe…" at bounding box center [581, 183] width 631 height 19
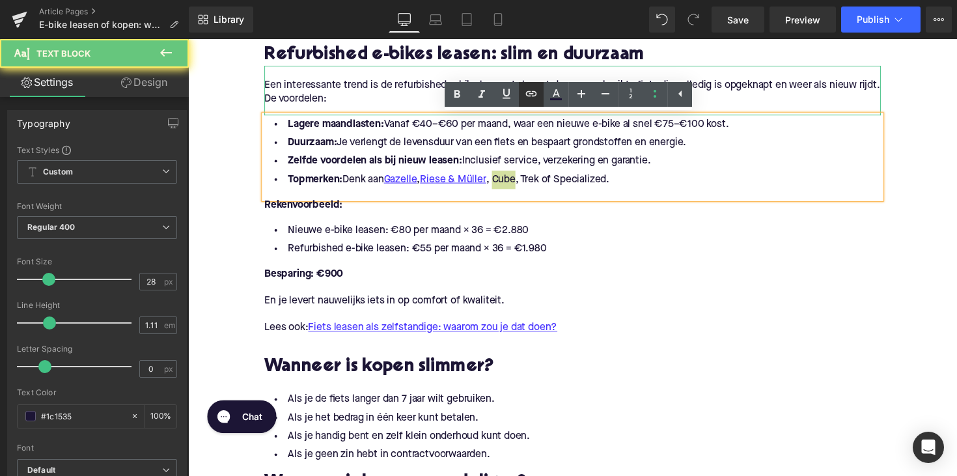
click at [532, 99] on icon at bounding box center [531, 94] width 16 height 16
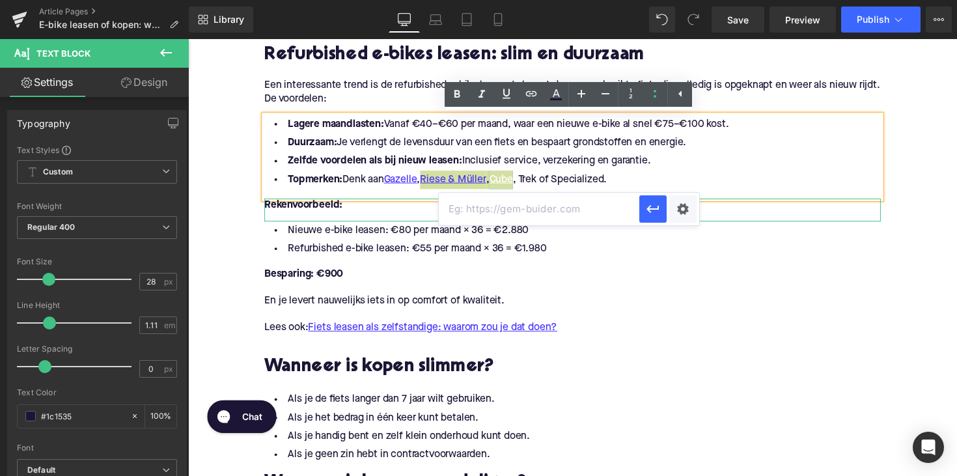
click at [525, 212] on input "text" at bounding box center [539, 209] width 200 height 33
paste input "[URL][DOMAIN_NAME]"
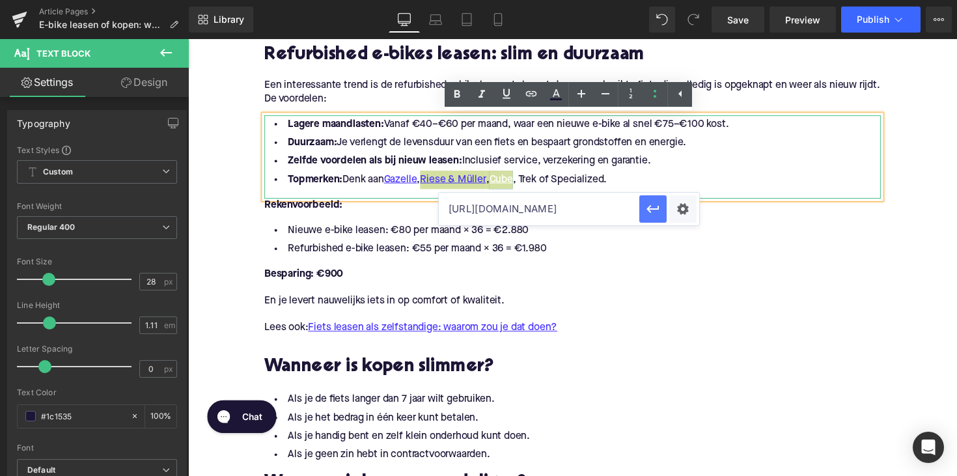
type input "[URL][DOMAIN_NAME]"
click at [650, 209] on icon "button" at bounding box center [652, 210] width 12 height 8
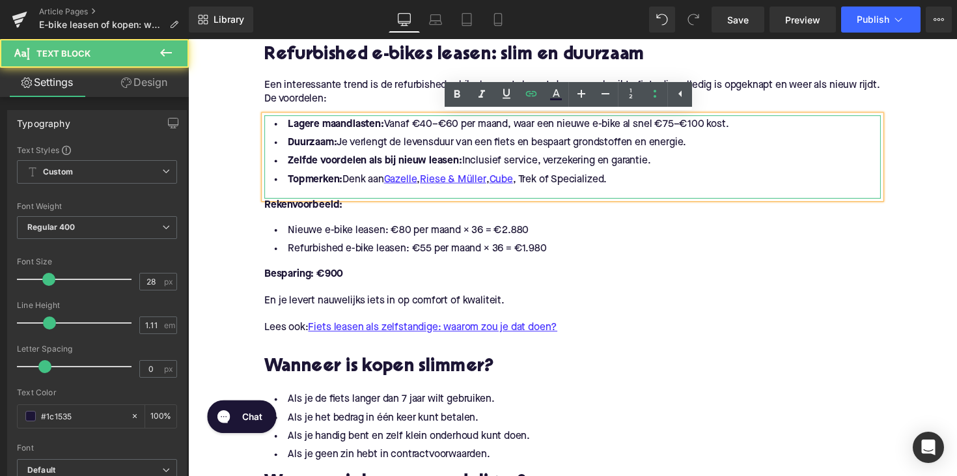
click at [542, 186] on li "Topmerken: Denk aan Gazelle , [PERSON_NAME] & [PERSON_NAME] , Cube , Trek of Sp…" at bounding box center [581, 183] width 631 height 19
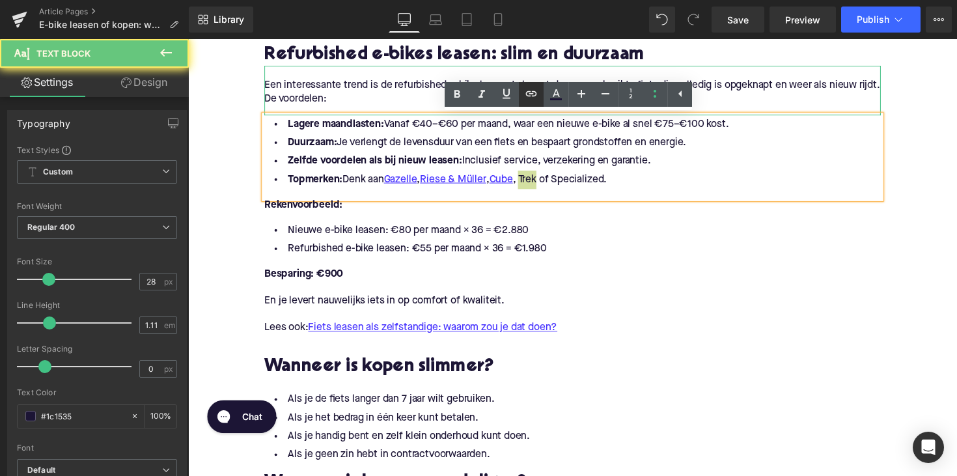
click at [530, 89] on icon at bounding box center [531, 94] width 16 height 16
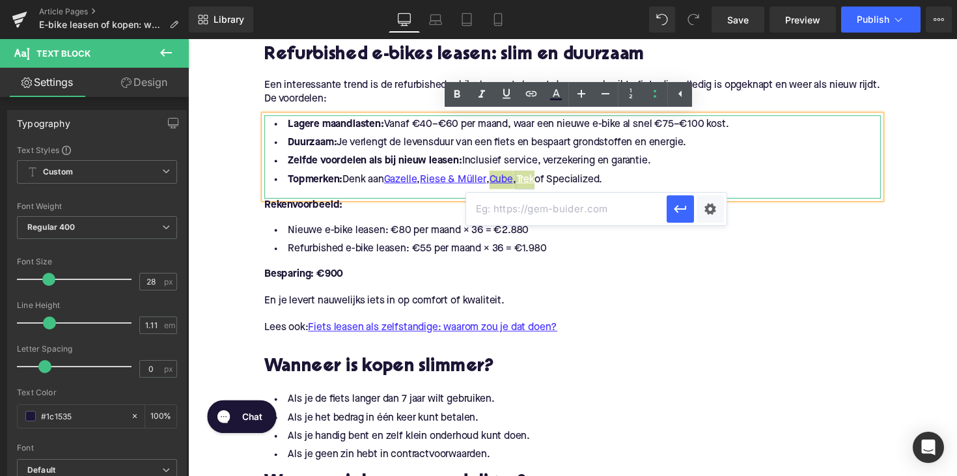
click at [491, 213] on input "text" at bounding box center [566, 209] width 200 height 33
paste input "[URL][DOMAIN_NAME]"
type input "[URL][DOMAIN_NAME]"
click at [683, 209] on icon "button" at bounding box center [680, 210] width 12 height 8
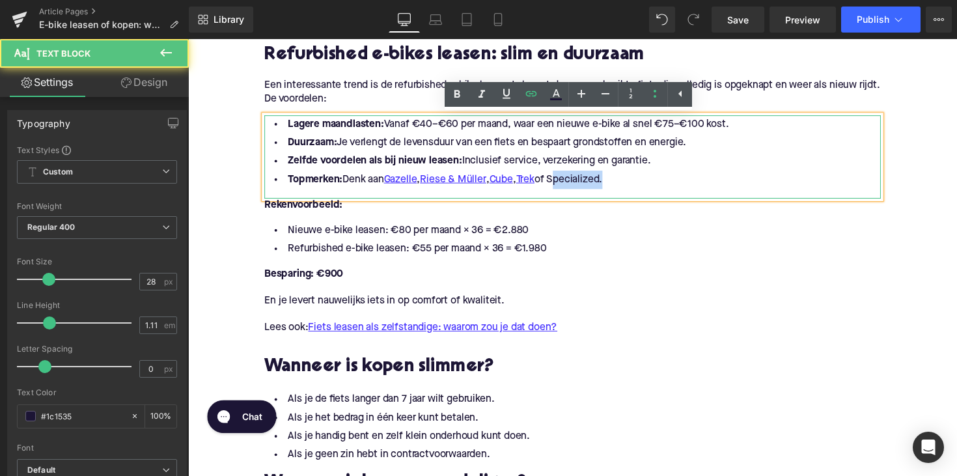
drag, startPoint x: 569, startPoint y: 184, endPoint x: 620, endPoint y: 184, distance: 51.4
click at [620, 184] on li "Topmerken: Denk aan Gazelle , [PERSON_NAME] & [PERSON_NAME] , Cube , Trek of Sp…" at bounding box center [581, 183] width 631 height 19
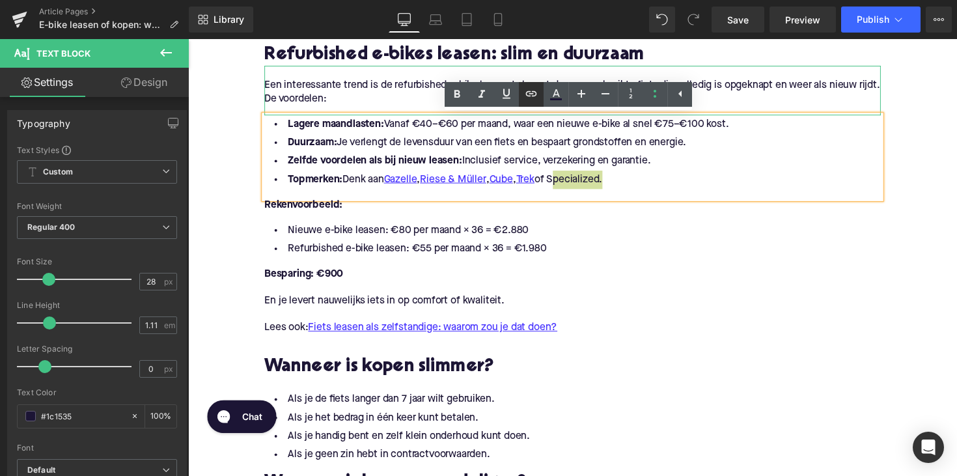
click at [529, 90] on icon at bounding box center [531, 94] width 16 height 16
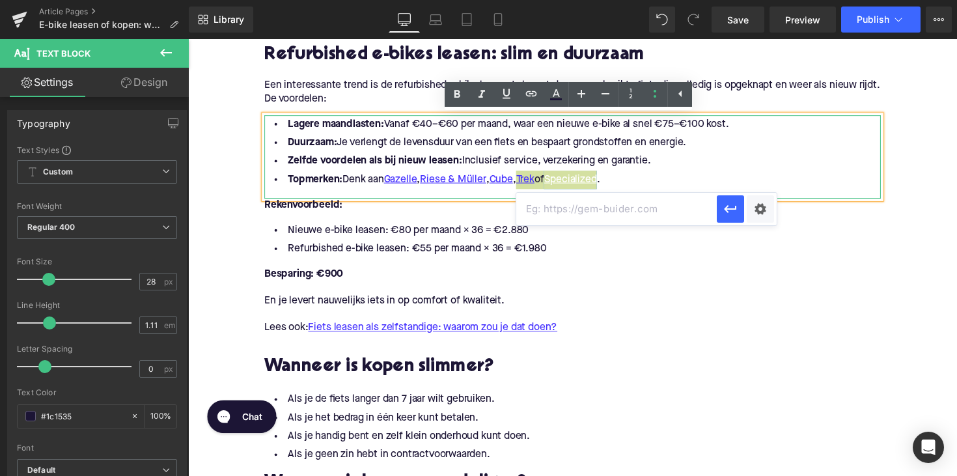
click at [571, 211] on input "text" at bounding box center [616, 209] width 200 height 33
paste input "[URL][DOMAIN_NAME]"
click at [724, 214] on icon "button" at bounding box center [731, 209] width 16 height 16
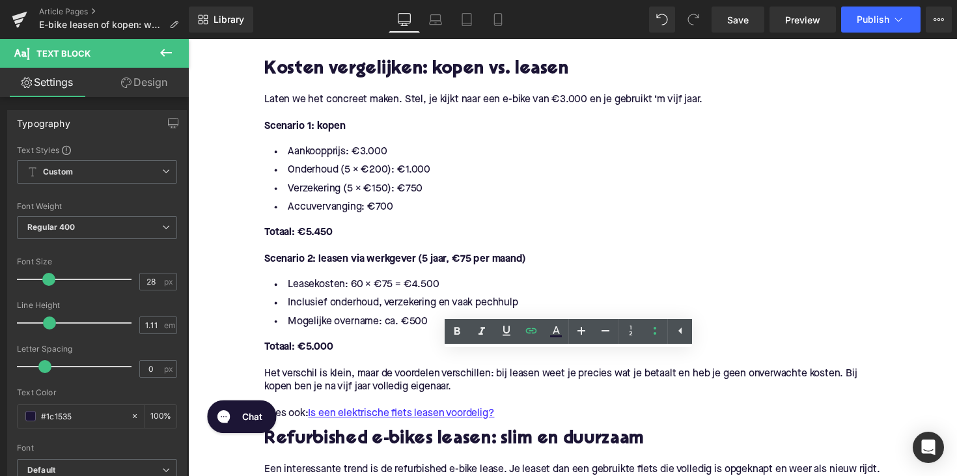
scroll to position [1169, 0]
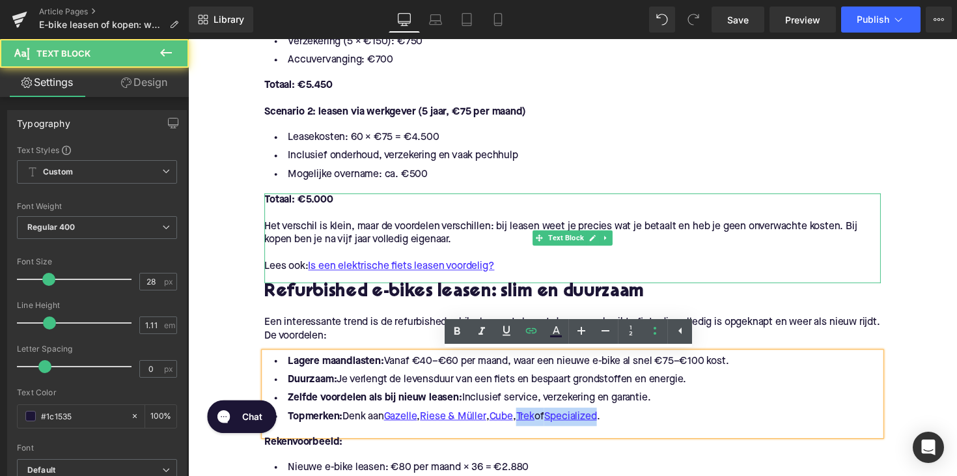
click at [737, 219] on p at bounding box center [581, 218] width 631 height 14
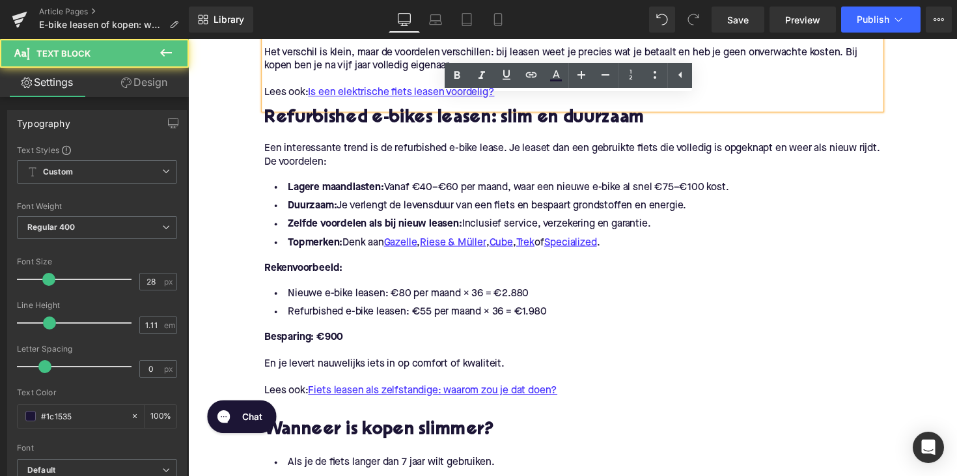
scroll to position [1434, 0]
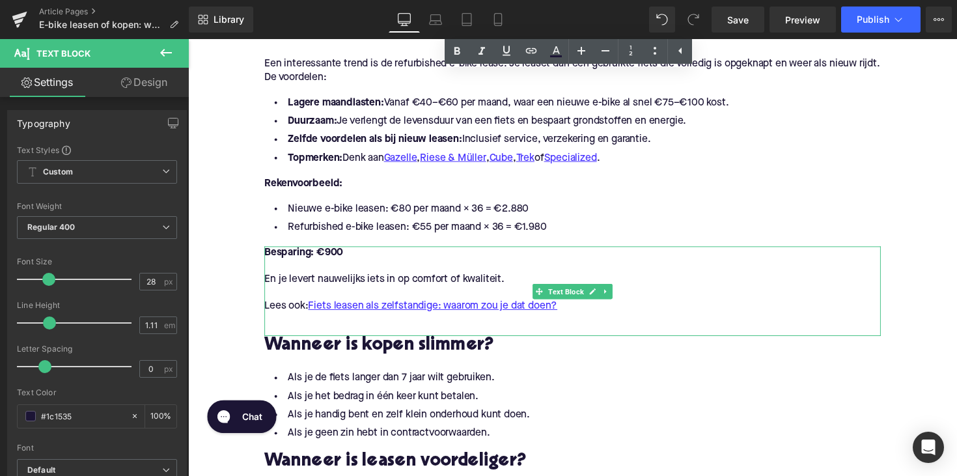
click at [586, 314] on p "Lees ook: Fiets leasen als zelfstandige: waarom zou je dat doen?" at bounding box center [581, 313] width 631 height 14
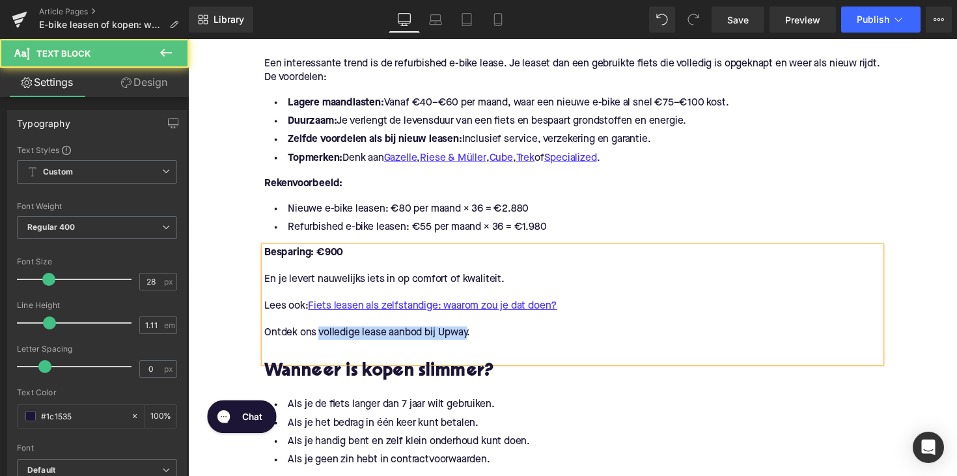
drag, startPoint x: 320, startPoint y: 339, endPoint x: 474, endPoint y: 338, distance: 154.3
click at [474, 338] on p "Ontdek ons volledige lease aanbod bij Upway." at bounding box center [581, 340] width 631 height 14
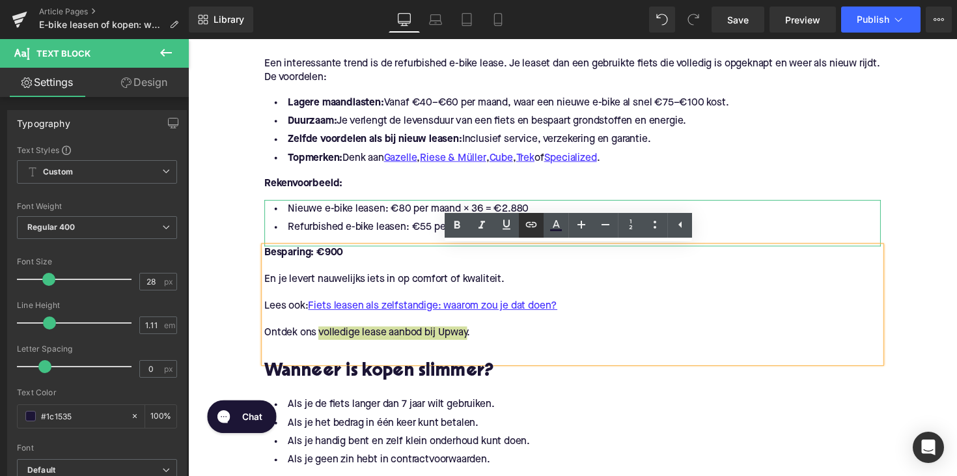
click at [532, 227] on icon at bounding box center [531, 223] width 11 height 5
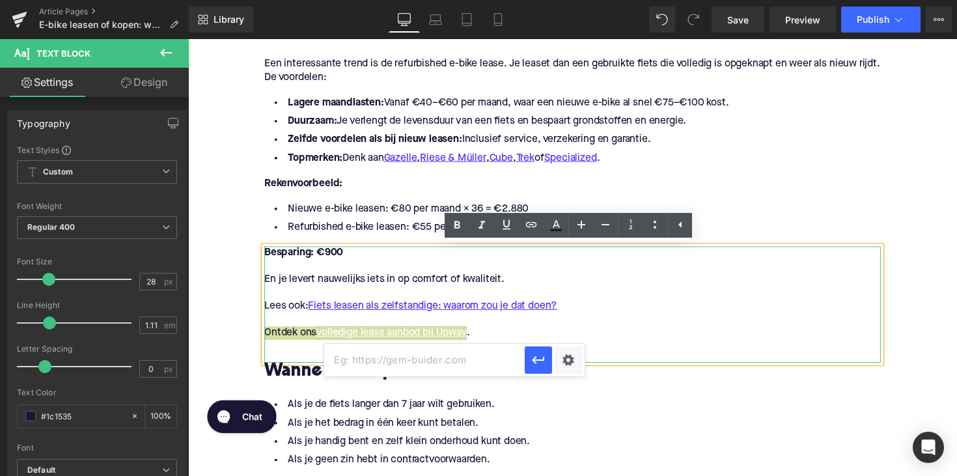
click at [463, 355] on input "text" at bounding box center [424, 360] width 200 height 33
paste input "[URL][DOMAIN_NAME]"
click at [537, 355] on icon "button" at bounding box center [538, 360] width 16 height 16
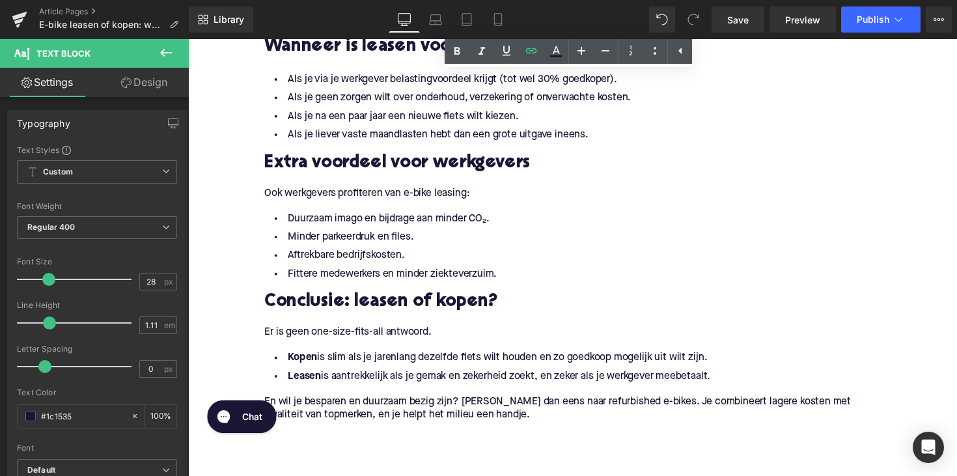
scroll to position [2059, 0]
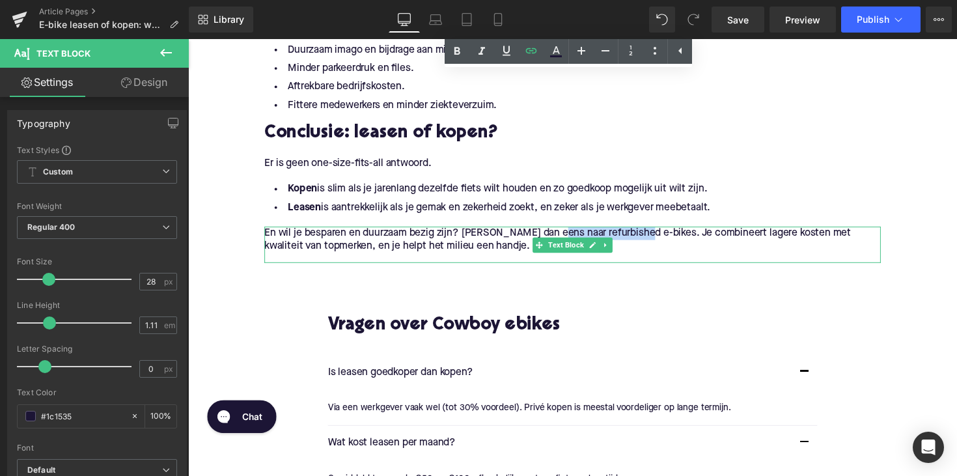
drag, startPoint x: 555, startPoint y: 238, endPoint x: 646, endPoint y: 241, distance: 91.2
click at [646, 241] on span "En wil je besparen en duurzaam bezig zijn? [PERSON_NAME] dan eens naar refurbis…" at bounding box center [566, 244] width 601 height 24
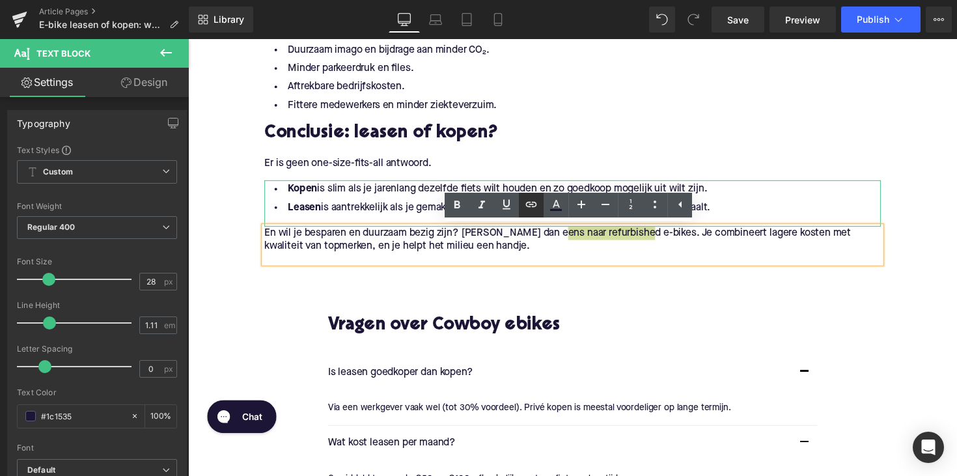
click at [532, 204] on icon at bounding box center [531, 204] width 11 height 5
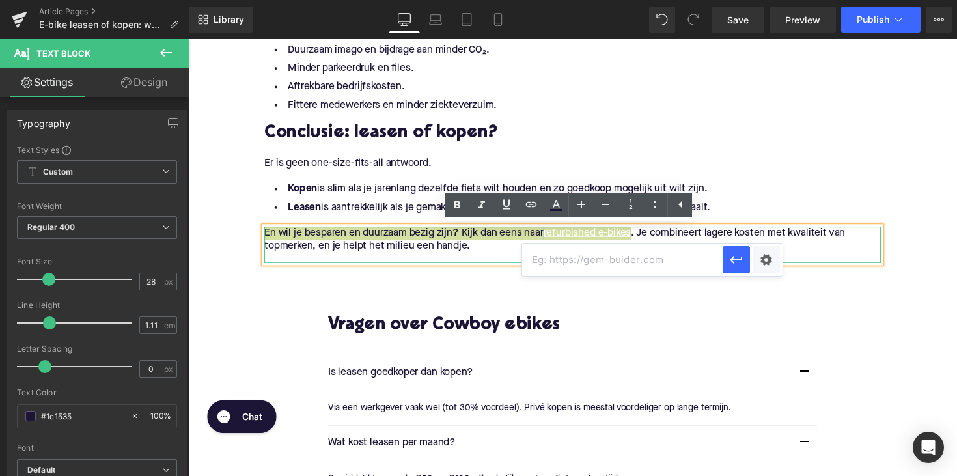
click at [536, 249] on input "text" at bounding box center [622, 259] width 200 height 33
paste input "[URL][DOMAIN_NAME]"
type input "[URL][DOMAIN_NAME]"
click at [737, 261] on icon "button" at bounding box center [736, 260] width 16 height 16
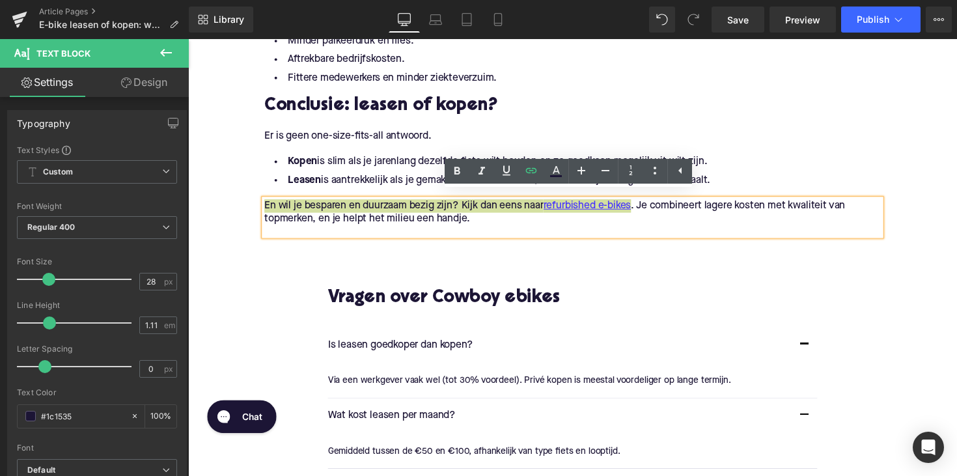
scroll to position [2094, 0]
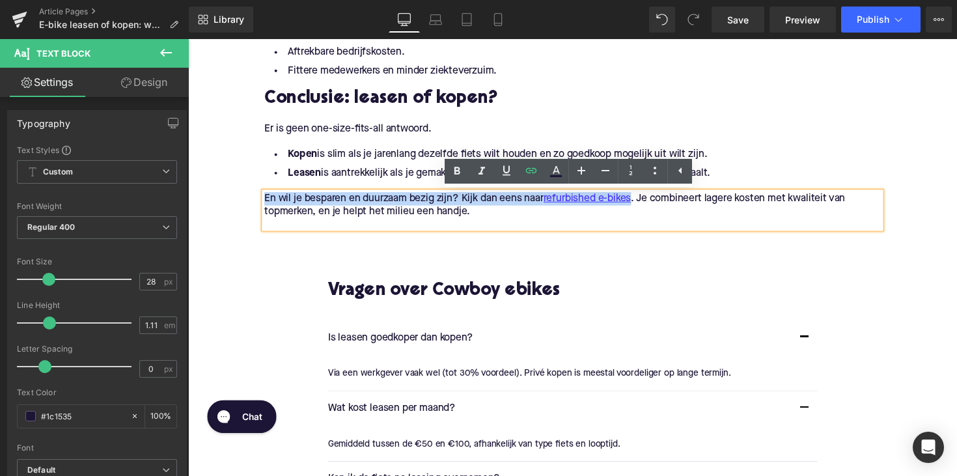
click at [472, 292] on h2 "Vragen over Cowboy ebikes" at bounding box center [581, 298] width 501 height 20
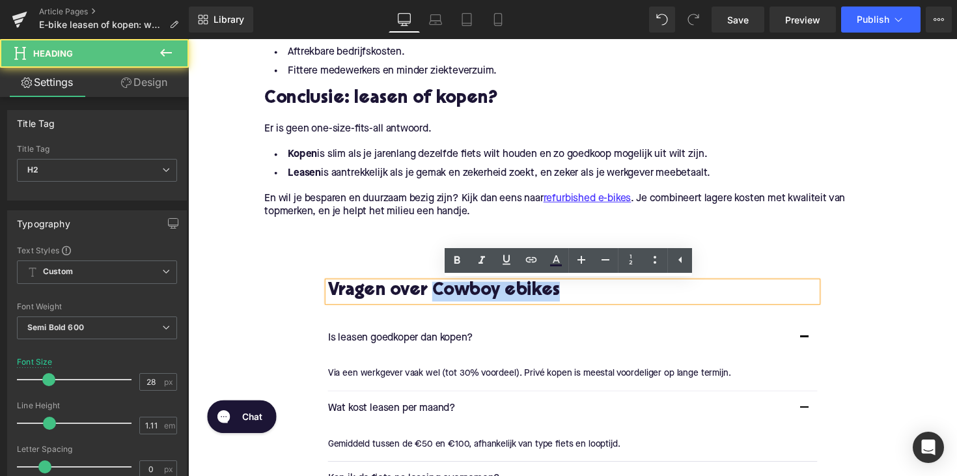
drag, startPoint x: 439, startPoint y: 295, endPoint x: 603, endPoint y: 301, distance: 164.8
click at [603, 301] on h2 "Vragen over Cowboy ebikes" at bounding box center [581, 298] width 501 height 20
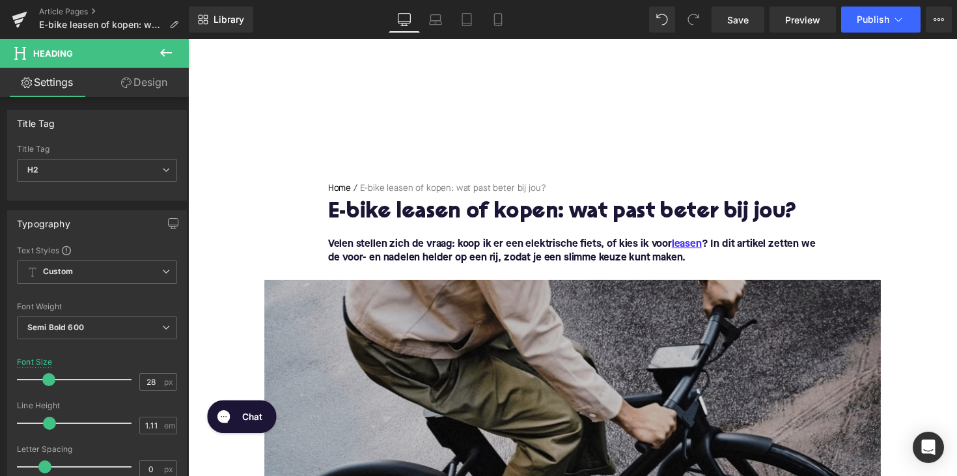
scroll to position [0, 0]
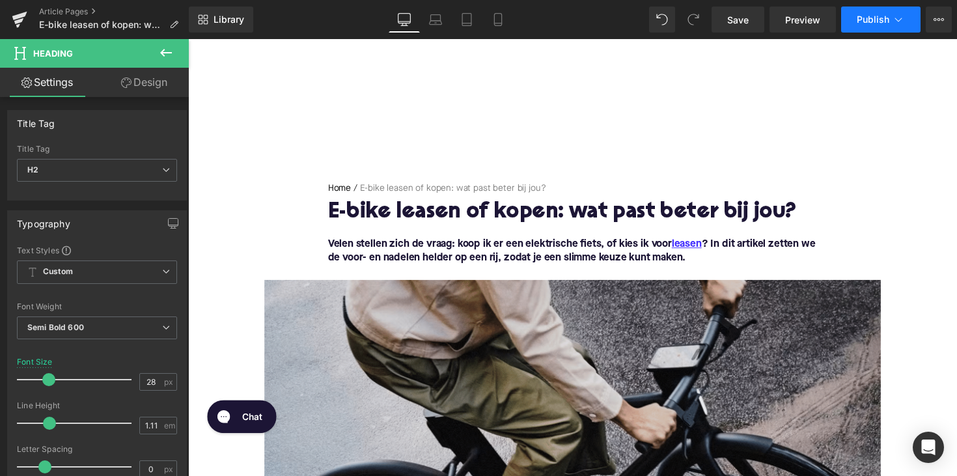
click at [864, 18] on span "Publish" at bounding box center [873, 19] width 33 height 10
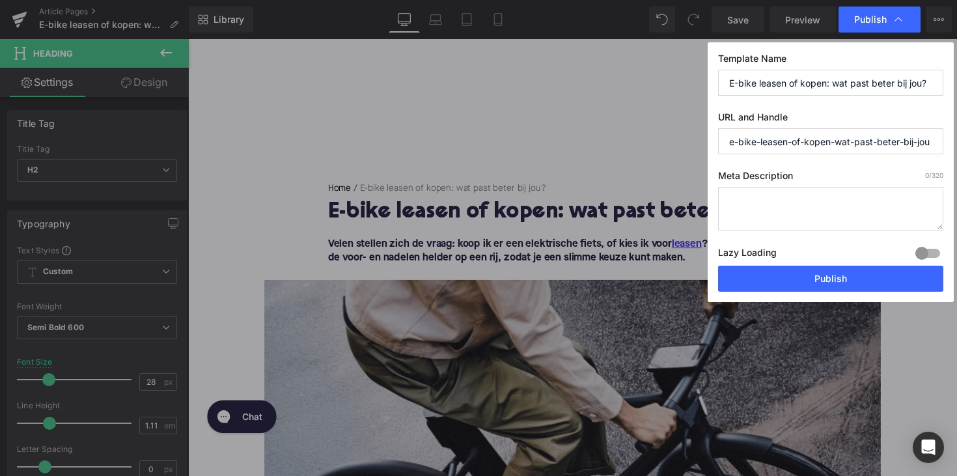
click at [785, 206] on textarea at bounding box center [830, 209] width 225 height 44
paste textarea "Ontdek of e-bike leasen of kopen beter bij jou past. Vergelijk kosten, voordele…"
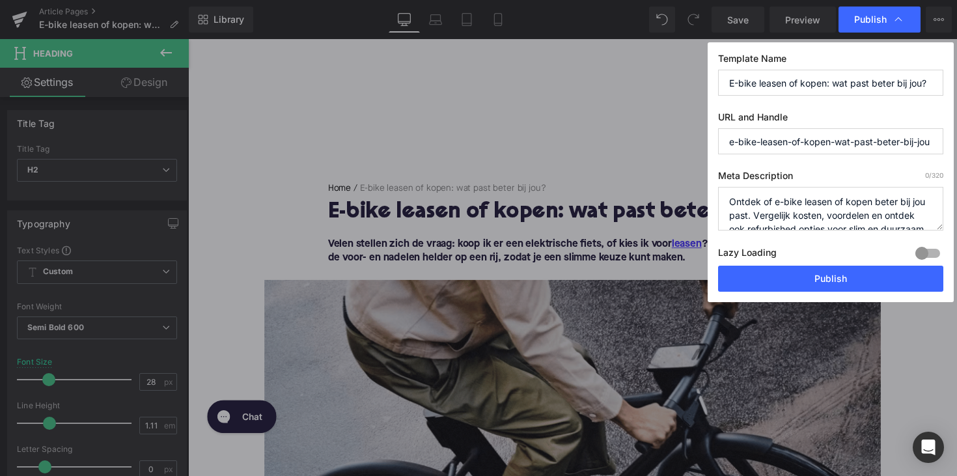
scroll to position [27, 0]
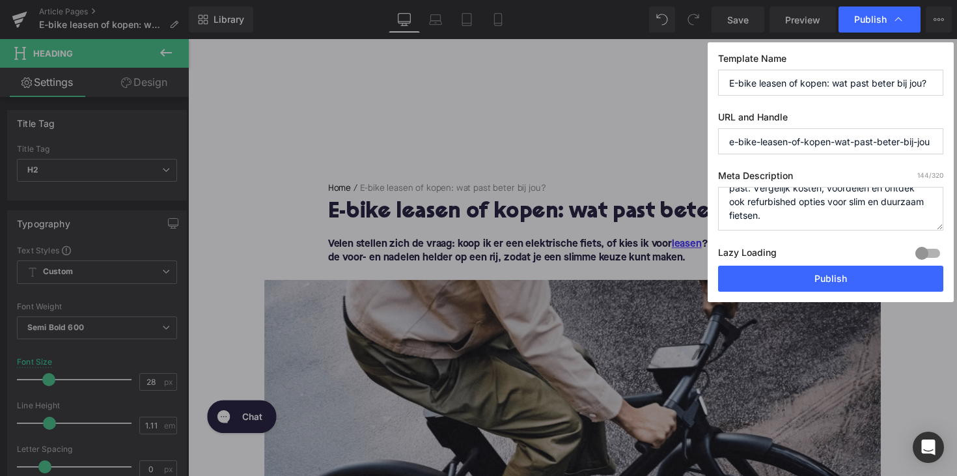
type textarea "Ontdek of e-bike leasen of kopen beter bij jou past. Vergelijk kosten, voordele…"
drag, startPoint x: 833, startPoint y: 143, endPoint x: 998, endPoint y: 144, distance: 164.7
click at [956, 144] on html "Text Block You are previewing how the will restyle your page. You can not edit …" at bounding box center [478, 238] width 957 height 476
click at [861, 274] on button "Publish" at bounding box center [830, 279] width 225 height 26
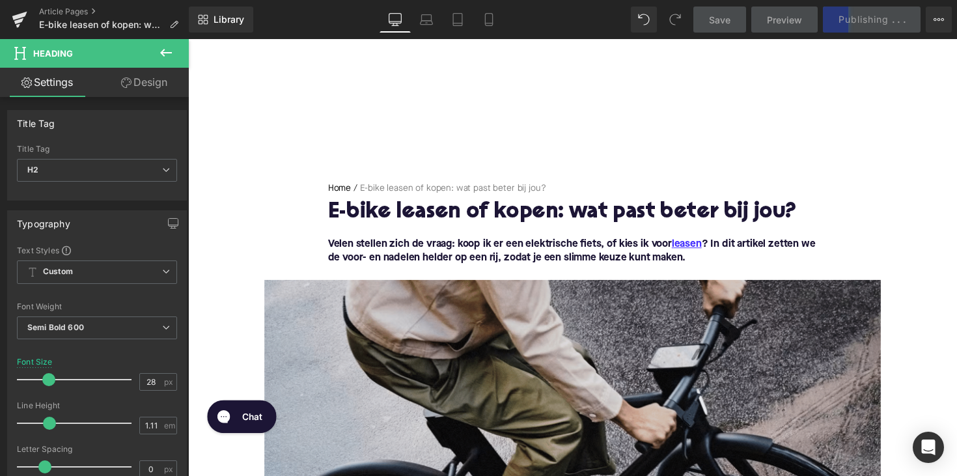
click at [866, 23] on div "Save Preview Publishing . . . Scheduled View Live Page View with current Templa…" at bounding box center [822, 20] width 269 height 26
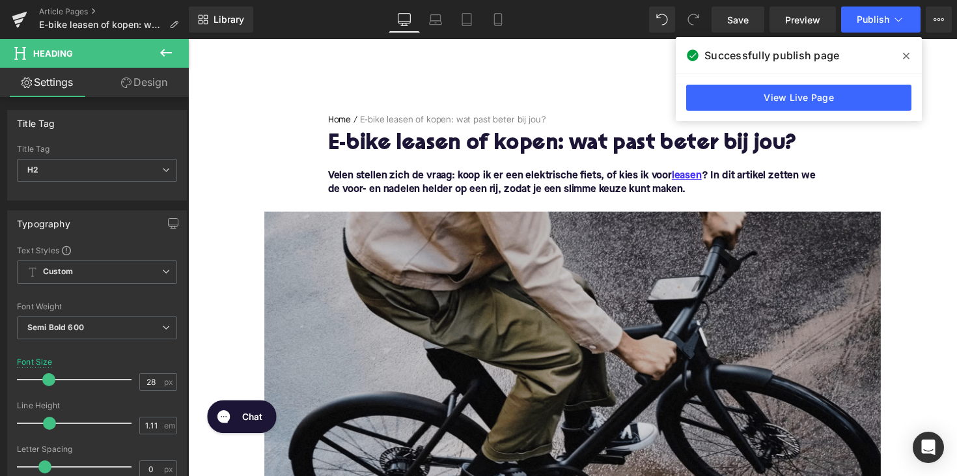
scroll to position [143, 0]
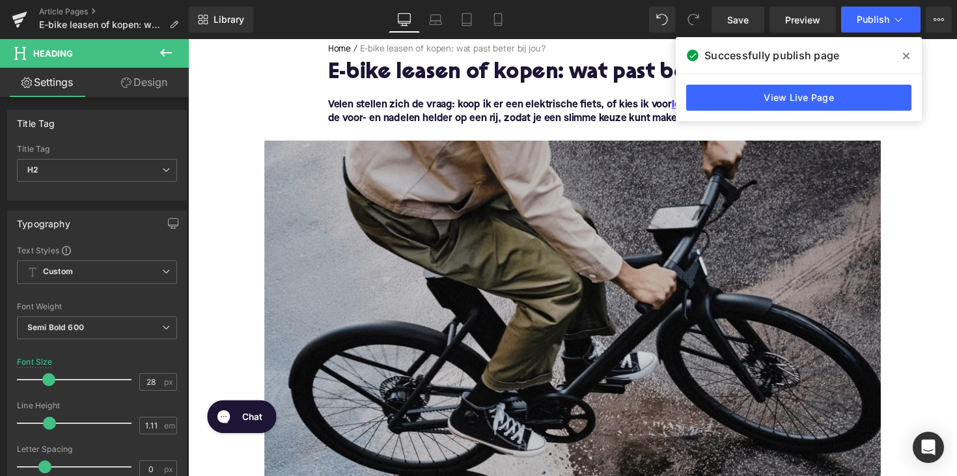
click at [492, 228] on img at bounding box center [581, 320] width 631 height 355
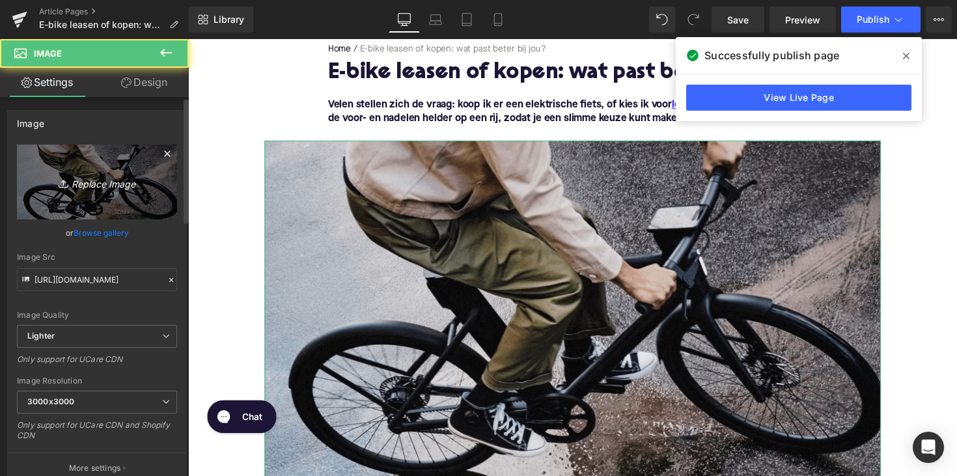
click at [129, 178] on icon "Replace Image" at bounding box center [97, 182] width 104 height 16
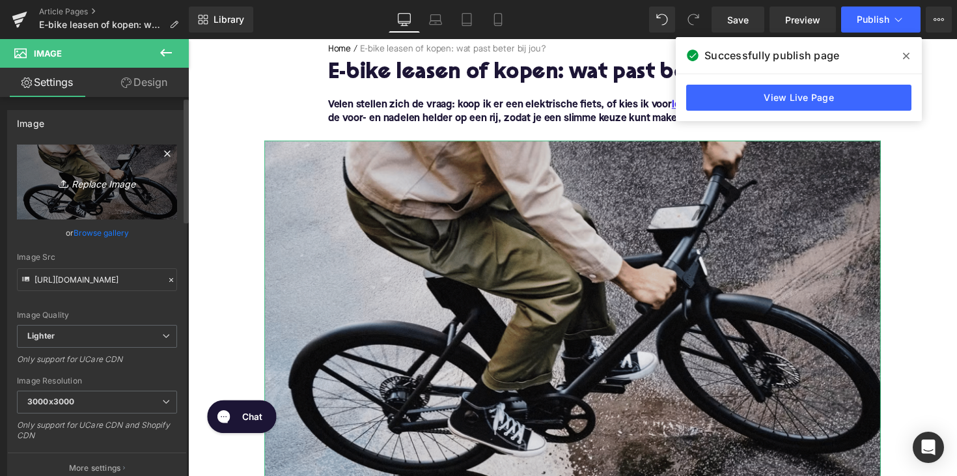
type input "C:\fakepath\manopelektrischefiets.png"
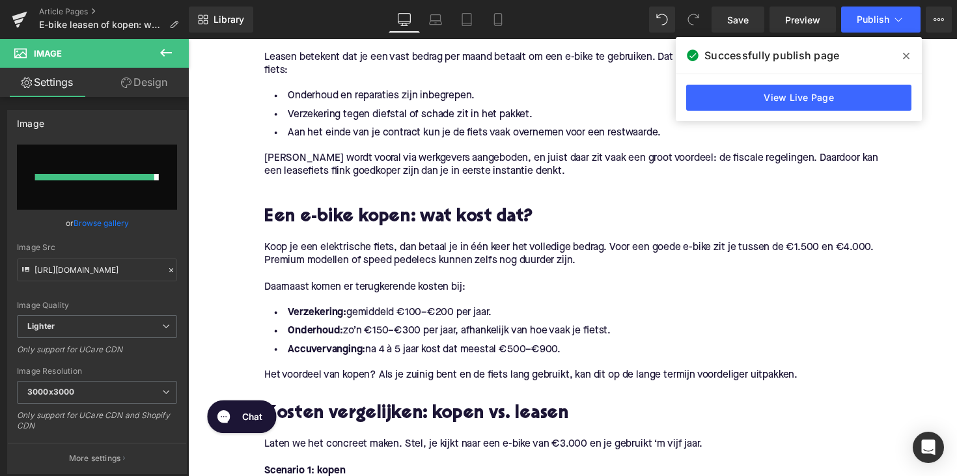
type input "[URL][DOMAIN_NAME]"
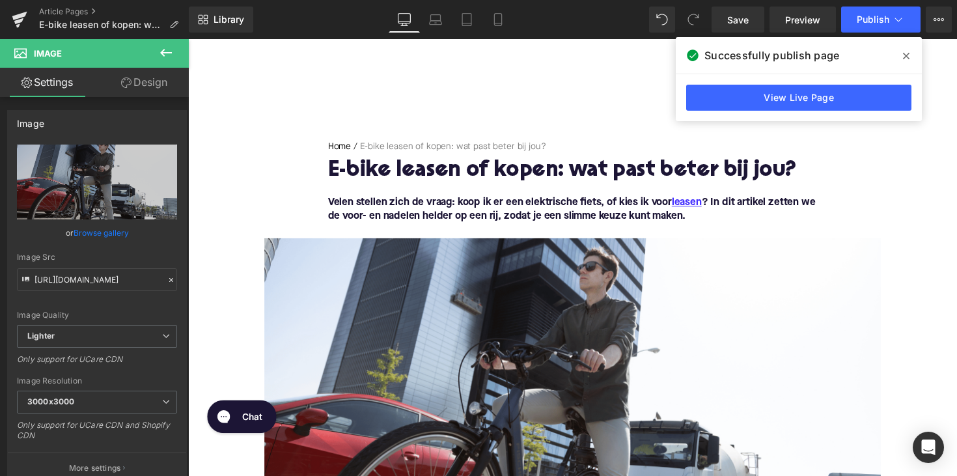
scroll to position [32, 0]
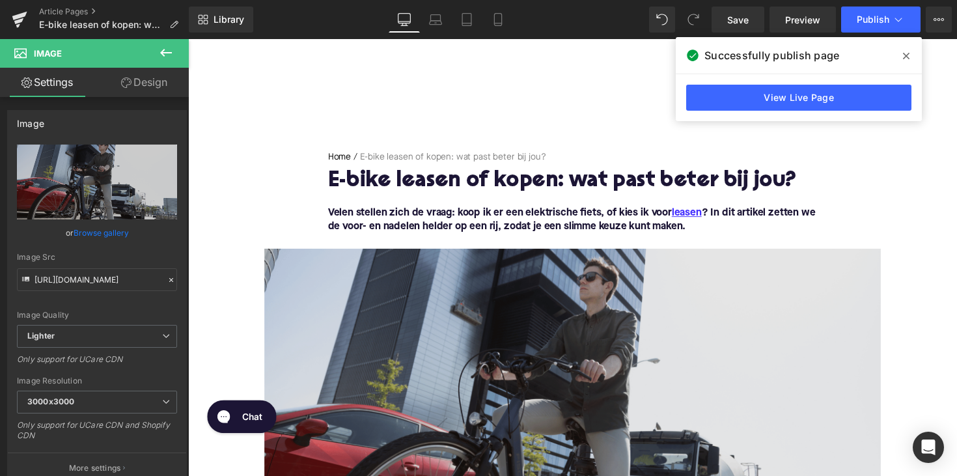
click at [635, 360] on img at bounding box center [581, 431] width 631 height 355
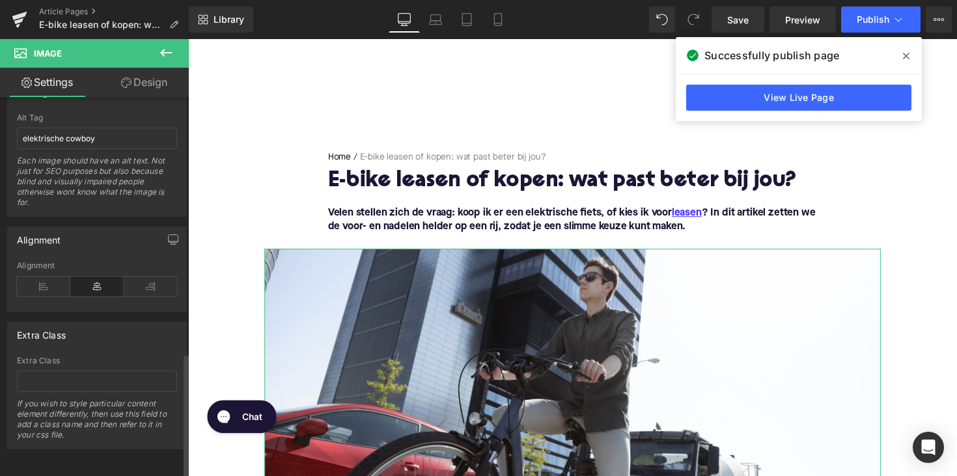
scroll to position [777, 0]
click at [80, 133] on input "elektrische cowboy" at bounding box center [97, 138] width 160 height 21
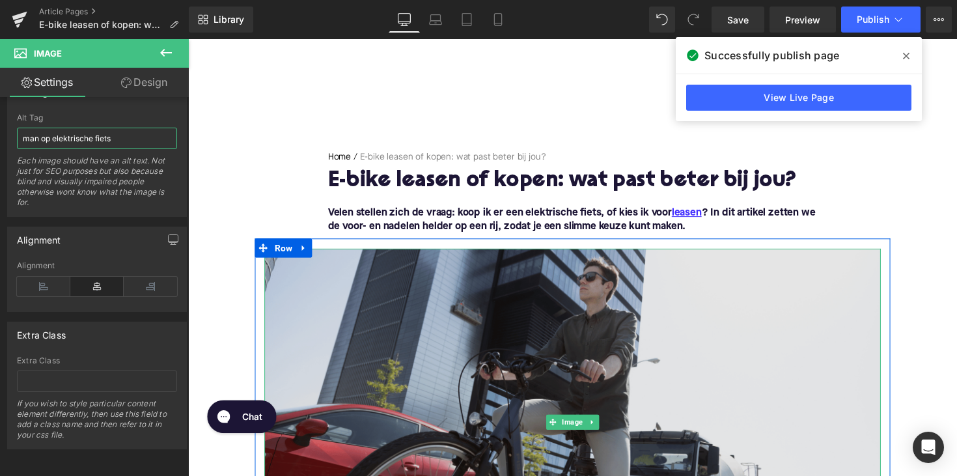
type input "man op elektrische fiets"
click at [394, 262] on img at bounding box center [581, 431] width 631 height 355
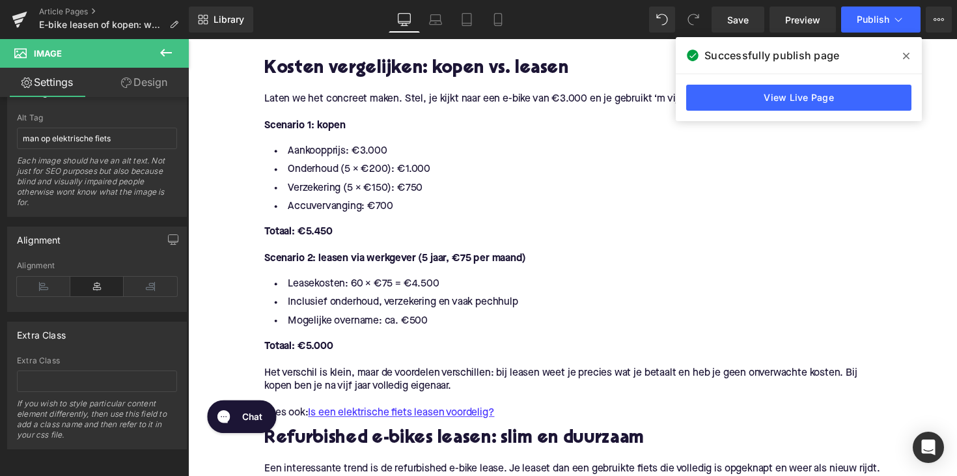
scroll to position [1072, 0]
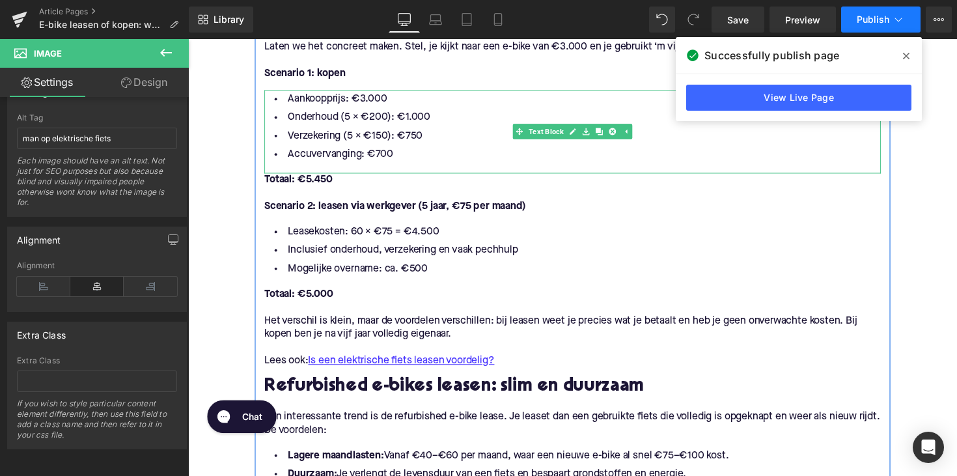
click at [861, 16] on span "Publish" at bounding box center [873, 19] width 33 height 10
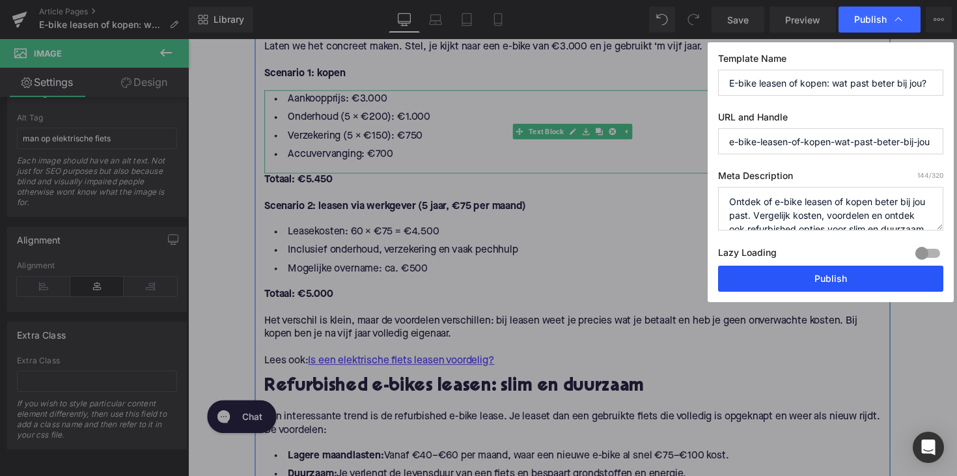
click at [801, 266] on button "Publish" at bounding box center [830, 279] width 225 height 26
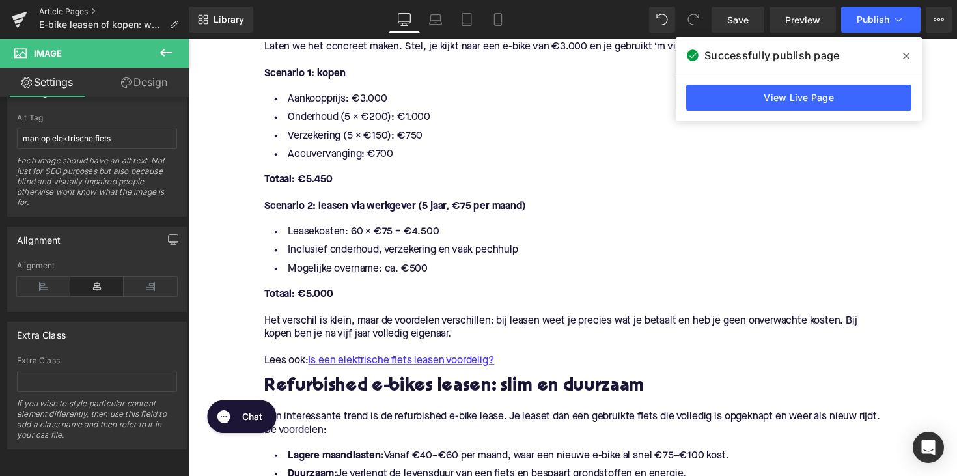
click at [75, 16] on link "Article Pages" at bounding box center [114, 12] width 150 height 10
